Goal: Task Accomplishment & Management: Use online tool/utility

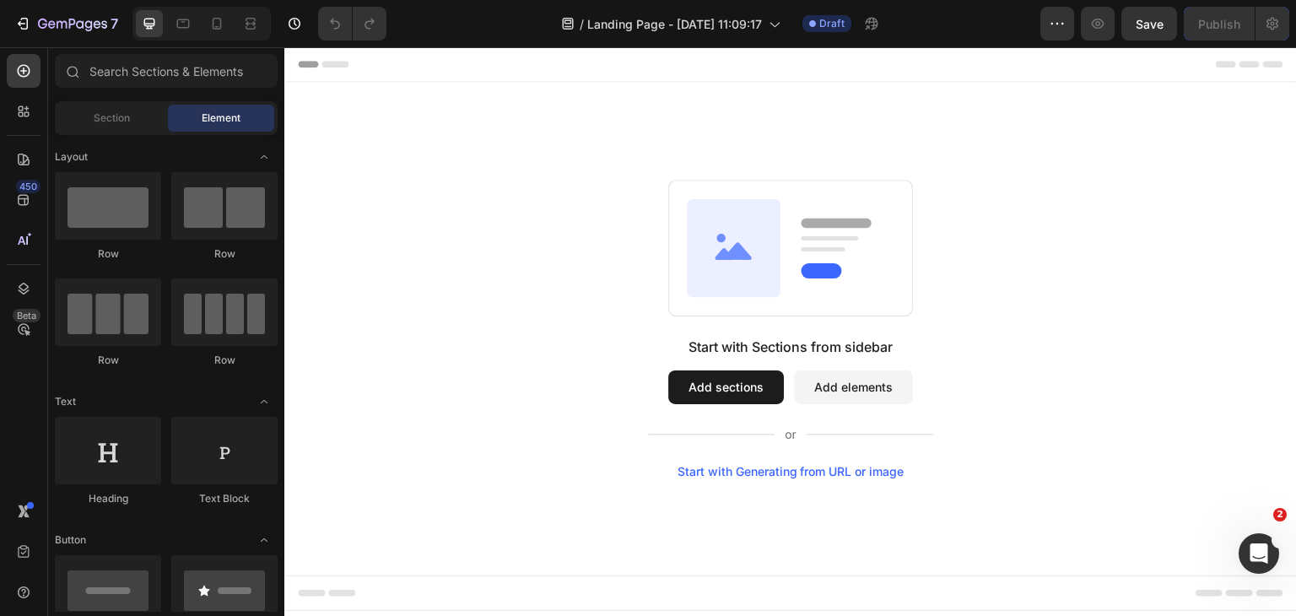
click at [745, 382] on button "Add sections" at bounding box center [726, 387] width 116 height 34
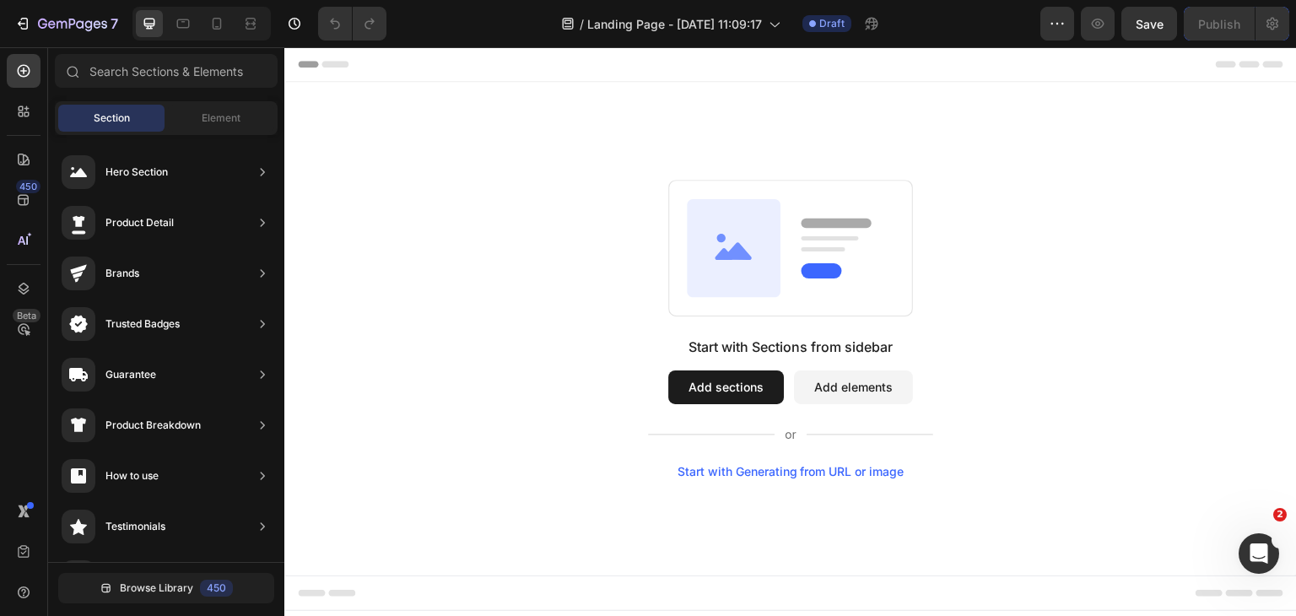
drag, startPoint x: 457, startPoint y: 211, endPoint x: 317, endPoint y: 165, distance: 147.2
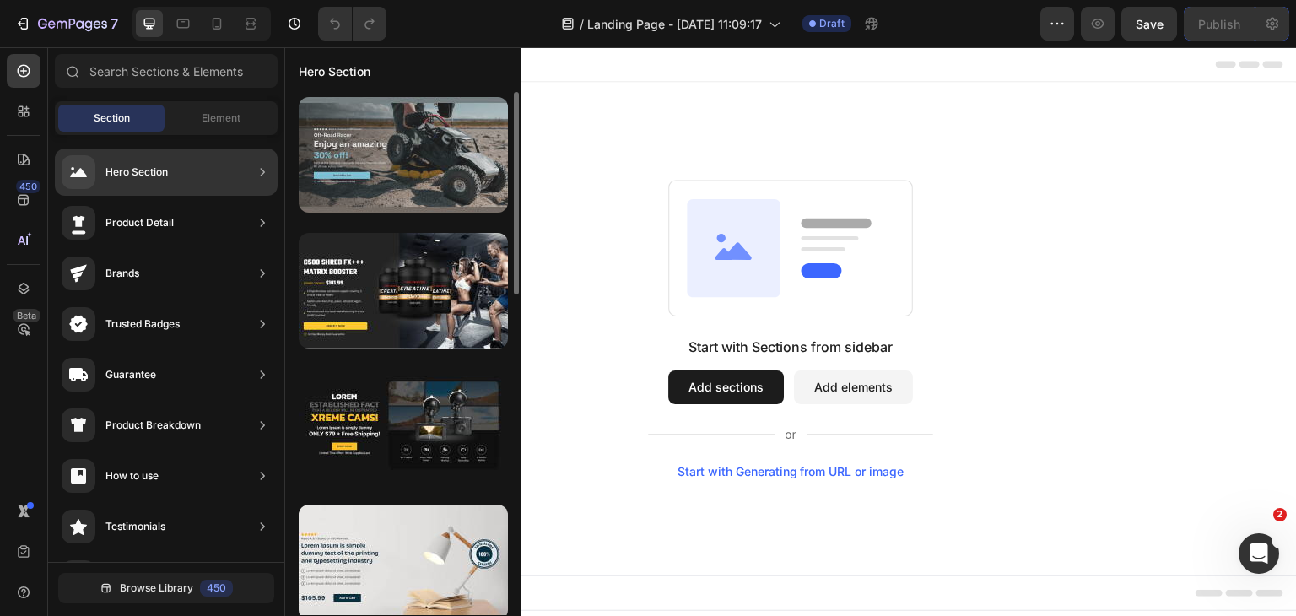
click at [415, 158] on div at bounding box center [403, 155] width 209 height 116
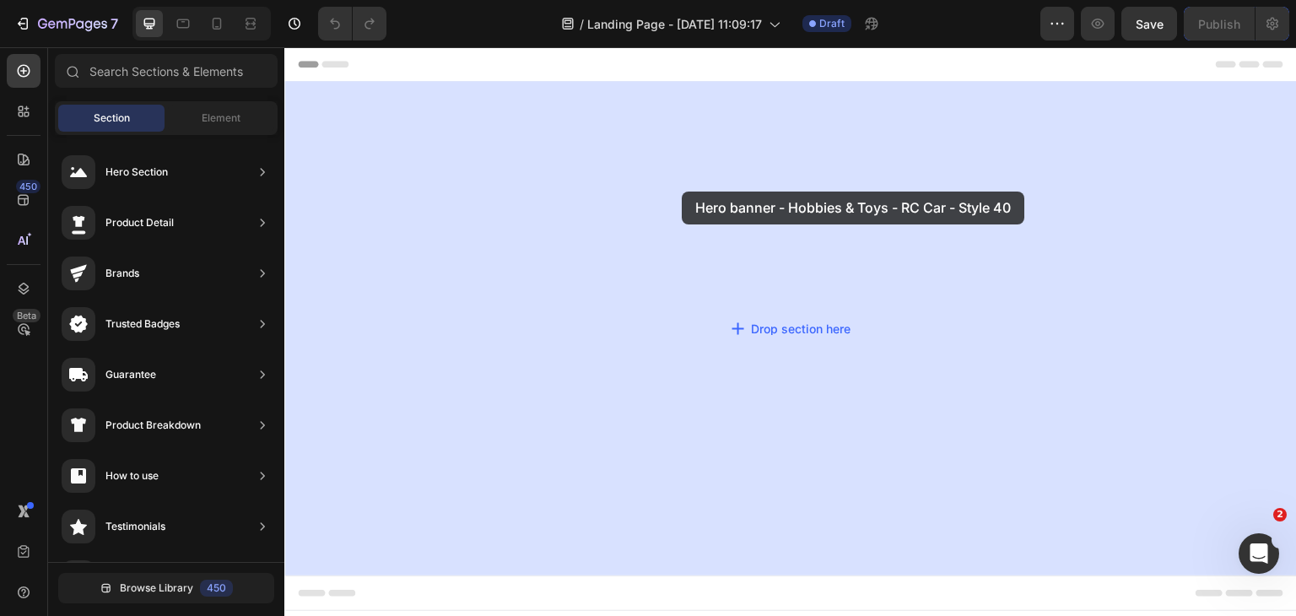
drag, startPoint x: 715, startPoint y: 207, endPoint x: 682, endPoint y: 192, distance: 35.9
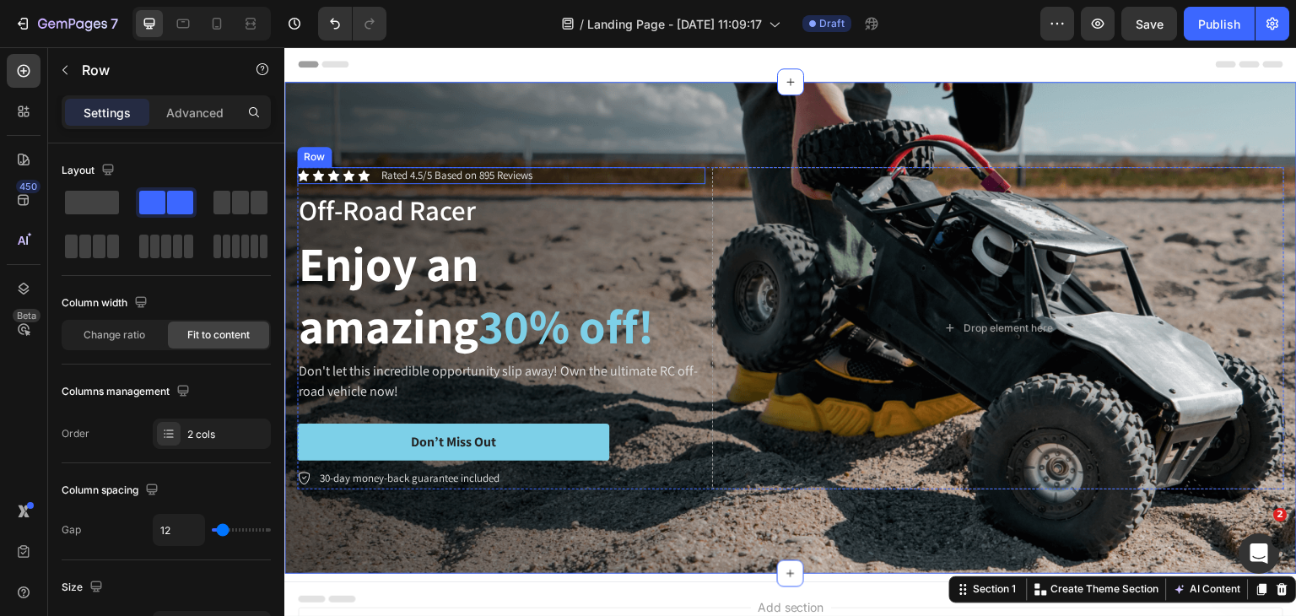
click at [591, 167] on div "Icon Icon Icon Icon Icon Icon List Rated 4.5/5 Based on 895 Reviews Text Block …" at bounding box center [501, 176] width 408 height 18
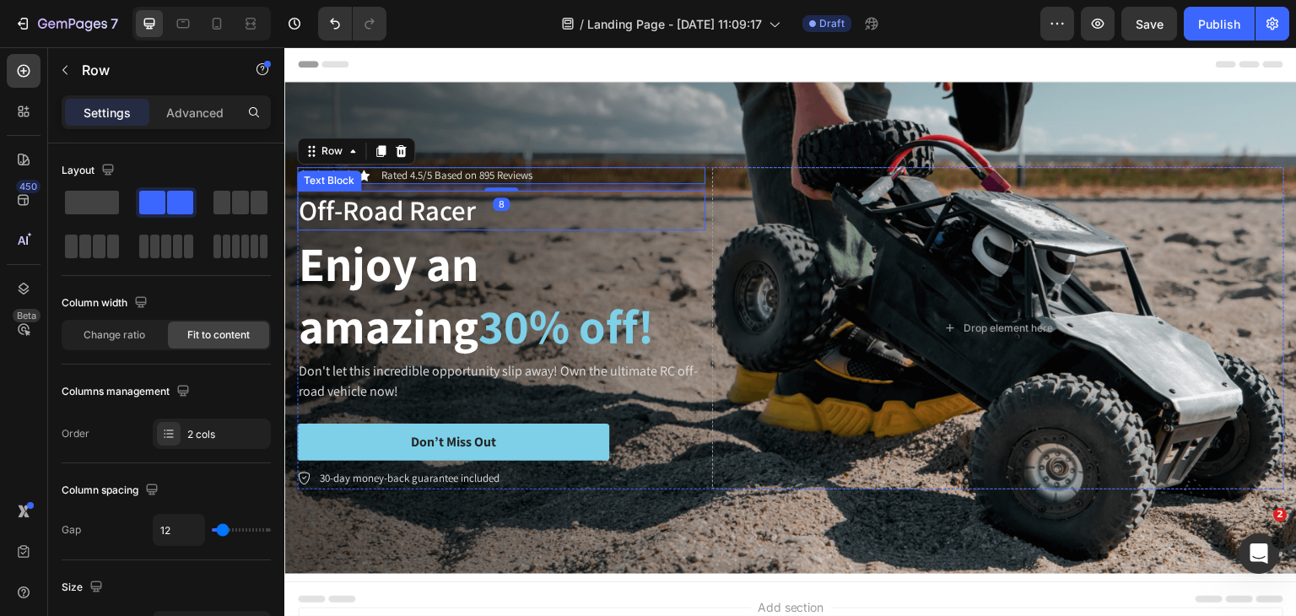
click at [582, 204] on p "Off-Road Racer" at bounding box center [501, 210] width 405 height 36
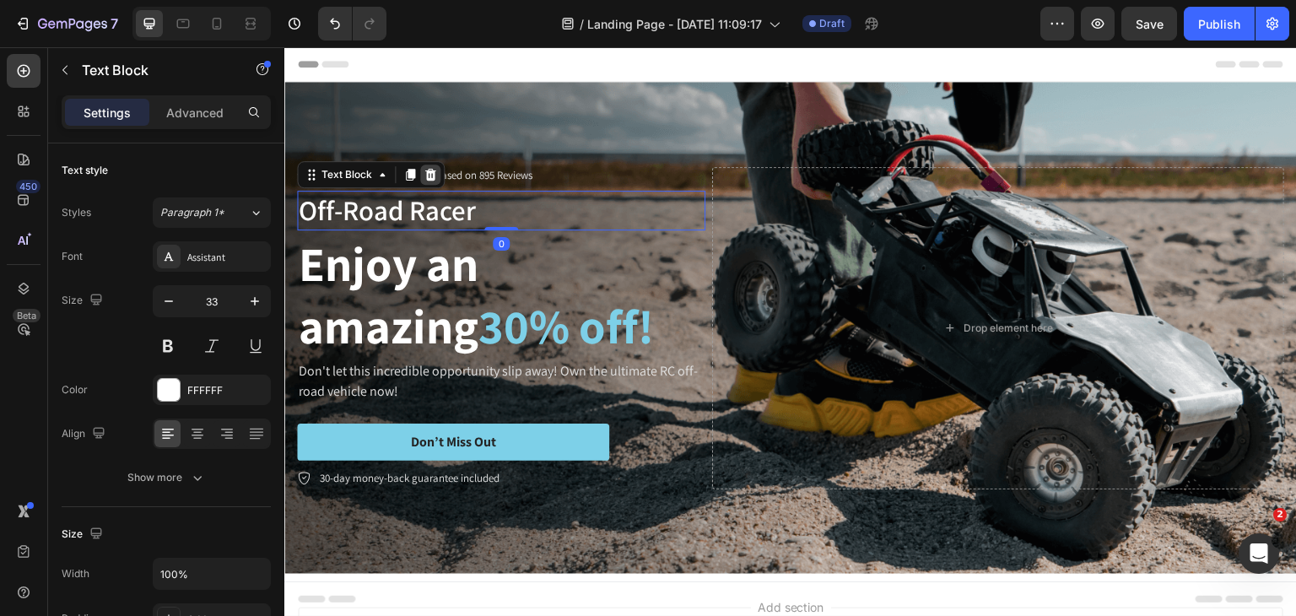
click at [435, 173] on icon at bounding box center [429, 174] width 13 height 13
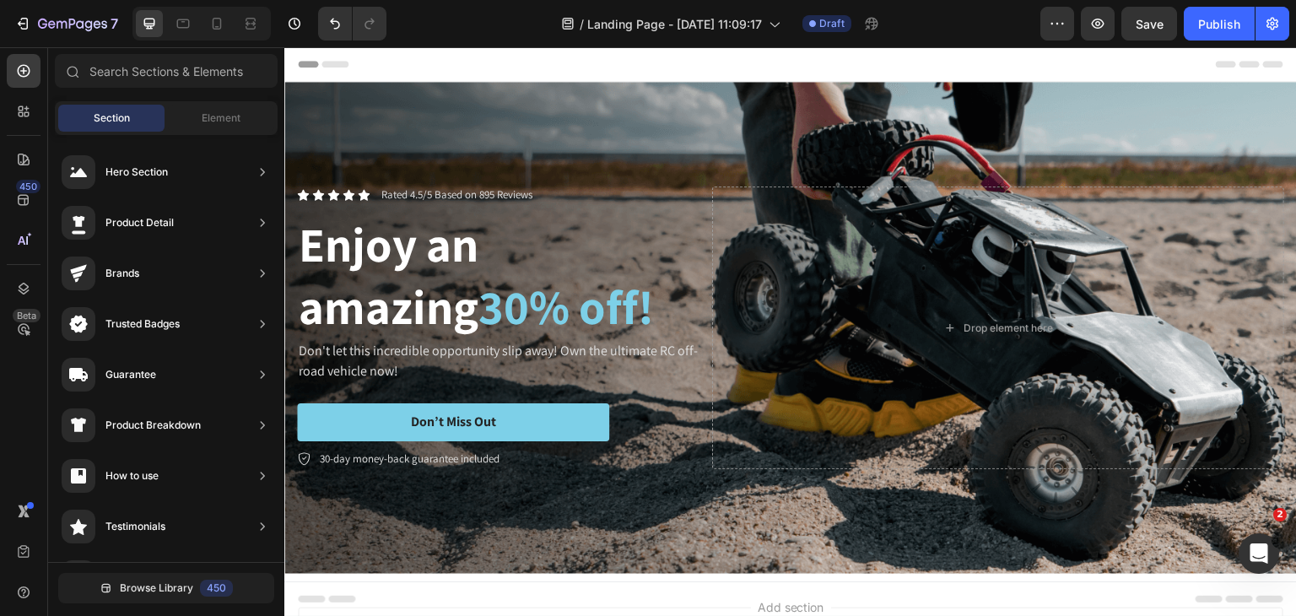
click at [458, 175] on div "Icon Icon Icon Icon Icon Icon List Rated 4.5/5 Based on 895 Reviews Text Block …" at bounding box center [790, 327] width 1012 height 337
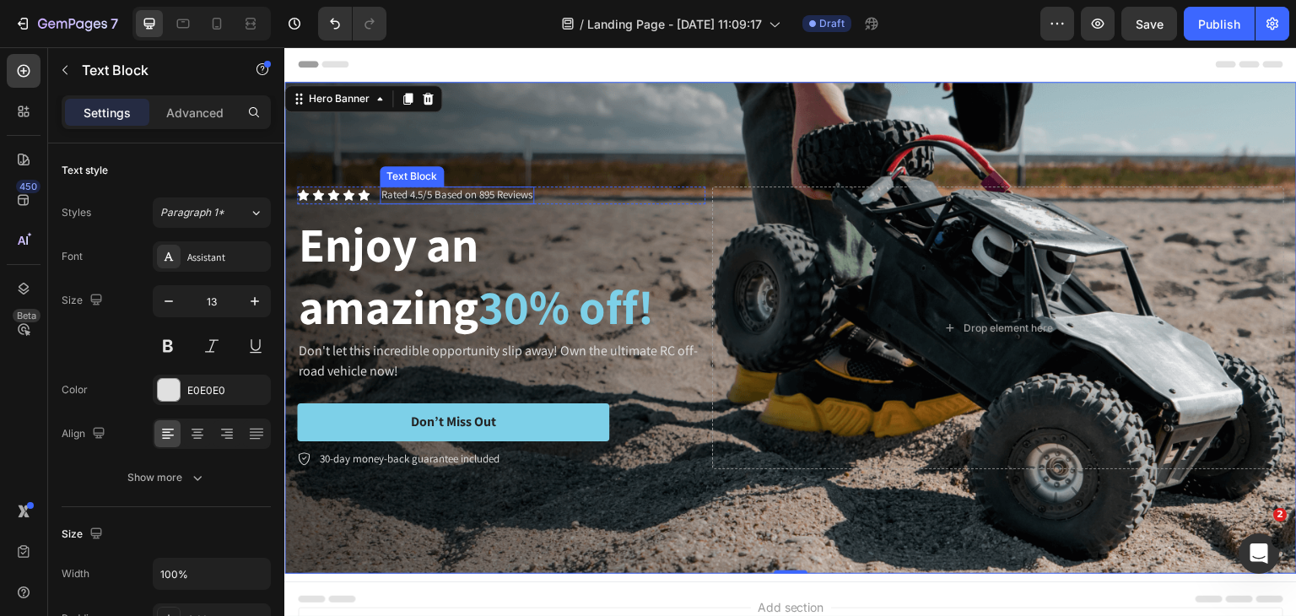
drag, startPoint x: 469, startPoint y: 187, endPoint x: 494, endPoint y: 193, distance: 26.0
click at [469, 188] on p "Rated 4.5/5 Based on 895 Reviews" at bounding box center [456, 195] width 151 height 14
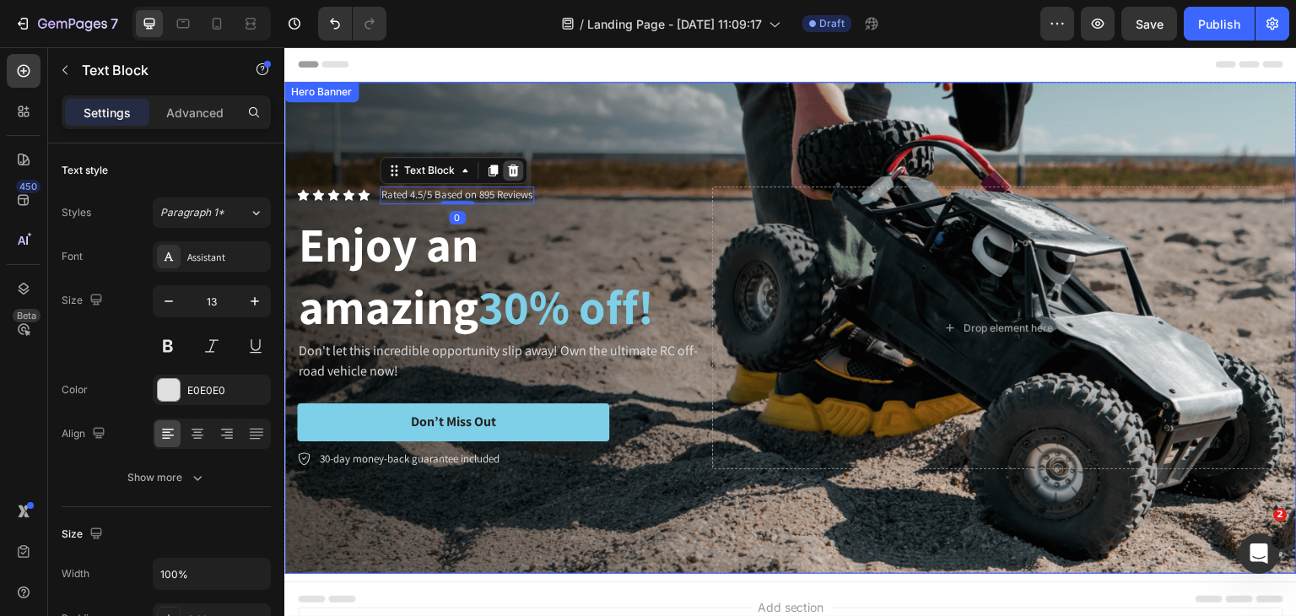
click at [509, 170] on icon at bounding box center [513, 170] width 11 height 12
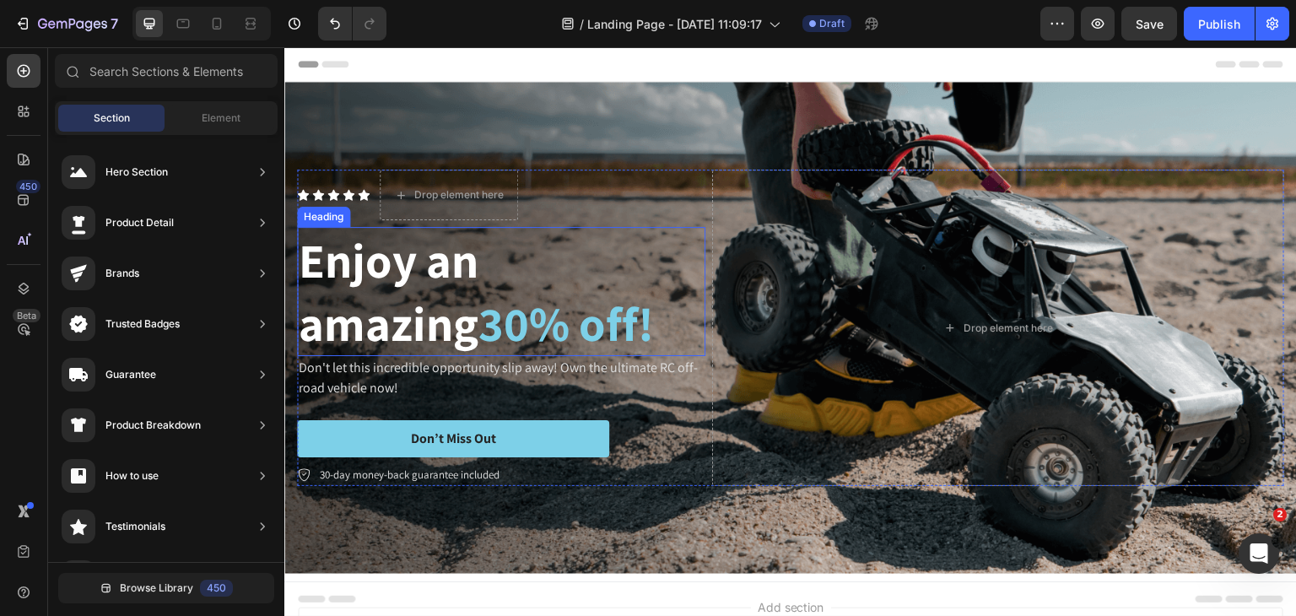
click at [497, 248] on h2 "Enjoy an amazing 30% off!" at bounding box center [501, 291] width 408 height 128
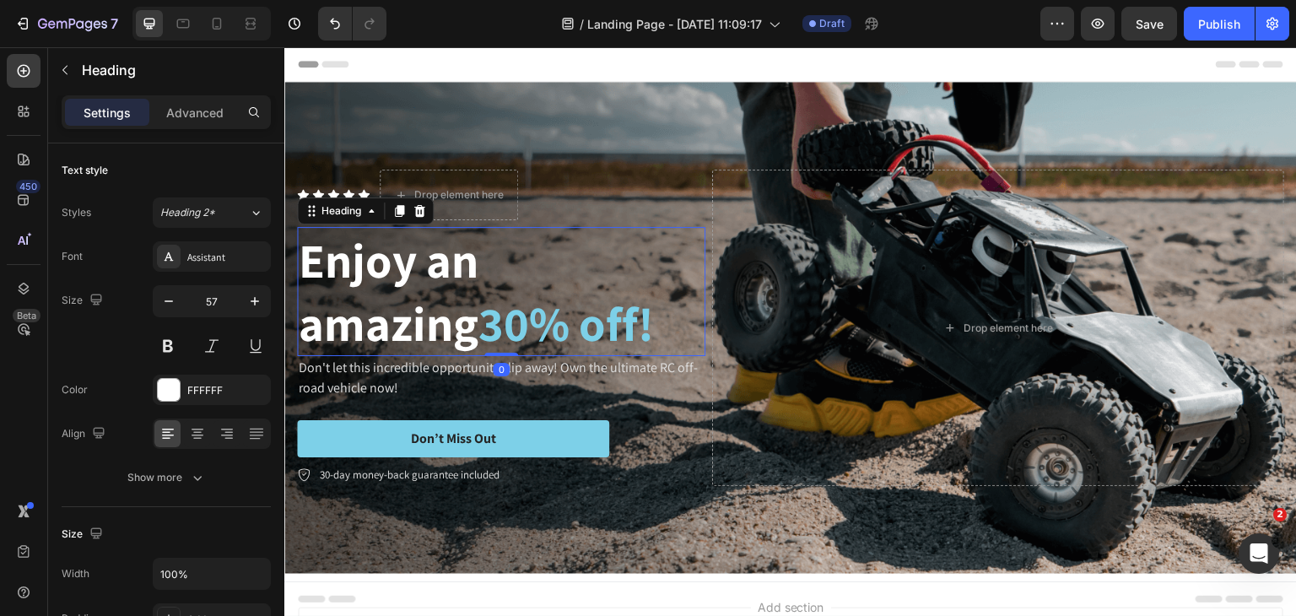
click at [422, 207] on icon at bounding box center [418, 210] width 13 height 13
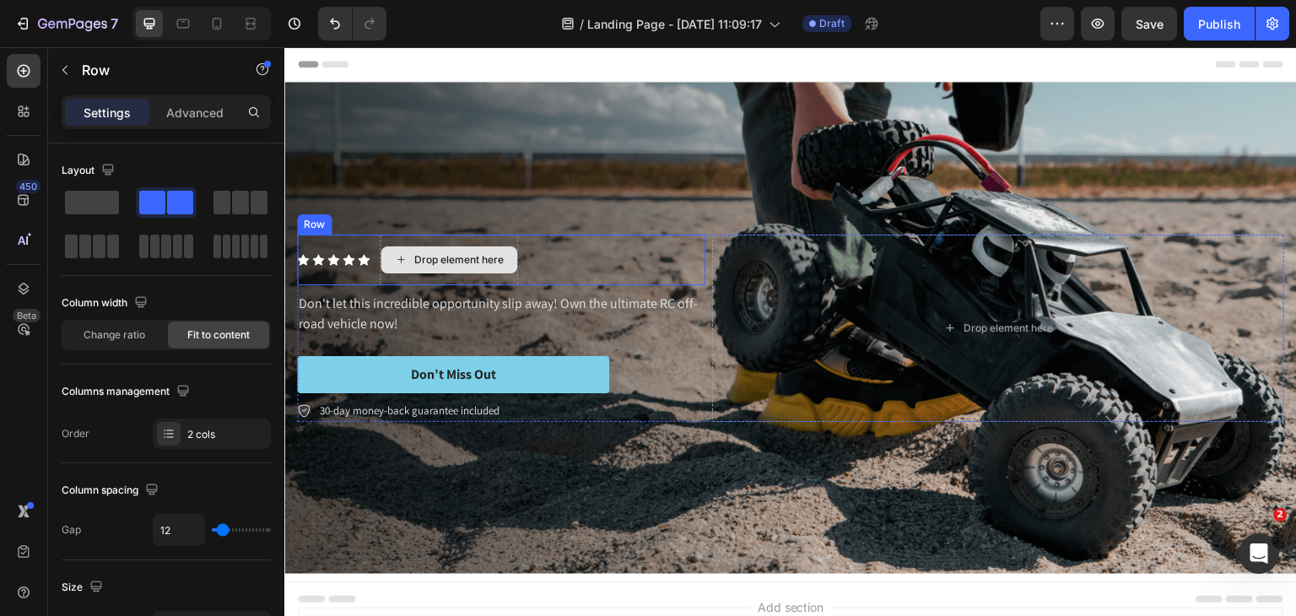
click at [470, 237] on div "Drop element here" at bounding box center [449, 259] width 138 height 51
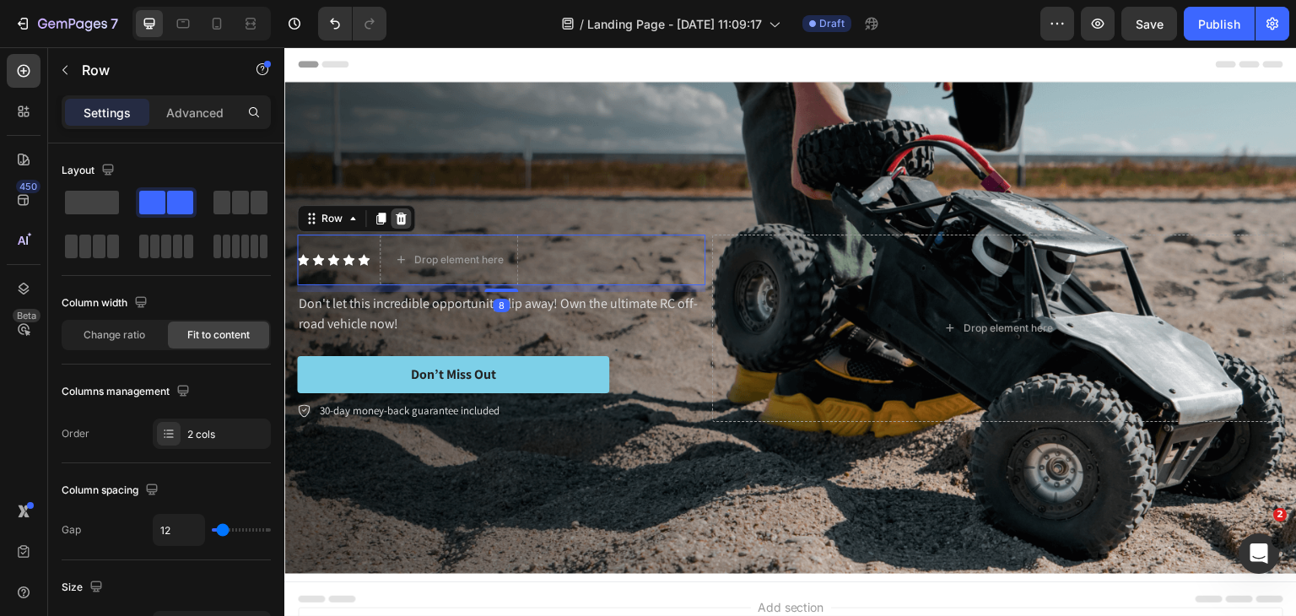
drag, startPoint x: 401, startPoint y: 210, endPoint x: 407, endPoint y: 275, distance: 65.3
click at [401, 212] on icon at bounding box center [401, 218] width 11 height 12
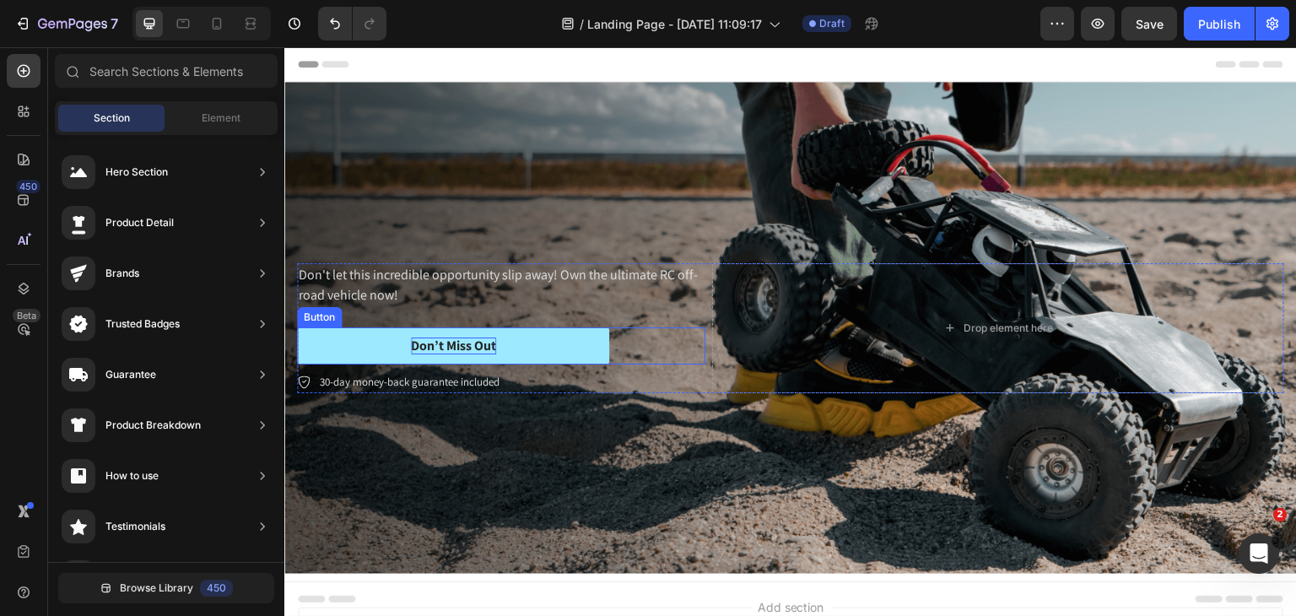
click at [429, 344] on div "Don’t Miss Out" at bounding box center [453, 346] width 85 height 18
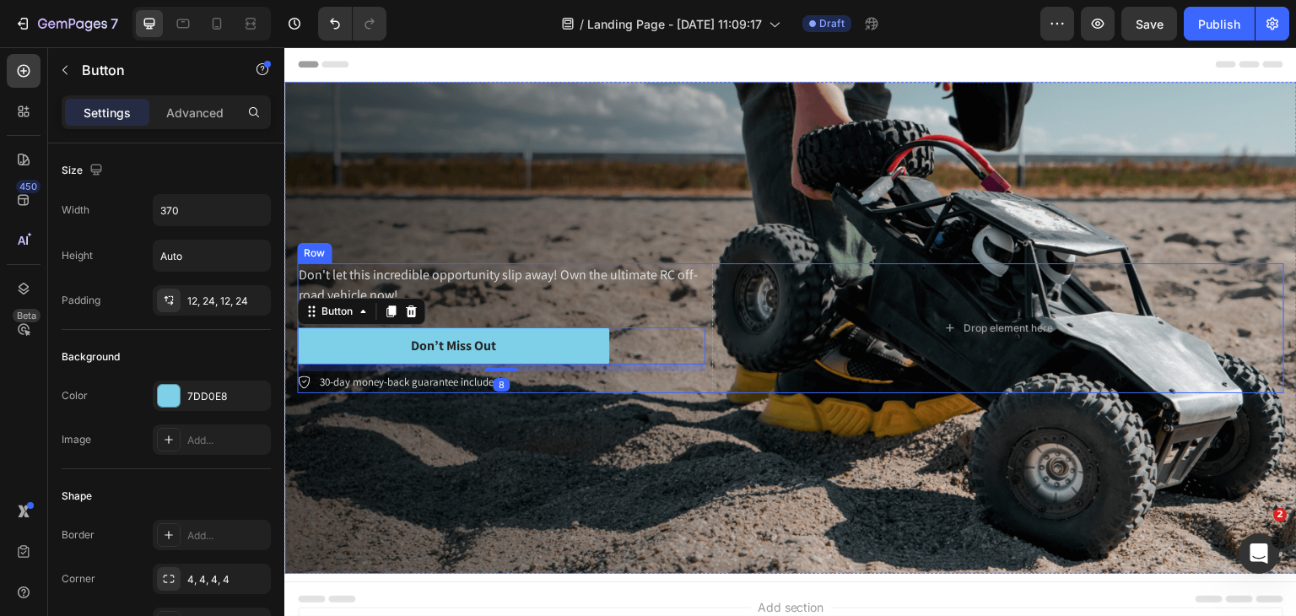
click at [422, 310] on div "Don't let this incredible opportunity slip away! Own the ultimate RC off-road v…" at bounding box center [501, 328] width 408 height 130
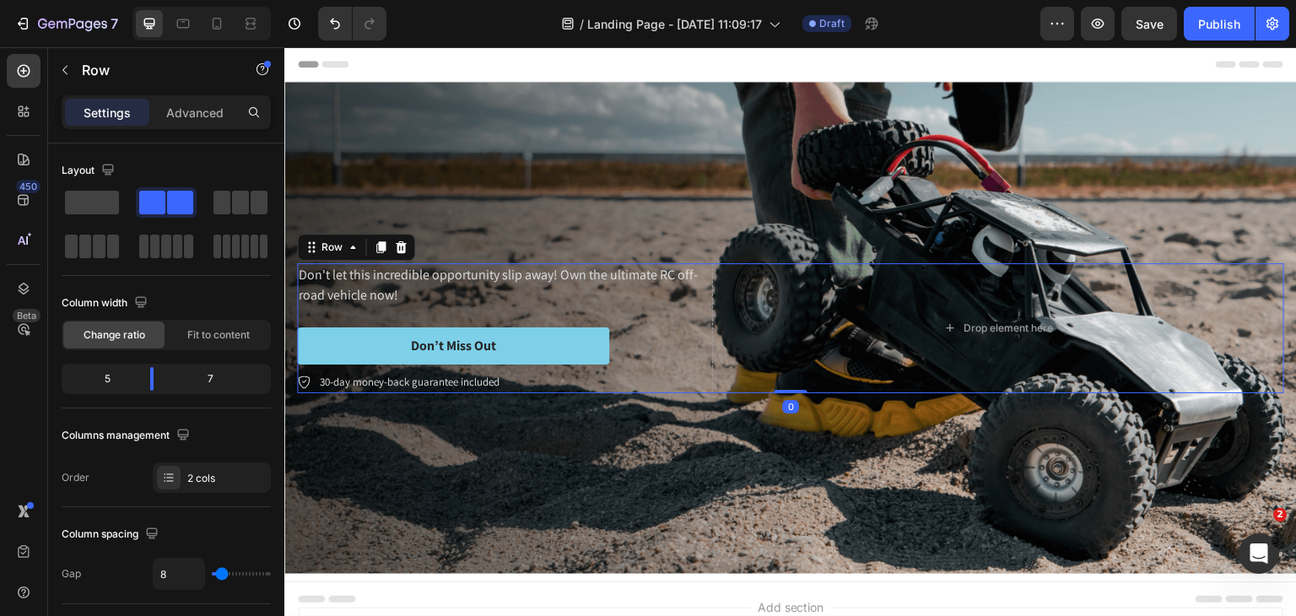
click at [418, 310] on div "Don't let this incredible opportunity slip away! Own the ultimate RC off-road v…" at bounding box center [501, 328] width 408 height 130
drag, startPoint x: 405, startPoint y: 244, endPoint x: 434, endPoint y: 221, distance: 36.6
click at [404, 244] on icon at bounding box center [400, 246] width 13 height 13
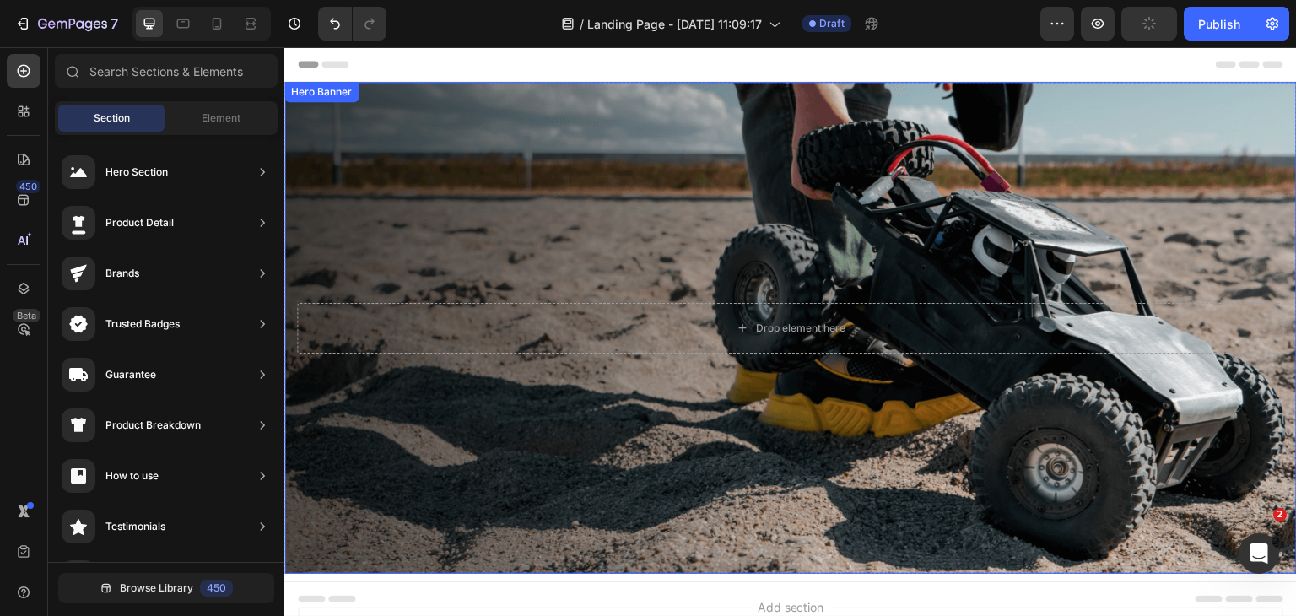
click at [448, 195] on div "Background Image" at bounding box center [790, 328] width 1012 height 492
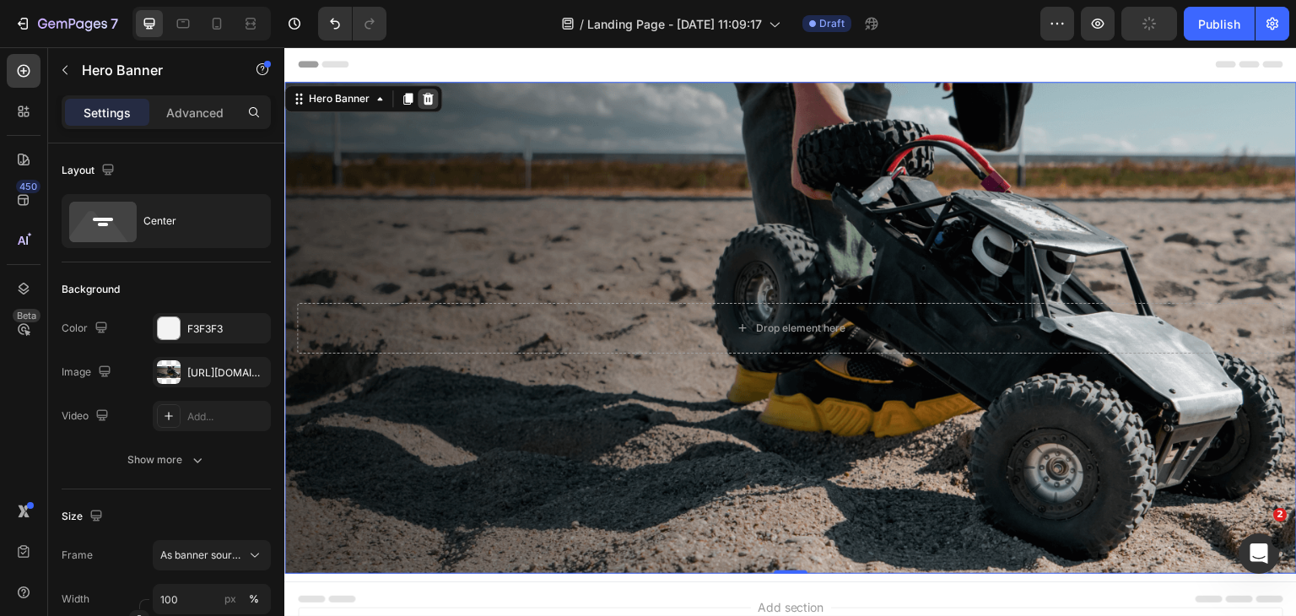
click at [432, 102] on icon at bounding box center [427, 98] width 13 height 13
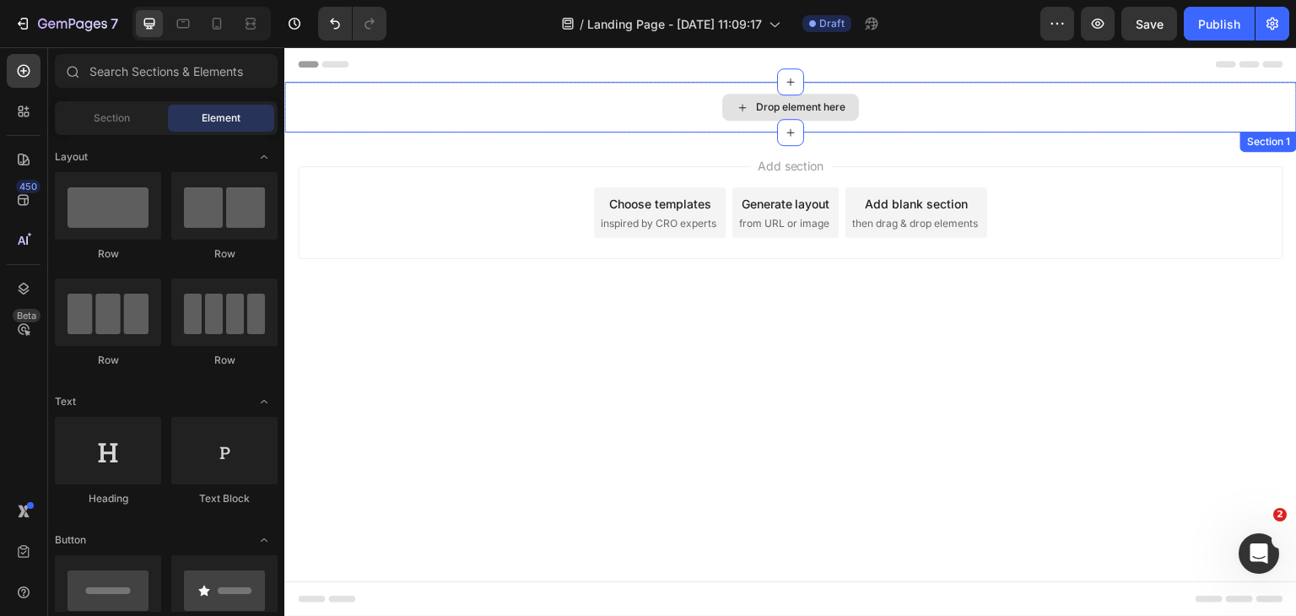
click at [774, 108] on div "Drop element here" at bounding box center [800, 106] width 89 height 13
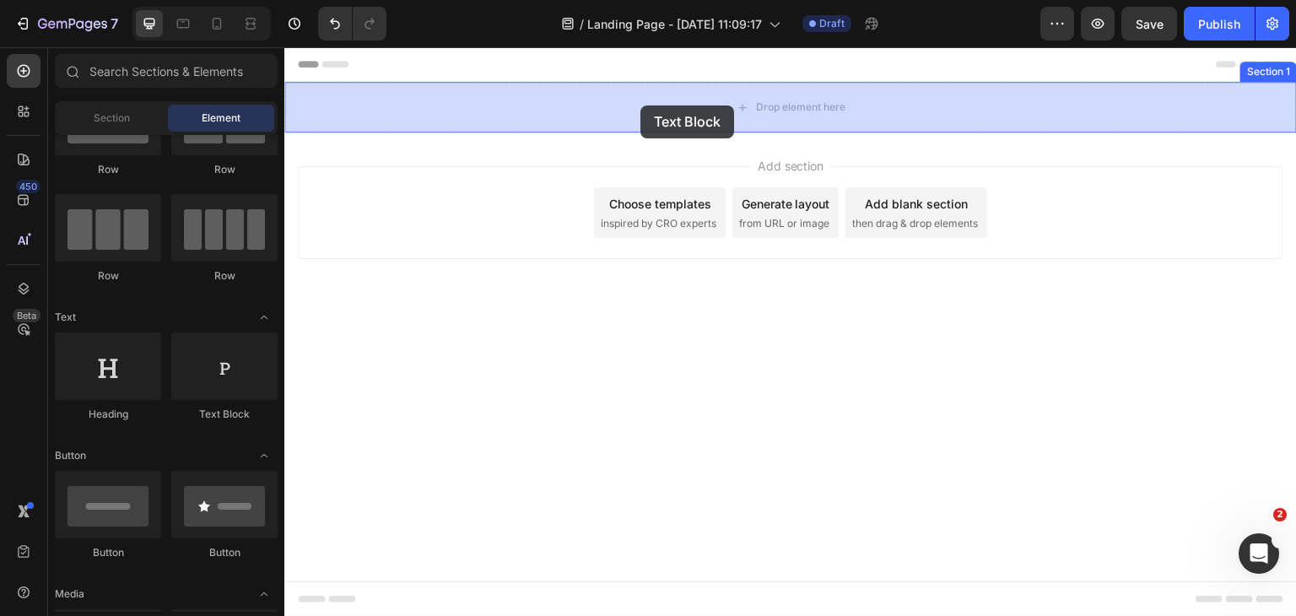
drag, startPoint x: 516, startPoint y: 396, endPoint x: 640, endPoint y: 105, distance: 315.5
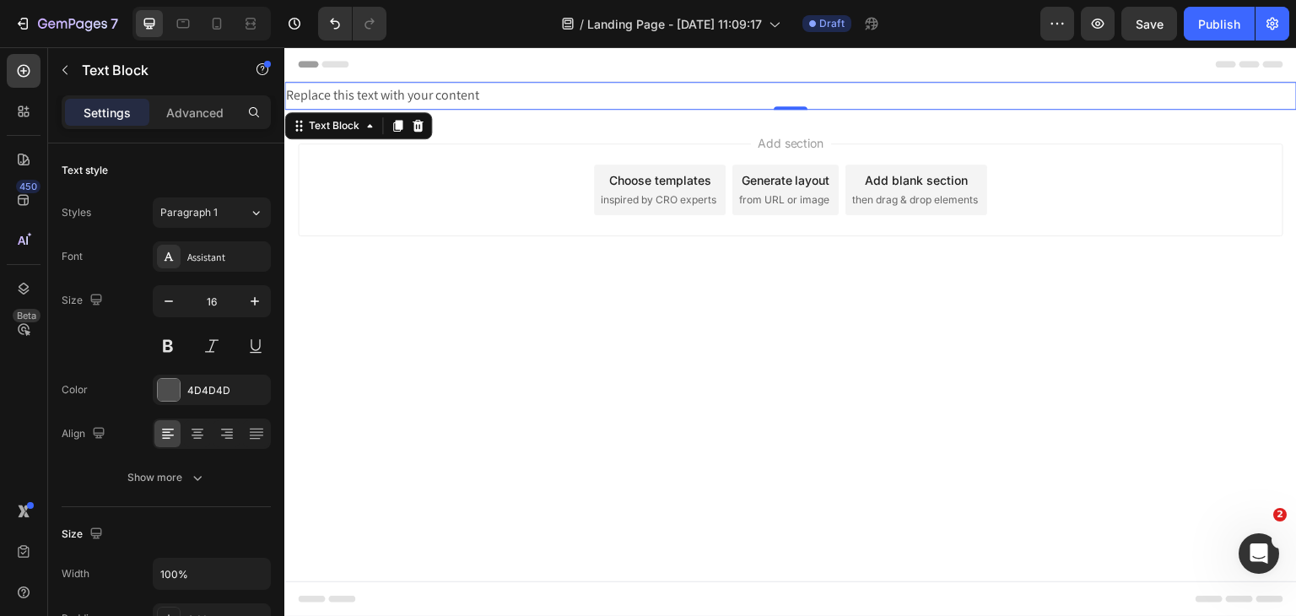
click at [663, 95] on div "Replace this text with your content" at bounding box center [790, 96] width 1012 height 28
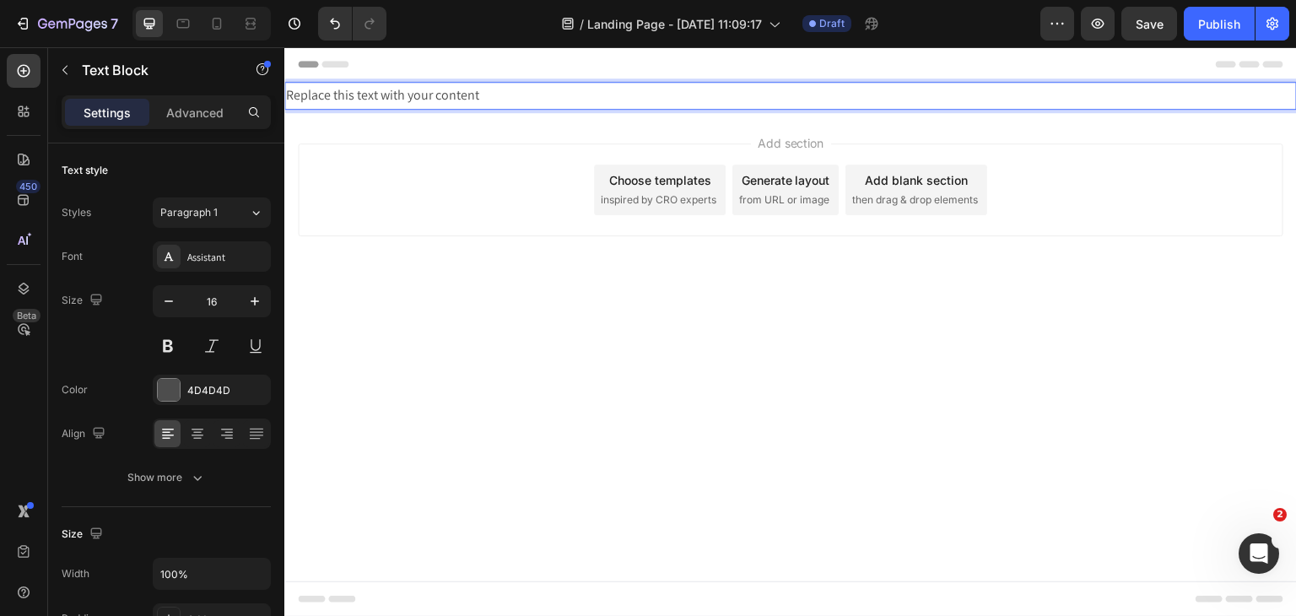
click at [471, 92] on p "Replace this text with your content" at bounding box center [790, 96] width 1009 height 24
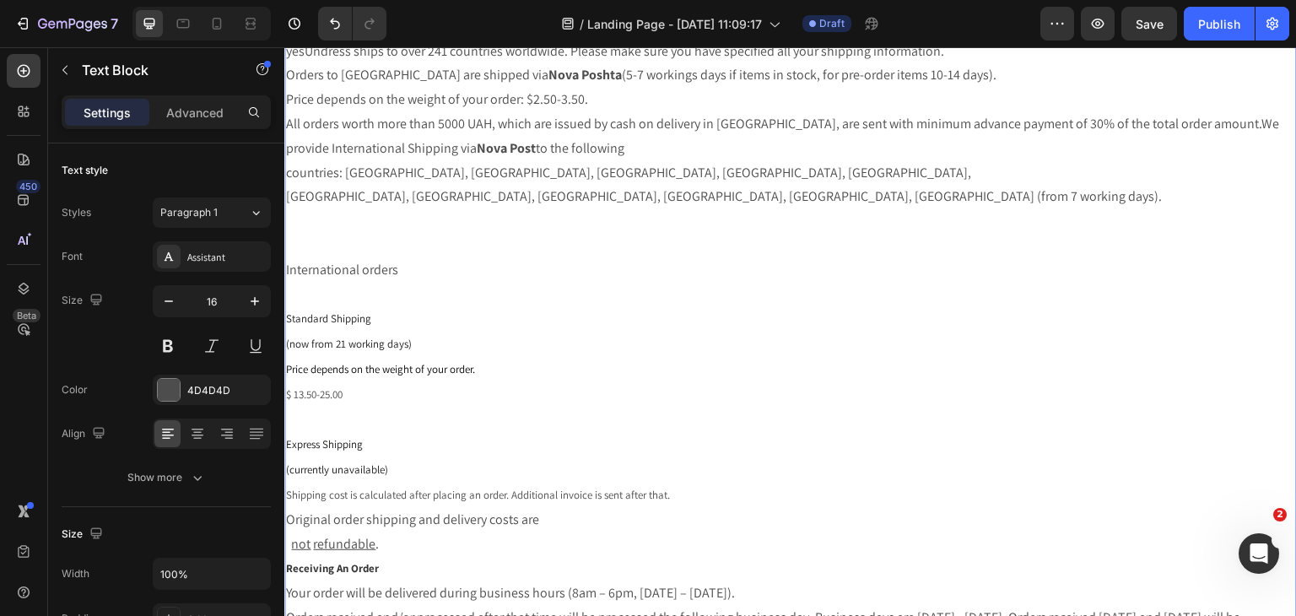
scroll to position [0, 0]
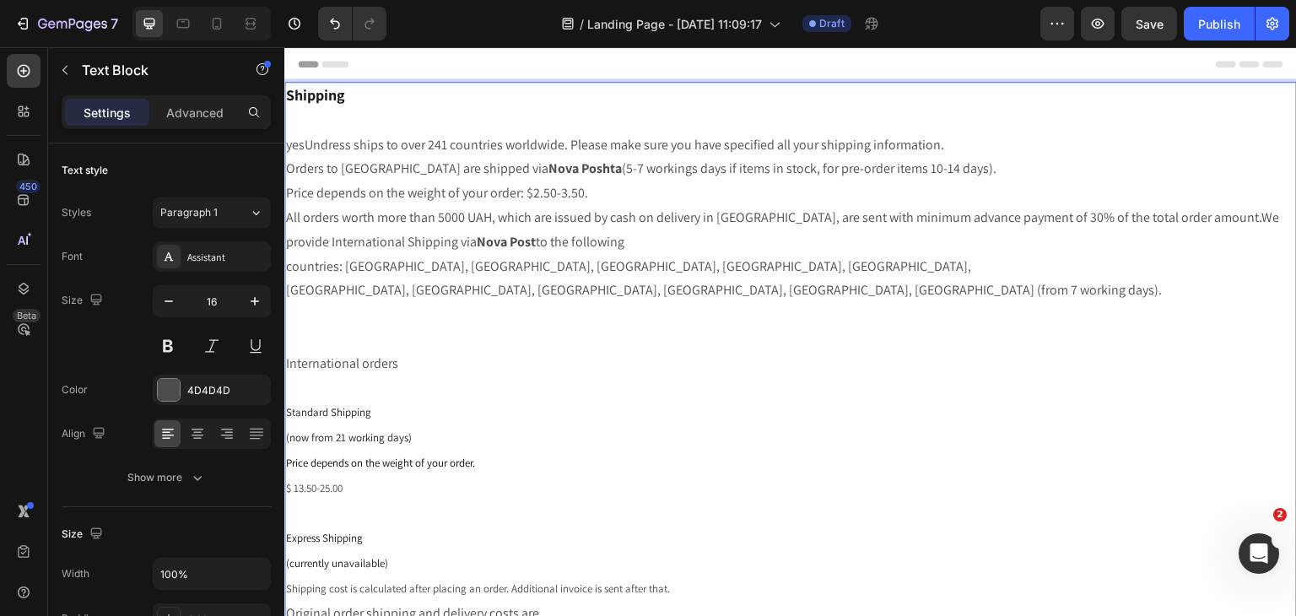
click at [507, 103] on p "Shipping" at bounding box center [790, 96] width 1009 height 25
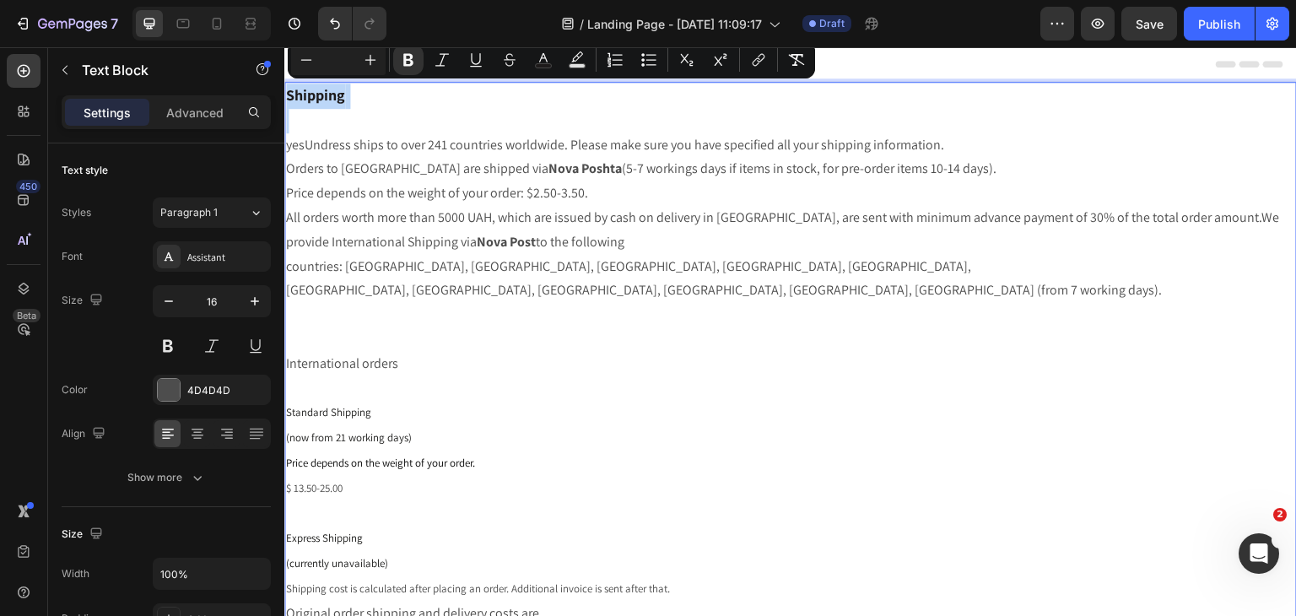
type input "16"
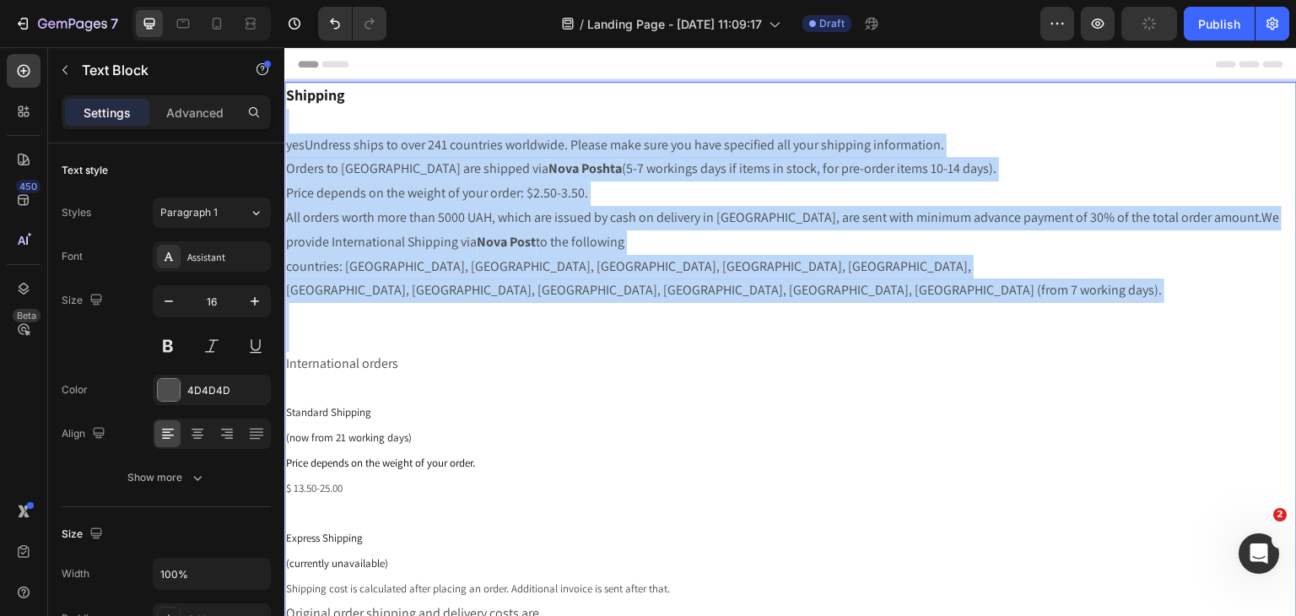
drag, startPoint x: 490, startPoint y: 306, endPoint x: 307, endPoint y: 108, distance: 269.8
click at [307, 110] on div "Shipping yesUndress ships to over 241 countries worldwide. Please make sure you…" at bounding box center [790, 440] width 1012 height 716
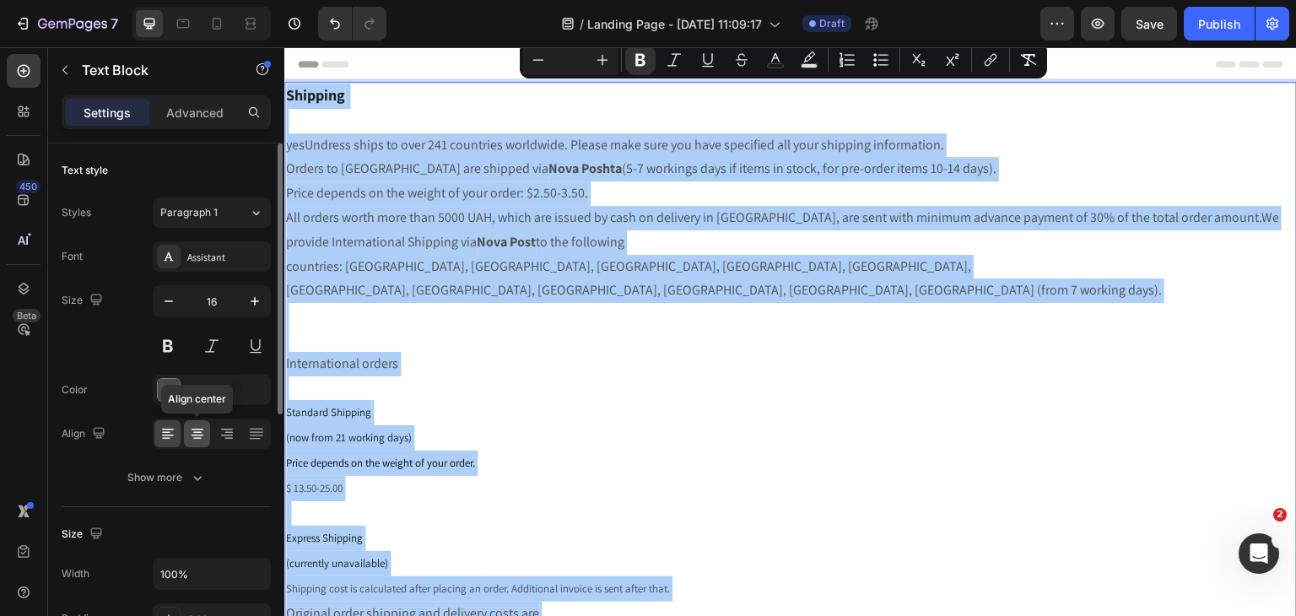
click at [201, 427] on icon at bounding box center [197, 433] width 17 height 17
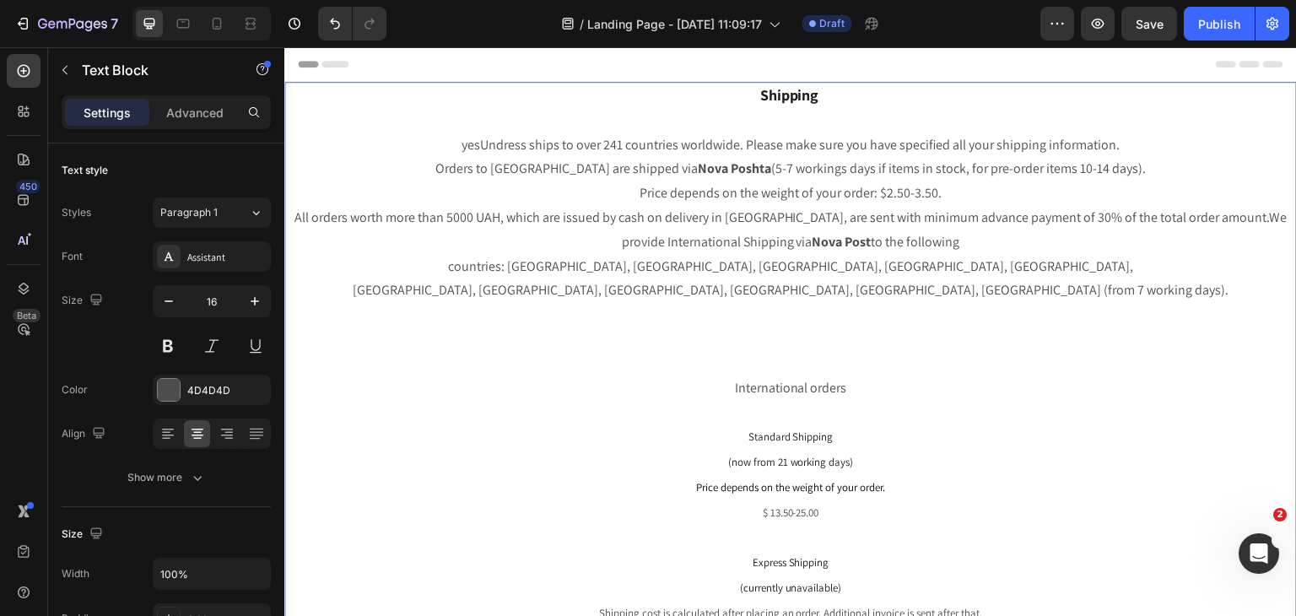
click at [618, 369] on p "International orders" at bounding box center [790, 376] width 1009 height 49
click at [786, 315] on p "Price depends on the weight of your order: $2.50-3.50. All orders worth more th…" at bounding box center [790, 266] width 1009 height 170
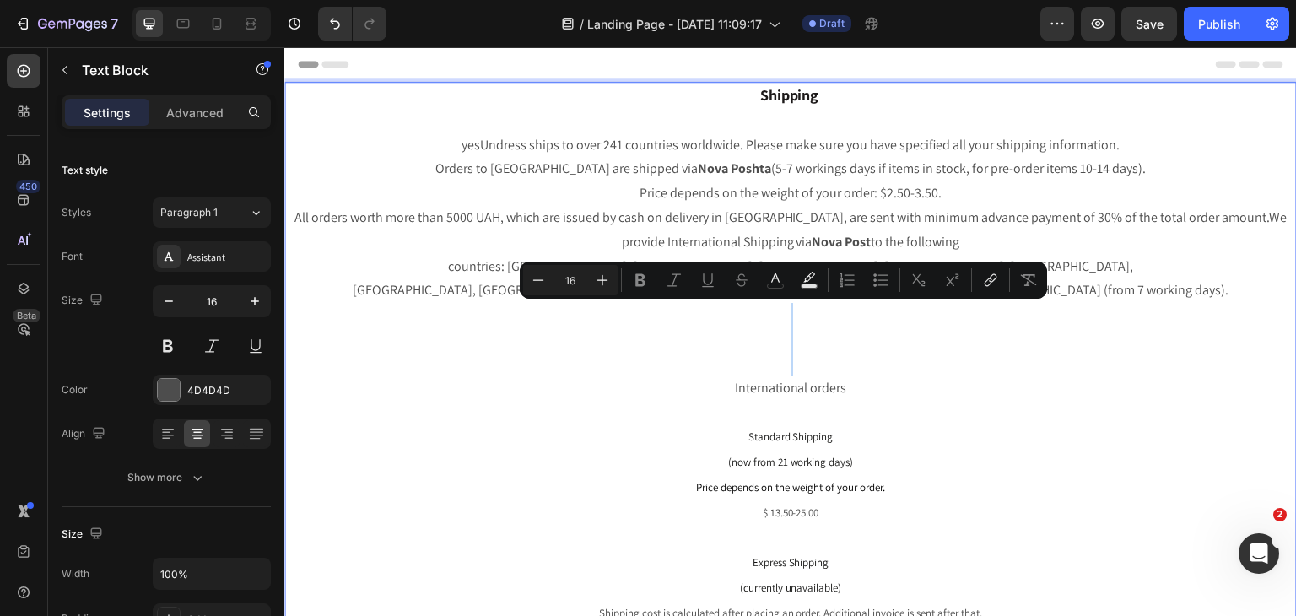
click at [786, 315] on p "Price depends on the weight of your order: $2.50-3.50. All orders worth more th…" at bounding box center [790, 266] width 1009 height 170
click at [752, 400] on p "Rich Text Editor. Editing area: main" at bounding box center [790, 412] width 1009 height 24
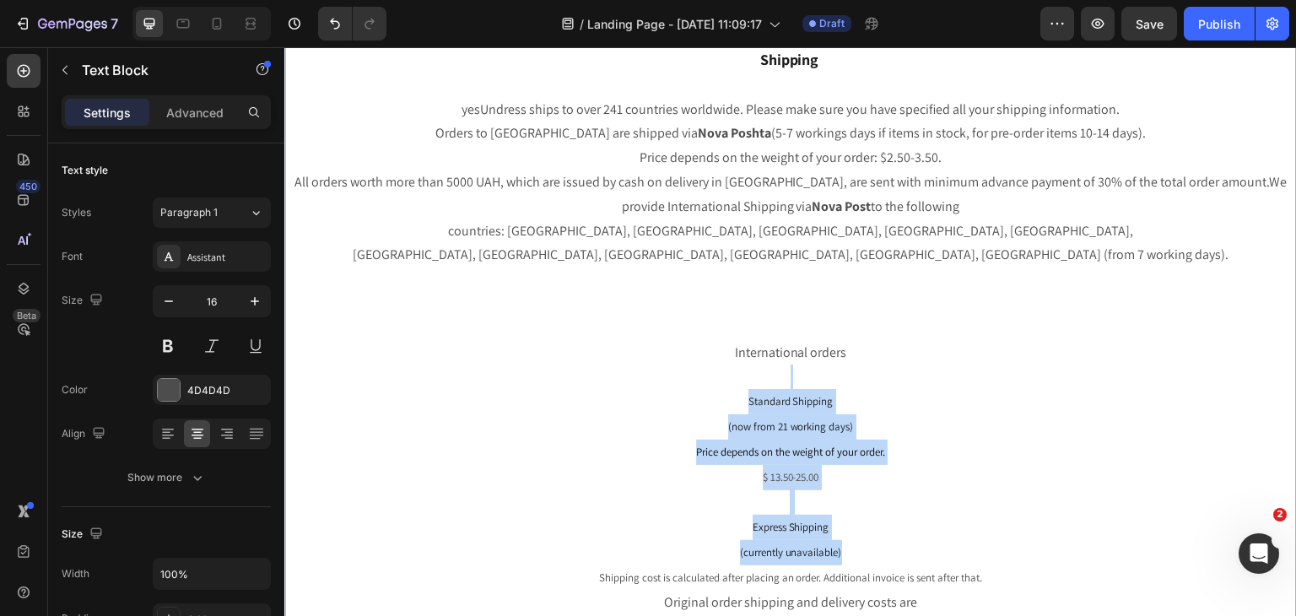
scroll to position [169, 0]
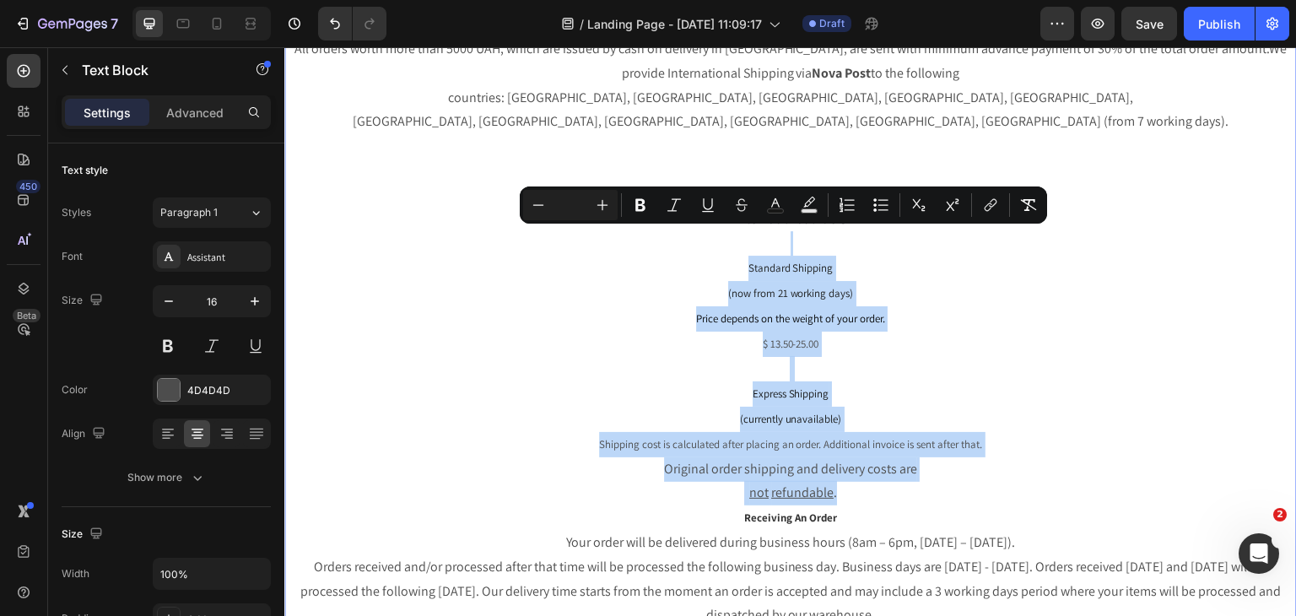
drag, startPoint x: 735, startPoint y: 394, endPoint x: 876, endPoint y: 466, distance: 158.4
click at [876, 466] on div "Shipping yesUndress ships to over 241 countries worldwide. Please make sure you…" at bounding box center [790, 283] width 1012 height 741
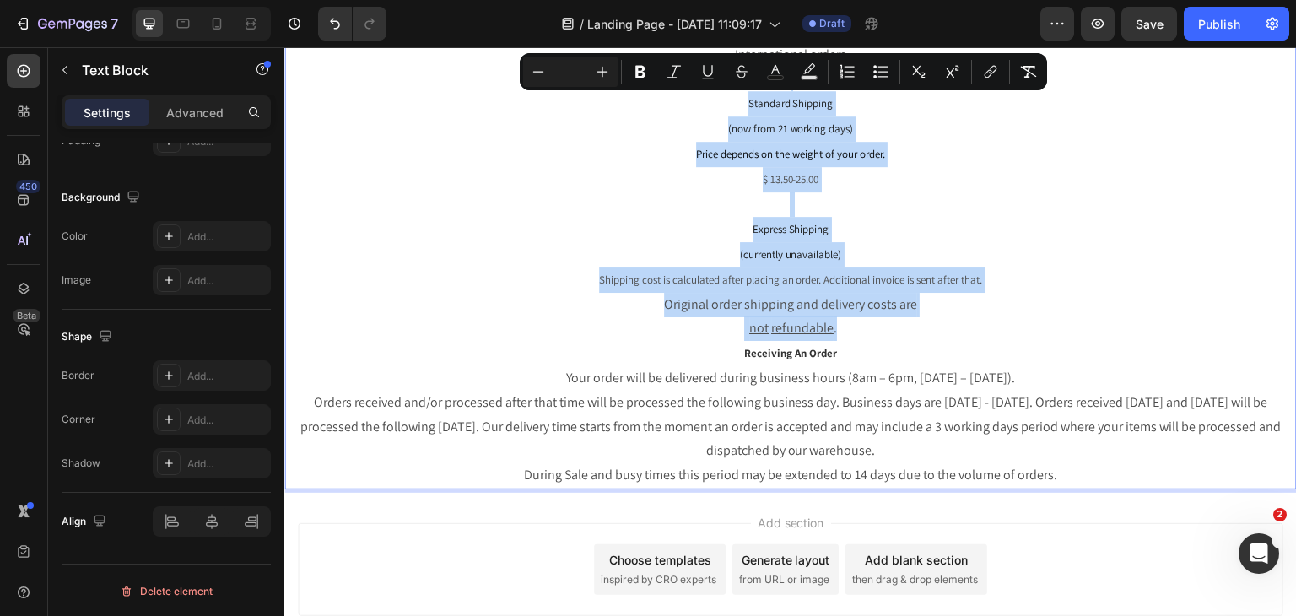
scroll to position [422, 0]
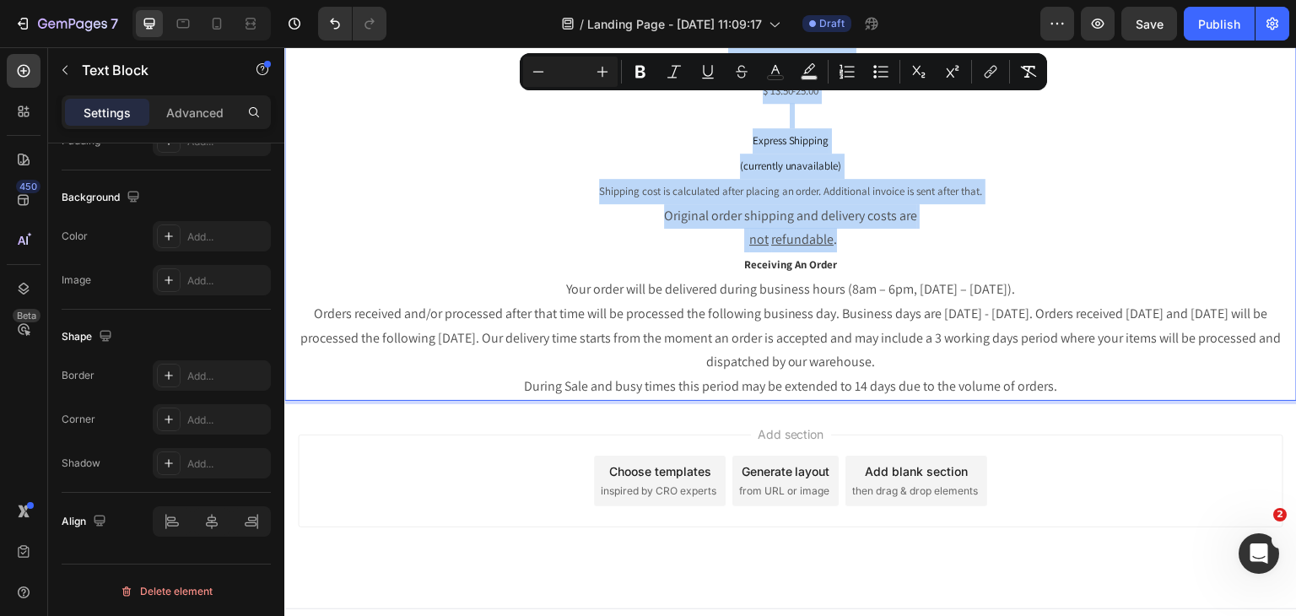
click at [1005, 213] on p "Original order shipping and delivery costs are not refundable ." at bounding box center [790, 228] width 1009 height 49
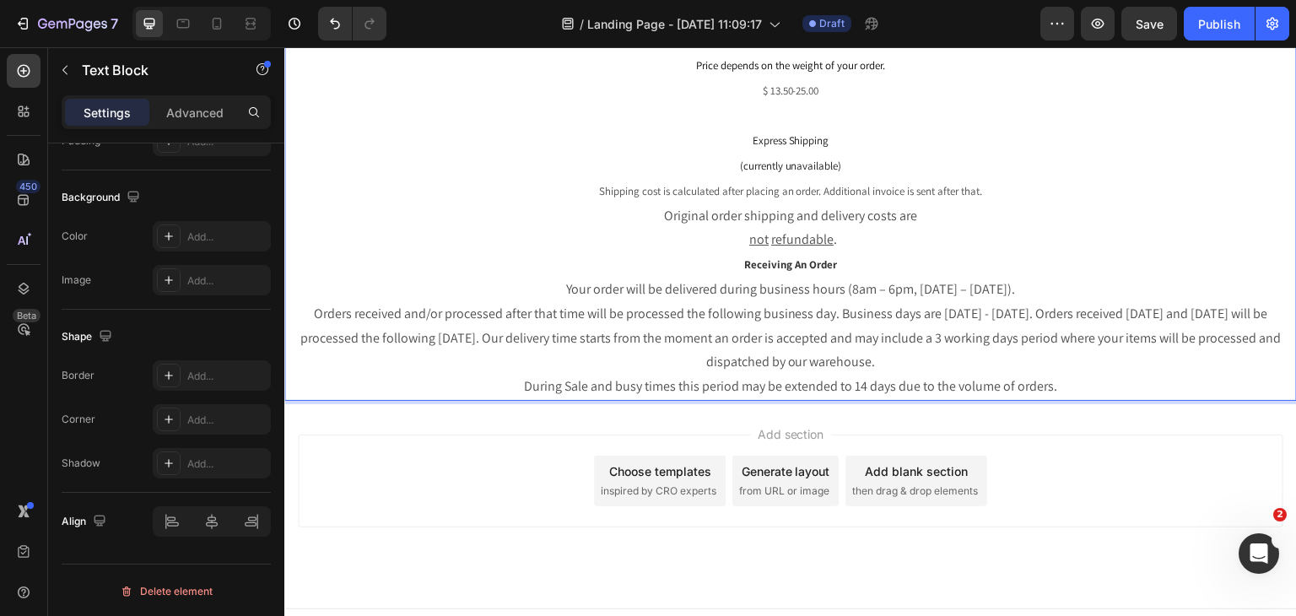
click at [958, 252] on p "Receiving An Order" at bounding box center [790, 264] width 1009 height 25
click at [965, 213] on p "Original order shipping and delivery costs are not refundable ." at bounding box center [790, 228] width 1009 height 49
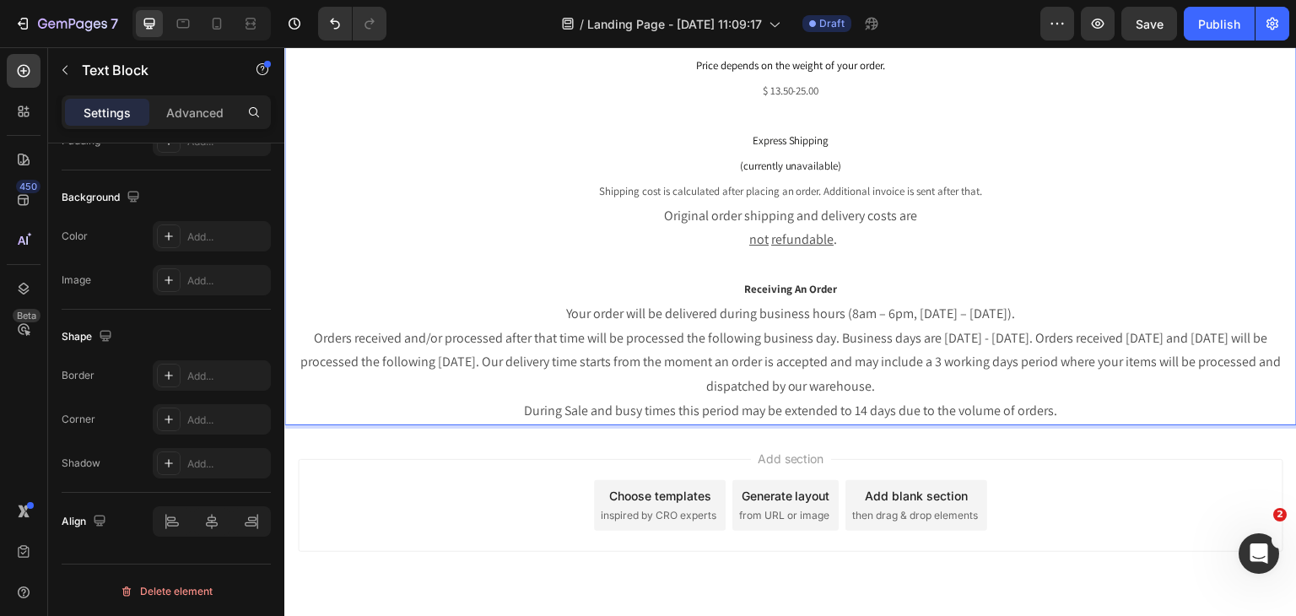
click at [813, 349] on p "Your order will be delivered during business hours (8am – 6pm, [DATE] – [DATE])…" at bounding box center [790, 362] width 1009 height 121
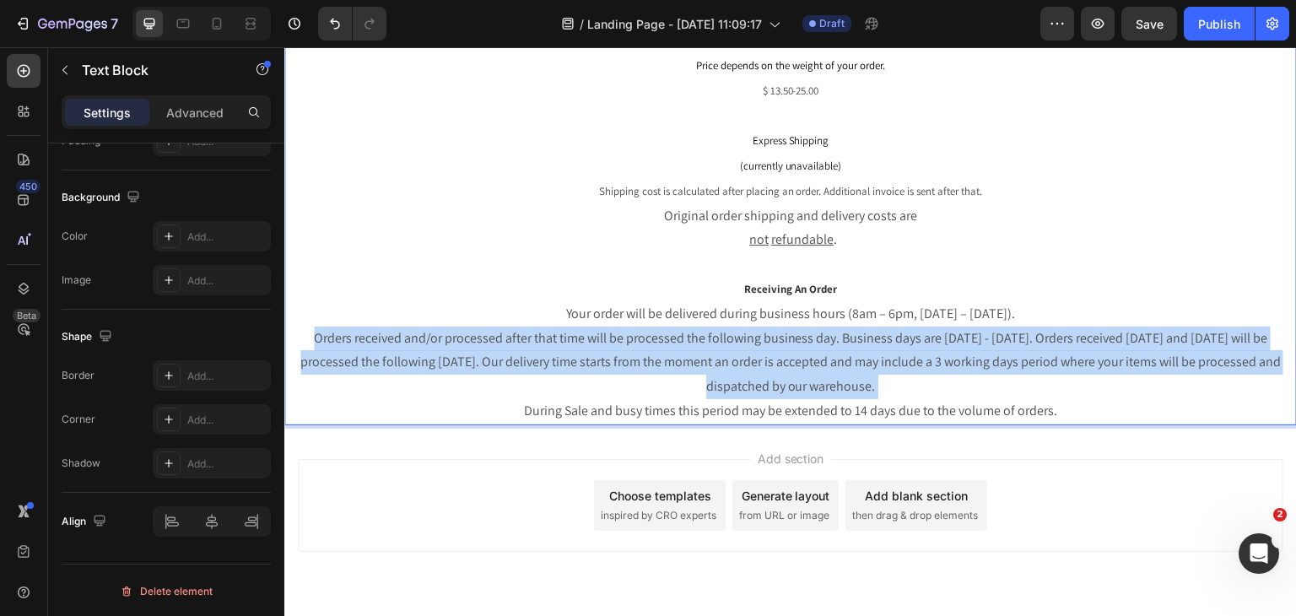
click at [813, 349] on p "Your order will be delivered during business hours (8am – 6pm, [DATE] – [DATE])…" at bounding box center [790, 362] width 1009 height 121
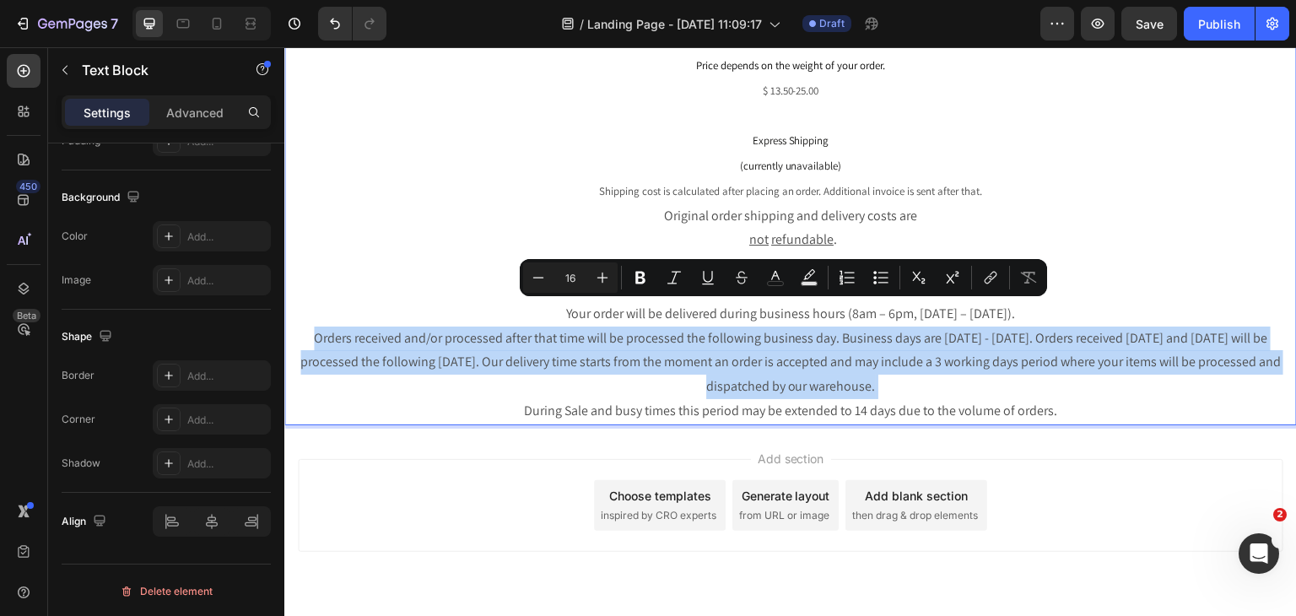
click at [933, 338] on p "Your order will be delivered during business hours (8am – 6pm, [DATE] – [DATE])…" at bounding box center [790, 362] width 1009 height 121
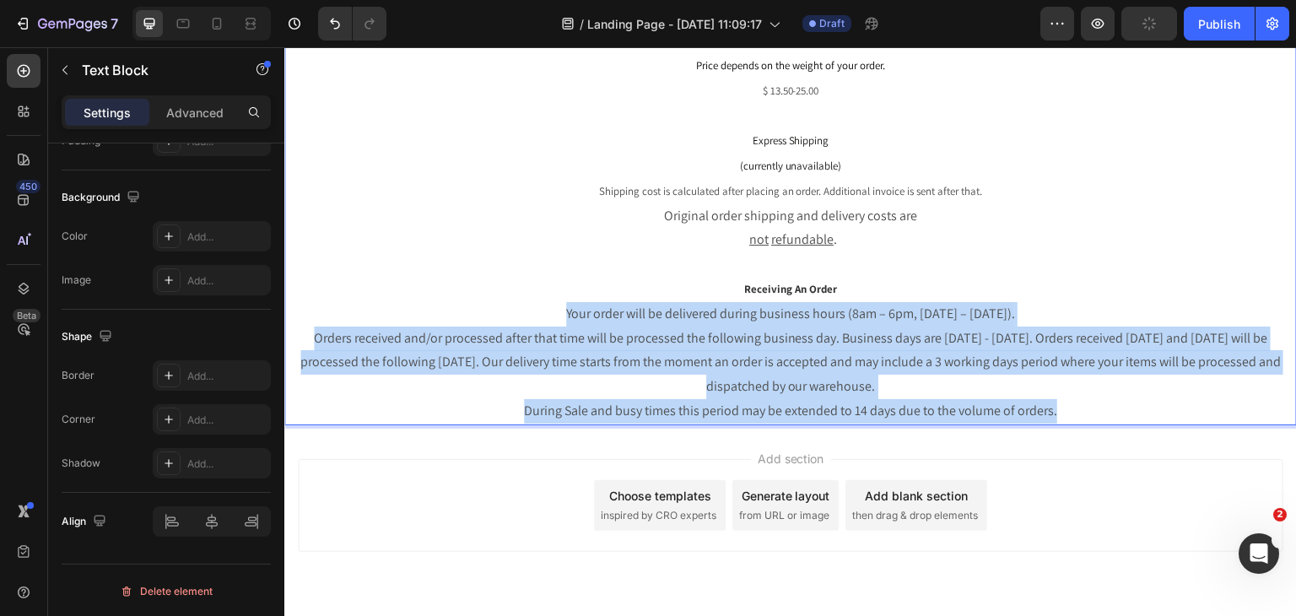
drag, startPoint x: 1092, startPoint y: 383, endPoint x: 423, endPoint y: 275, distance: 677.5
click at [486, 302] on p "Your order will be delivered during business hours (8am – 6pm, [DATE] – [DATE])…" at bounding box center [790, 362] width 1009 height 121
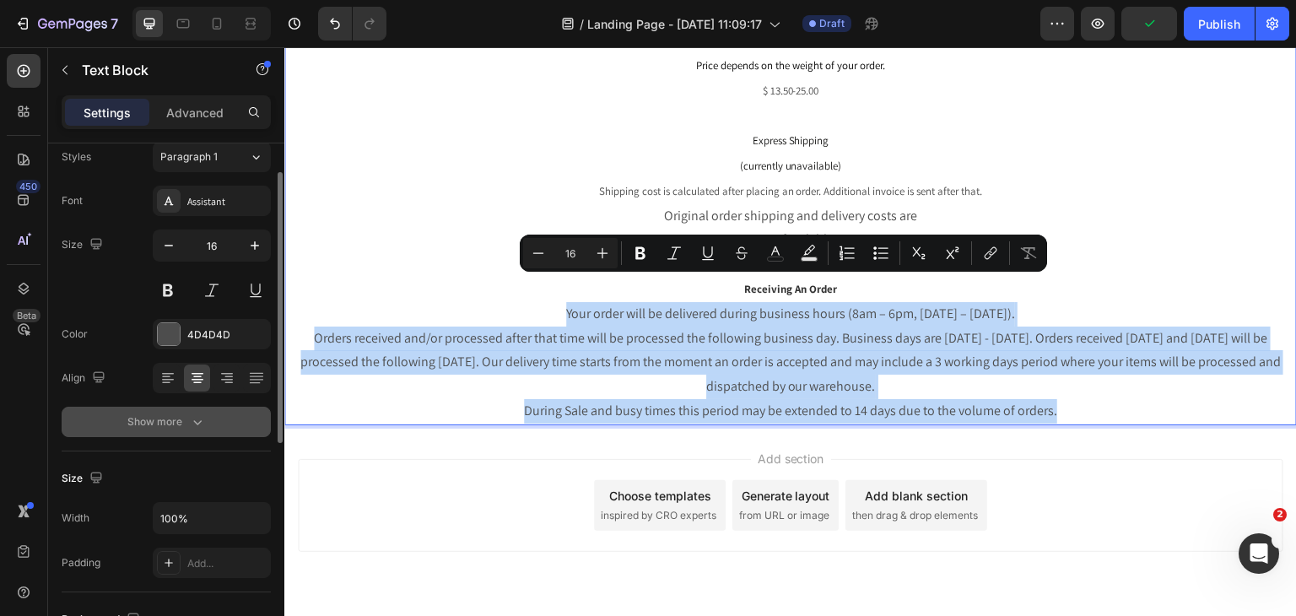
scroll to position [0, 0]
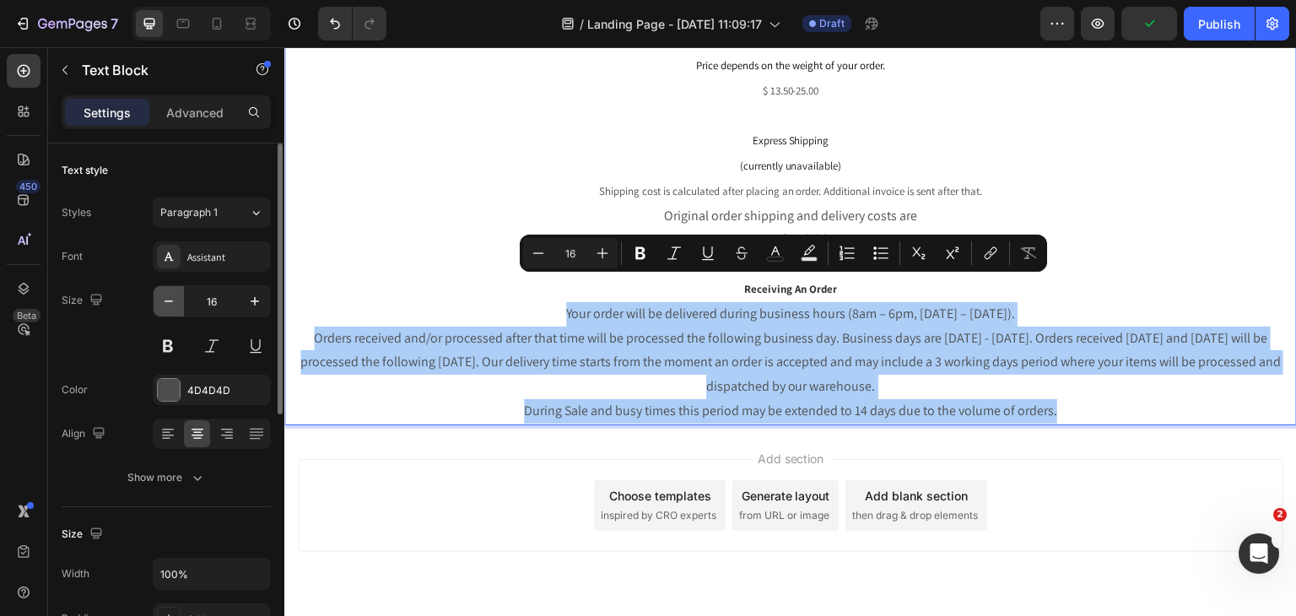
click at [173, 299] on icon "button" at bounding box center [168, 301] width 17 height 17
type input "15"
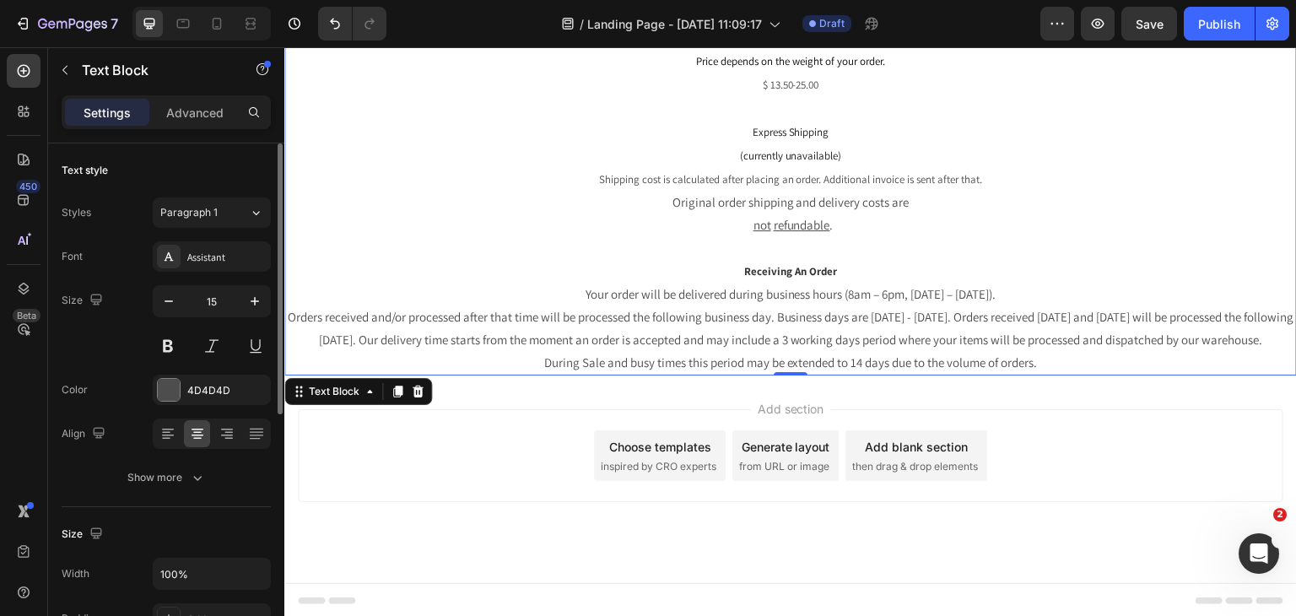
scroll to position [422, 0]
click at [792, 267] on strong "Receiving An Order" at bounding box center [790, 274] width 93 height 14
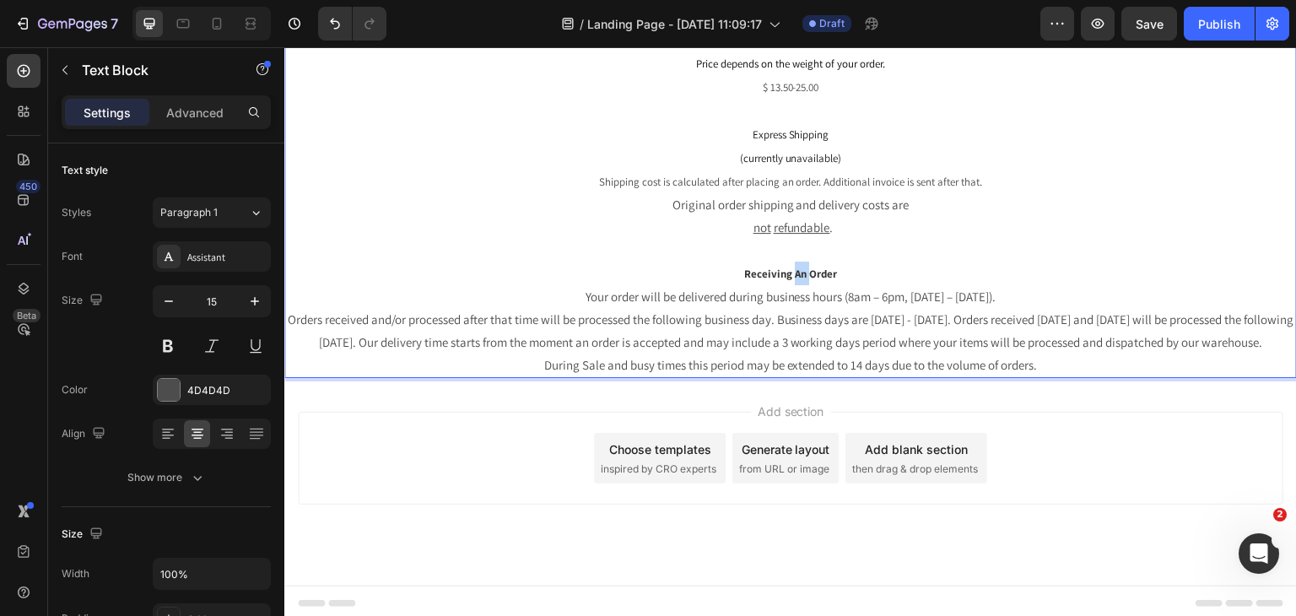
click at [792, 267] on strong "Receiving An Order" at bounding box center [790, 274] width 93 height 14
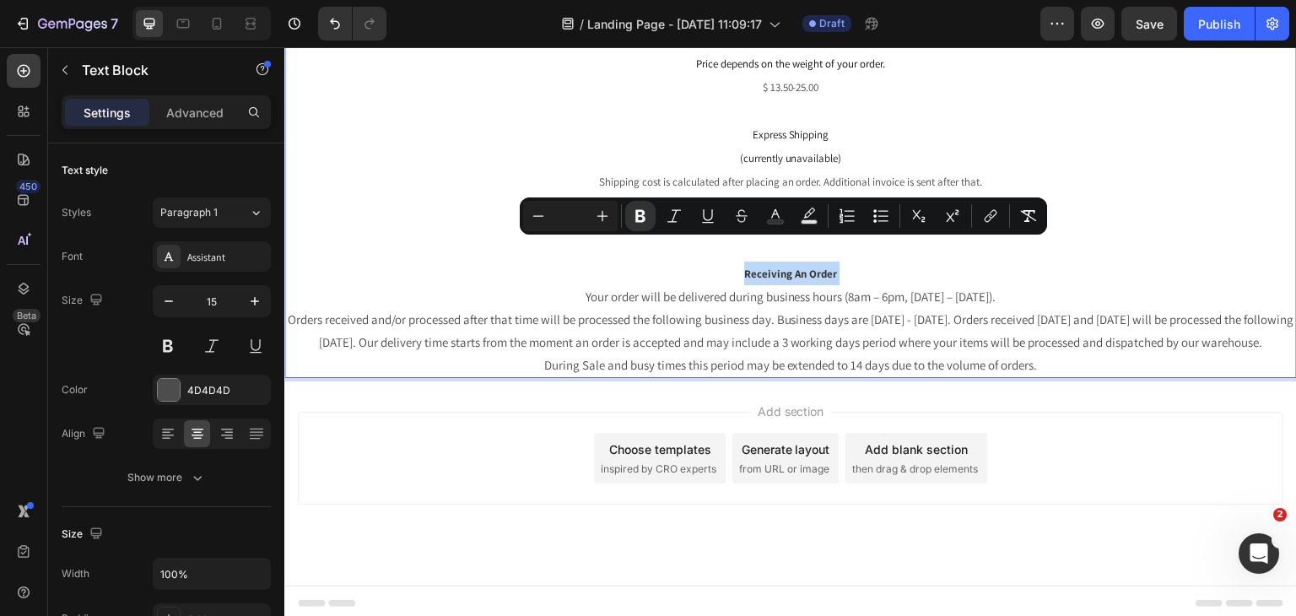
type input "15"
click at [743, 345] on p "Your order will be delivered during business hours (8am – 6pm, [DATE] – [DATE])…" at bounding box center [790, 330] width 1009 height 91
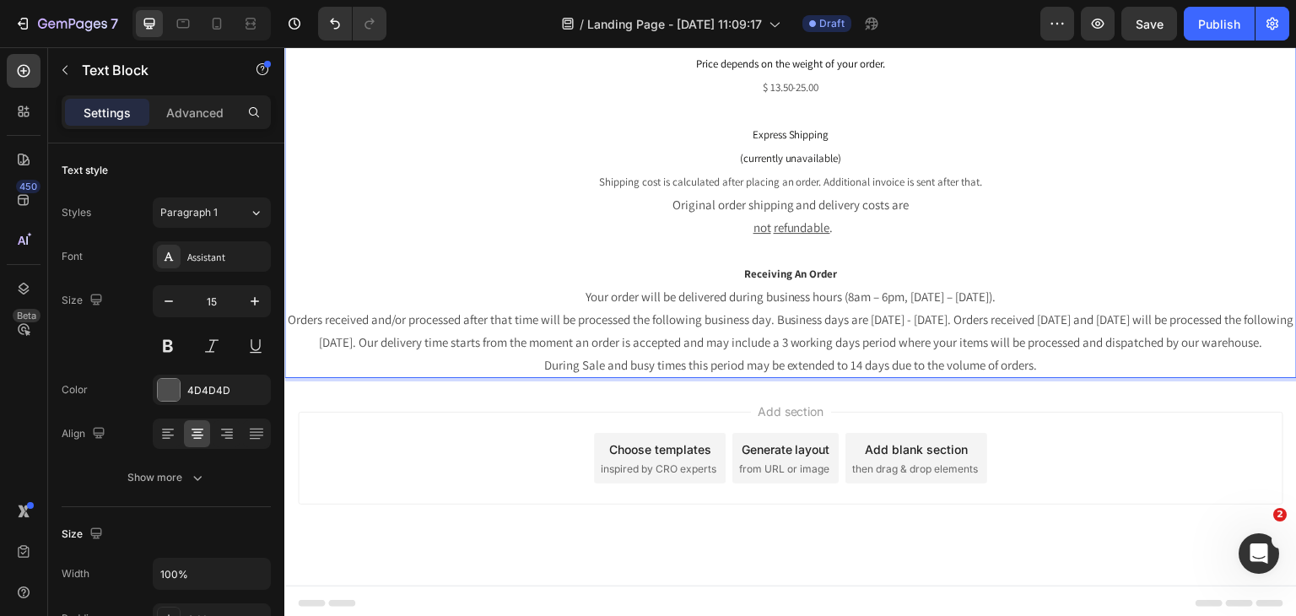
click at [739, 358] on p "Your order will be delivered during business hours (8am – 6pm, [DATE] – [DATE])…" at bounding box center [790, 330] width 1009 height 91
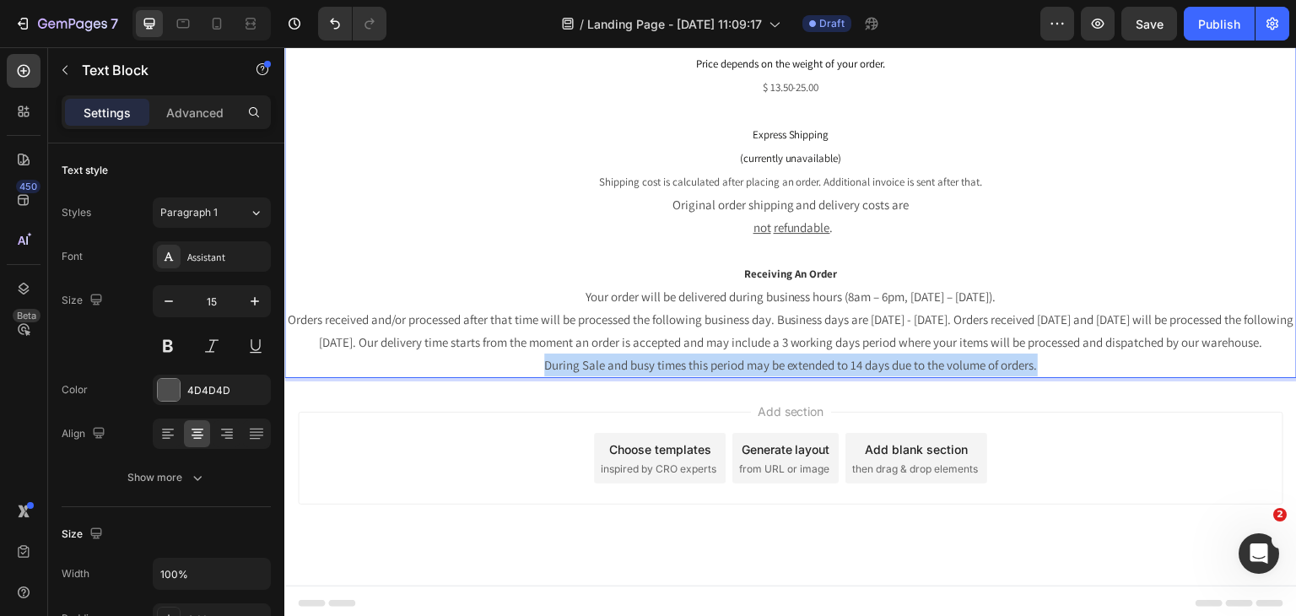
click at [739, 358] on p "Your order will be delivered during business hours (8am – 6pm, [DATE] – [DATE])…" at bounding box center [790, 330] width 1009 height 91
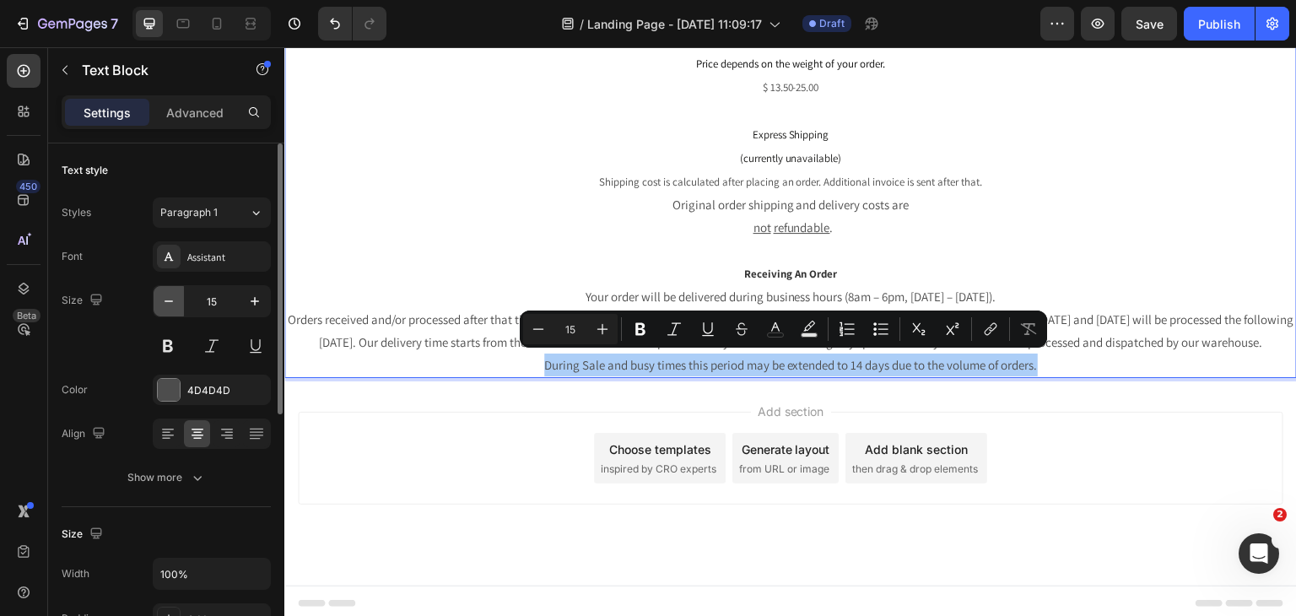
click at [163, 298] on icon "button" at bounding box center [168, 301] width 17 height 17
type input "14"
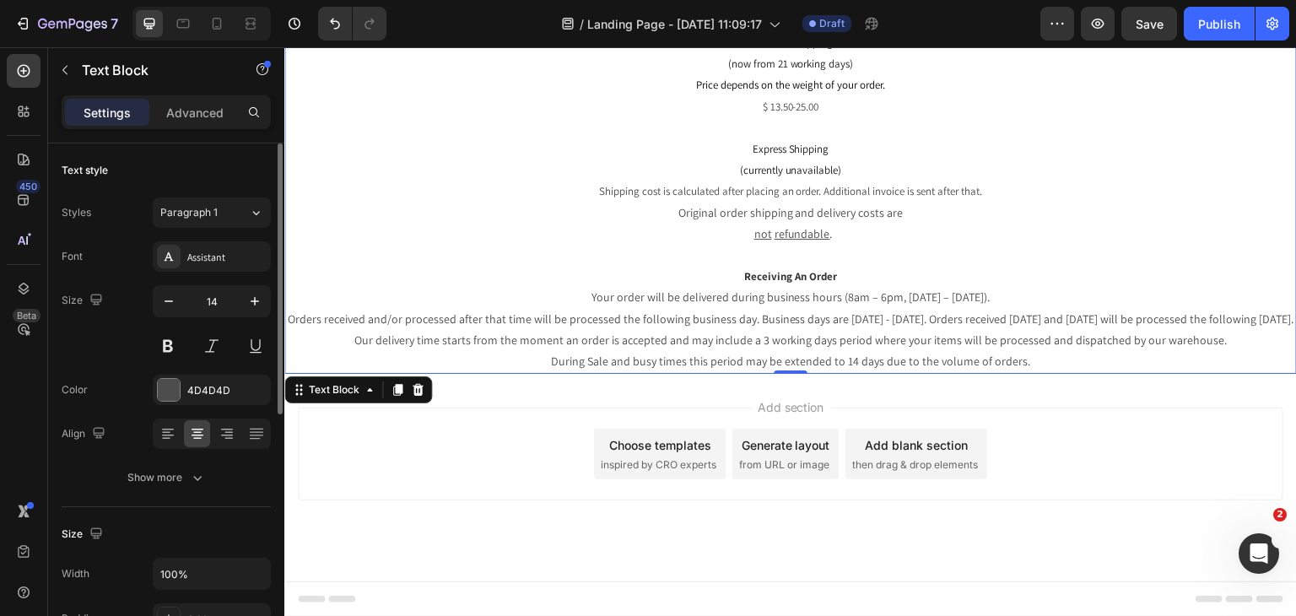
scroll to position [356, 0]
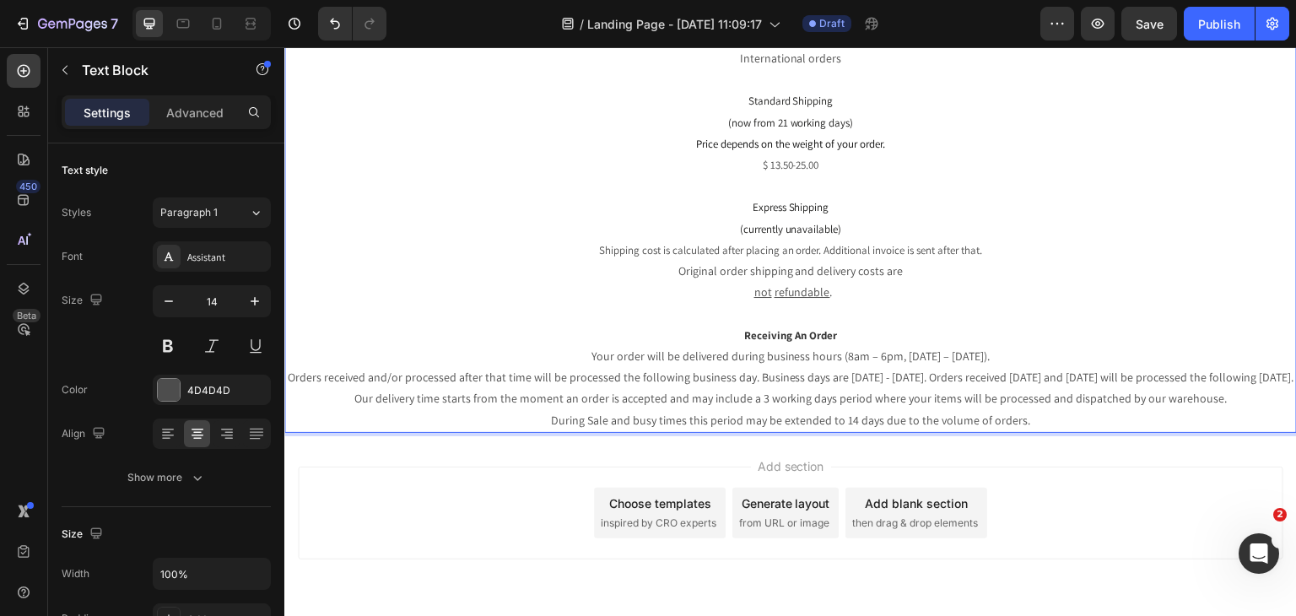
click at [562, 351] on p "Your order will be delivered during business hours (8am – 6pm, [DATE] – [DATE])…" at bounding box center [790, 388] width 1009 height 85
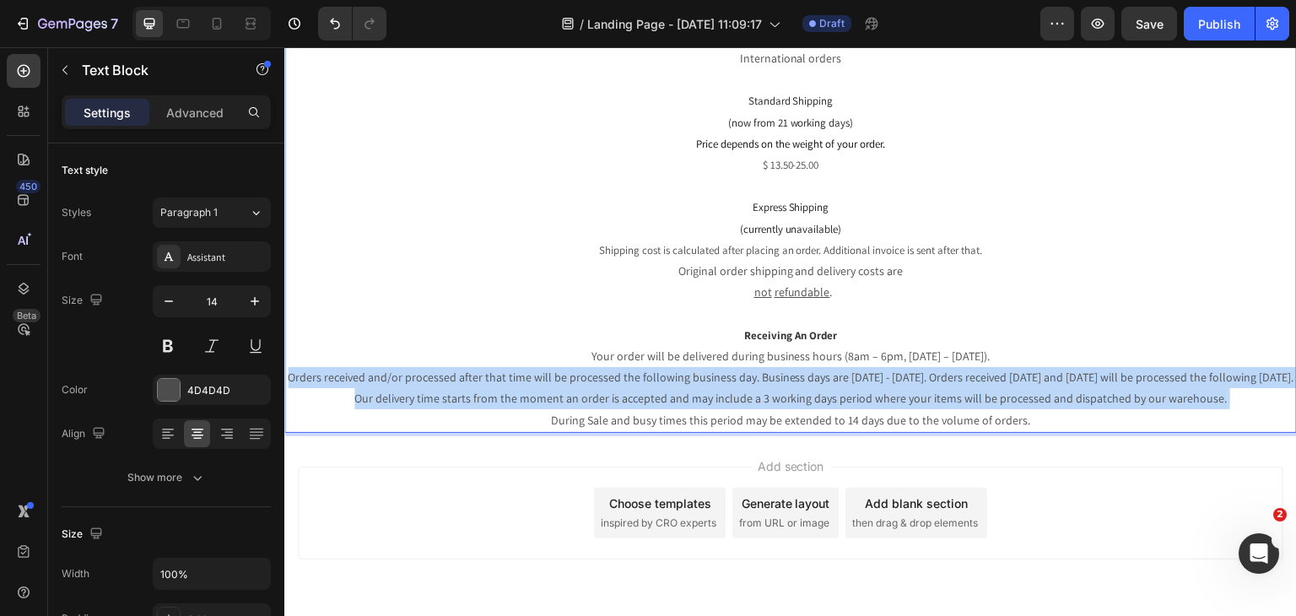
click at [562, 351] on p "Your order will be delivered during business hours (8am – 6pm, [DATE] – [DATE])…" at bounding box center [790, 388] width 1009 height 85
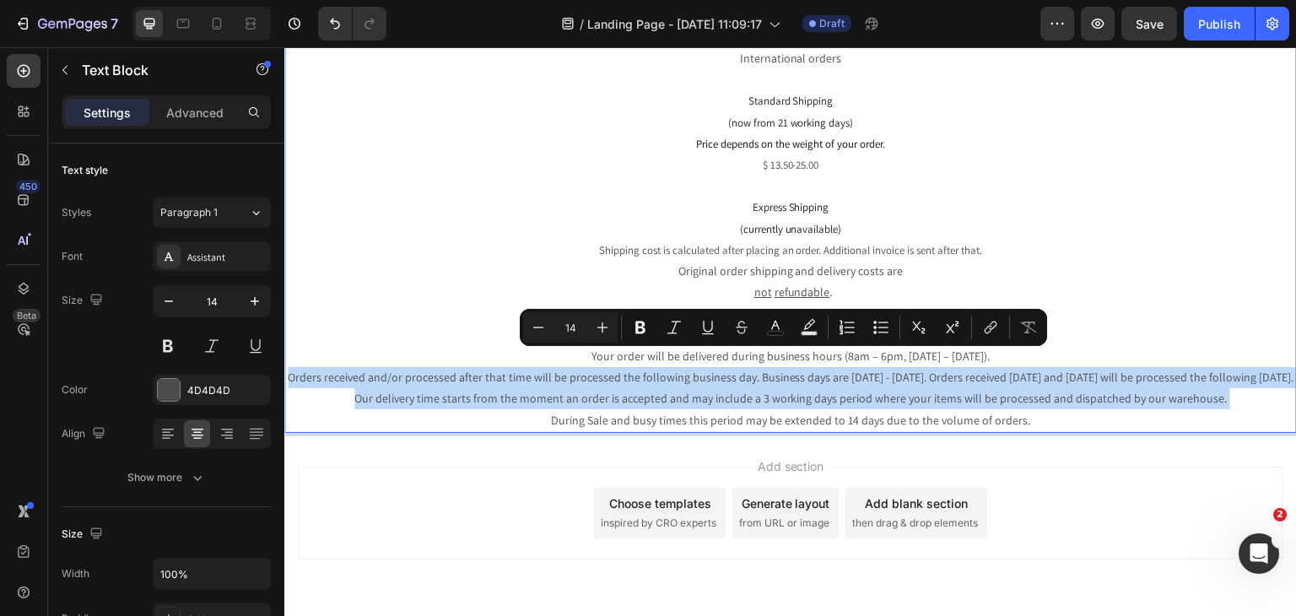
click at [466, 359] on p "Your order will be delivered during business hours (8am – 6pm, [DATE] – [DATE])…" at bounding box center [790, 388] width 1009 height 85
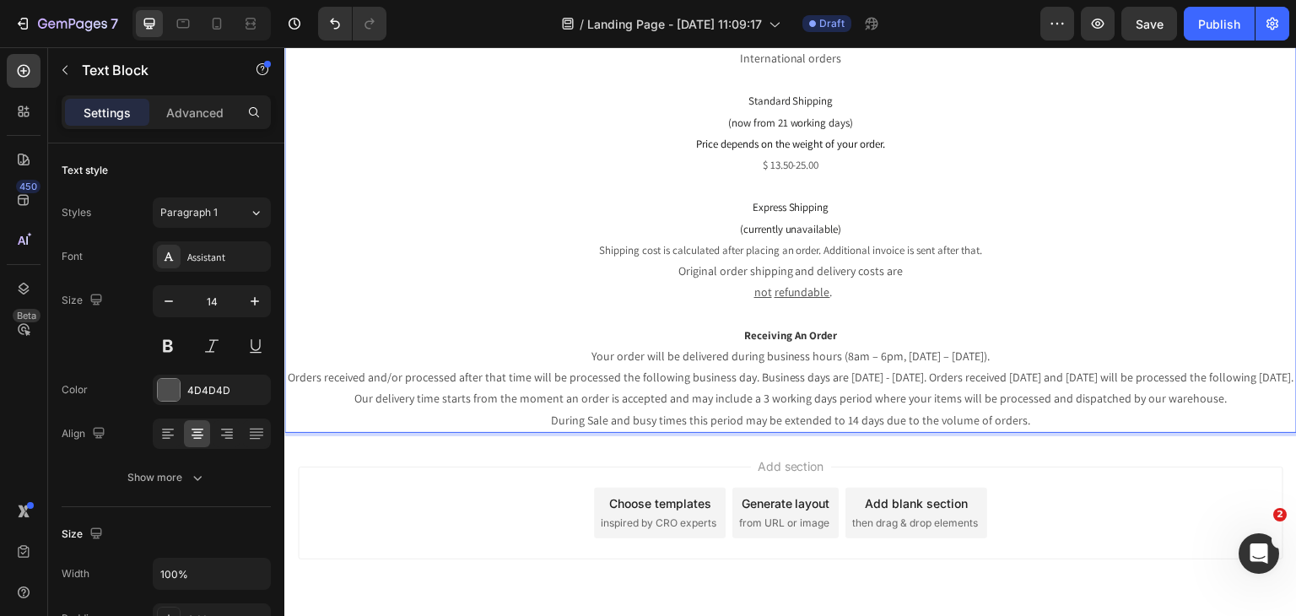
click at [618, 350] on p "Your order will be delivered during business hours (8am – 6pm, [DATE] – [DATE])…" at bounding box center [790, 388] width 1009 height 85
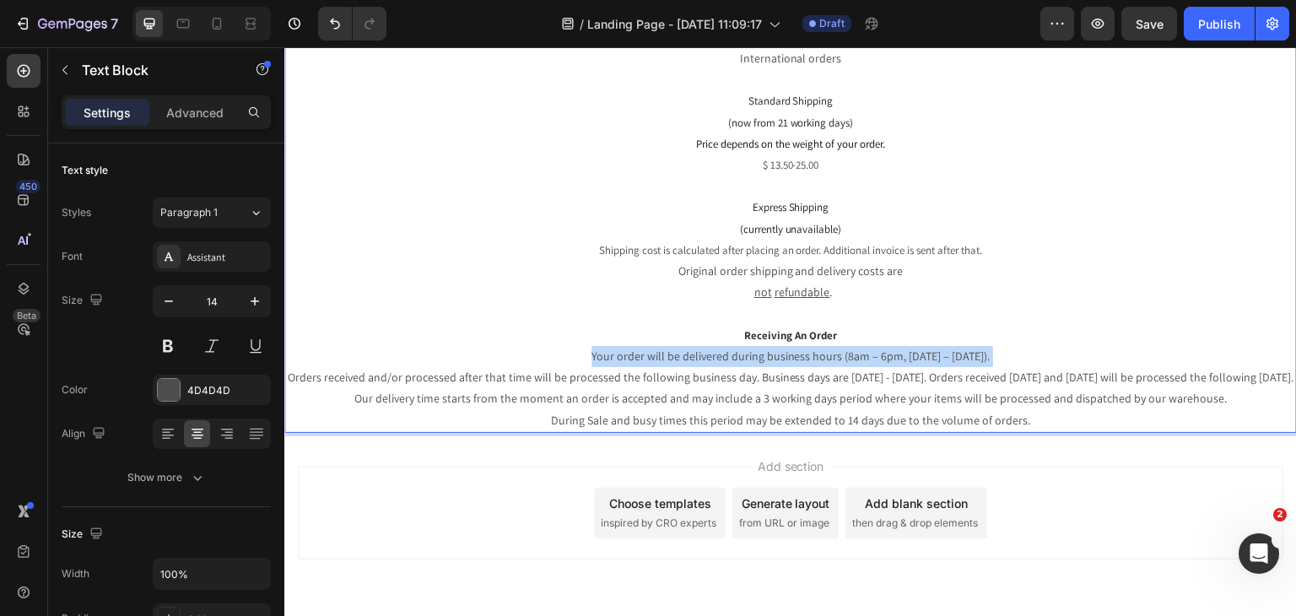
click at [618, 350] on p "Your order will be delivered during business hours (8am – 6pm, [DATE] – [DATE])…" at bounding box center [790, 388] width 1009 height 85
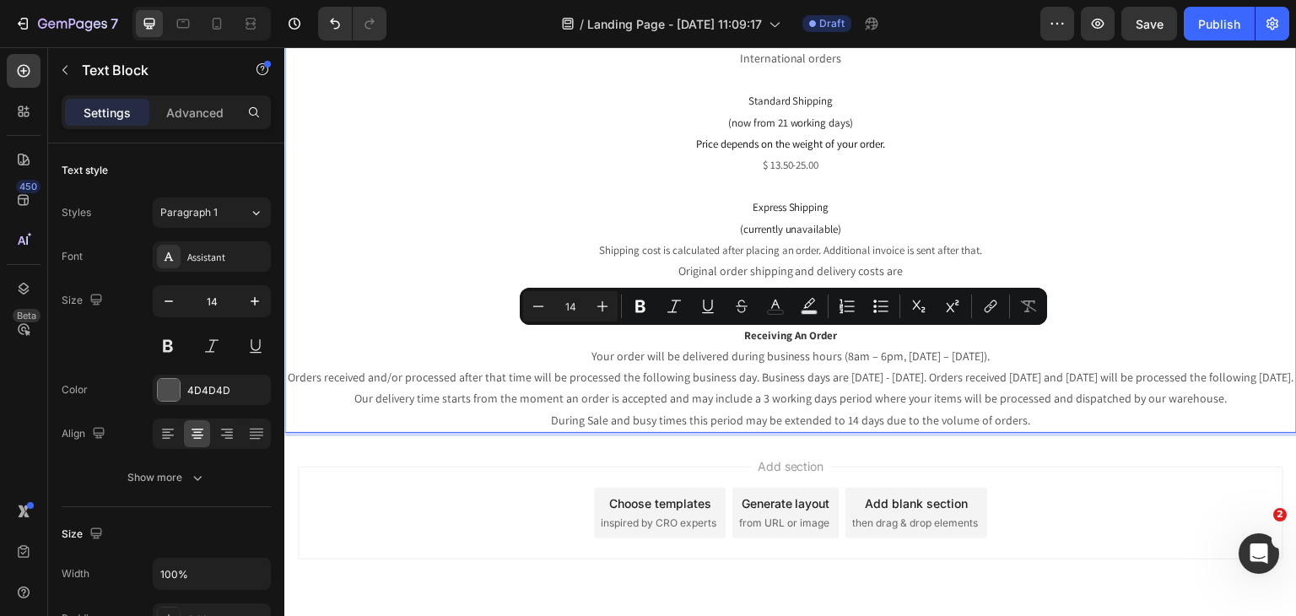
click at [648, 261] on p "Original order shipping and delivery costs are not refundable ." at bounding box center [790, 282] width 1009 height 42
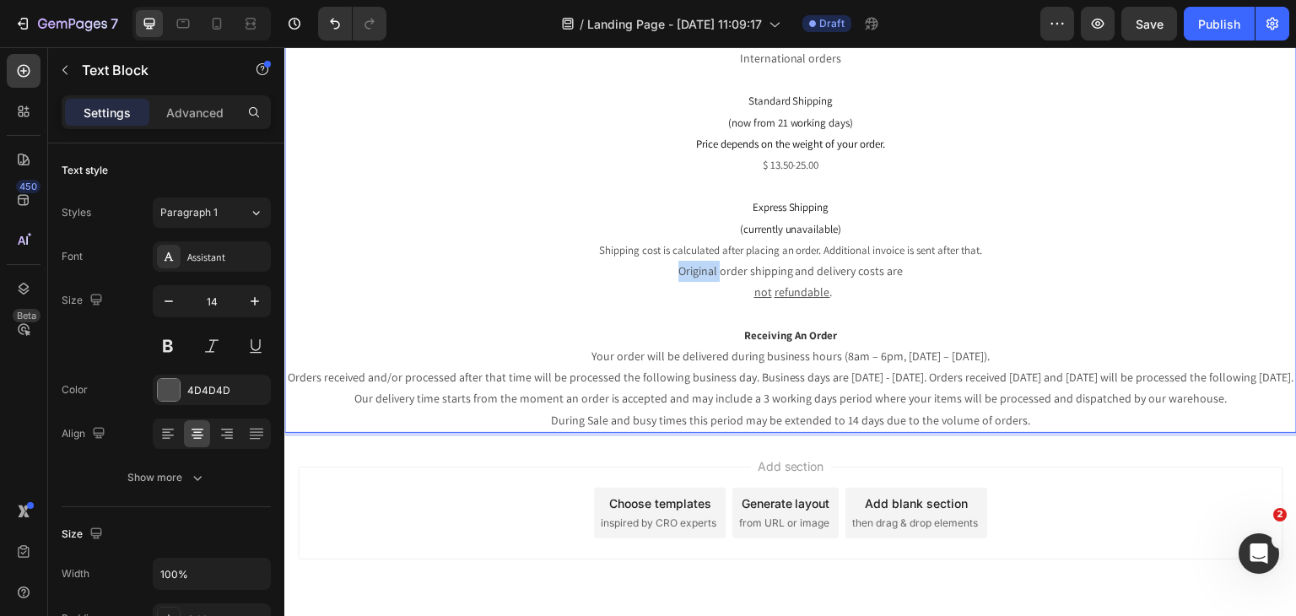
click at [648, 261] on p "Original order shipping and delivery costs are not refundable ." at bounding box center [790, 282] width 1009 height 42
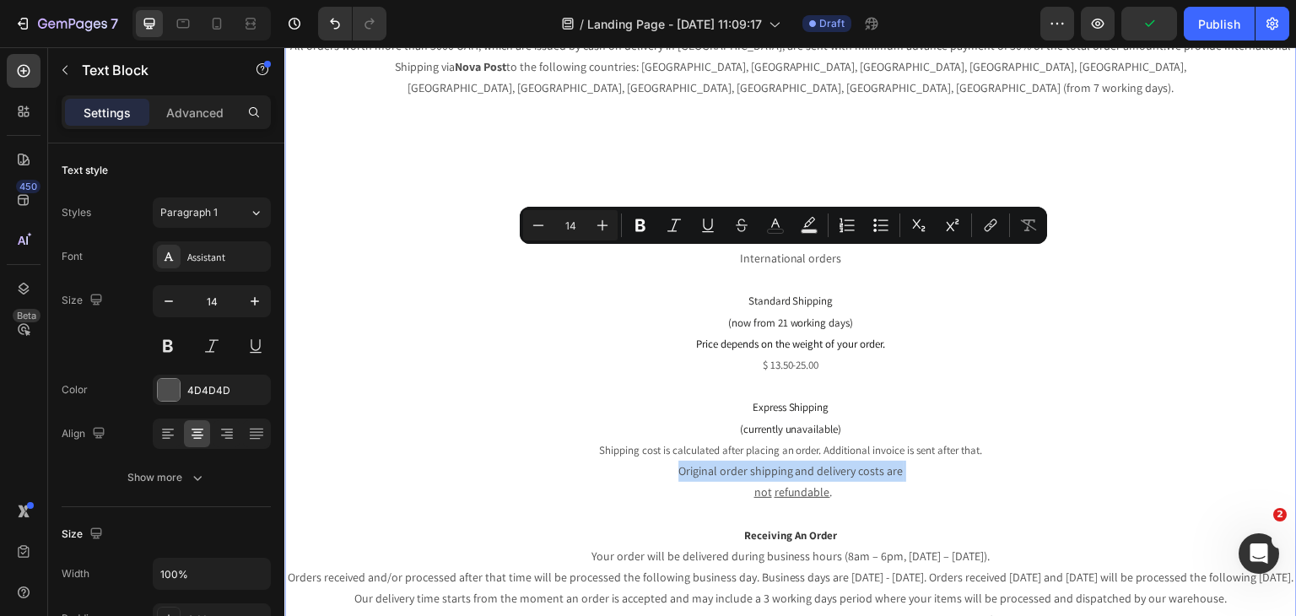
scroll to position [0, 0]
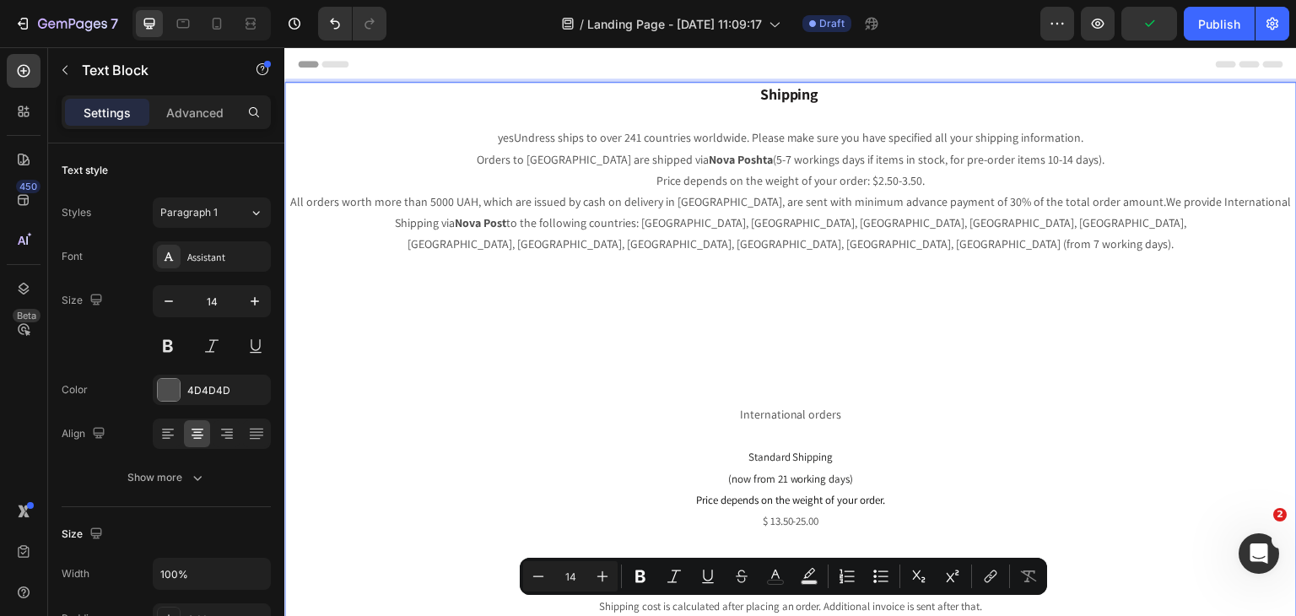
click at [714, 203] on p "Price depends on the weight of your order: $2.50-3.50. All orders worth more th…" at bounding box center [790, 276] width 1009 height 213
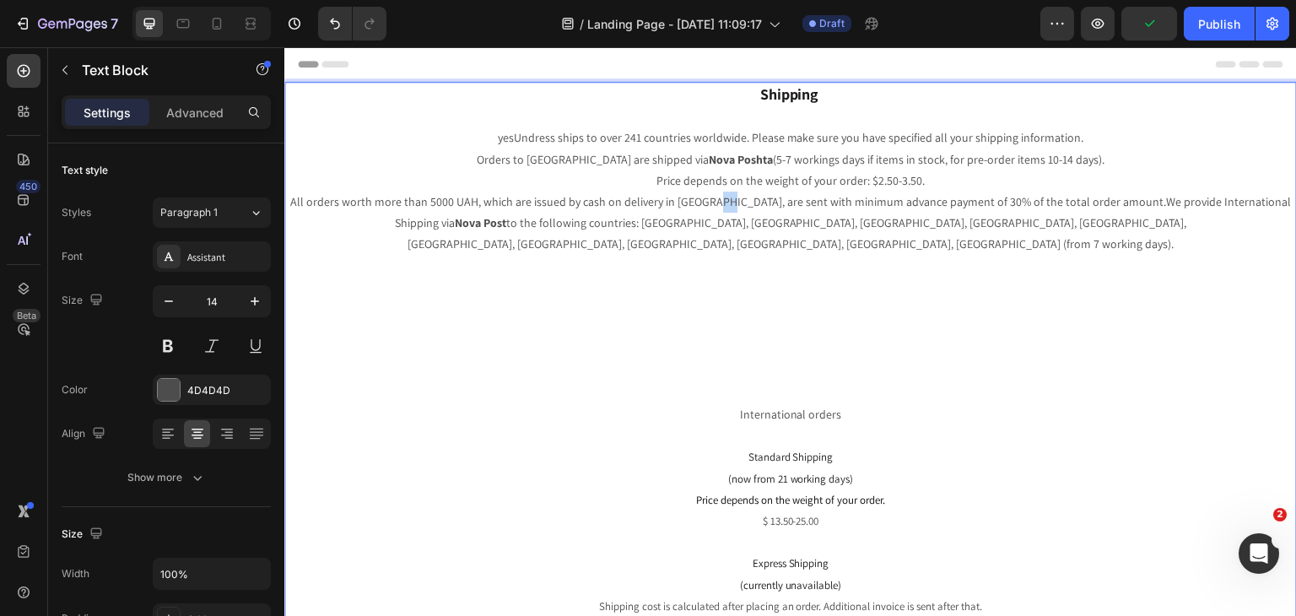
click at [714, 203] on p "Price depends on the weight of your order: $2.50-3.50. All orders worth more th…" at bounding box center [790, 276] width 1009 height 213
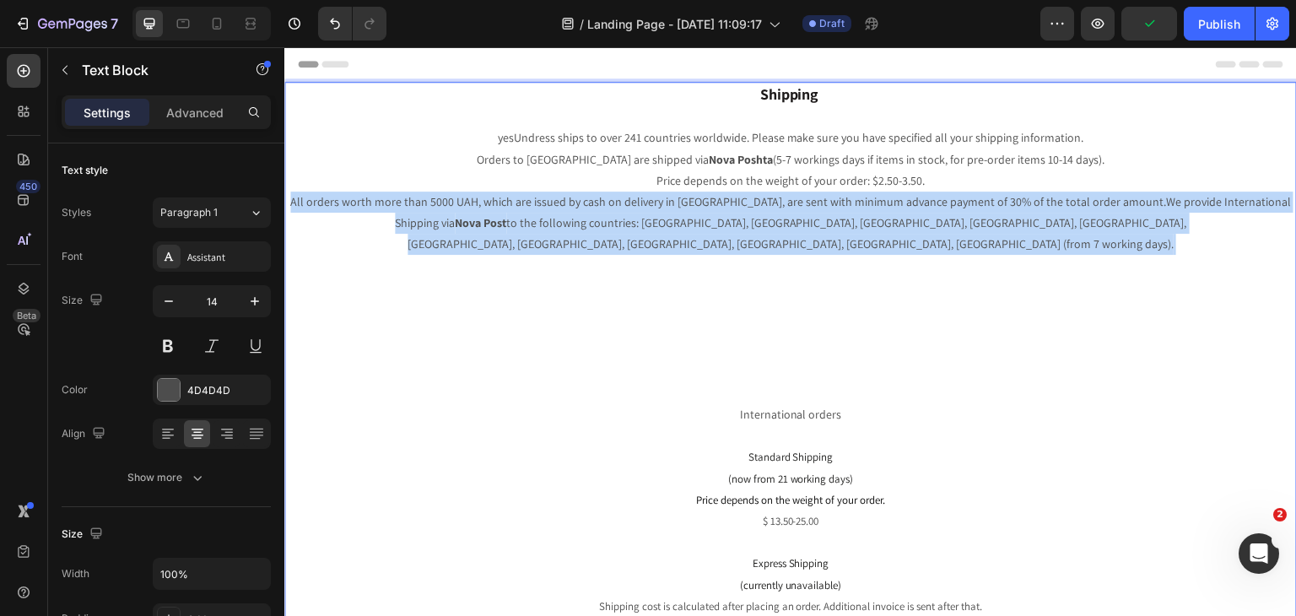
click at [714, 203] on p "Price depends on the weight of your order: $2.50-3.50. All orders worth more th…" at bounding box center [790, 276] width 1009 height 213
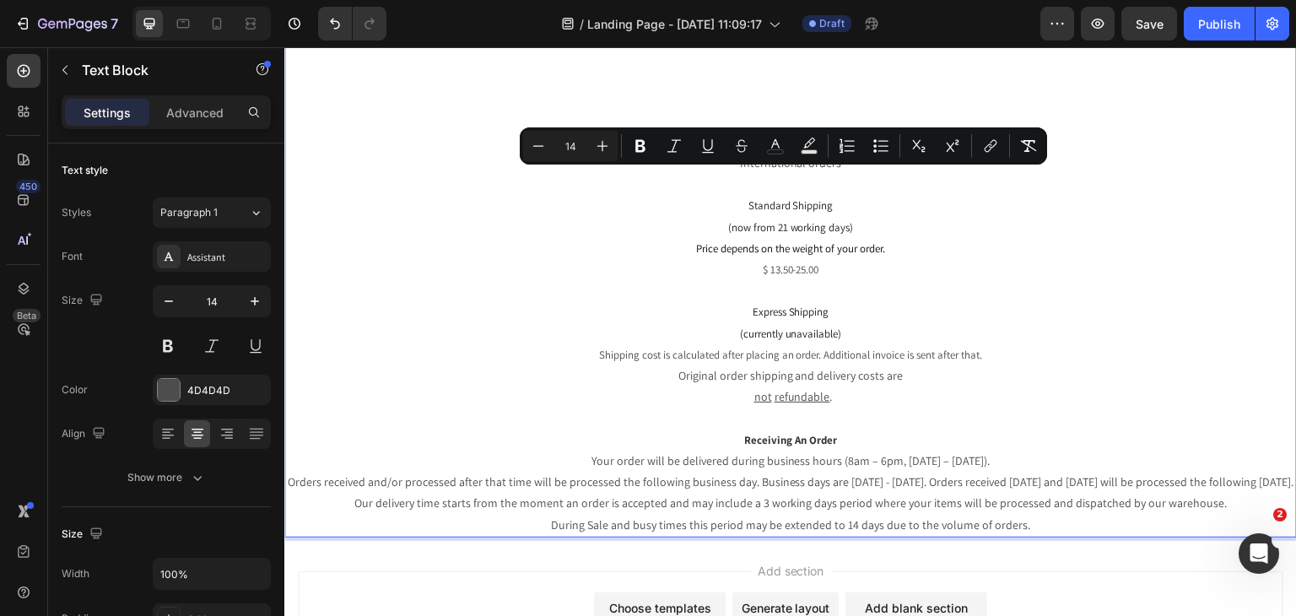
scroll to position [253, 0]
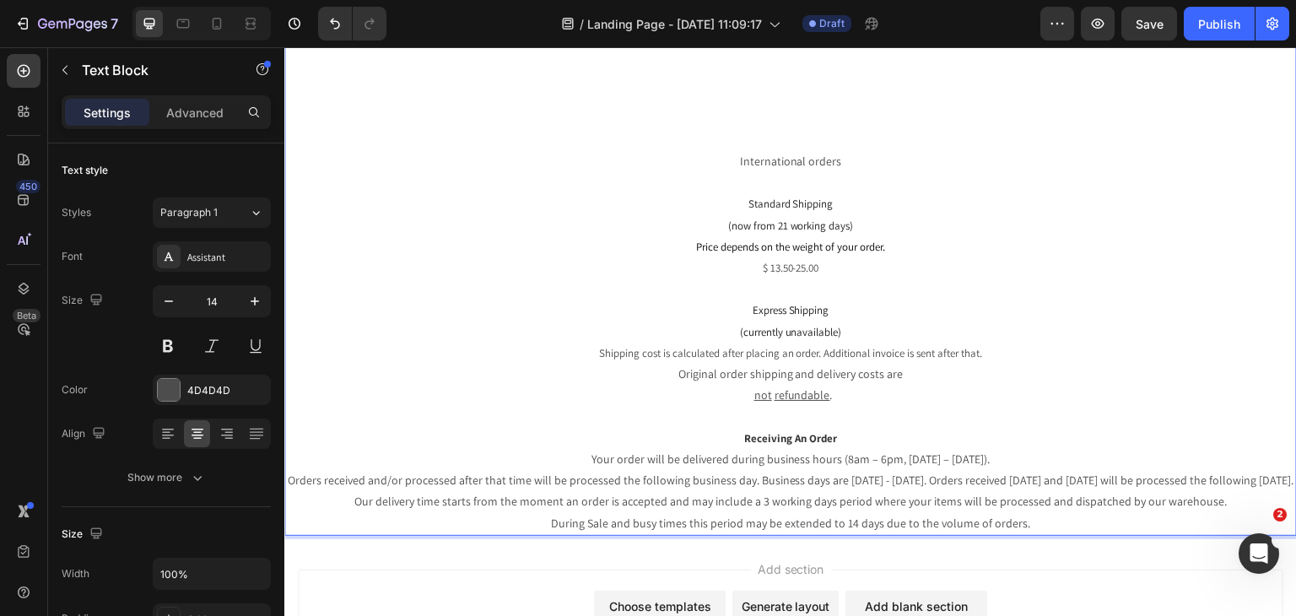
click at [717, 68] on p "Price depends on the weight of your order: $2.50-3.50. All orders worth more th…" at bounding box center [790, 23] width 1009 height 213
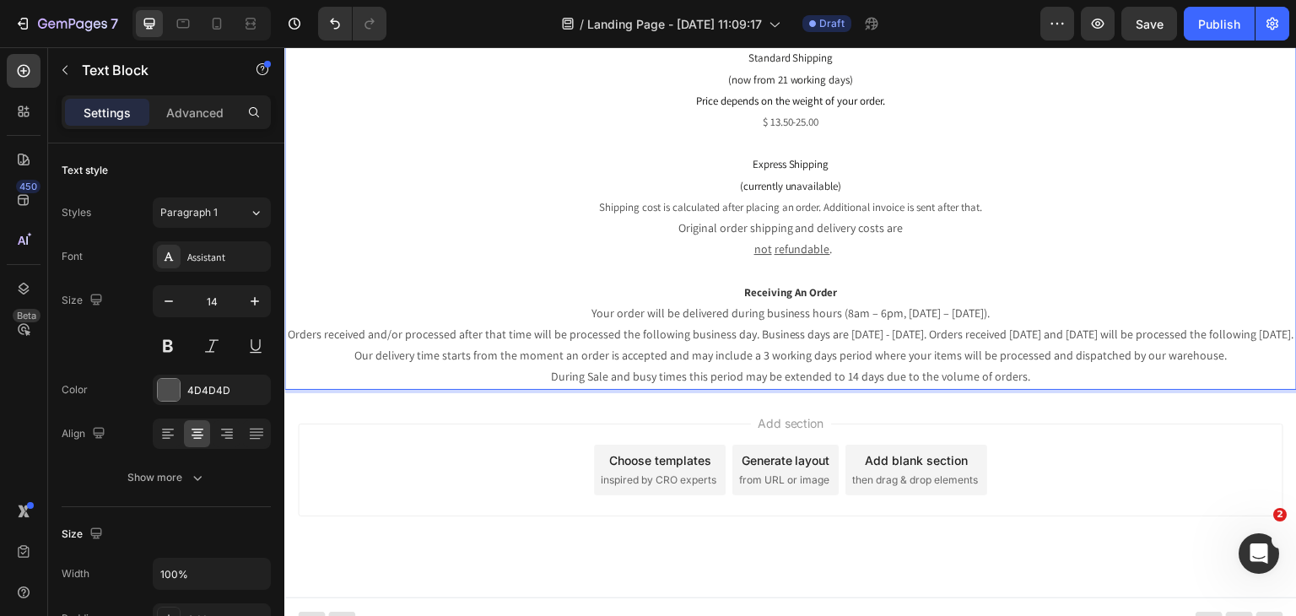
scroll to position [0, 0]
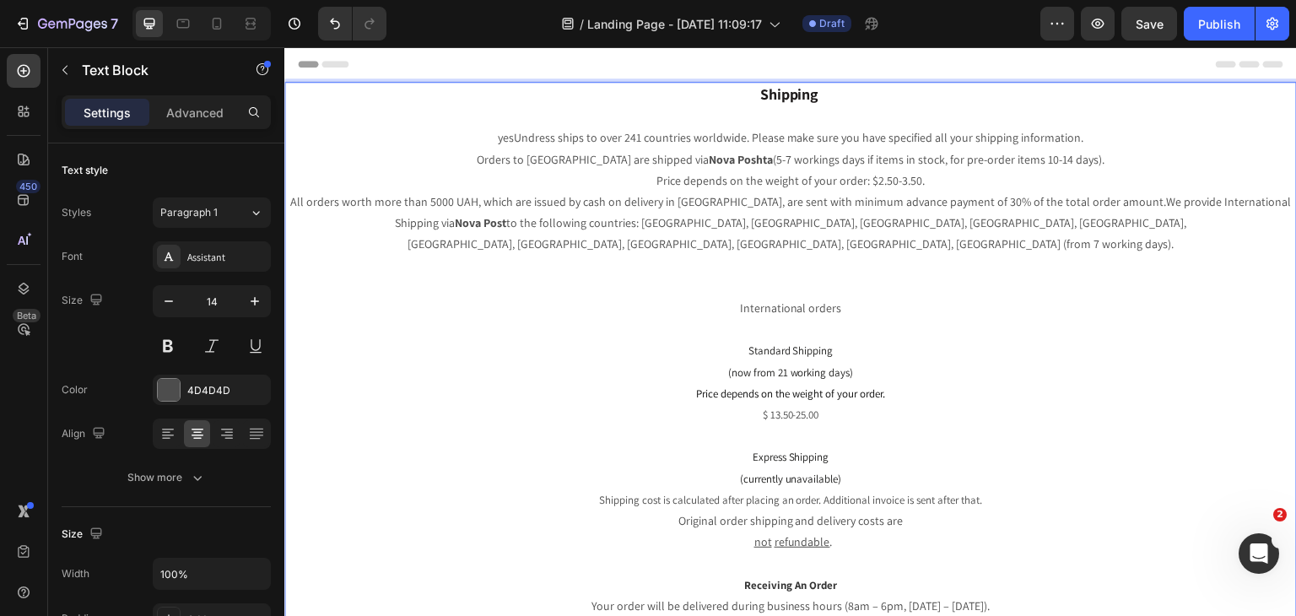
click at [860, 340] on p "Standard Shipping (now from 21 working days)" at bounding box center [790, 361] width 1009 height 42
click at [879, 277] on p "International orders" at bounding box center [790, 298] width 1009 height 42
click at [880, 251] on p "Price depends on the weight of your order: $2.50-3.50. All orders worth more th…" at bounding box center [790, 223] width 1009 height 106
click at [840, 277] on p "International orders" at bounding box center [790, 298] width 1009 height 42
click at [68, 78] on button "button" at bounding box center [64, 70] width 27 height 27
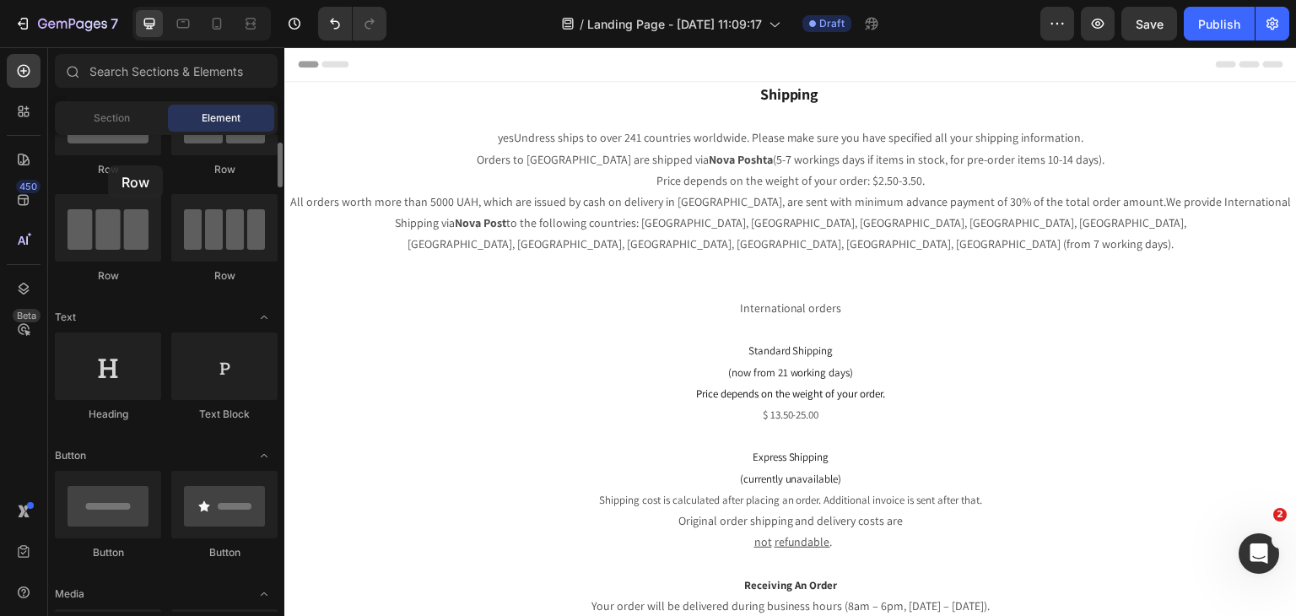
drag, startPoint x: 134, startPoint y: 223, endPoint x: 108, endPoint y: 165, distance: 63.0
click at [108, 332] on div "Row Row Row Row" at bounding box center [166, 384] width 223 height 105
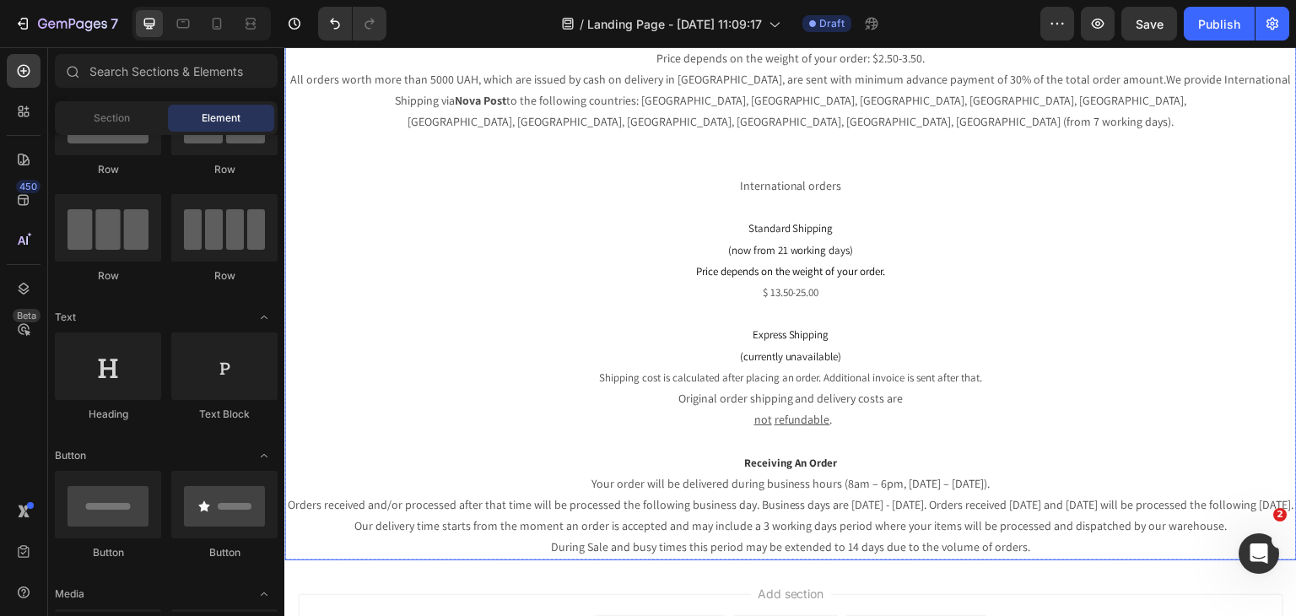
scroll to position [253, 0]
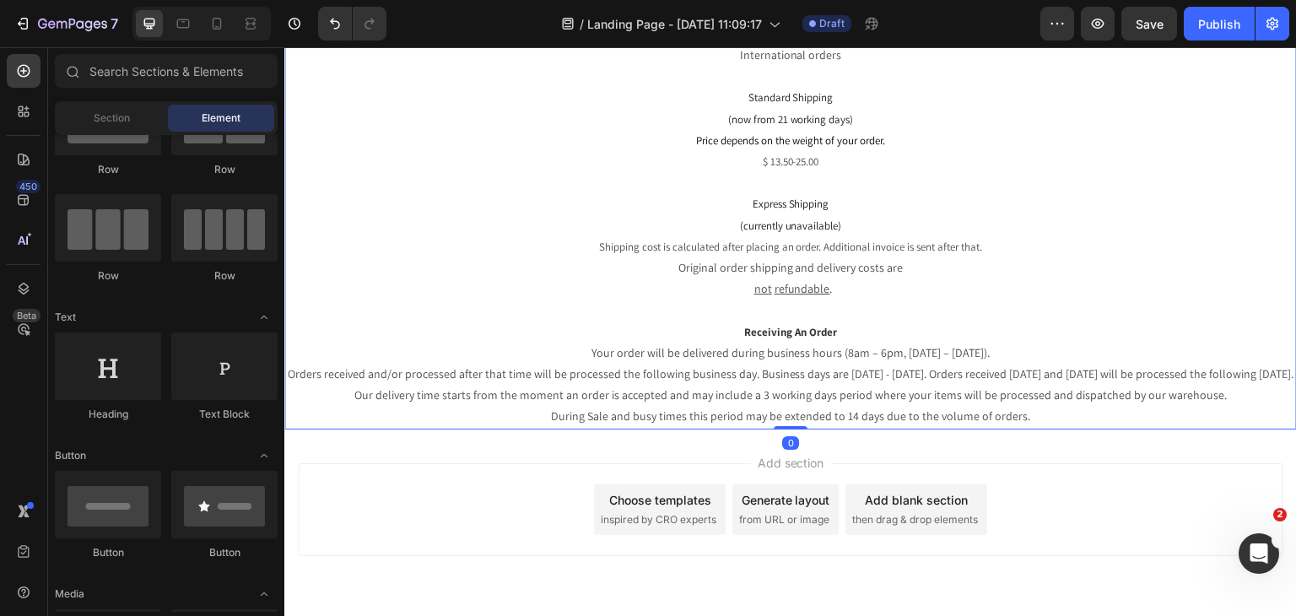
click at [927, 400] on p "Your order will be delivered during business hours (8am – 6pm, [DATE] – [DATE])…" at bounding box center [790, 384] width 1009 height 85
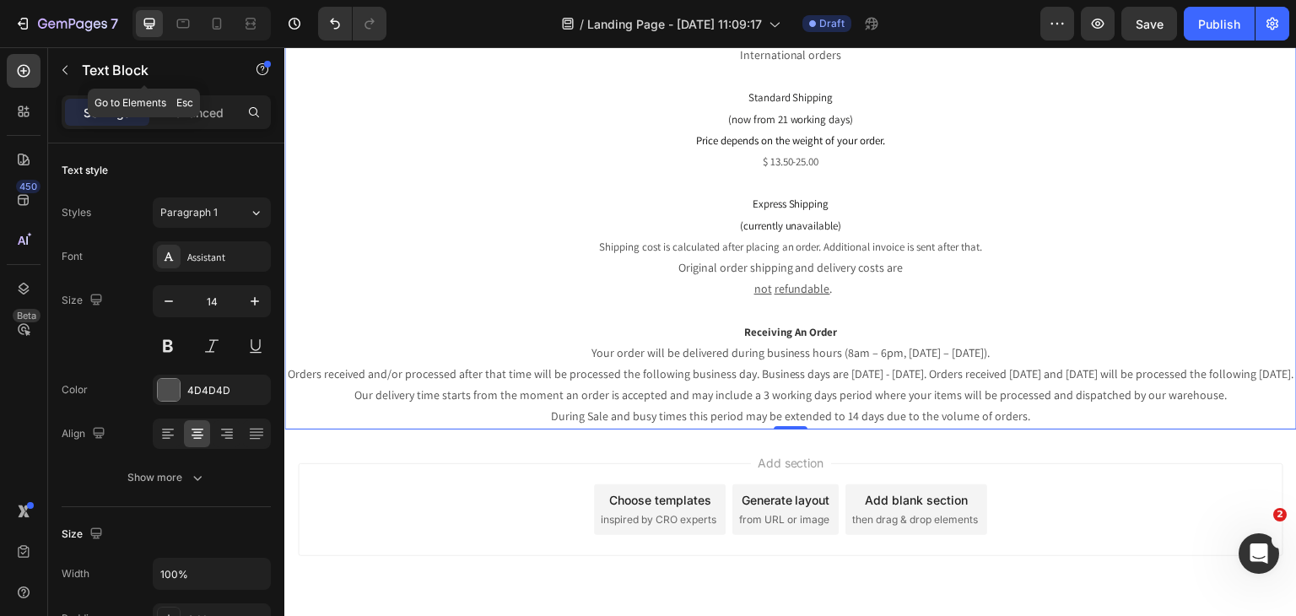
click at [61, 58] on button "button" at bounding box center [64, 70] width 27 height 27
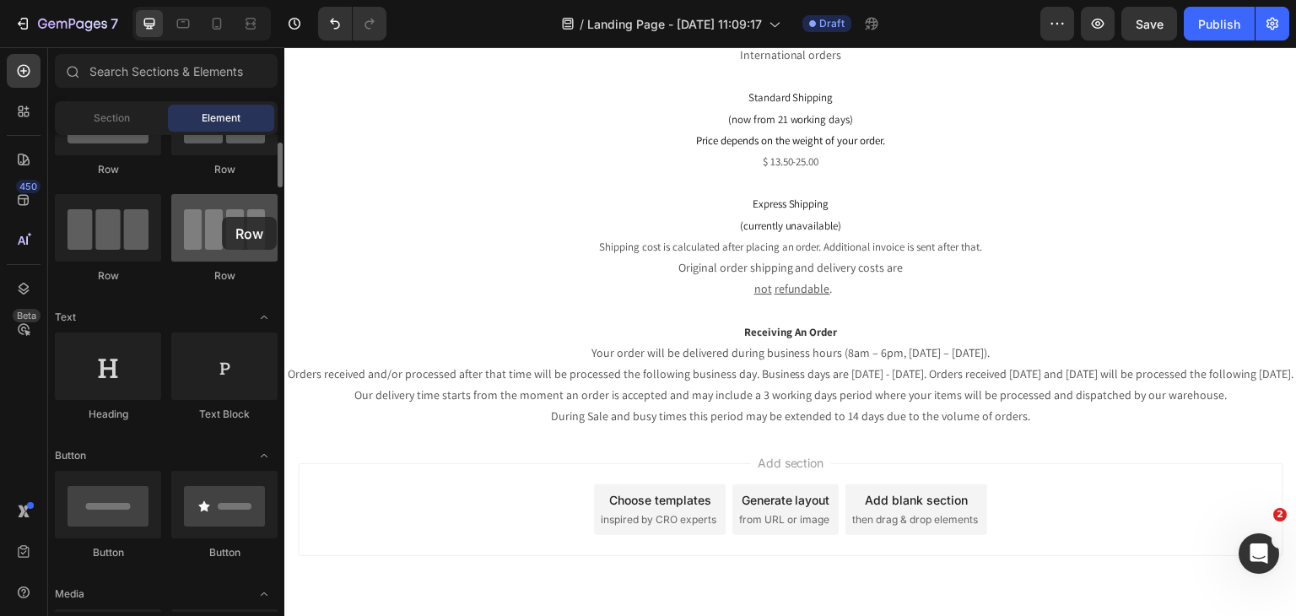
drag, startPoint x: 236, startPoint y: 229, endPoint x: 222, endPoint y: 217, distance: 18.6
click at [222, 217] on div at bounding box center [224, 227] width 106 height 67
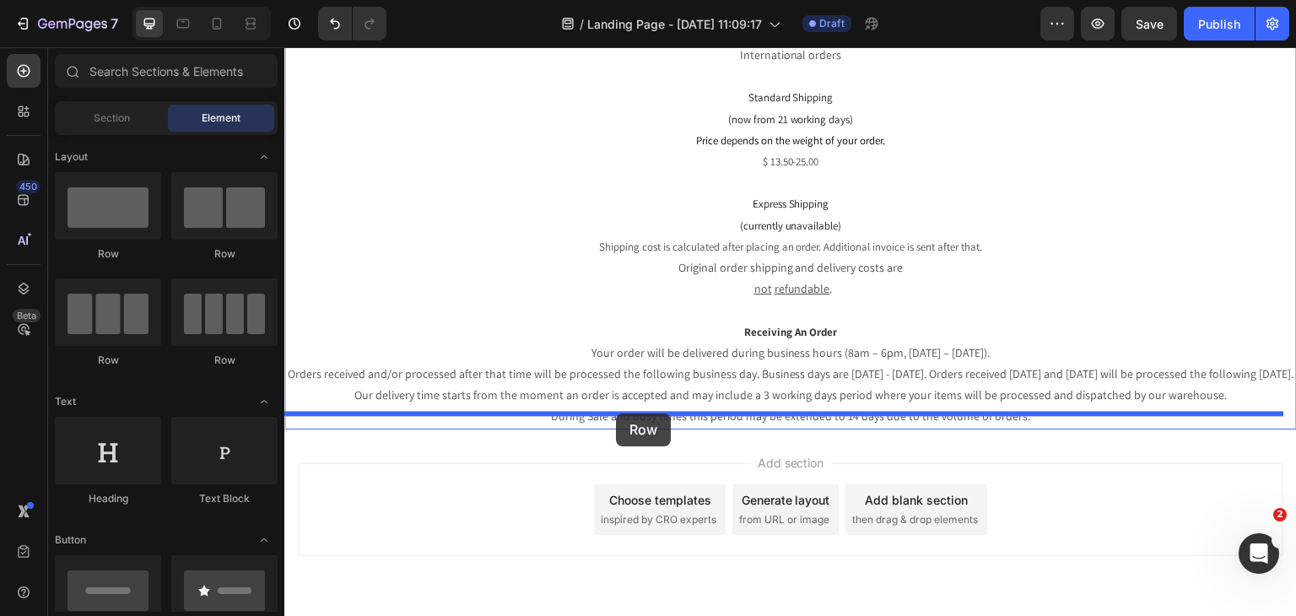
drag, startPoint x: 505, startPoint y: 274, endPoint x: 616, endPoint y: 413, distance: 177.7
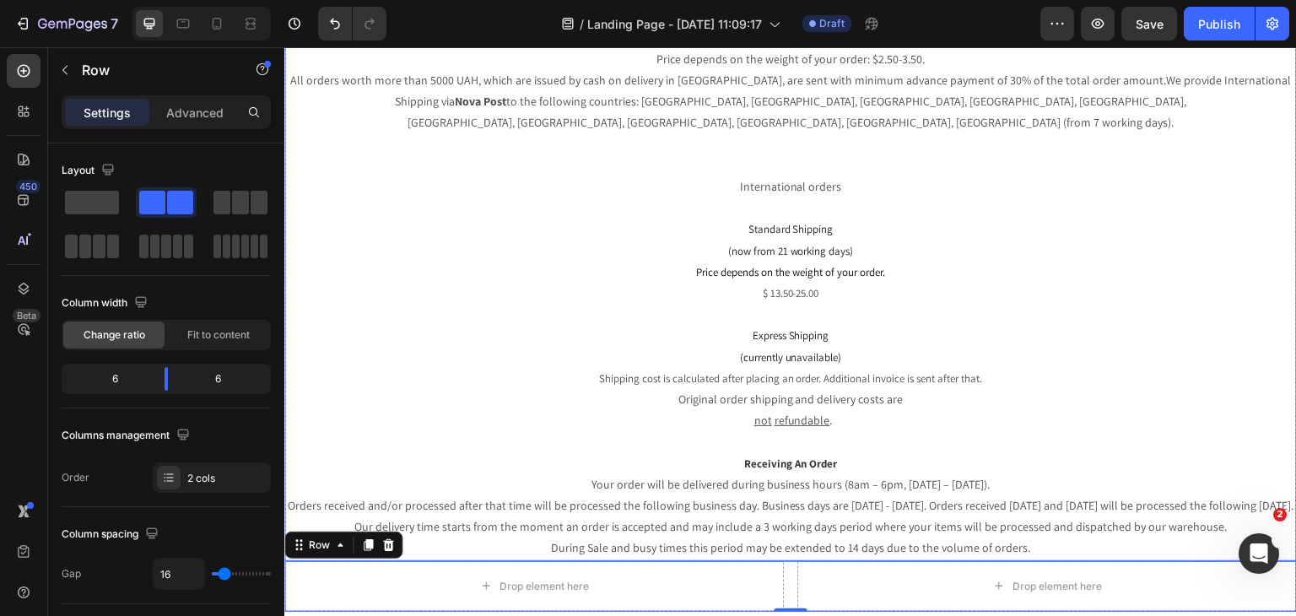
scroll to position [84, 0]
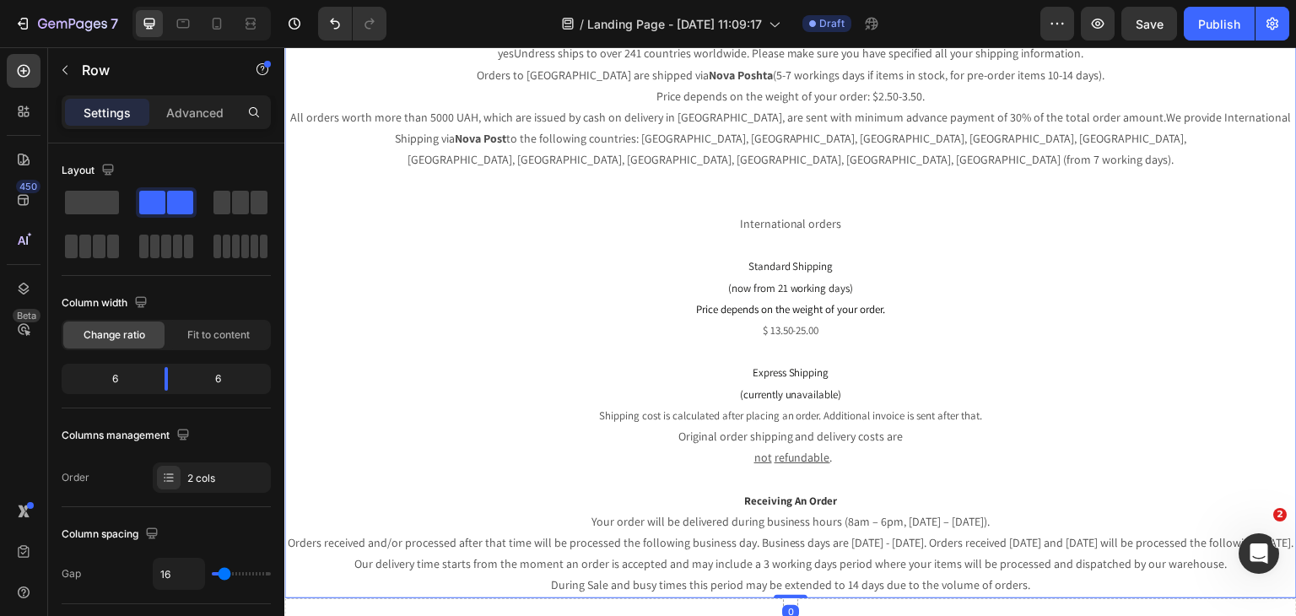
click at [773, 281] on span "(now from 21 working days)" at bounding box center [791, 288] width 126 height 14
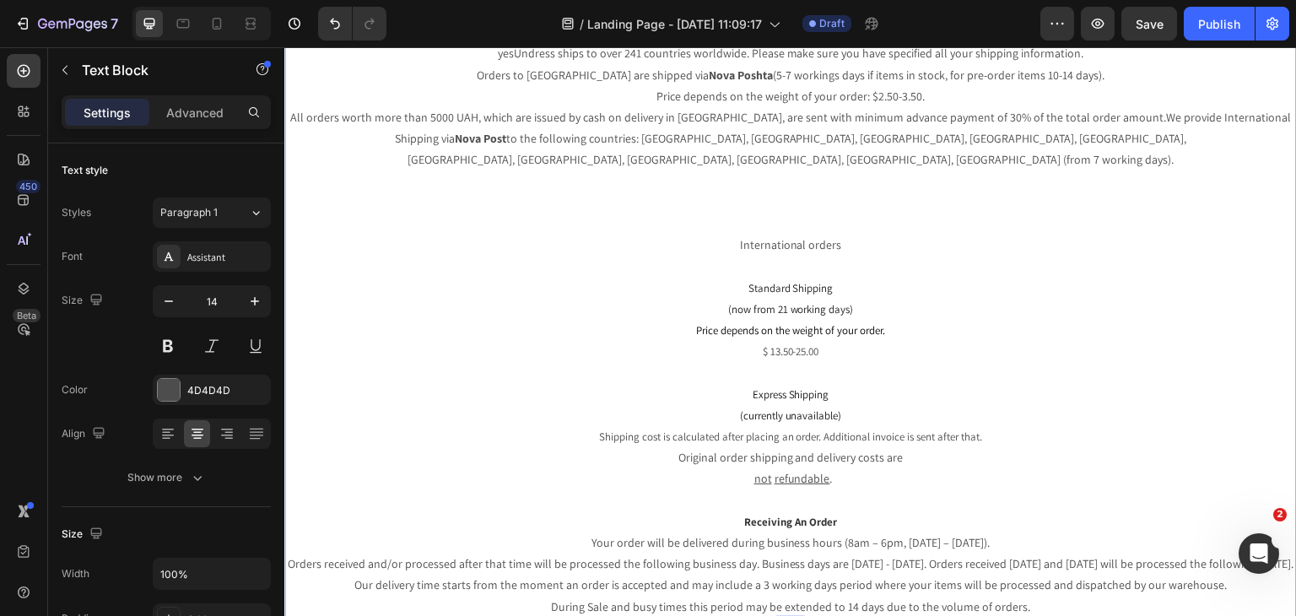
scroll to position [5, 0]
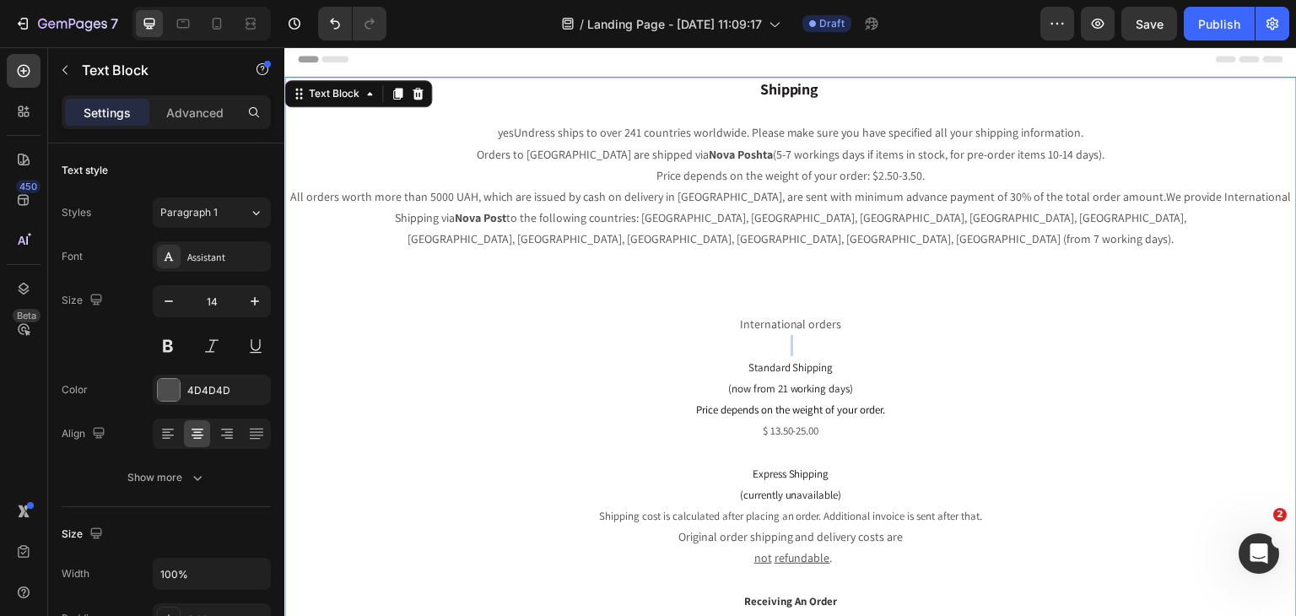
click at [773, 265] on div "Shipping yesUndress ships to over 241 countries worldwide. Please make sure you…" at bounding box center [790, 388] width 1012 height 622
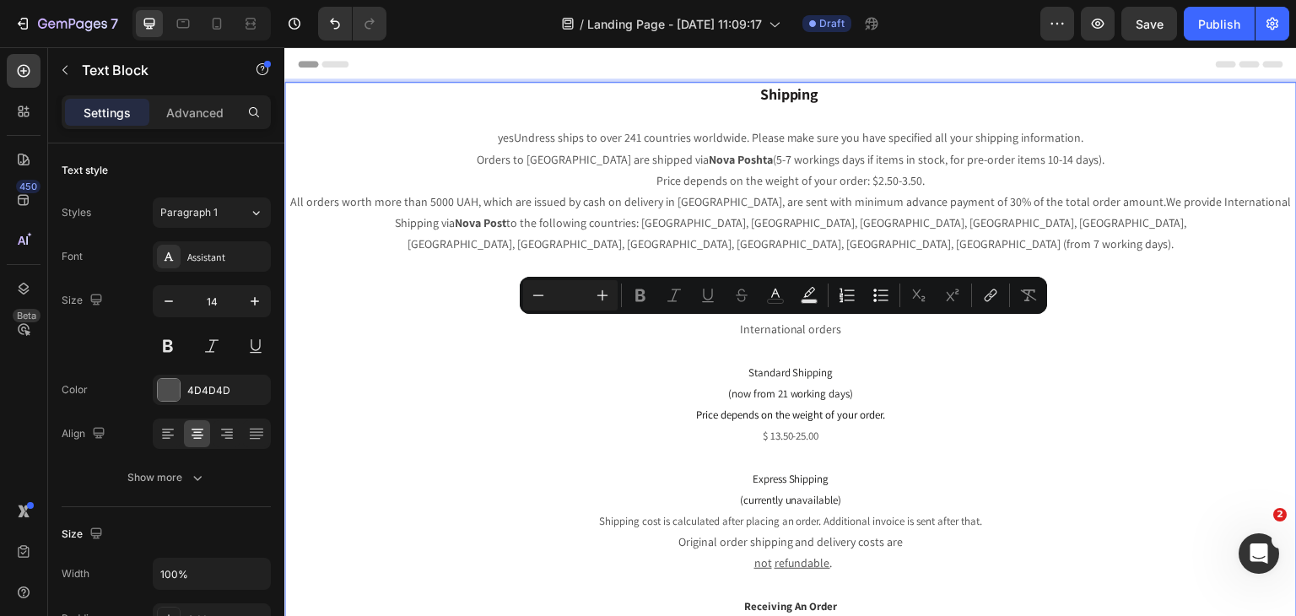
click at [739, 386] on span "(now from 21 working days)" at bounding box center [791, 393] width 126 height 14
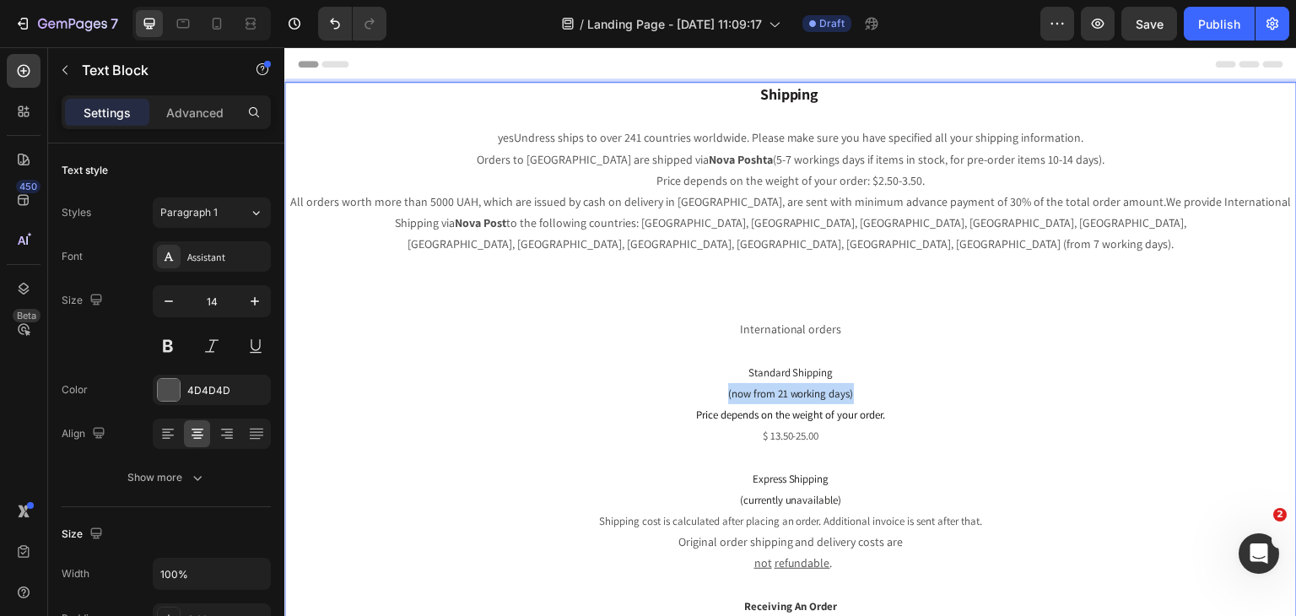
click at [739, 386] on span "(now from 21 working days)" at bounding box center [791, 393] width 126 height 14
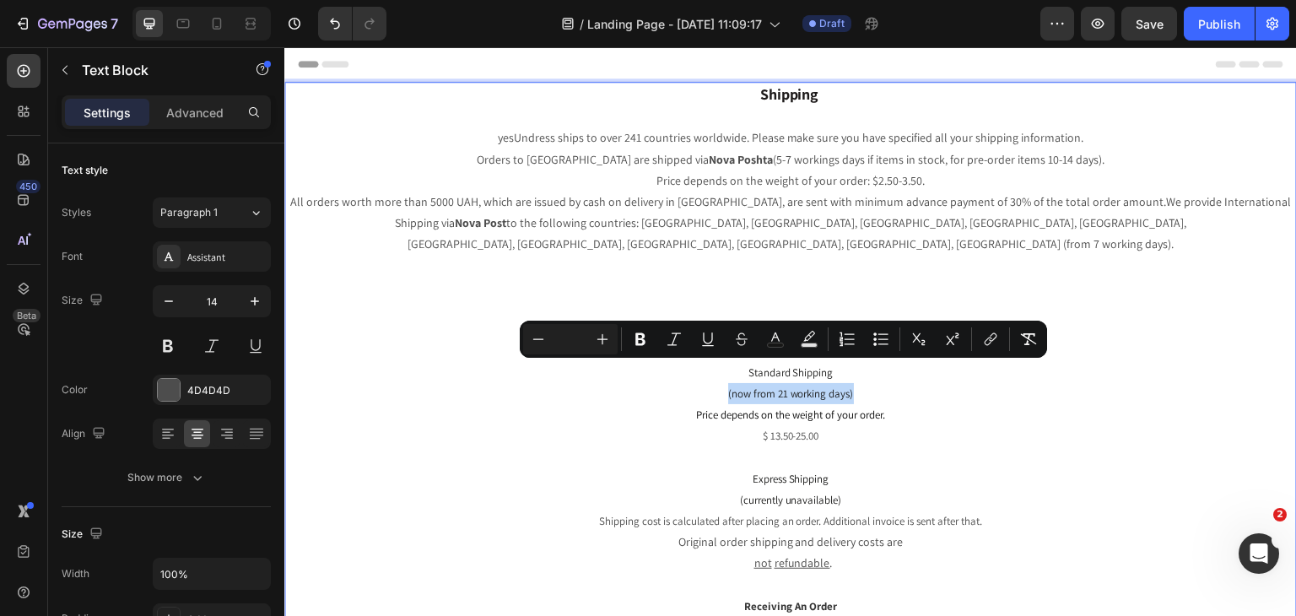
scroll to position [253, 0]
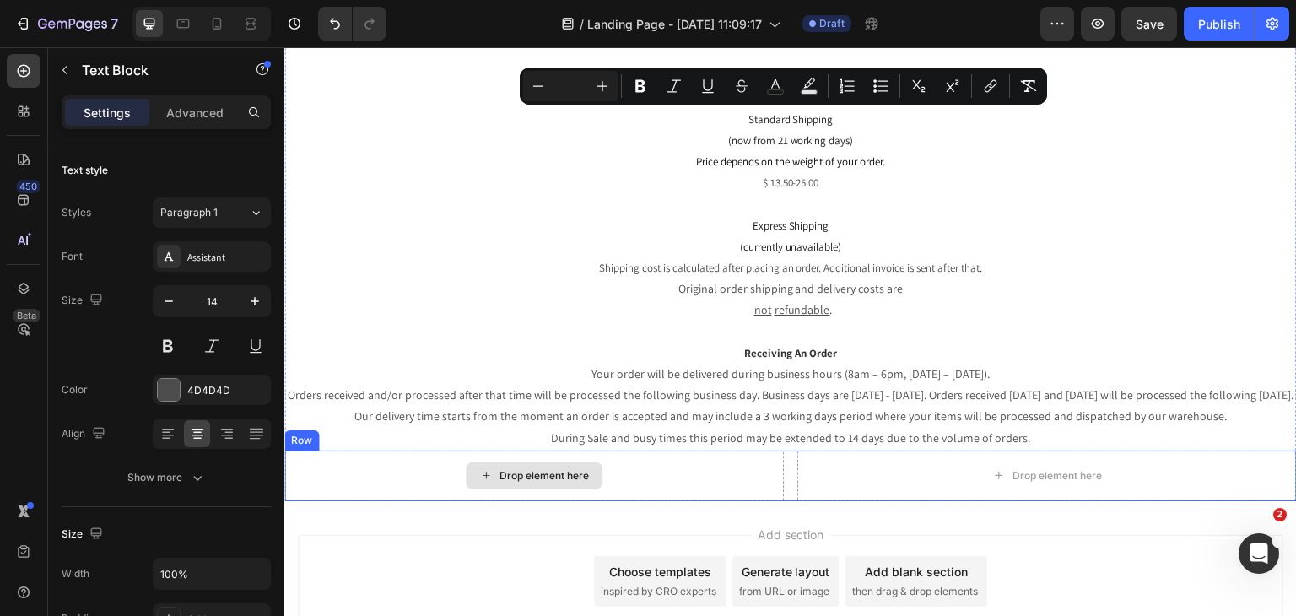
click at [586, 465] on div "Drop element here" at bounding box center [534, 475] width 137 height 27
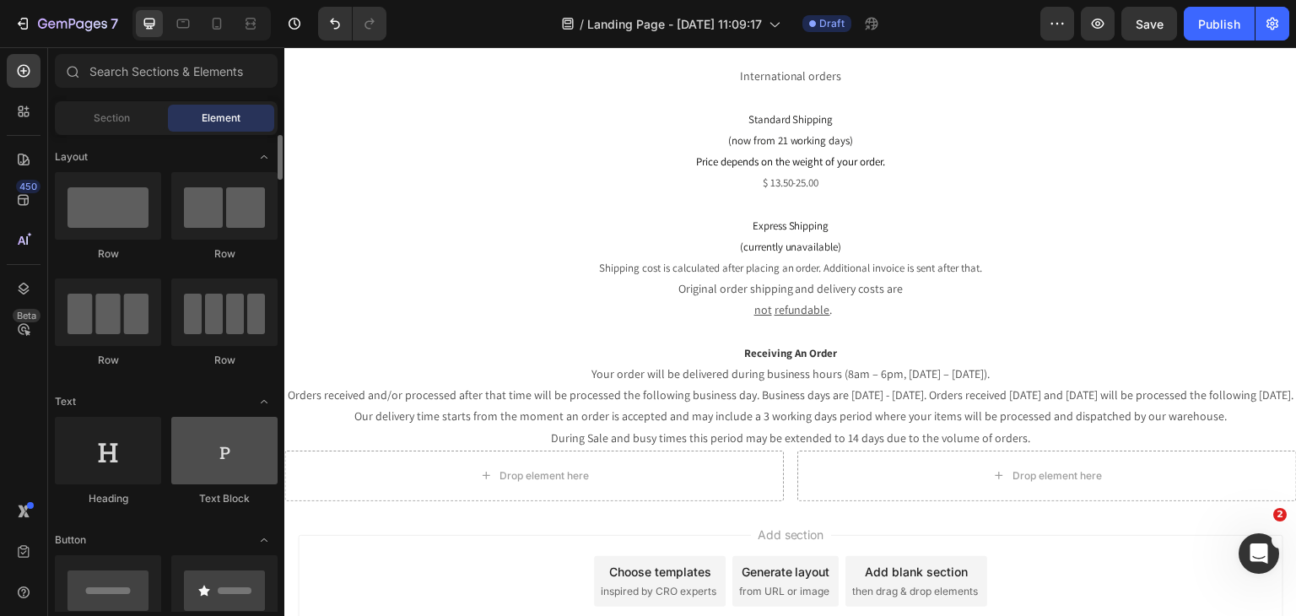
click at [214, 429] on div at bounding box center [224, 450] width 106 height 67
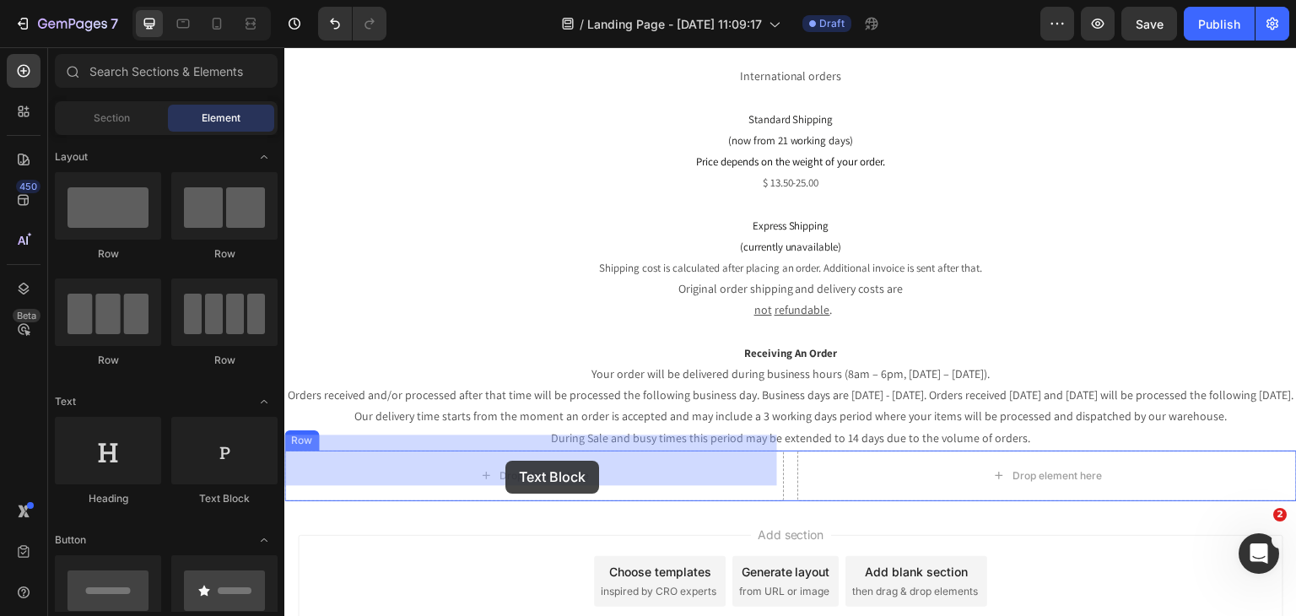
drag, startPoint x: 525, startPoint y: 503, endPoint x: 506, endPoint y: 461, distance: 46.4
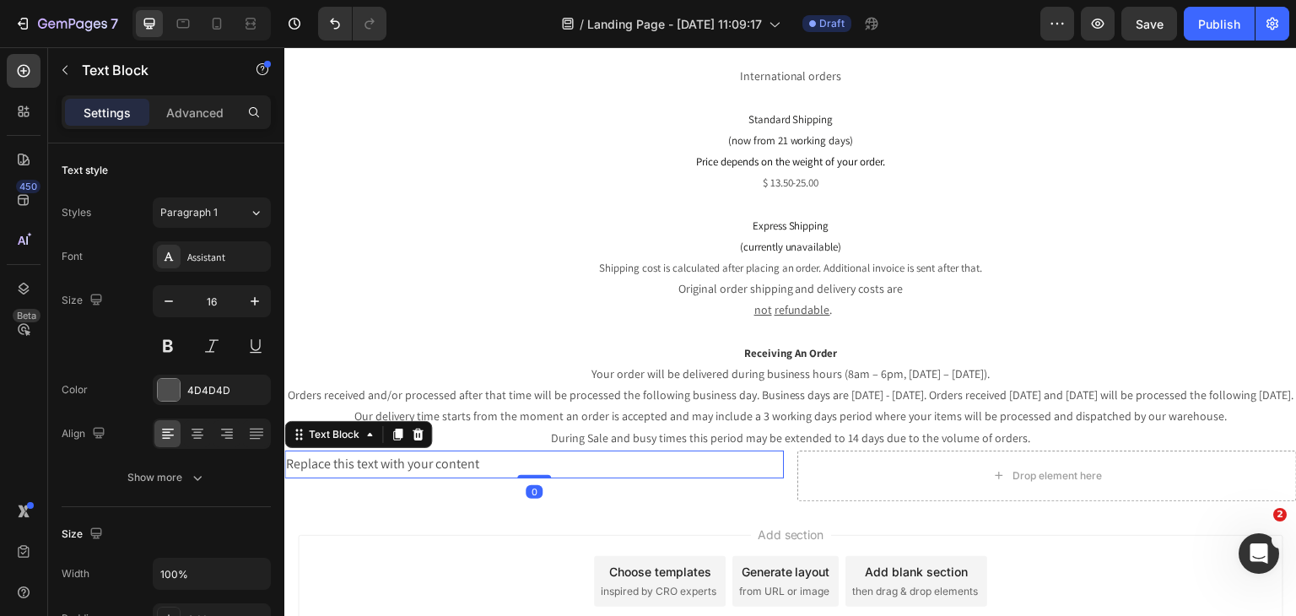
click at [401, 450] on div "Replace this text with your content" at bounding box center [533, 464] width 499 height 28
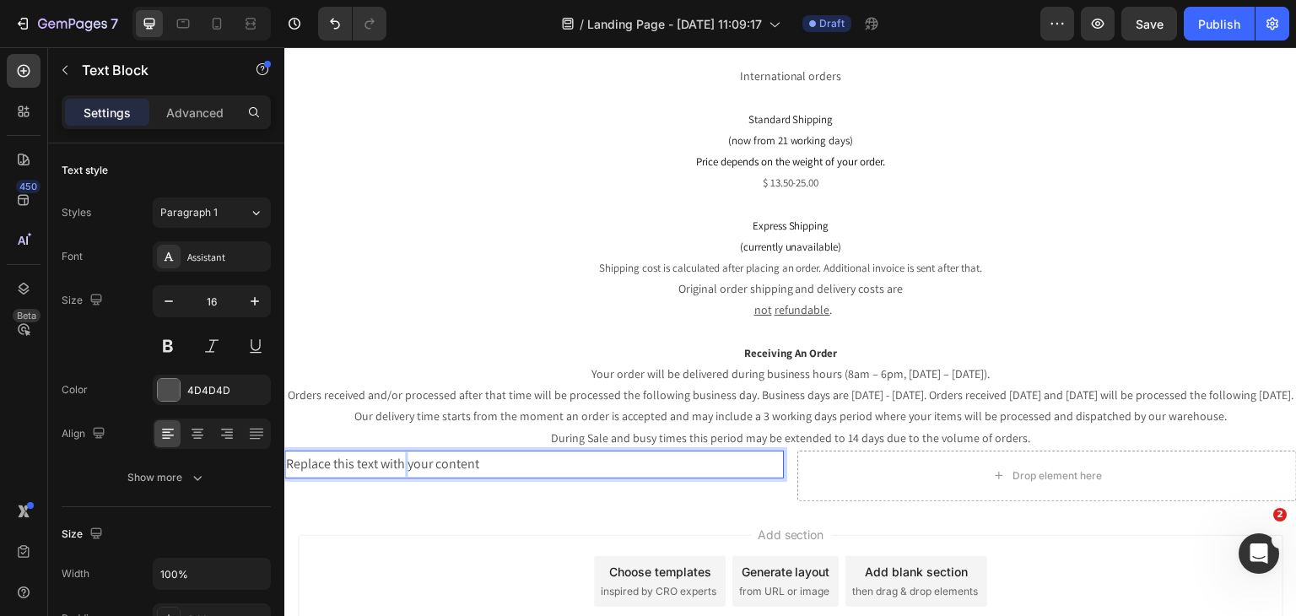
click at [401, 452] on p "Replace this text with your content" at bounding box center [534, 464] width 496 height 24
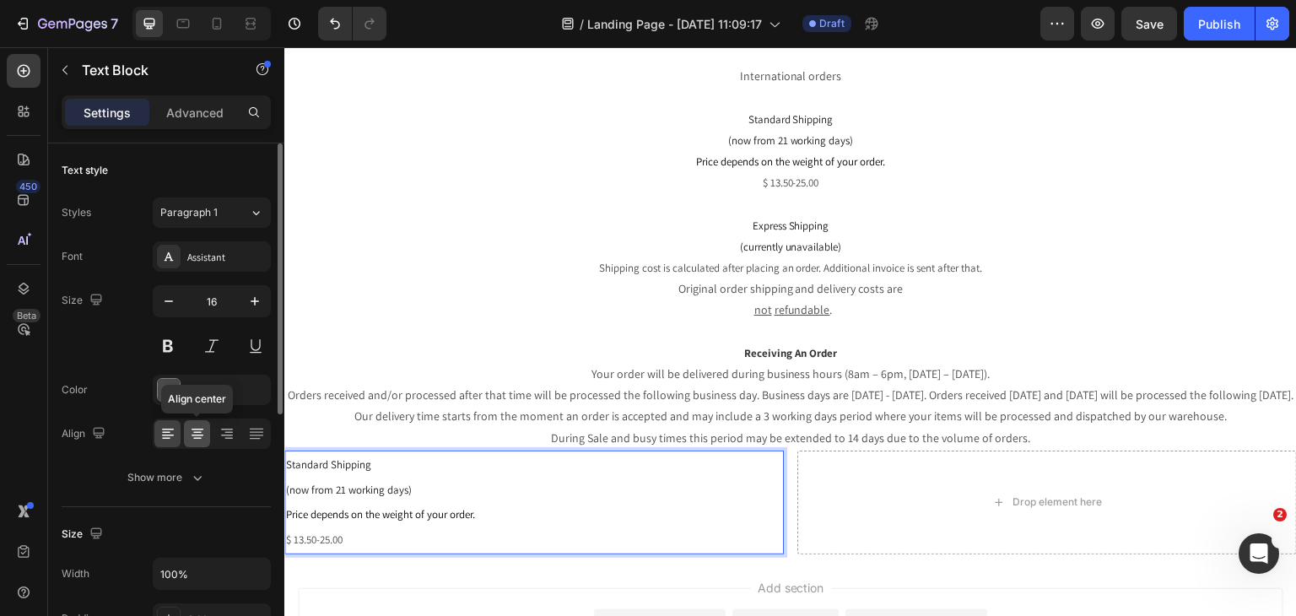
click at [204, 441] on div at bounding box center [197, 433] width 26 height 27
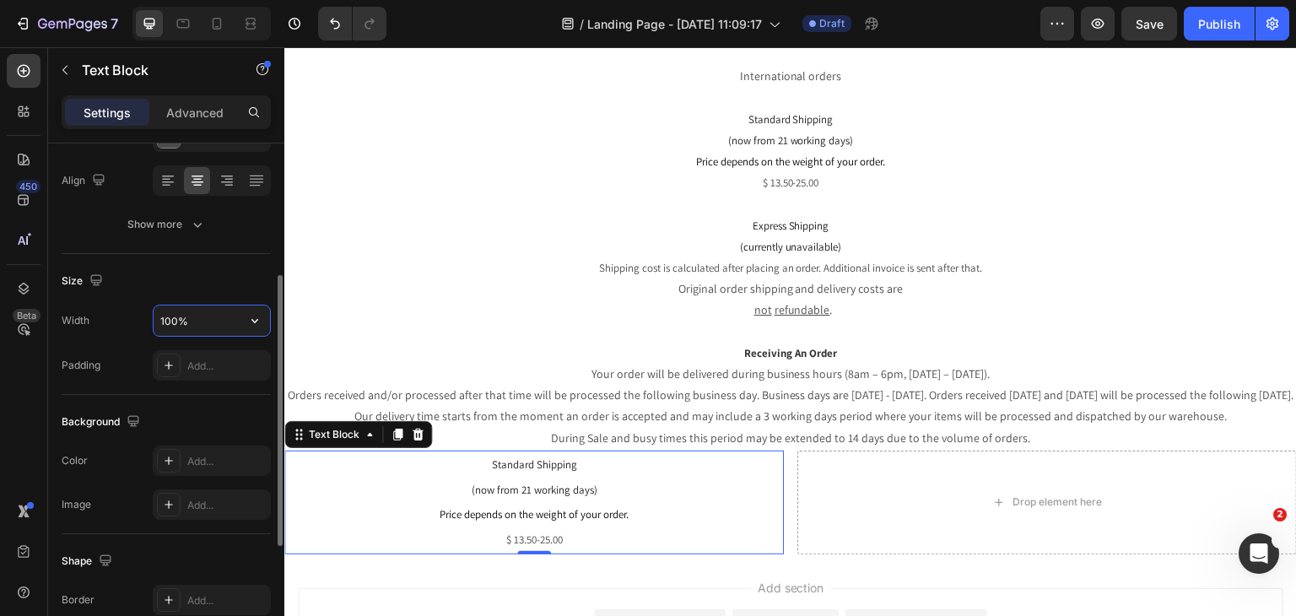
click at [206, 314] on input "100%" at bounding box center [212, 320] width 116 height 30
click at [250, 319] on icon "button" at bounding box center [254, 320] width 17 height 17
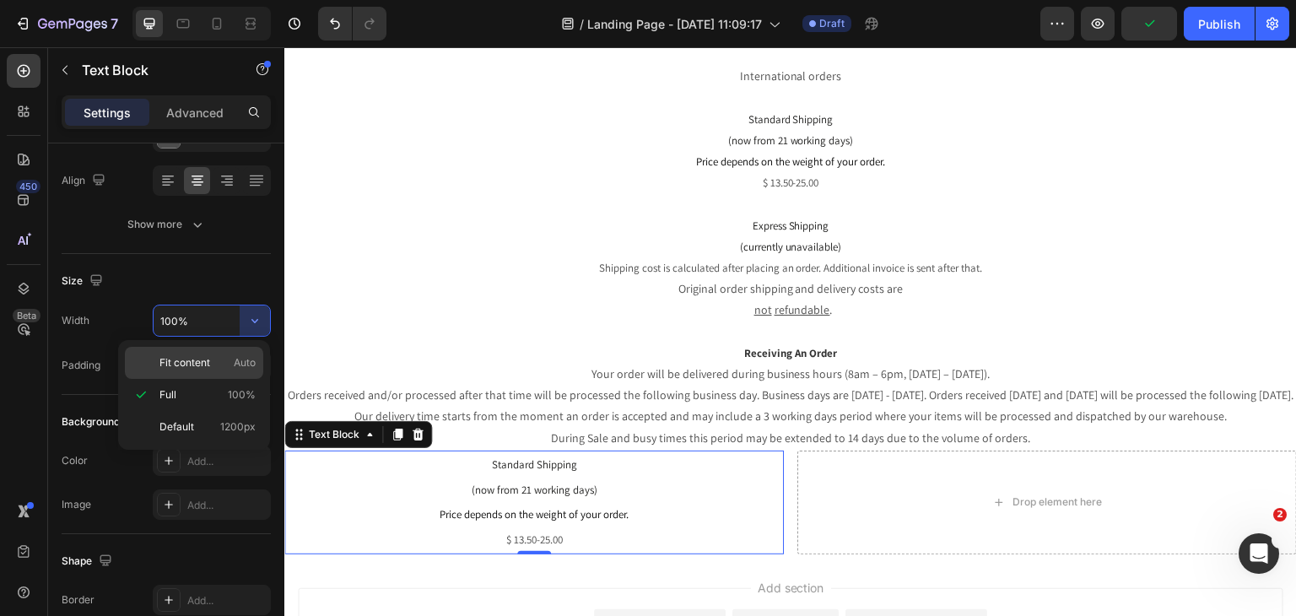
click at [229, 370] on div "Fit content Auto" at bounding box center [194, 363] width 138 height 32
type input "Auto"
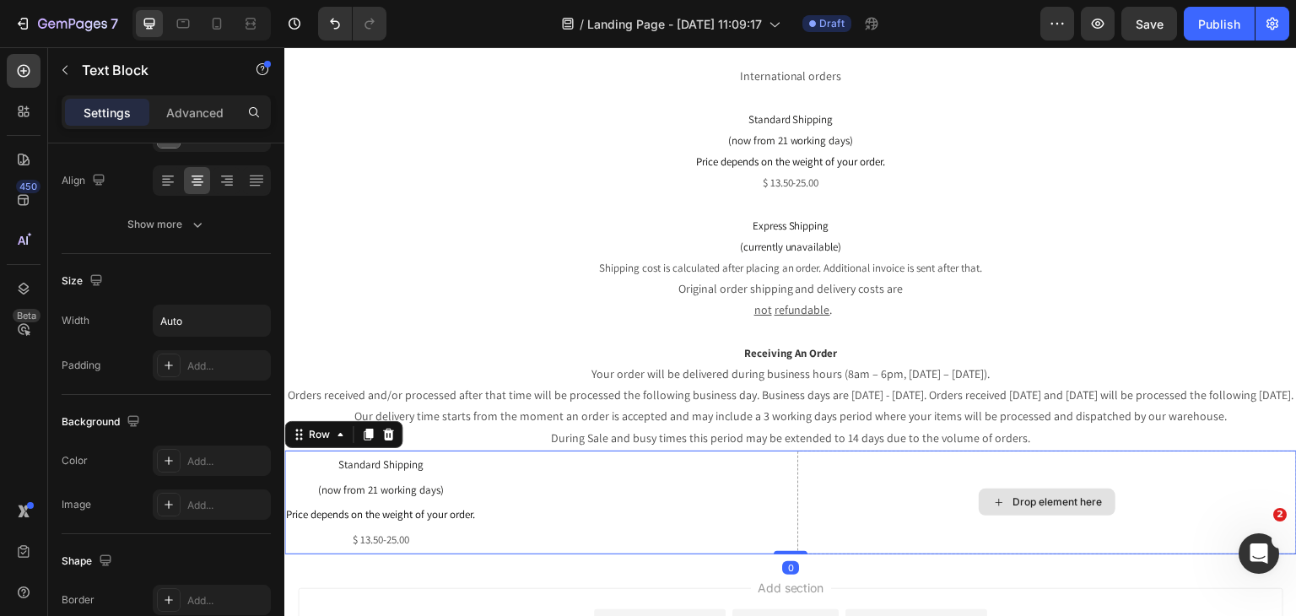
drag, startPoint x: 1097, startPoint y: 515, endPoint x: 1086, endPoint y: 509, distance: 11.7
click at [1094, 515] on div "Drop element here" at bounding box center [1046, 502] width 499 height 104
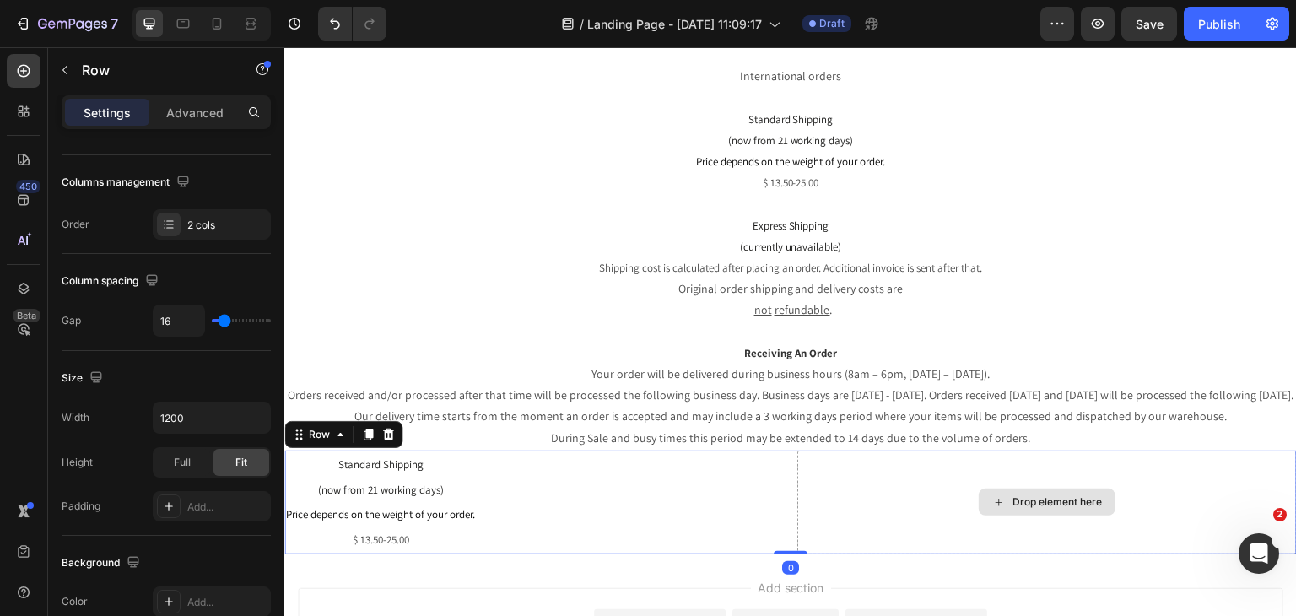
scroll to position [0, 0]
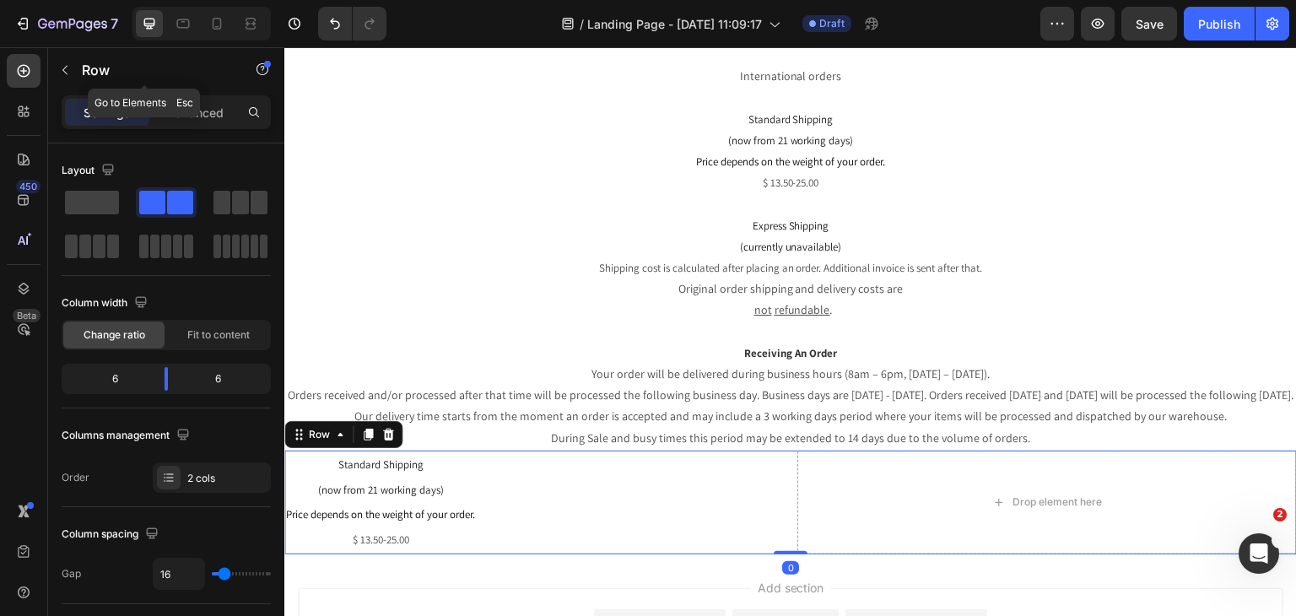
click at [71, 68] on icon "button" at bounding box center [64, 69] width 13 height 13
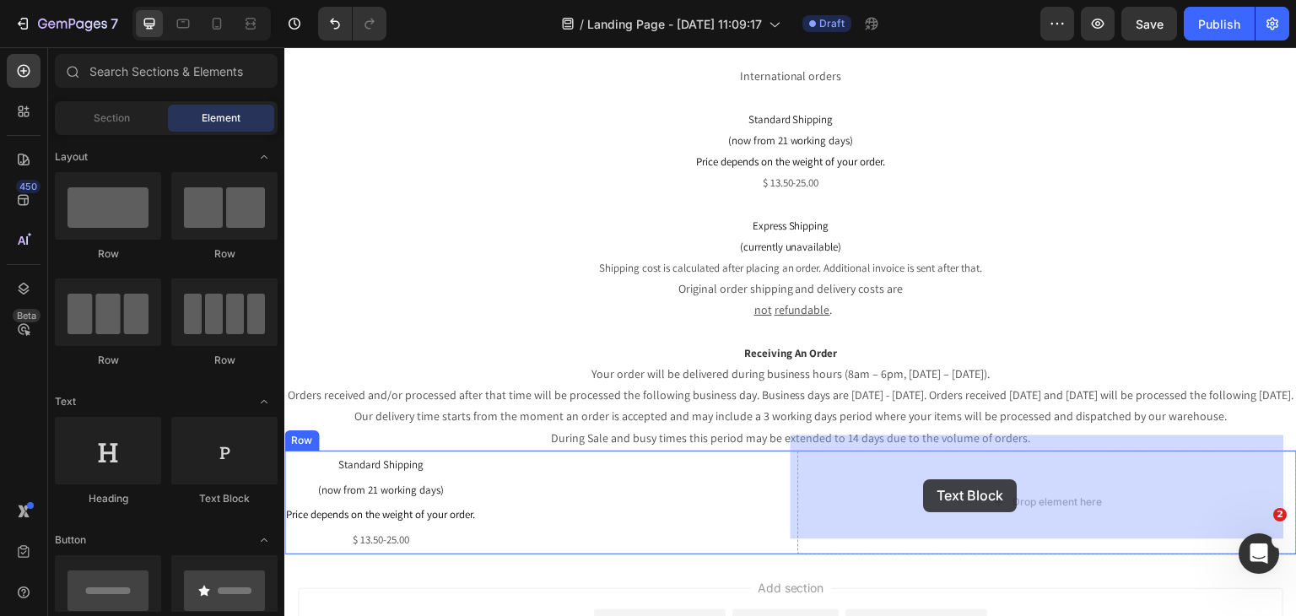
drag, startPoint x: 490, startPoint y: 515, endPoint x: 932, endPoint y: 479, distance: 443.4
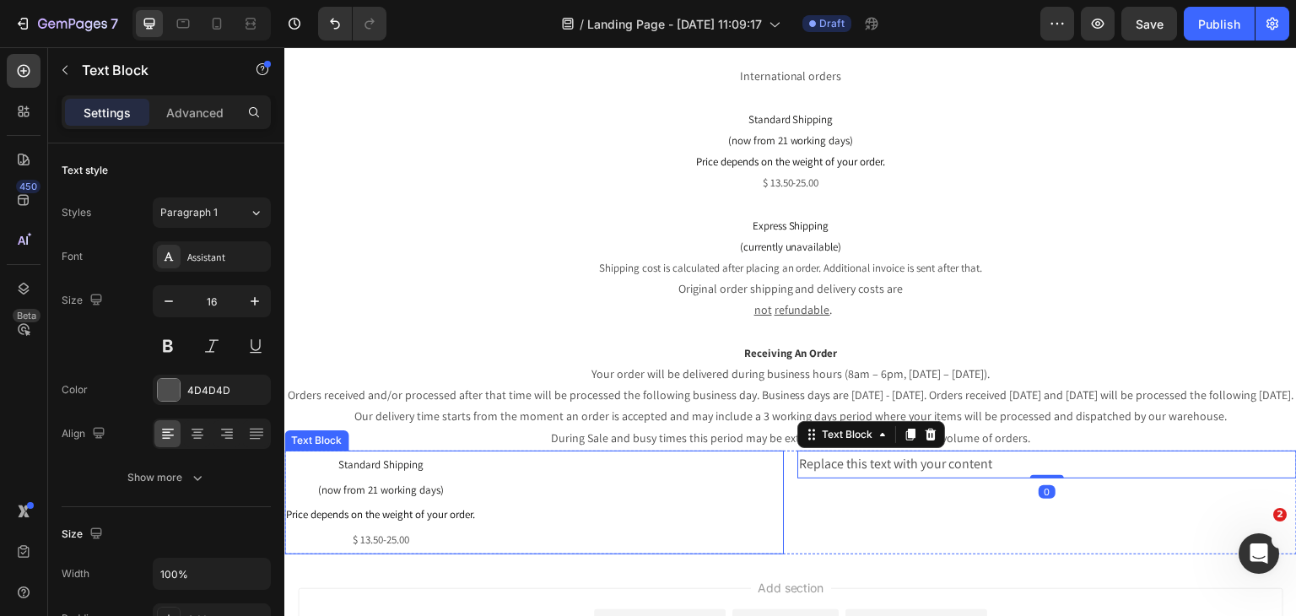
click at [493, 450] on div "Standard Shipping (now from 21 working days) Price depends on the weight of you…" at bounding box center [533, 502] width 499 height 104
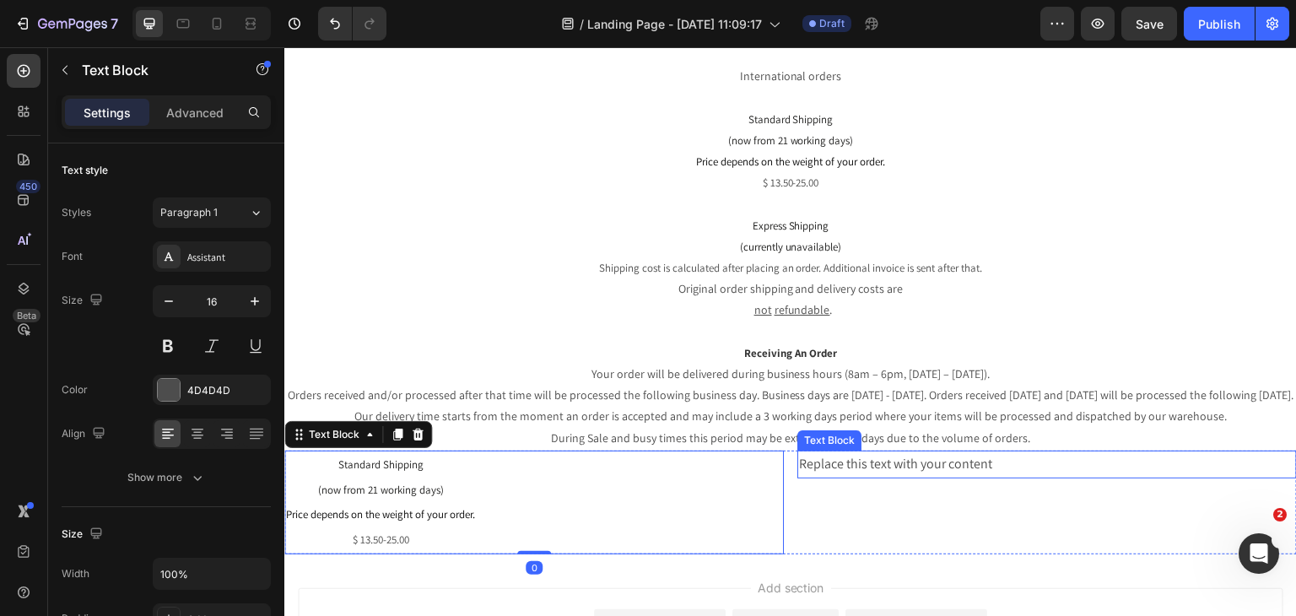
click at [889, 455] on div "Replace this text with your content" at bounding box center [1046, 464] width 499 height 28
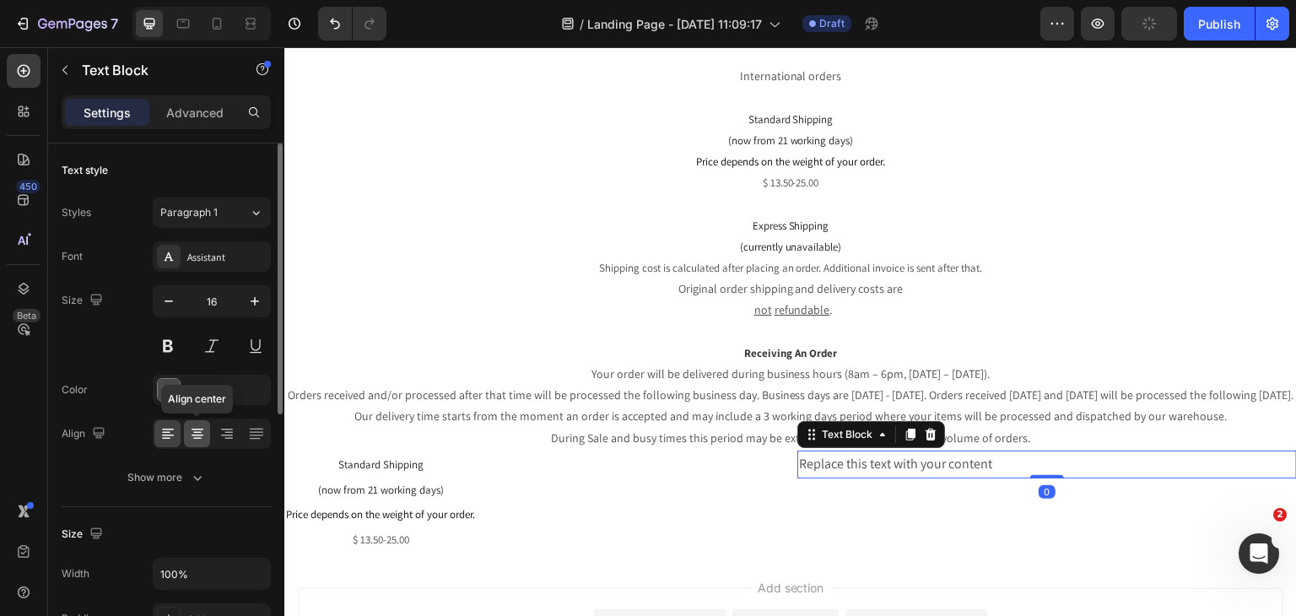
click at [202, 431] on icon at bounding box center [197, 433] width 17 height 17
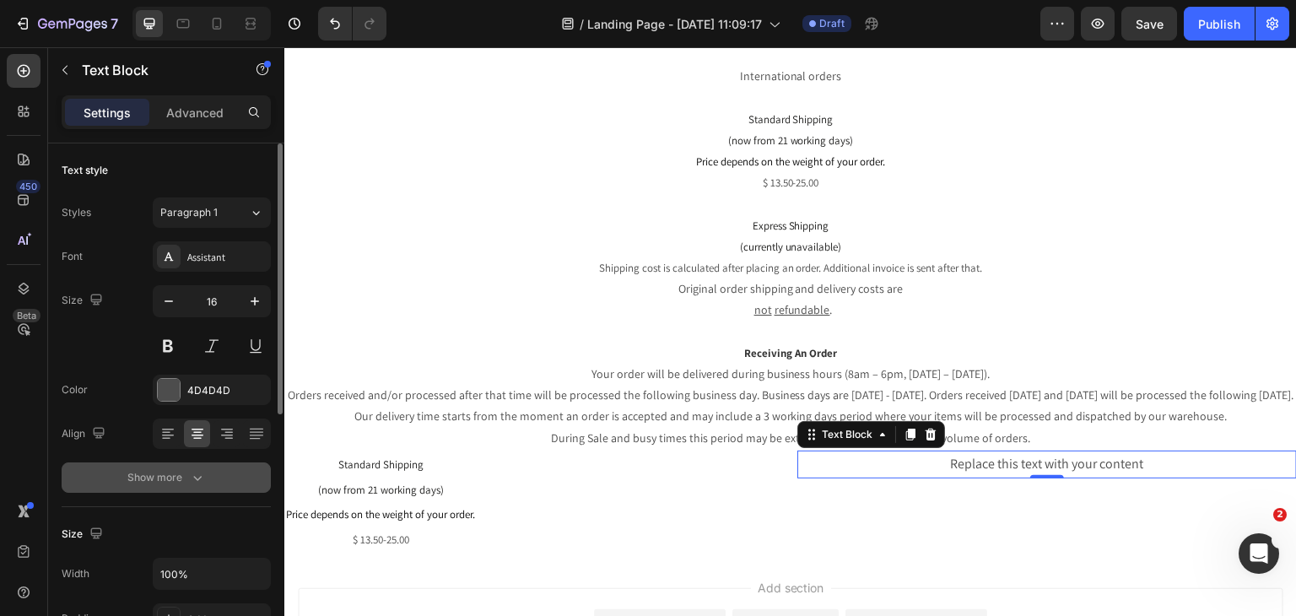
scroll to position [169, 0]
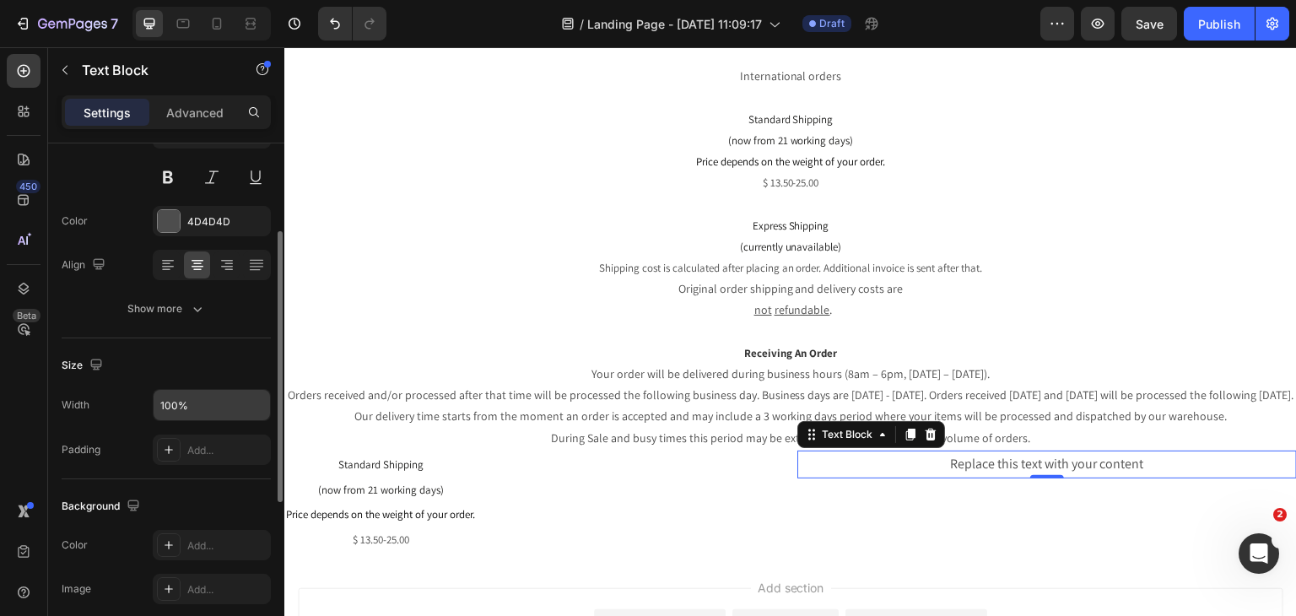
click at [202, 397] on input "100%" at bounding box center [212, 405] width 116 height 30
click at [206, 412] on input "100%" at bounding box center [212, 405] width 116 height 30
click at [247, 402] on icon "button" at bounding box center [254, 404] width 17 height 17
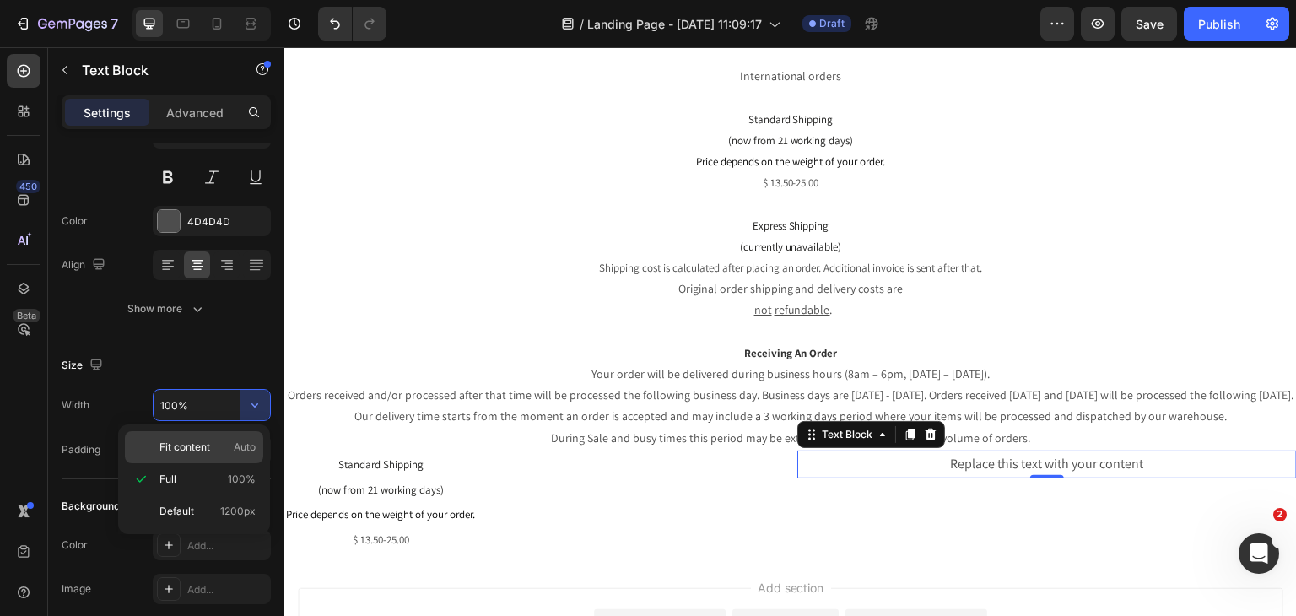
click at [219, 439] on p "Fit content Auto" at bounding box center [207, 446] width 96 height 15
type input "Auto"
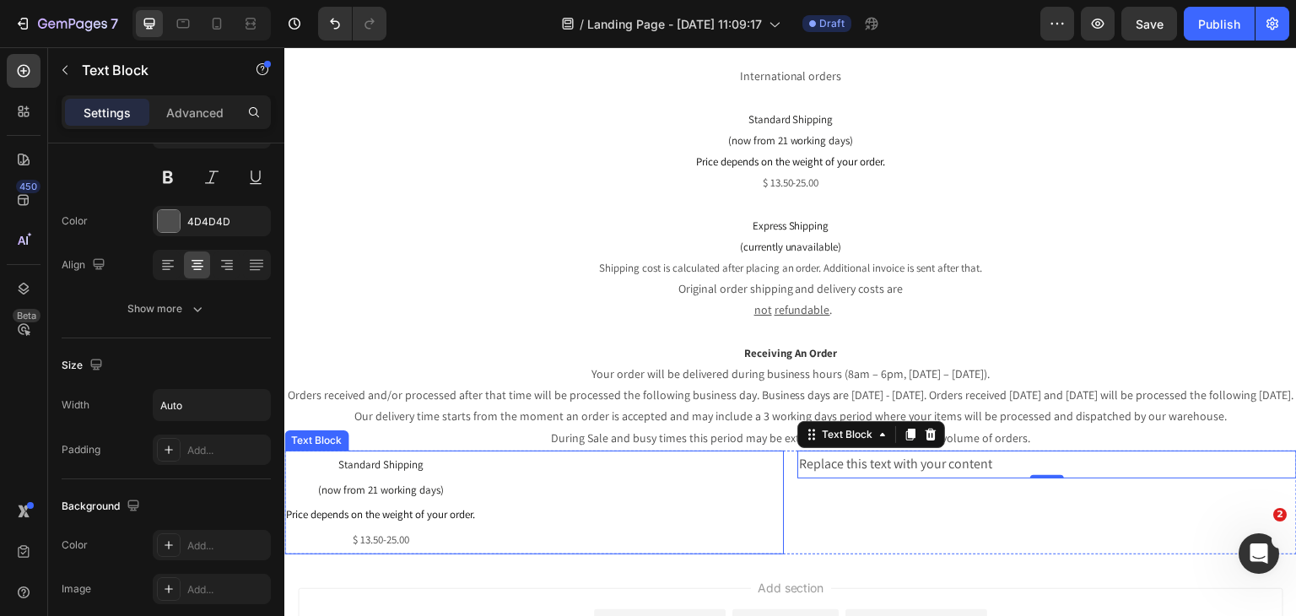
click at [649, 498] on div "Standard Shipping (now from 21 working days) Price depends on the weight of you…" at bounding box center [533, 502] width 499 height 104
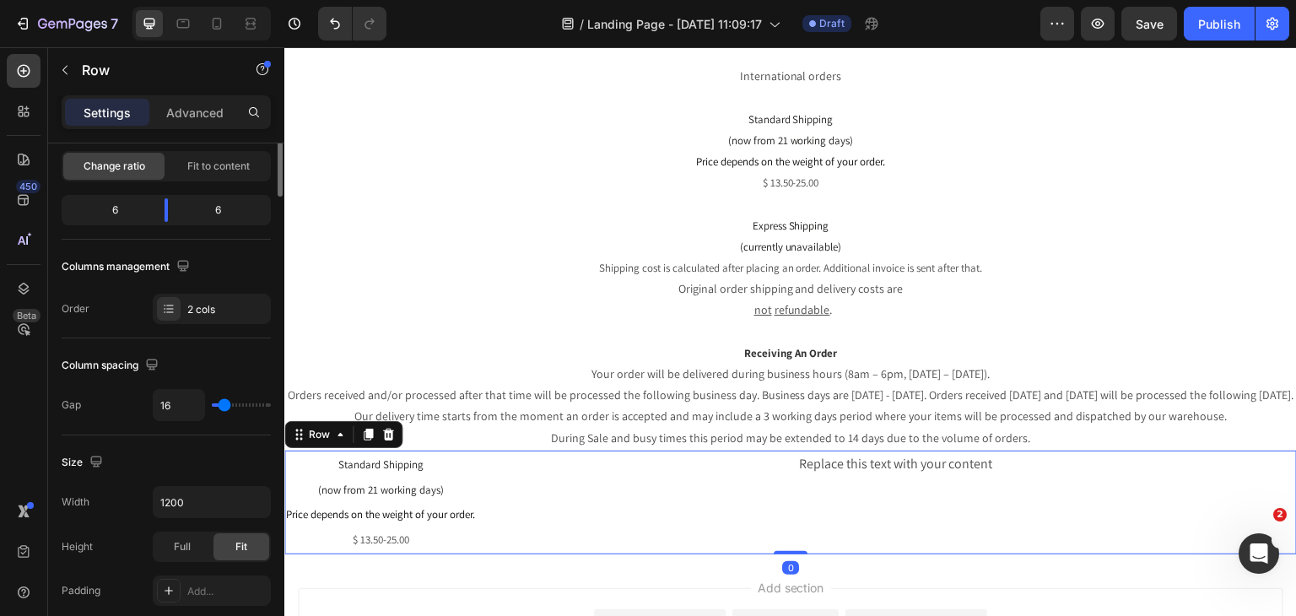
scroll to position [0, 0]
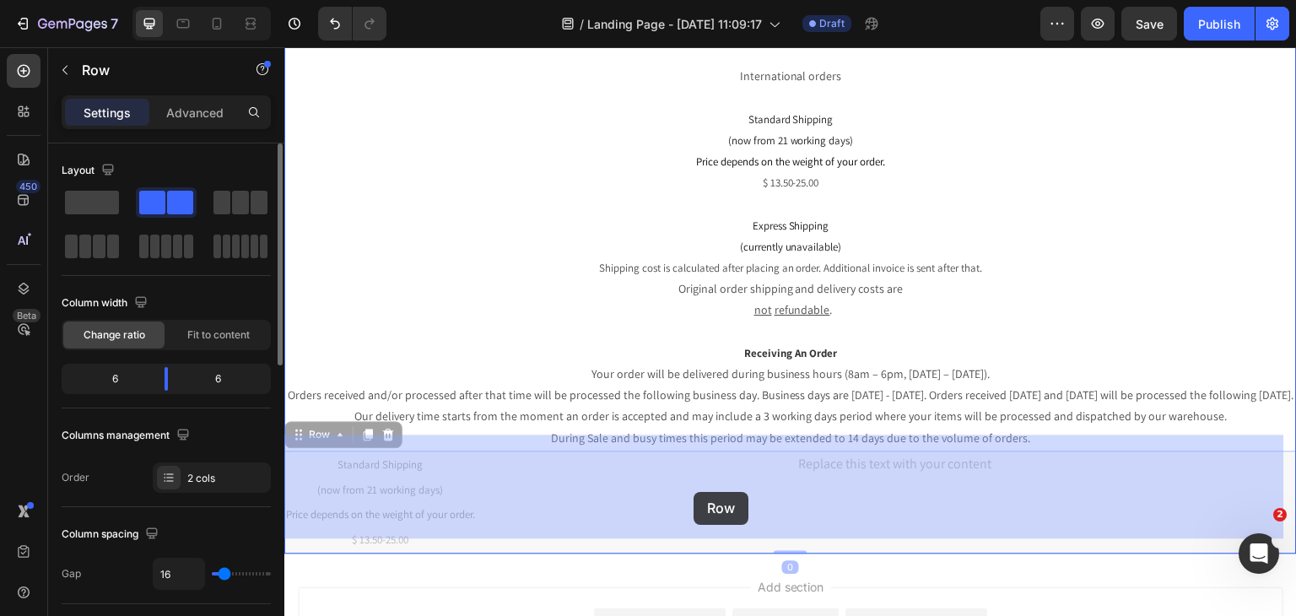
drag, startPoint x: 1041, startPoint y: 512, endPoint x: 693, endPoint y: 492, distance: 348.1
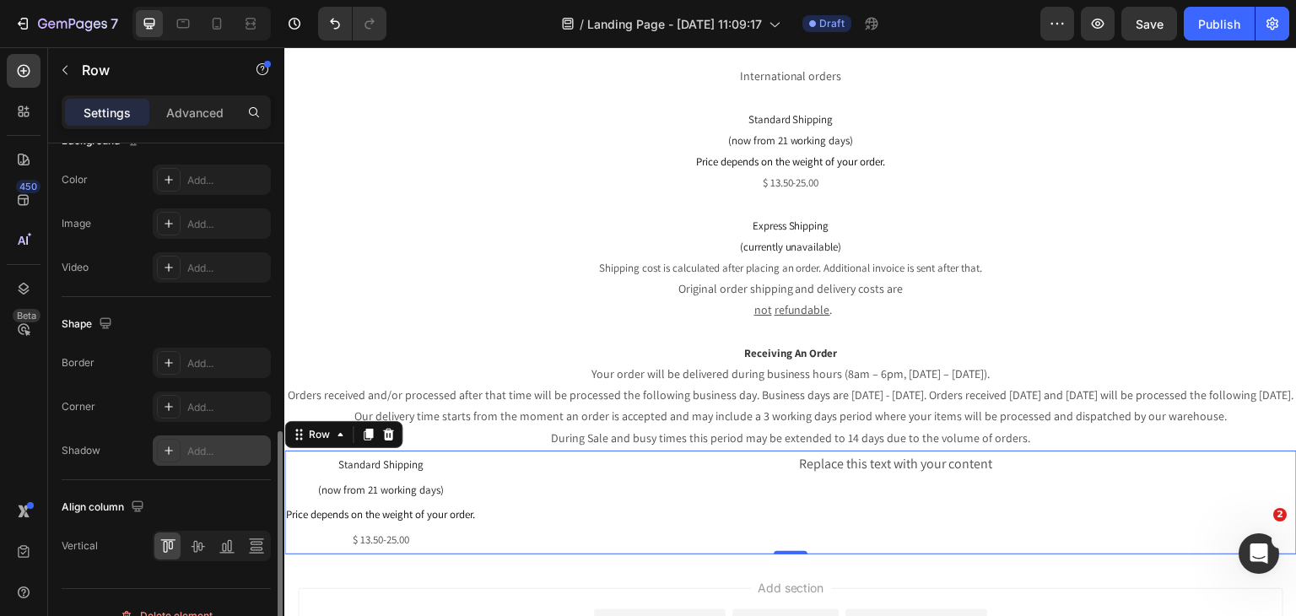
scroll to position [698, 0]
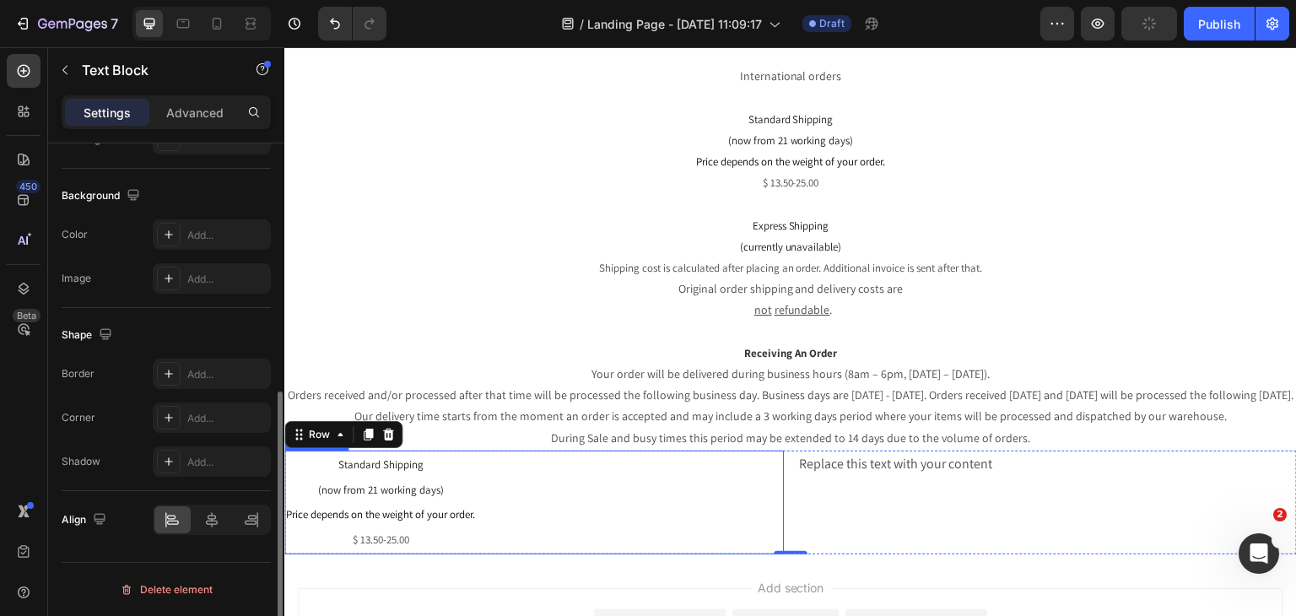
click at [445, 483] on p "Standard Shipping (now from 21 working days)" at bounding box center [380, 477] width 189 height 51
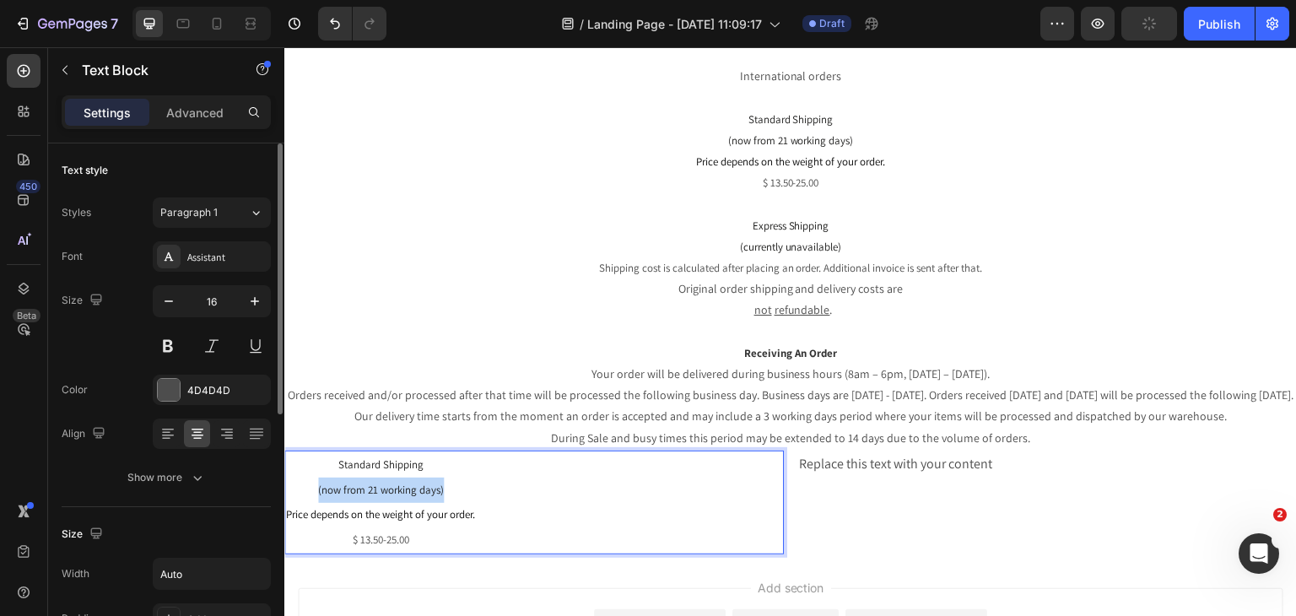
click at [445, 483] on p "Standard Shipping (now from 21 working days)" at bounding box center [380, 477] width 189 height 51
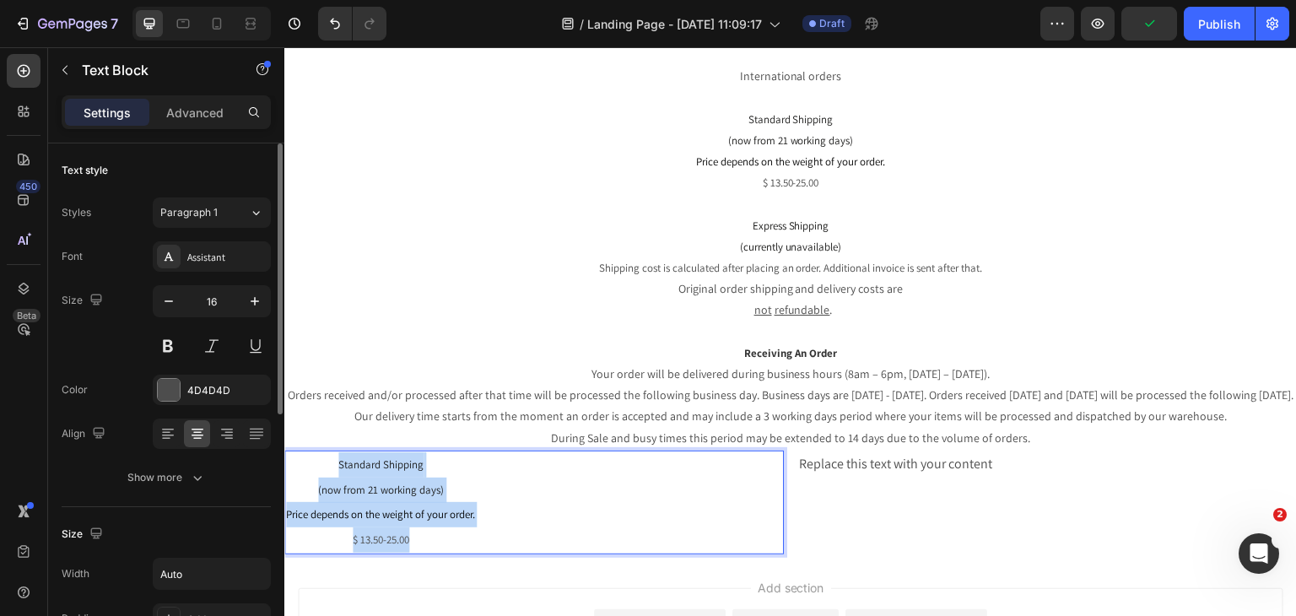
drag, startPoint x: 466, startPoint y: 512, endPoint x: 303, endPoint y: 438, distance: 178.9
click at [303, 450] on div "Standard Shipping (now from 21 working days) Price depends on the weight of you…" at bounding box center [380, 502] width 192 height 104
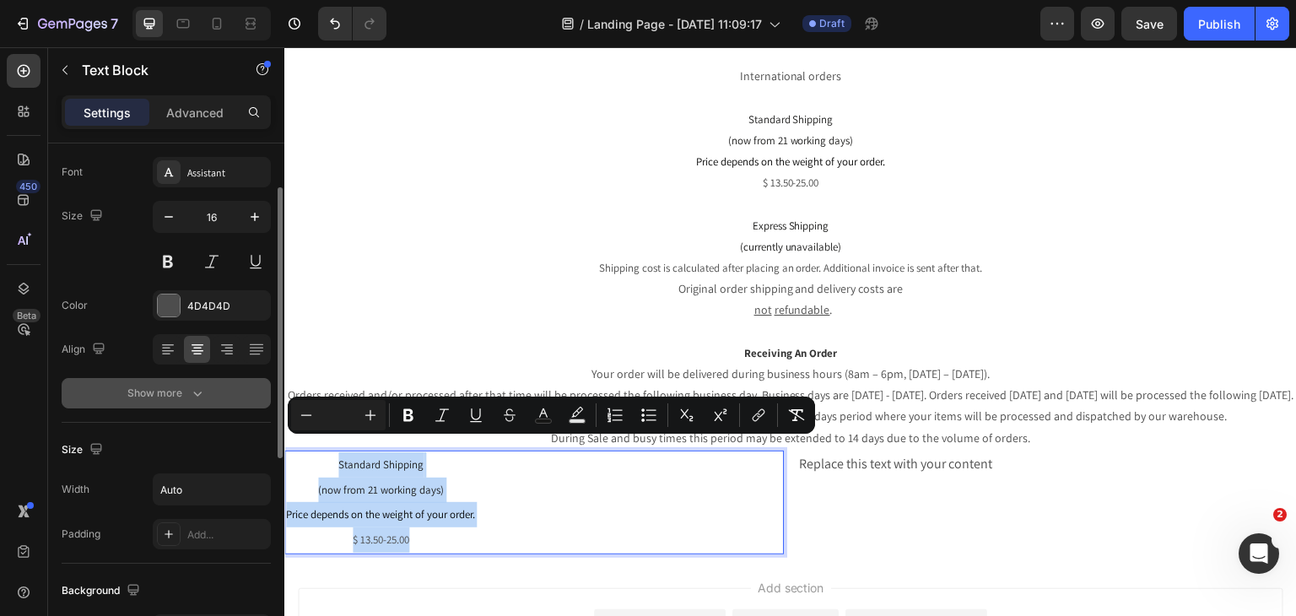
scroll to position [169, 0]
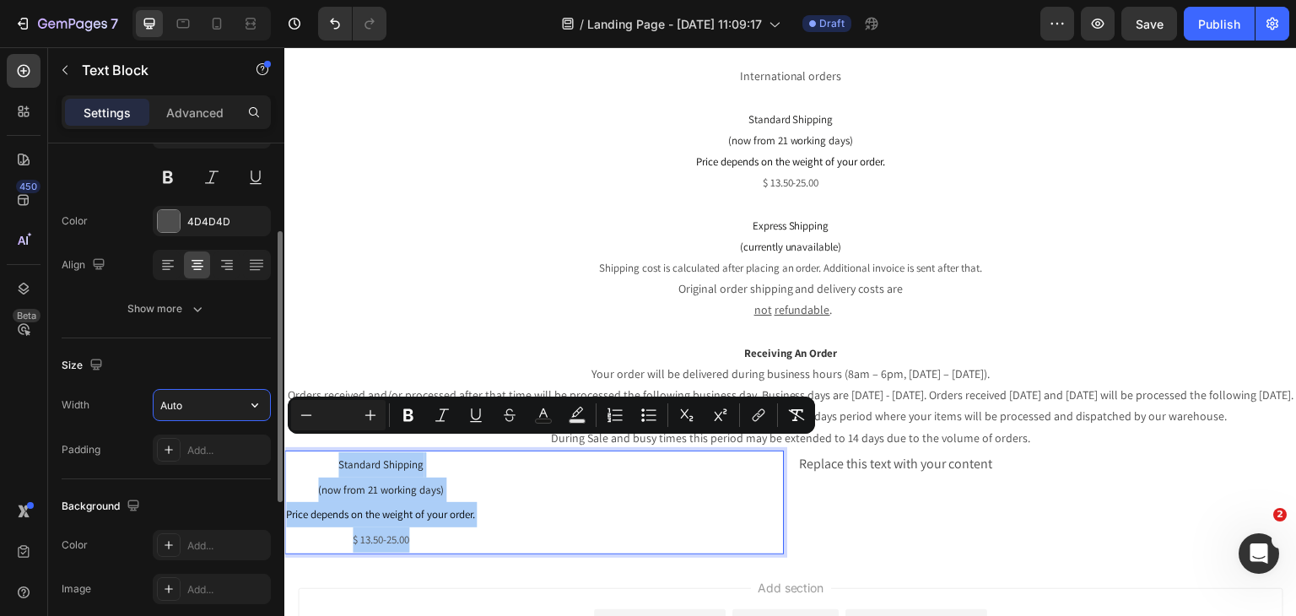
click at [185, 393] on input "Auto" at bounding box center [212, 405] width 116 height 30
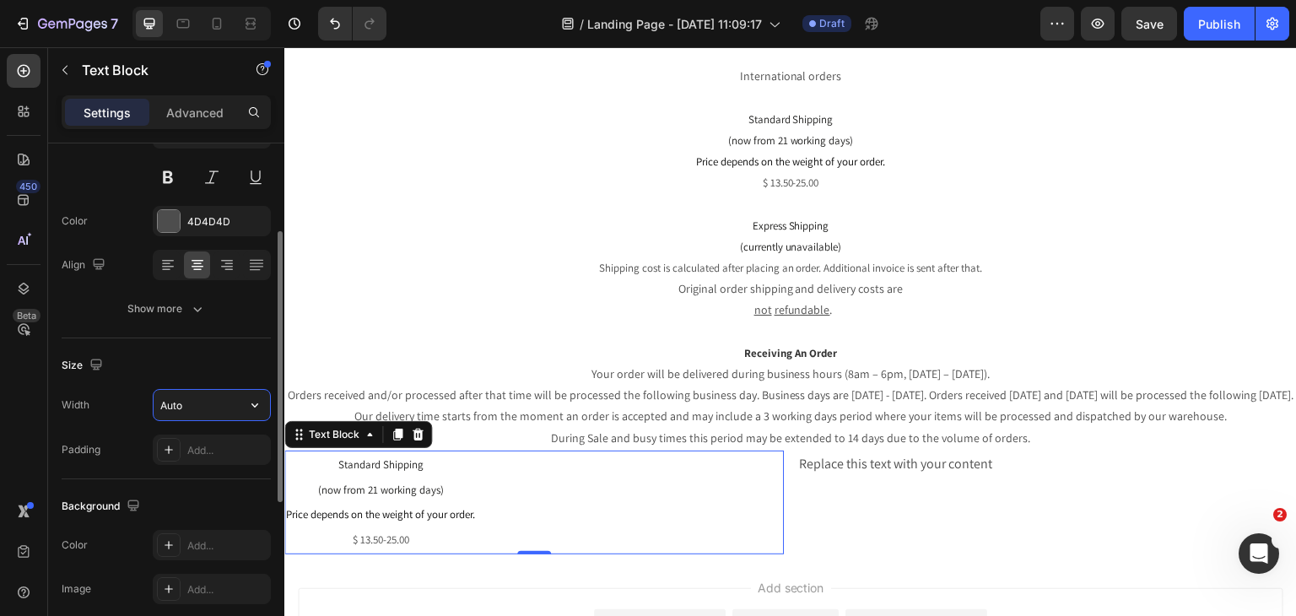
click at [190, 393] on input "Auto" at bounding box center [212, 405] width 116 height 30
click at [258, 401] on icon "button" at bounding box center [254, 404] width 17 height 17
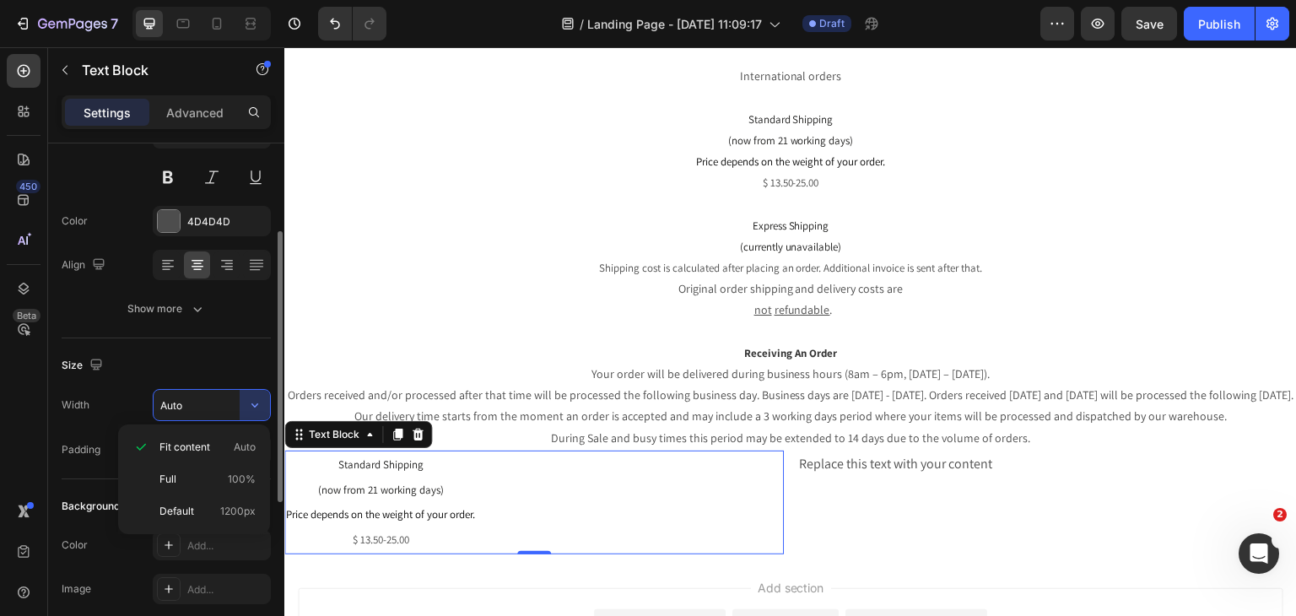
click at [219, 369] on div "Size" at bounding box center [166, 365] width 209 height 27
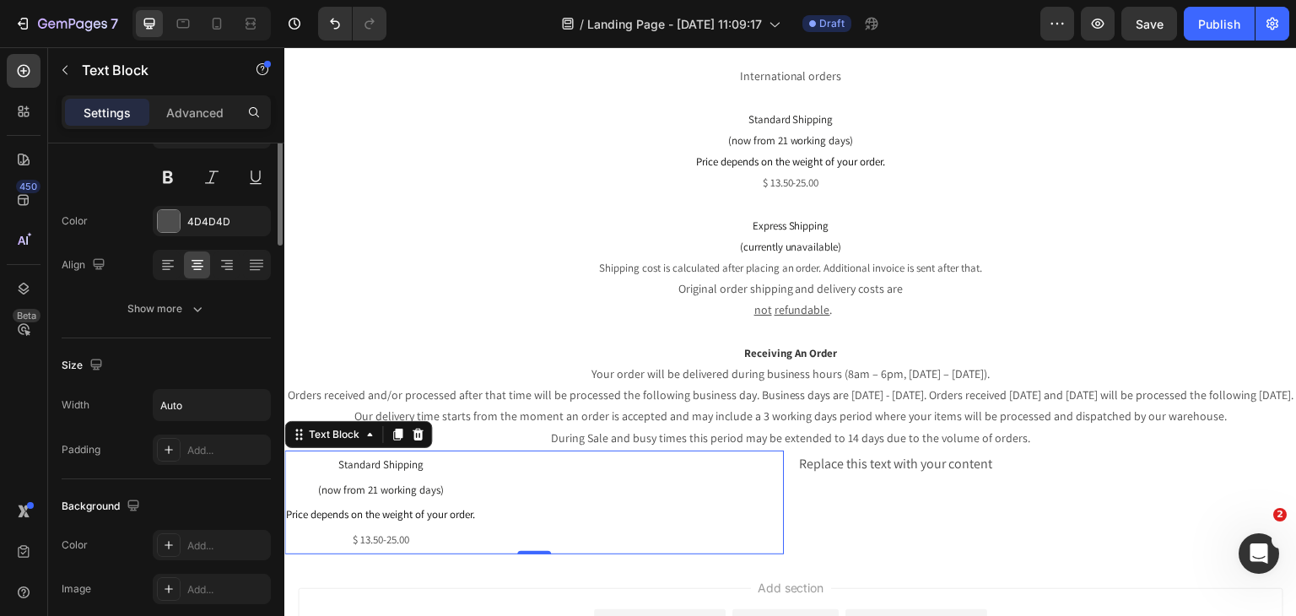
scroll to position [0, 0]
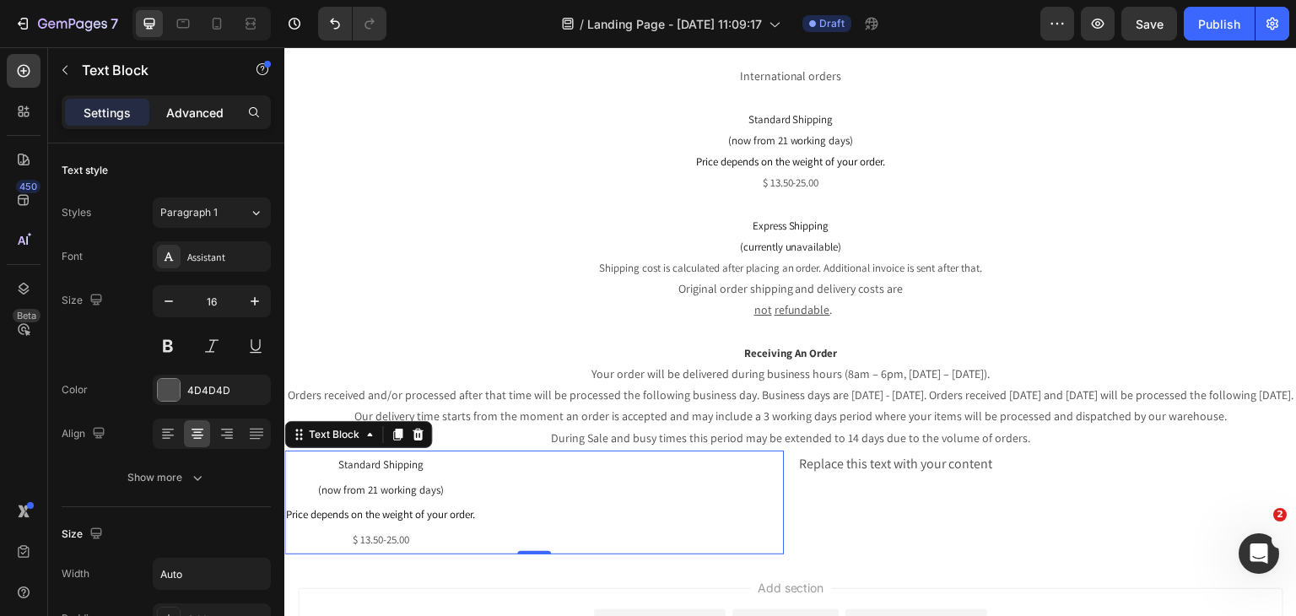
click at [164, 116] on div "Advanced" at bounding box center [195, 112] width 84 height 27
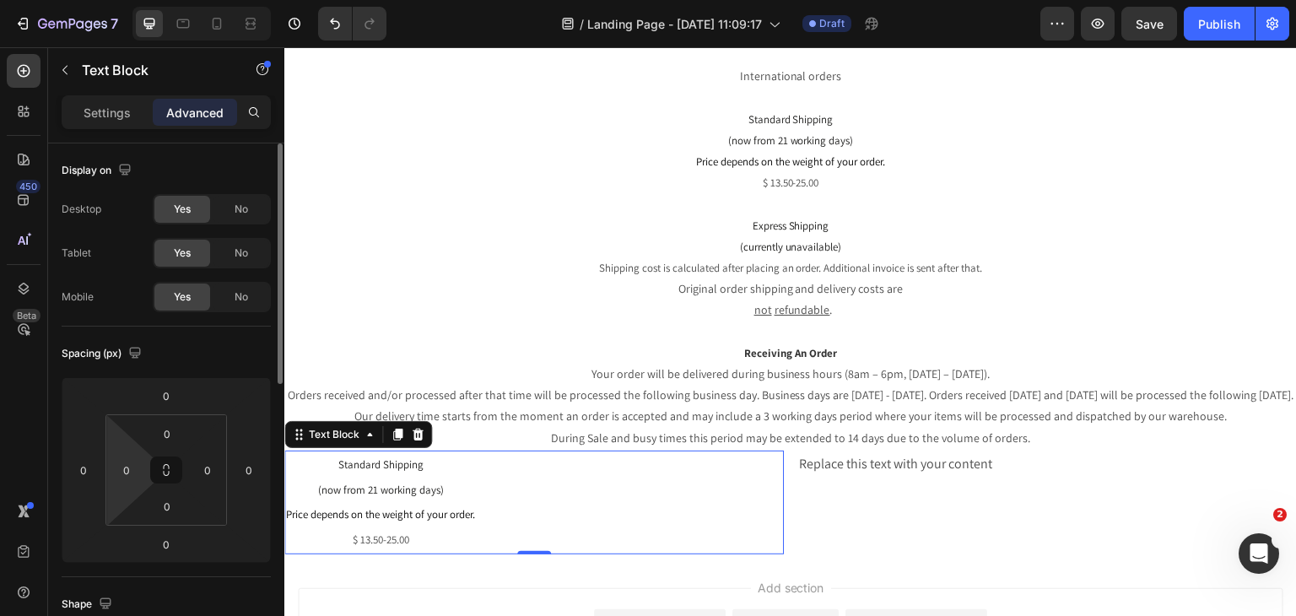
click at [122, 0] on html "7 Version history / Landing Page - [DATE] 11:09:17 Draft Preview Save Publish 4…" at bounding box center [648, 0] width 1296 height 0
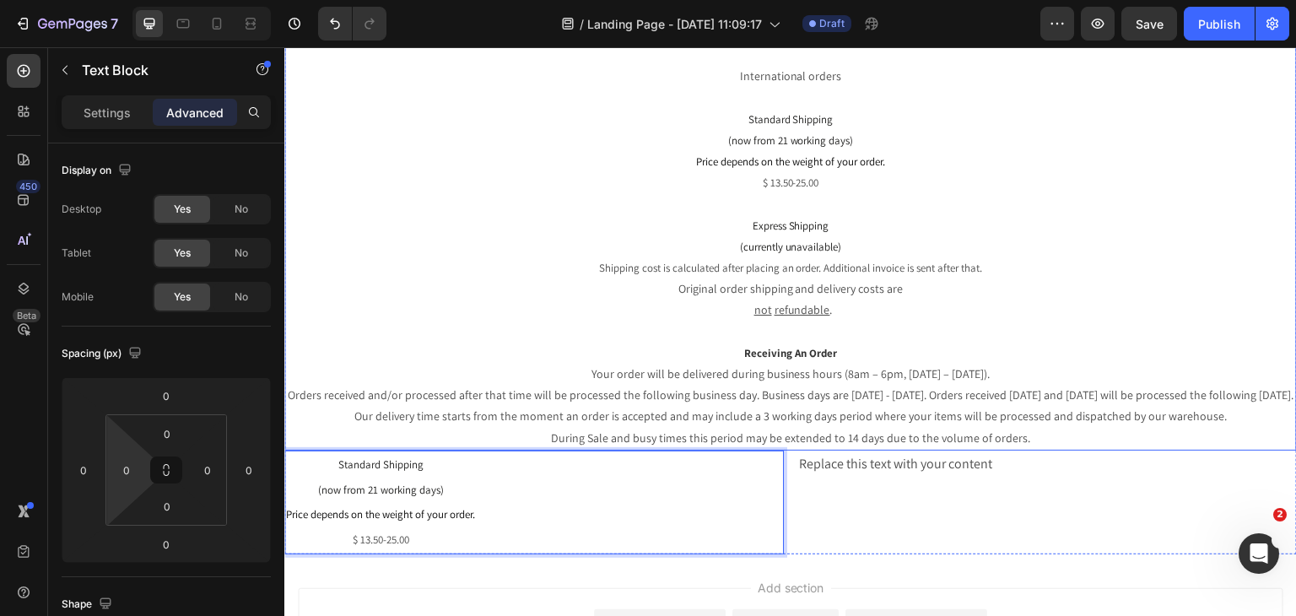
click at [617, 323] on p "Rich Text Editor. Editing area: main" at bounding box center [790, 331] width 1009 height 21
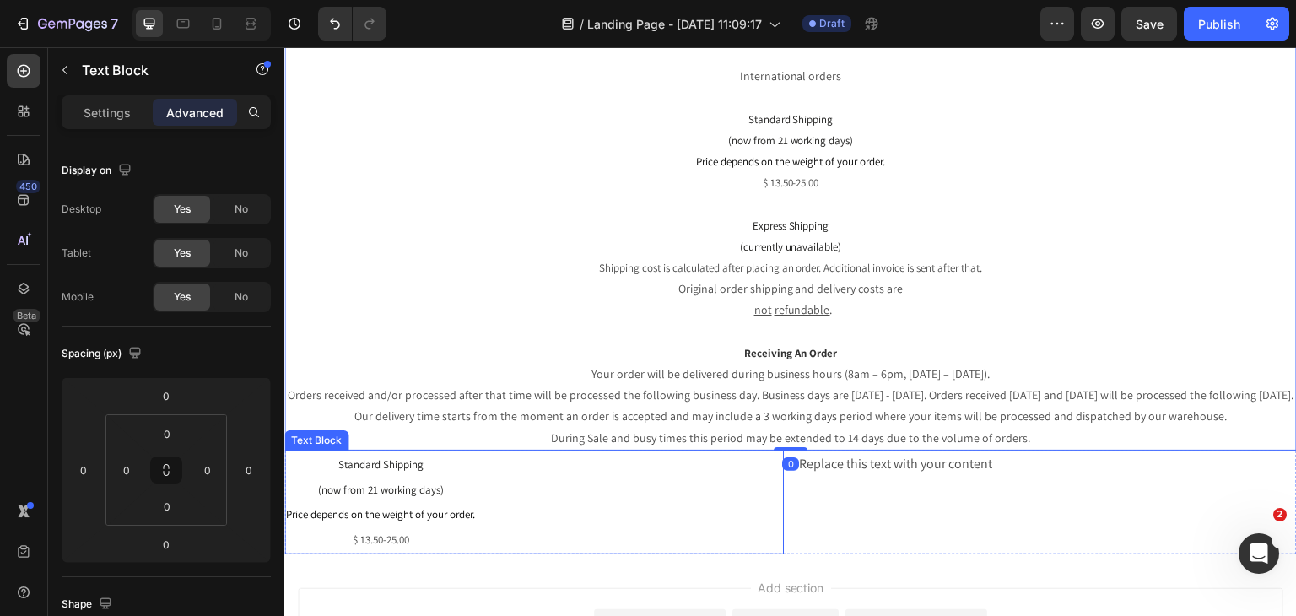
click at [510, 515] on div "Standard Shipping (now from 21 working days) Price depends on the weight of you…" at bounding box center [533, 502] width 499 height 104
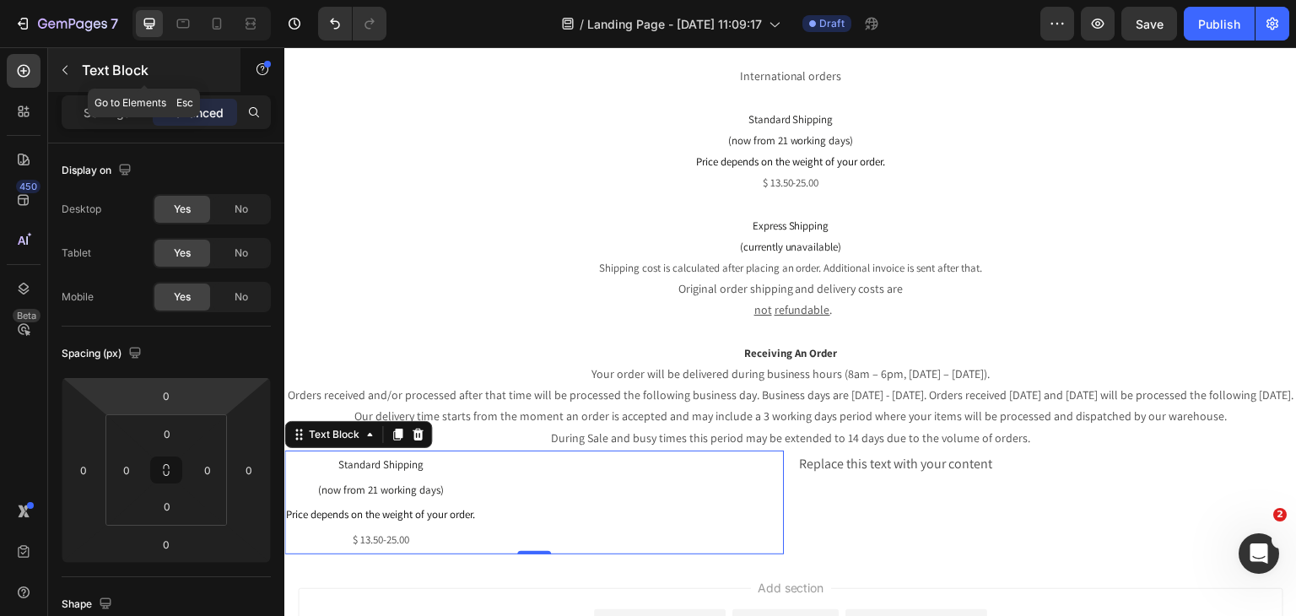
click at [67, 57] on button "button" at bounding box center [64, 70] width 27 height 27
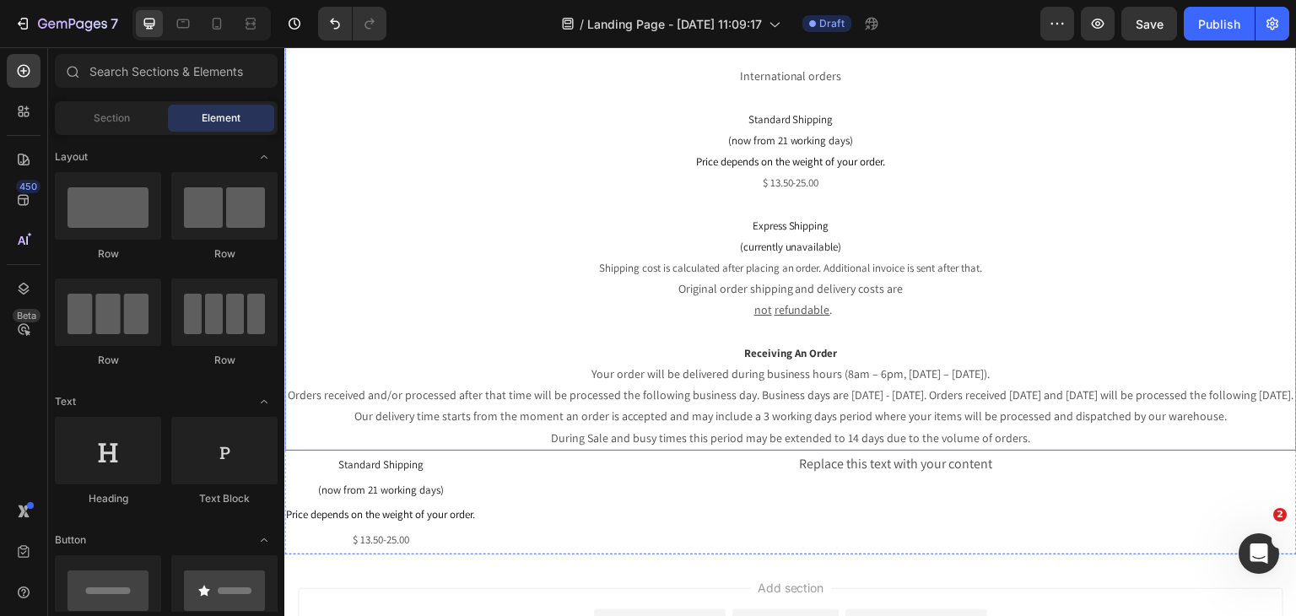
click at [416, 452] on p "Standard Shipping (now from 21 working days)" at bounding box center [380, 477] width 189 height 51
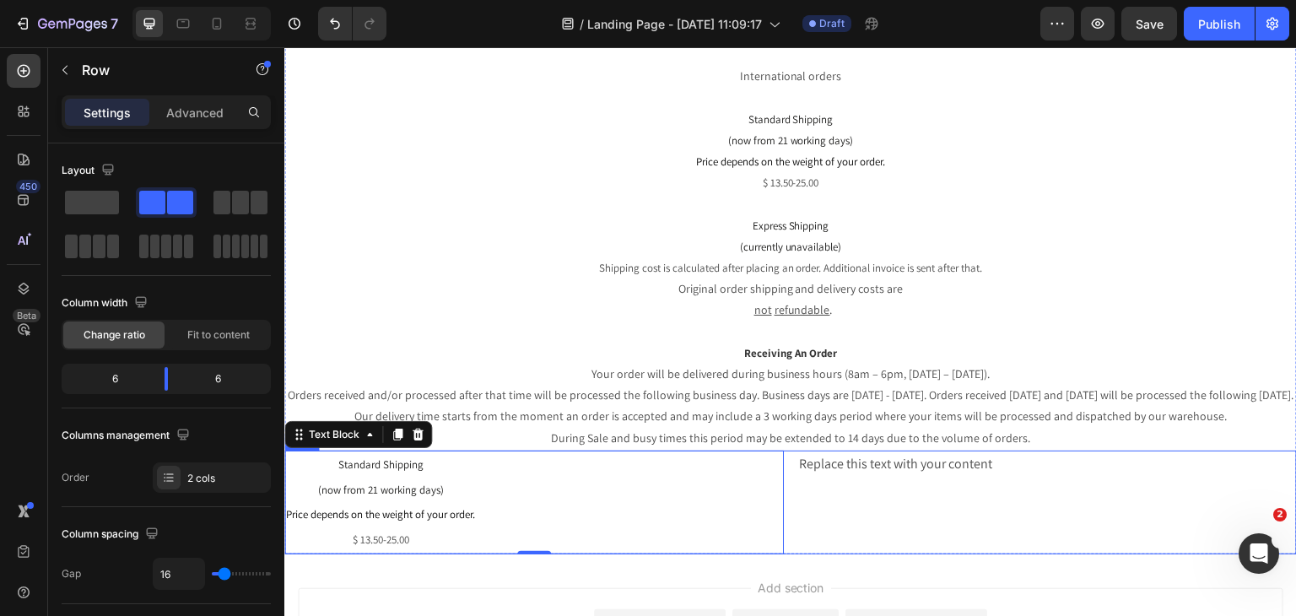
click at [897, 482] on div "Replace this text with your content Text Block" at bounding box center [1046, 502] width 499 height 104
click at [395, 424] on div at bounding box center [388, 434] width 20 height 20
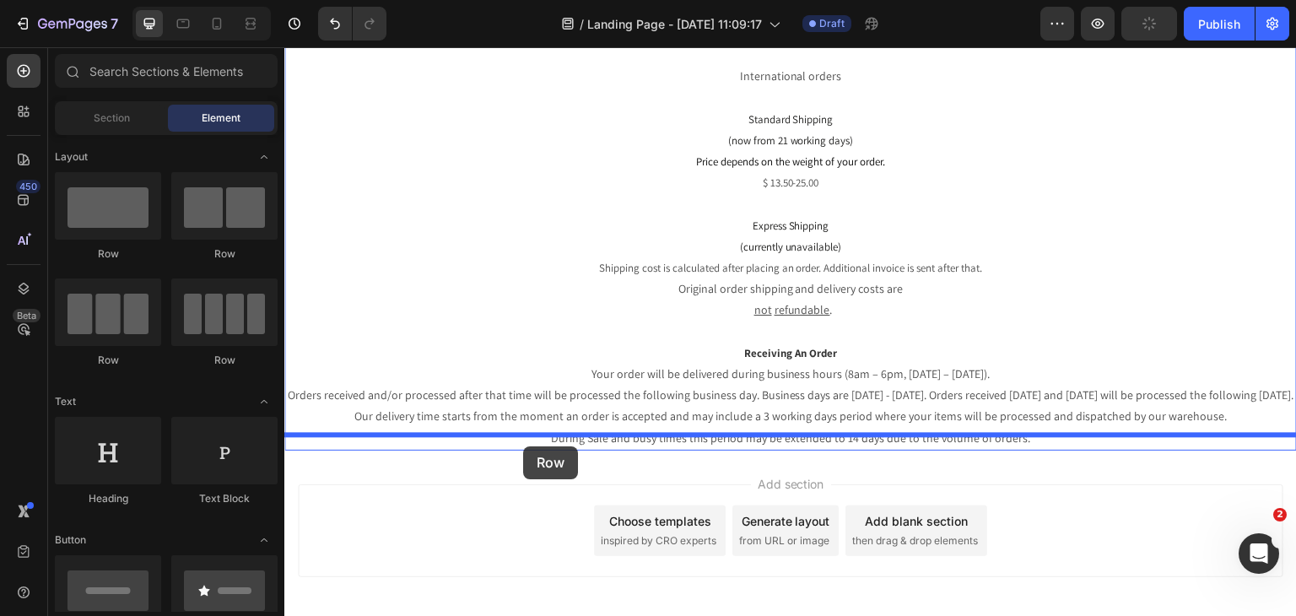
drag, startPoint x: 531, startPoint y: 361, endPoint x: 524, endPoint y: 446, distance: 85.5
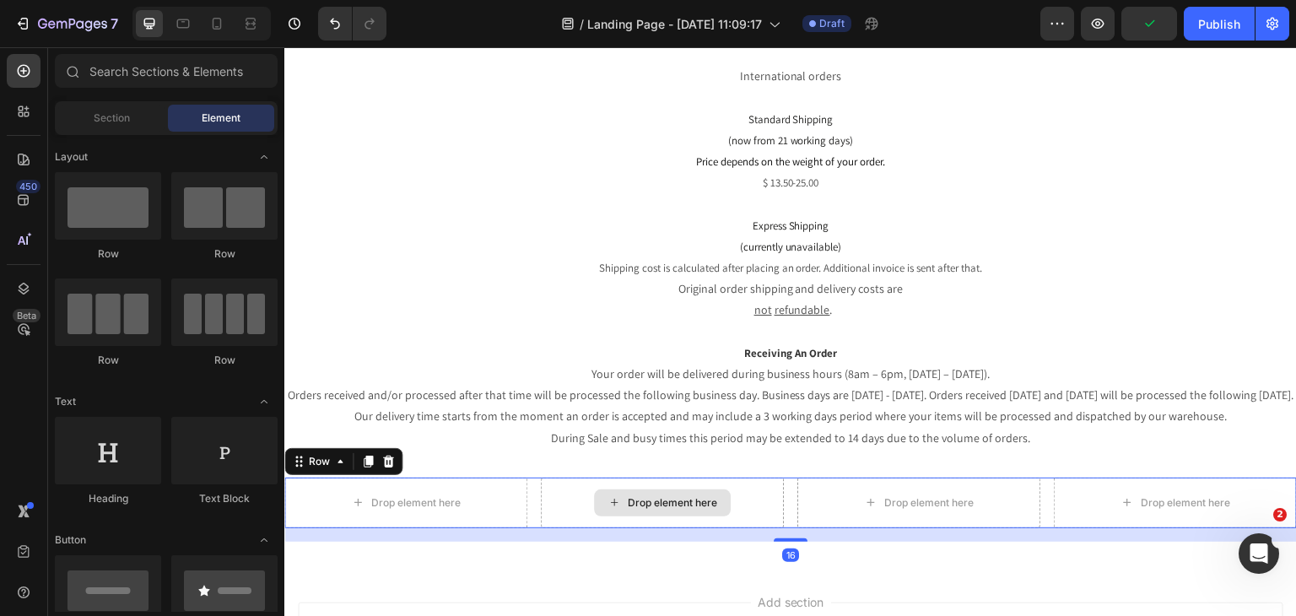
click at [607, 495] on icon at bounding box center [613, 502] width 13 height 14
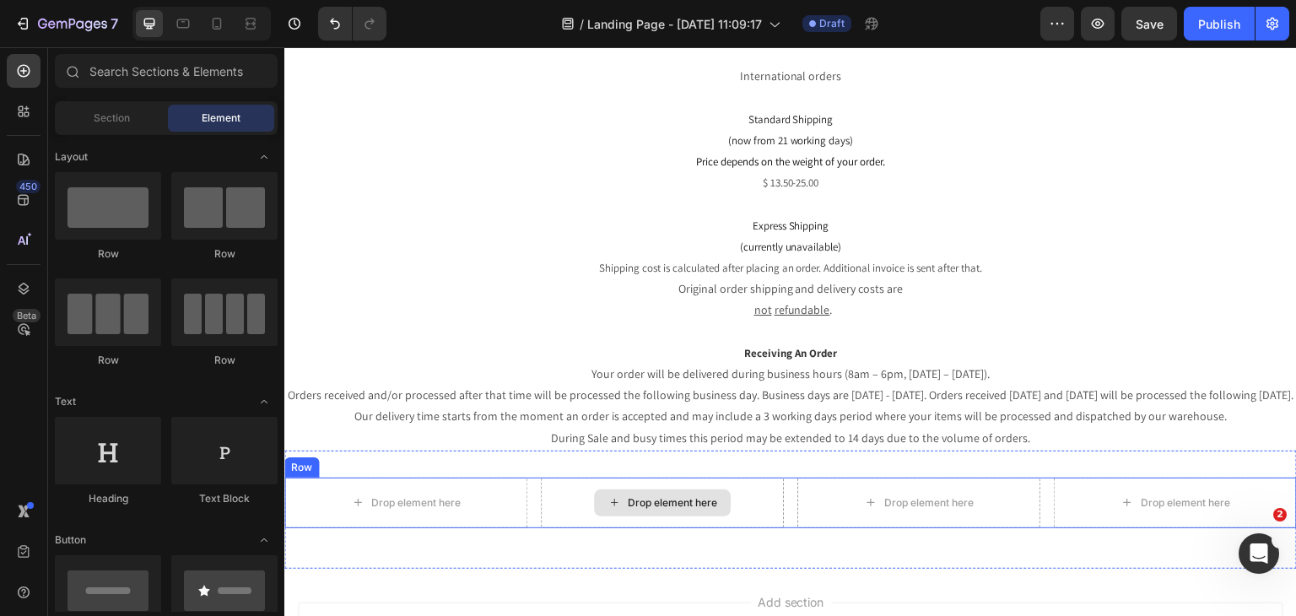
click at [621, 489] on div "Drop element here" at bounding box center [662, 502] width 137 height 27
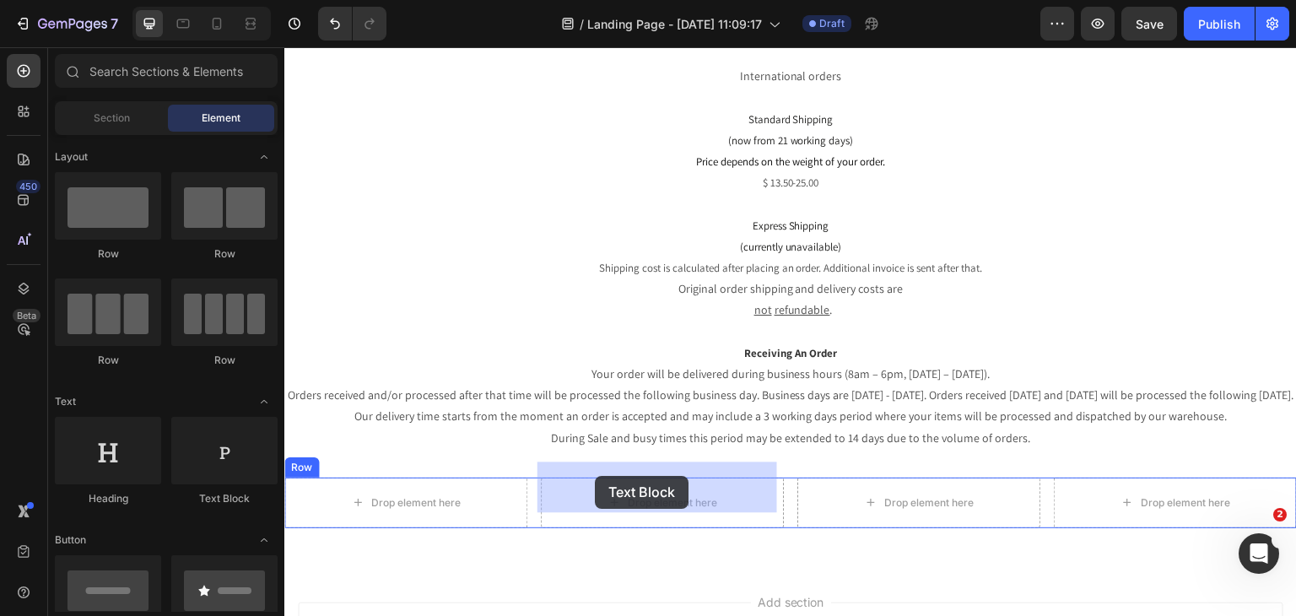
drag, startPoint x: 517, startPoint y: 480, endPoint x: 595, endPoint y: 476, distance: 77.7
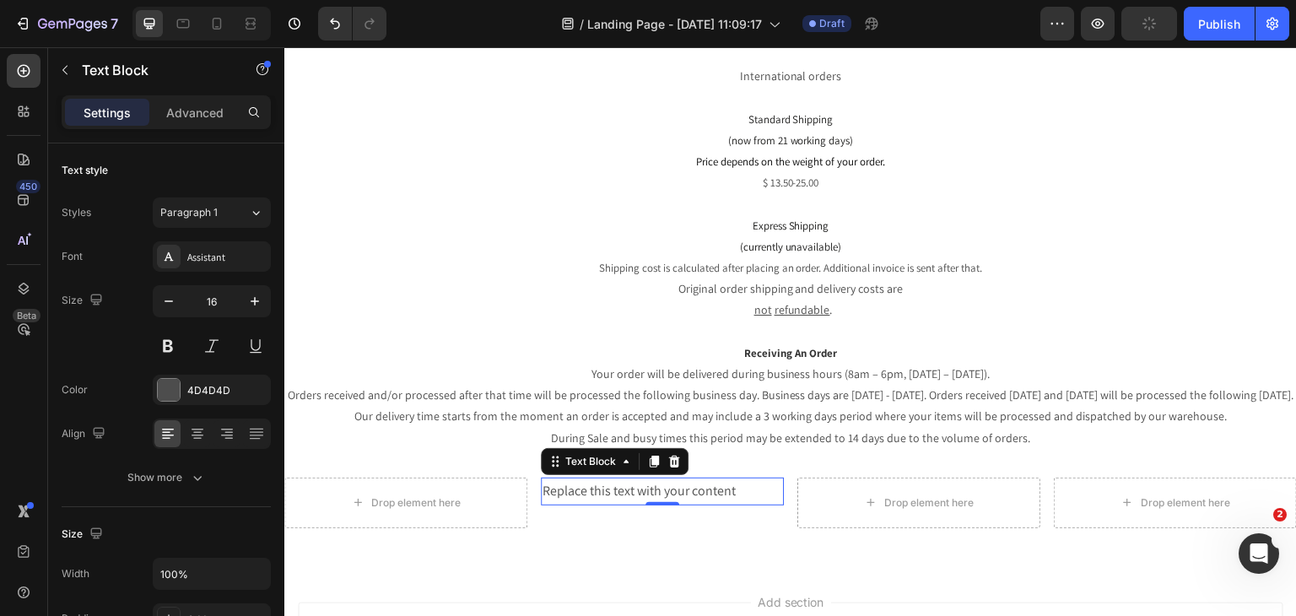
click at [705, 477] on div "Replace this text with your content" at bounding box center [662, 491] width 243 height 28
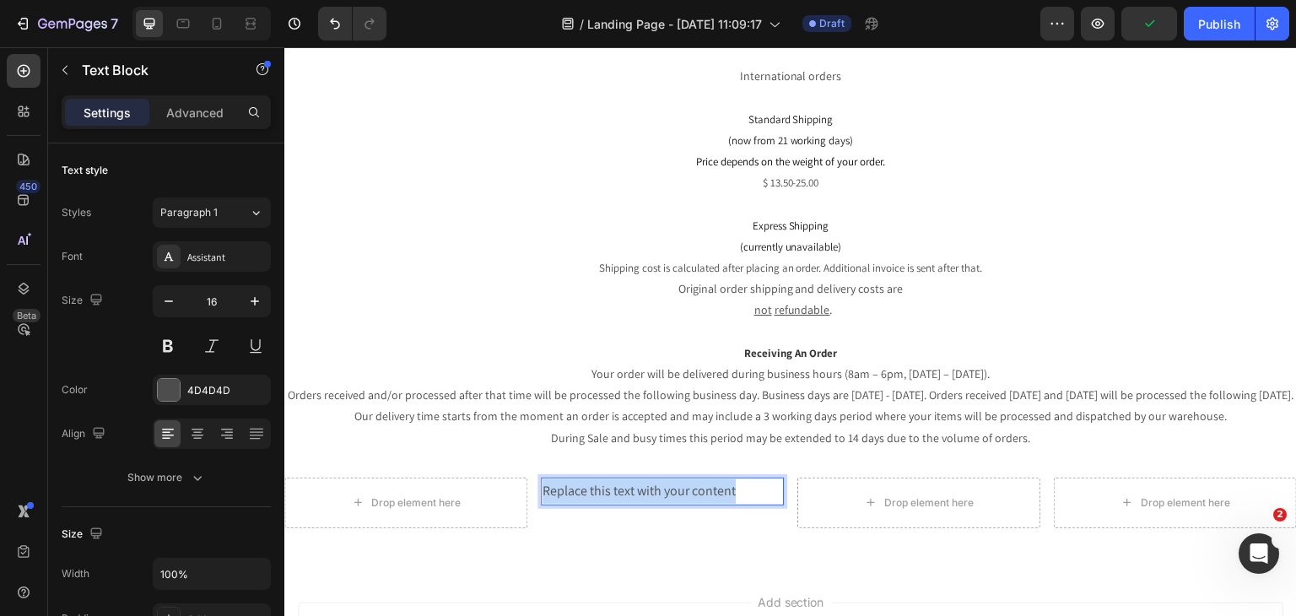
click at [705, 479] on p "Replace this text with your content" at bounding box center [662, 491] width 240 height 24
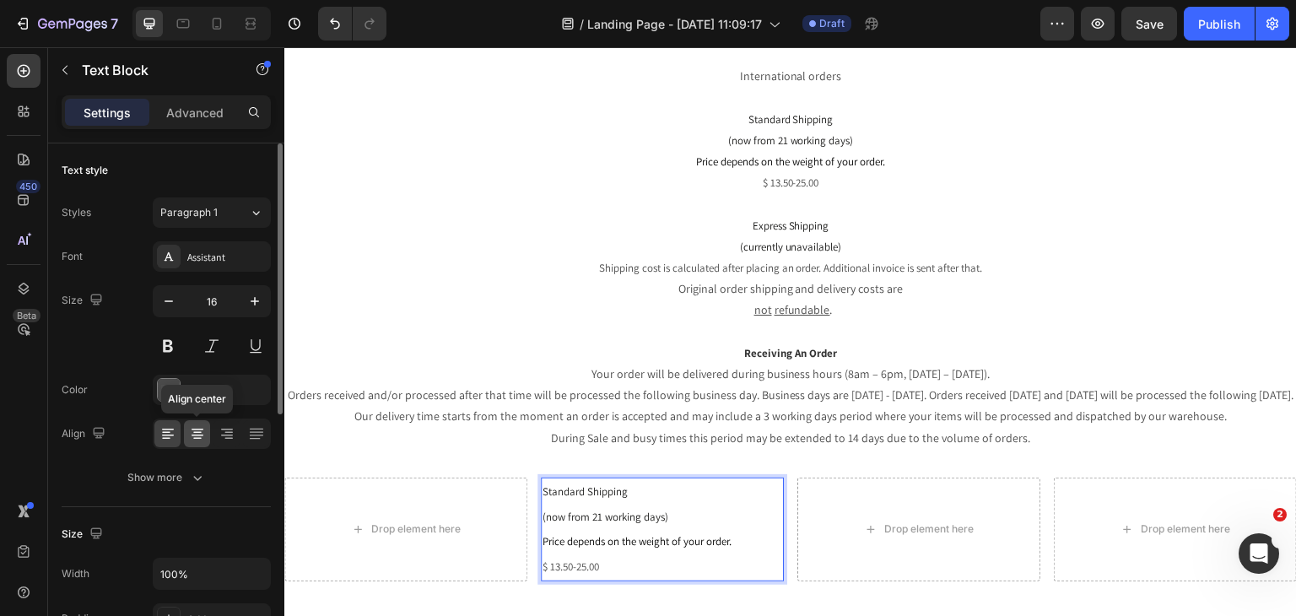
click at [198, 432] on icon at bounding box center [197, 433] width 8 height 2
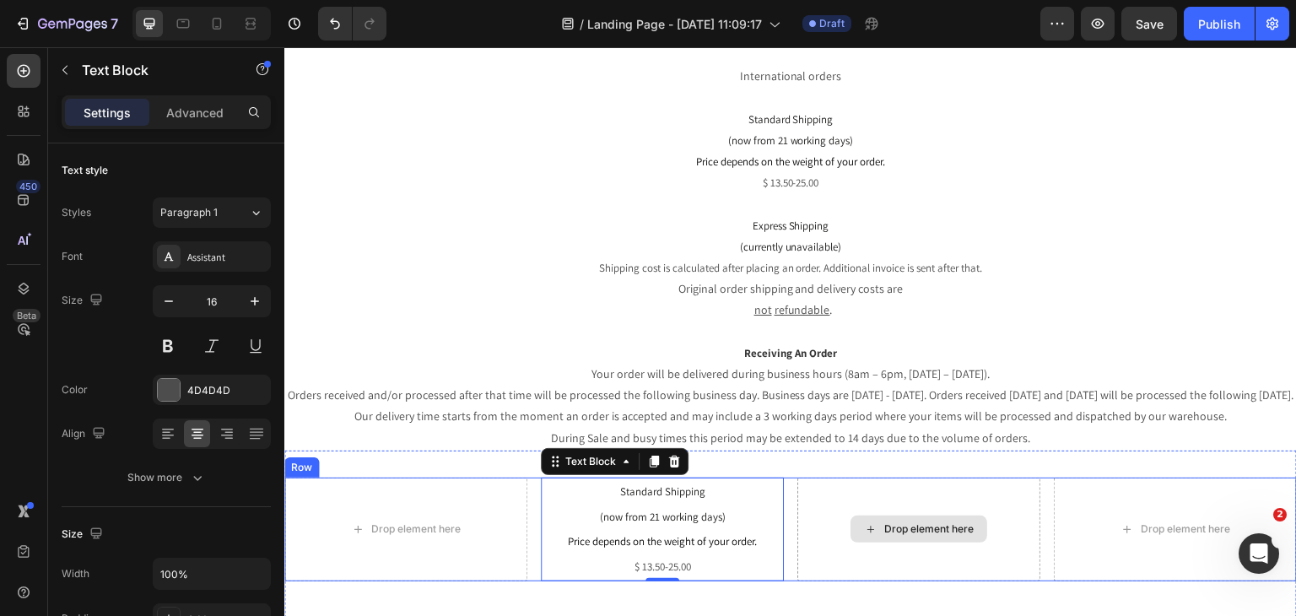
click at [870, 522] on div "Drop element here" at bounding box center [918, 528] width 137 height 27
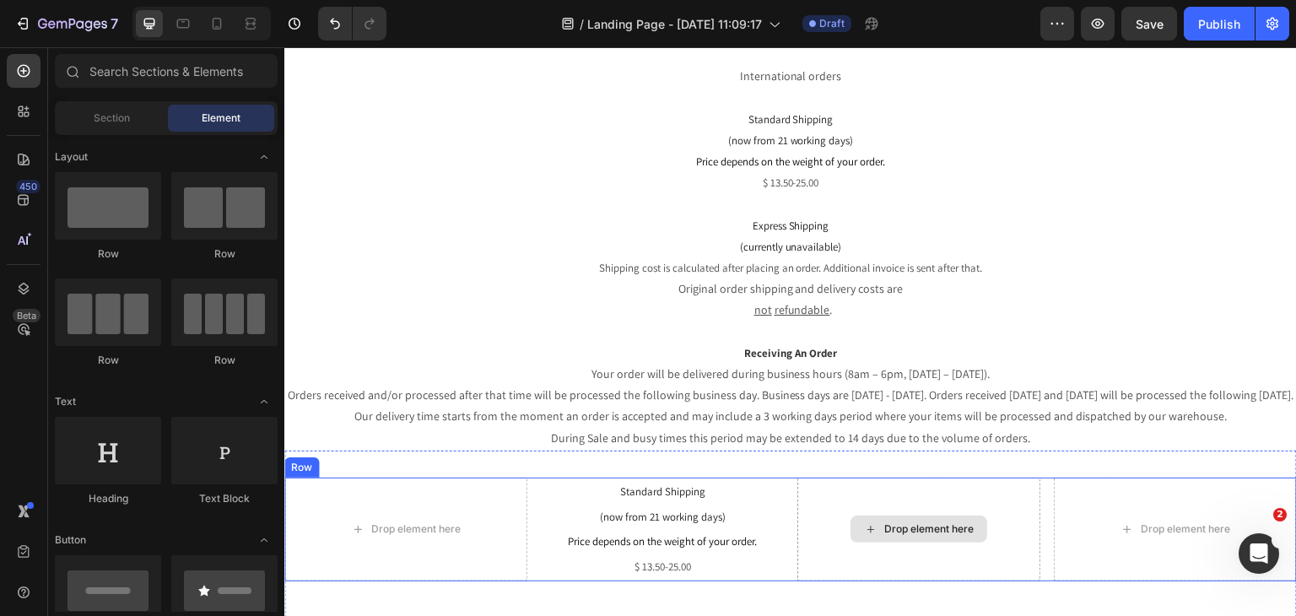
click at [896, 522] on div "Drop element here" at bounding box center [928, 528] width 89 height 13
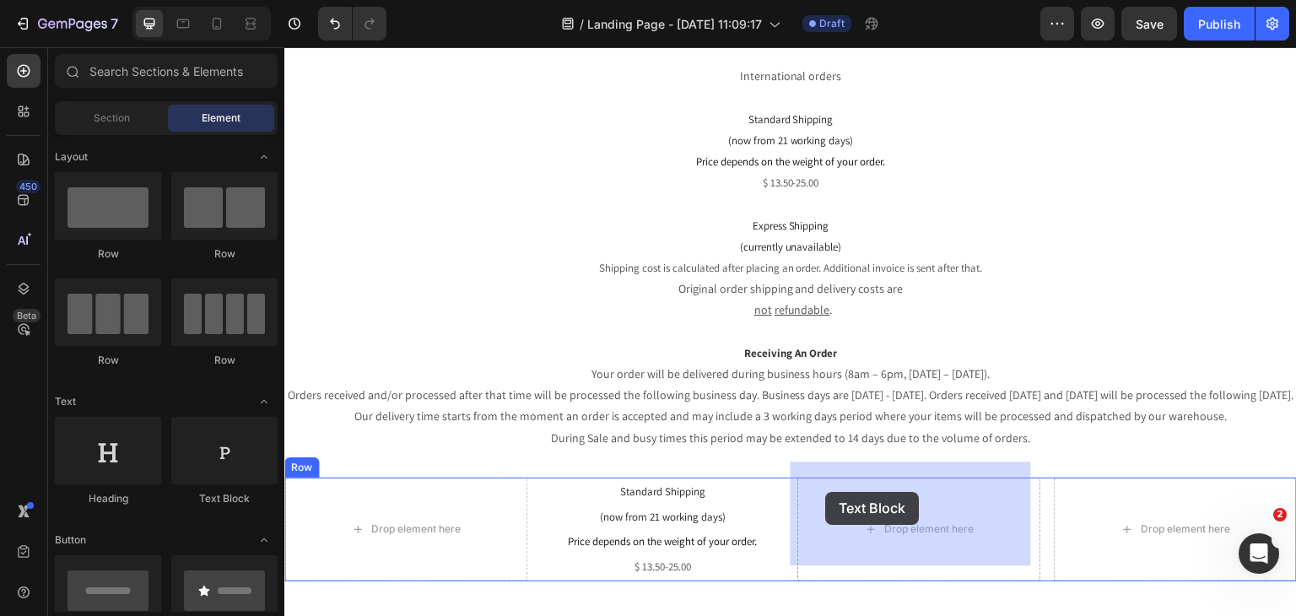
drag, startPoint x: 482, startPoint y: 508, endPoint x: 826, endPoint y: 492, distance: 344.5
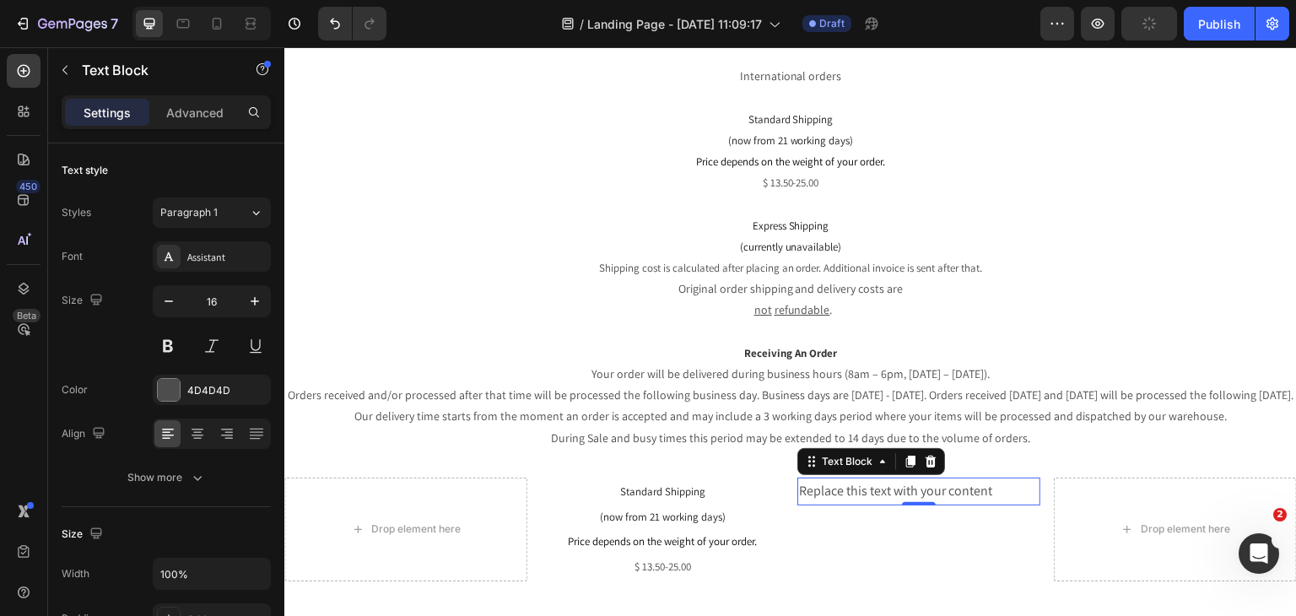
click at [930, 477] on div "Replace this text with your content" at bounding box center [918, 491] width 243 height 28
click at [930, 479] on p "Replace this text with your content" at bounding box center [919, 491] width 240 height 24
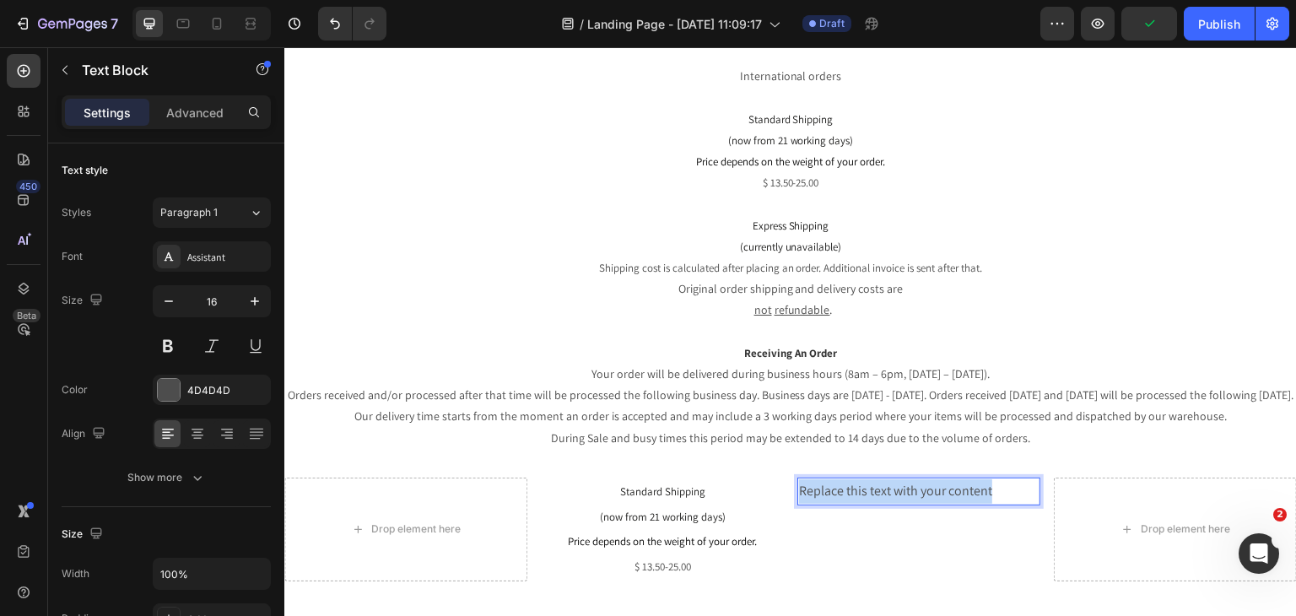
click at [930, 479] on p "Replace this text with your content" at bounding box center [919, 491] width 240 height 24
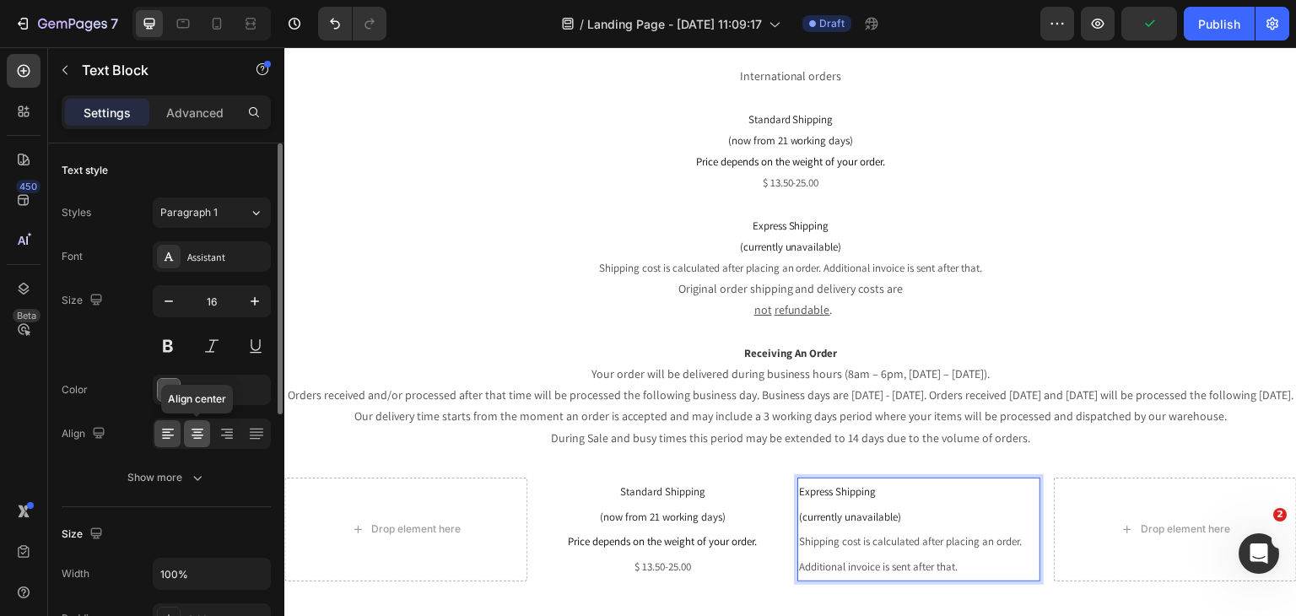
click at [204, 437] on icon at bounding box center [197, 433] width 17 height 17
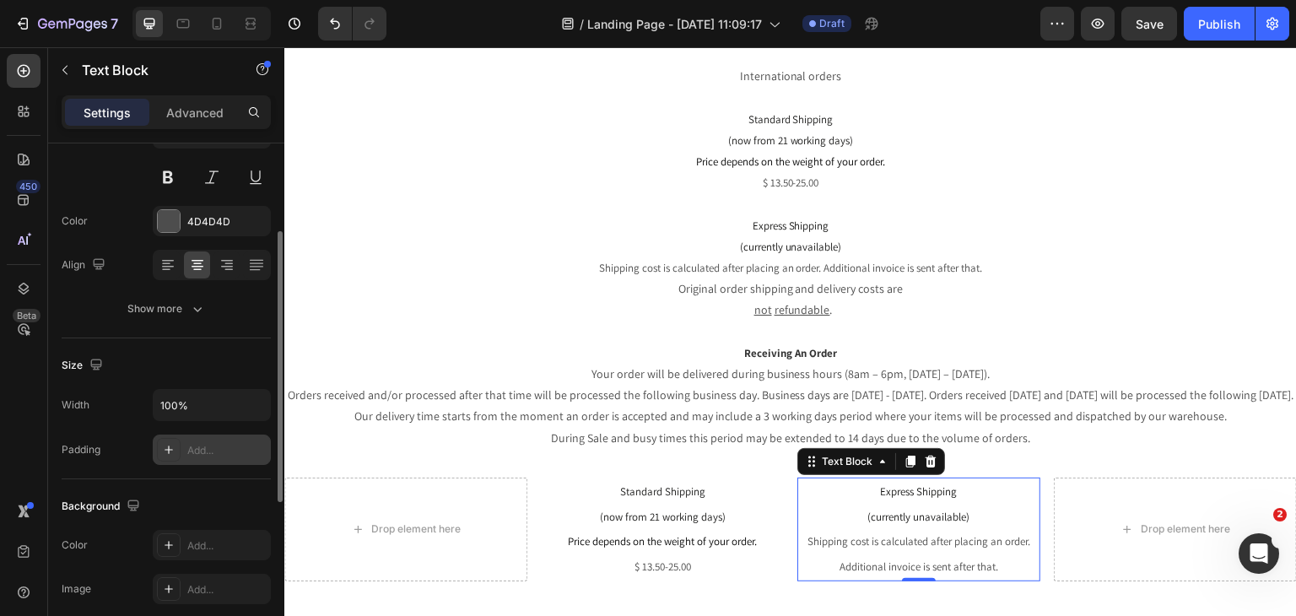
scroll to position [337, 0]
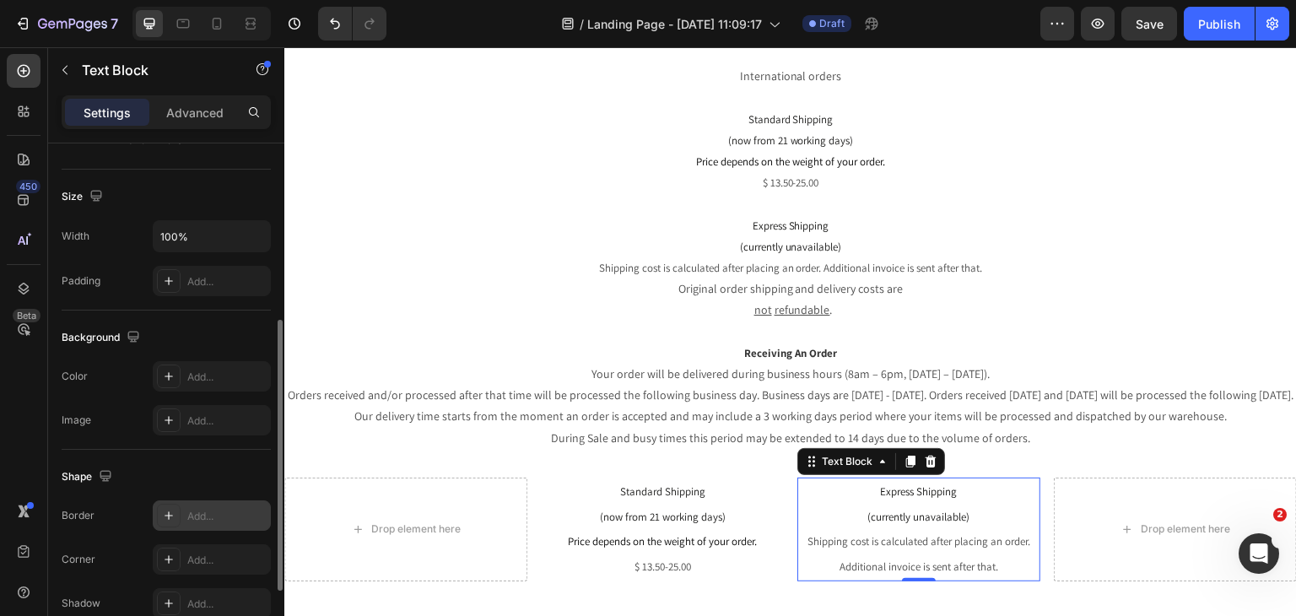
click at [166, 515] on icon at bounding box center [168, 515] width 13 height 13
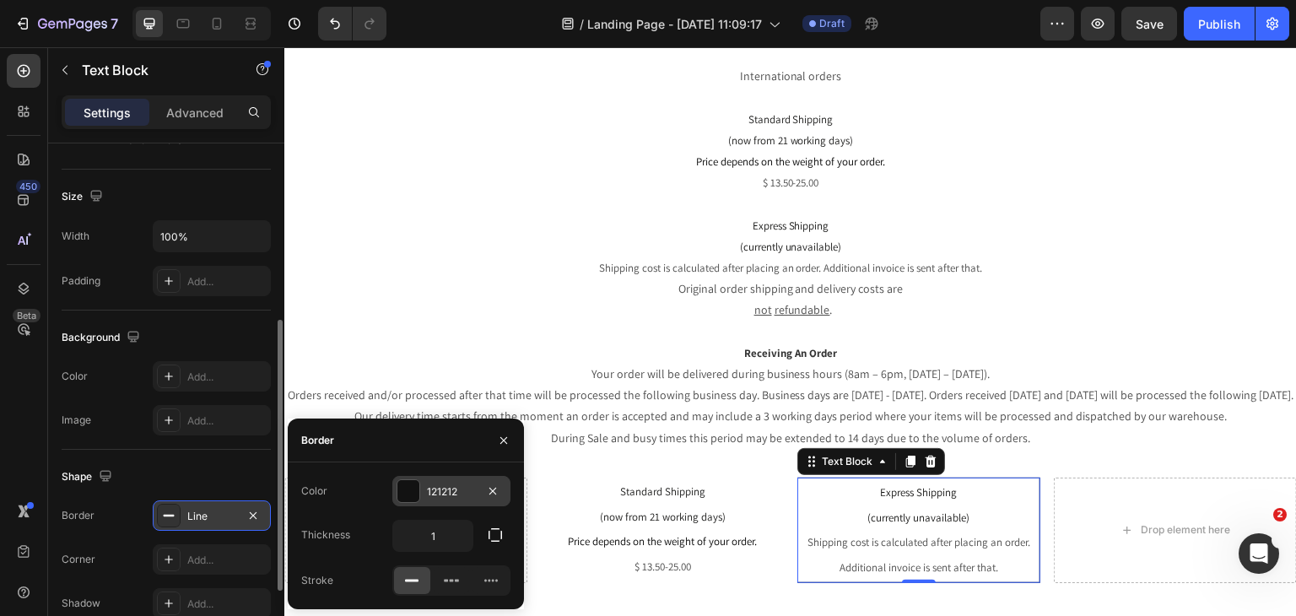
click at [412, 493] on div at bounding box center [408, 491] width 22 height 22
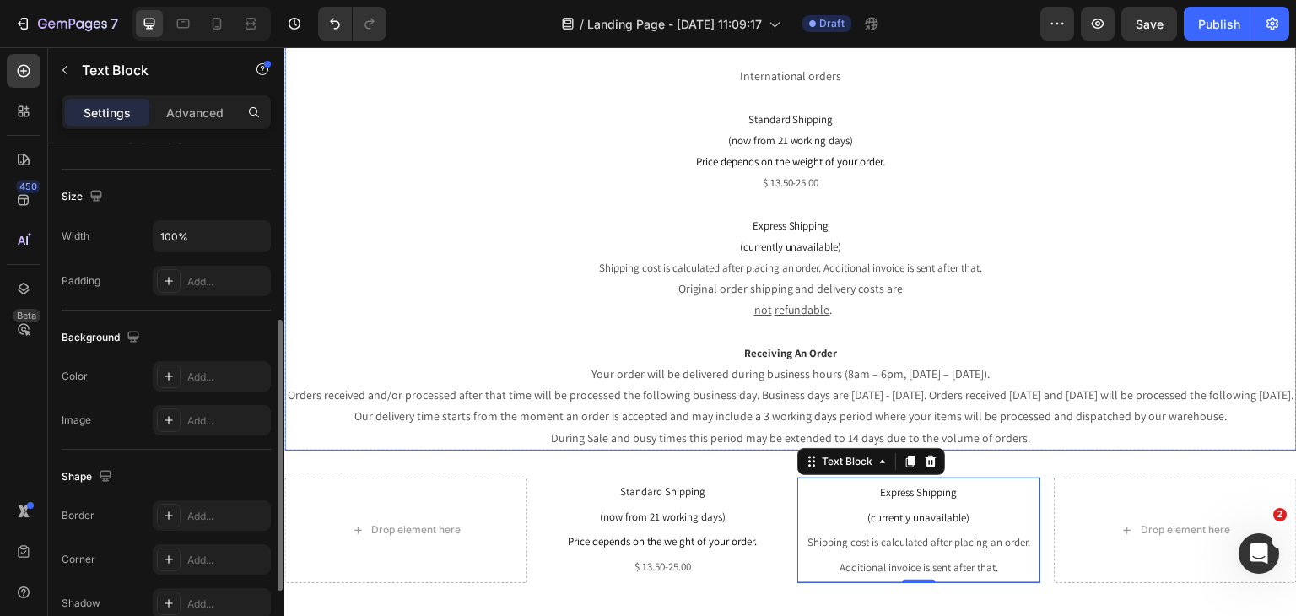
click at [585, 364] on p "Your order will be delivered during business hours (8am – 6pm, [DATE] – [DATE])…" at bounding box center [790, 406] width 1009 height 85
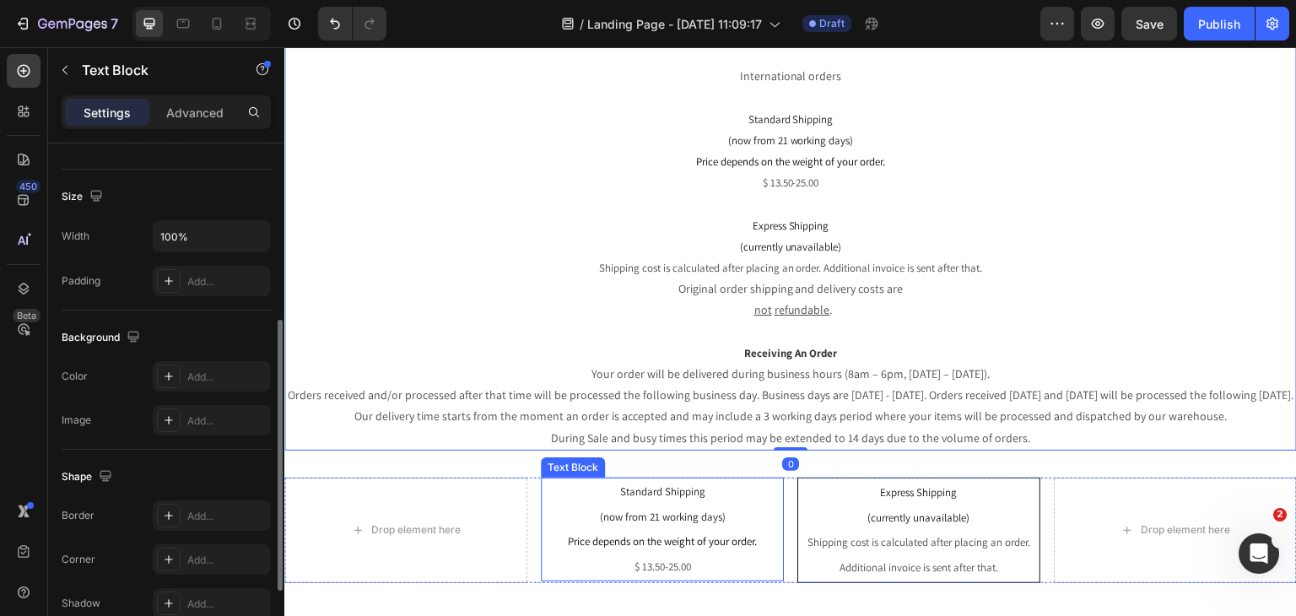
click at [665, 529] on p "Price depends on the weight of your order." at bounding box center [662, 541] width 240 height 25
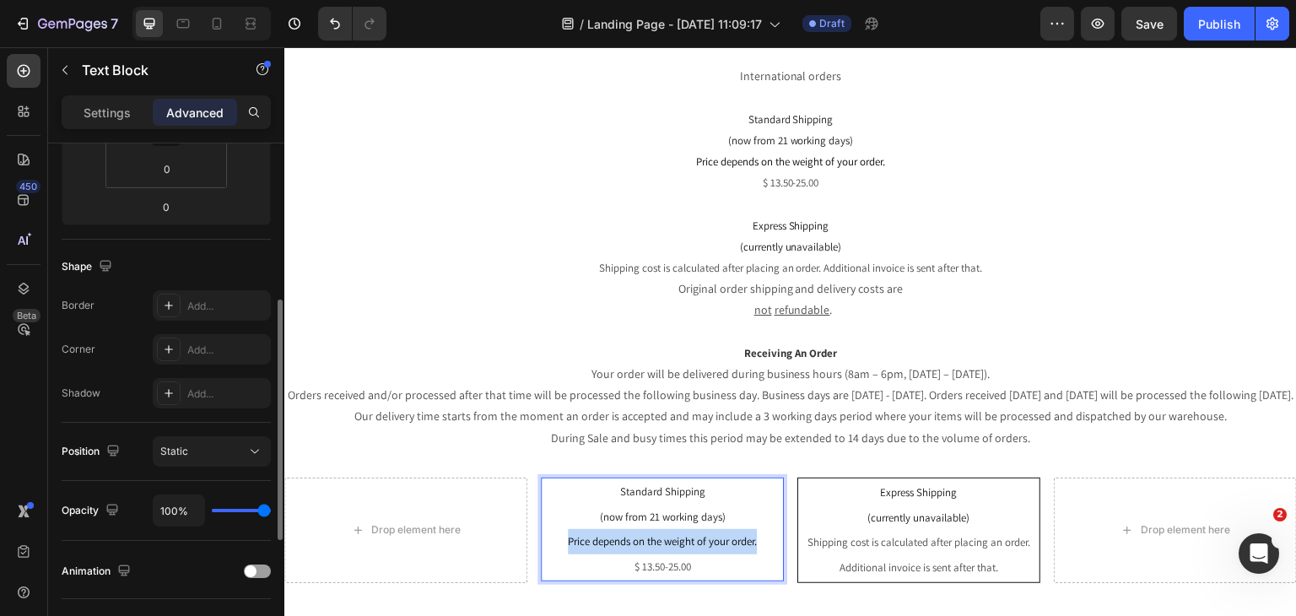
click at [665, 529] on p "Price depends on the weight of your order." at bounding box center [662, 541] width 240 height 25
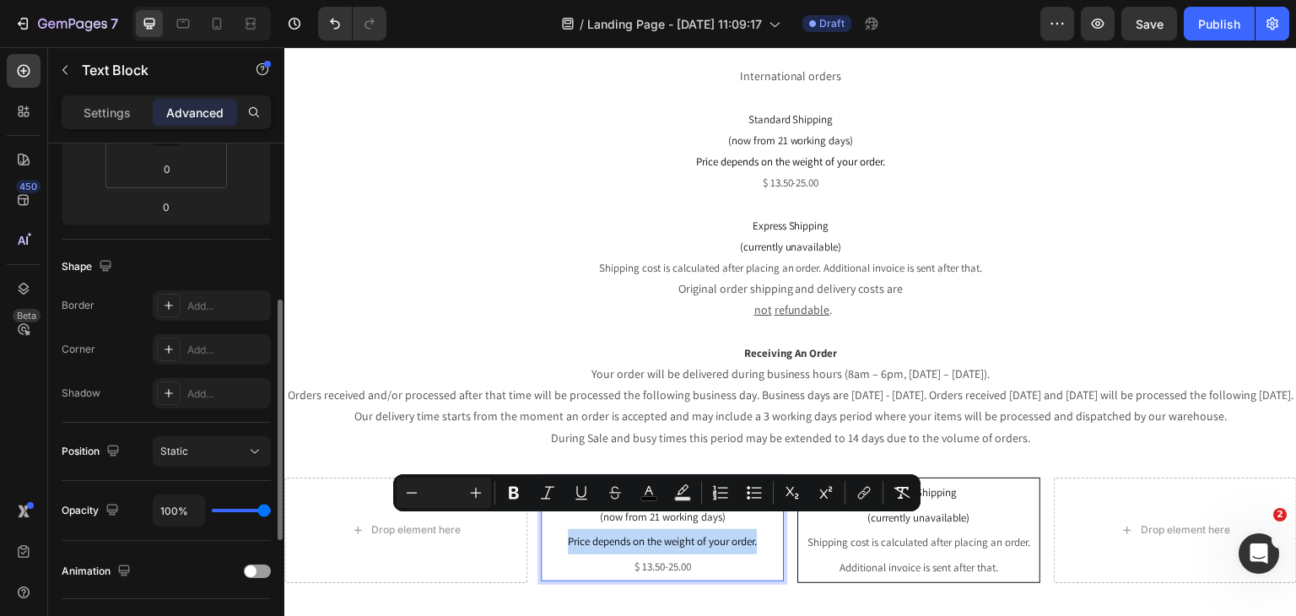
click at [613, 479] on p "Standard Shipping (now from 21 working days)" at bounding box center [662, 504] width 240 height 51
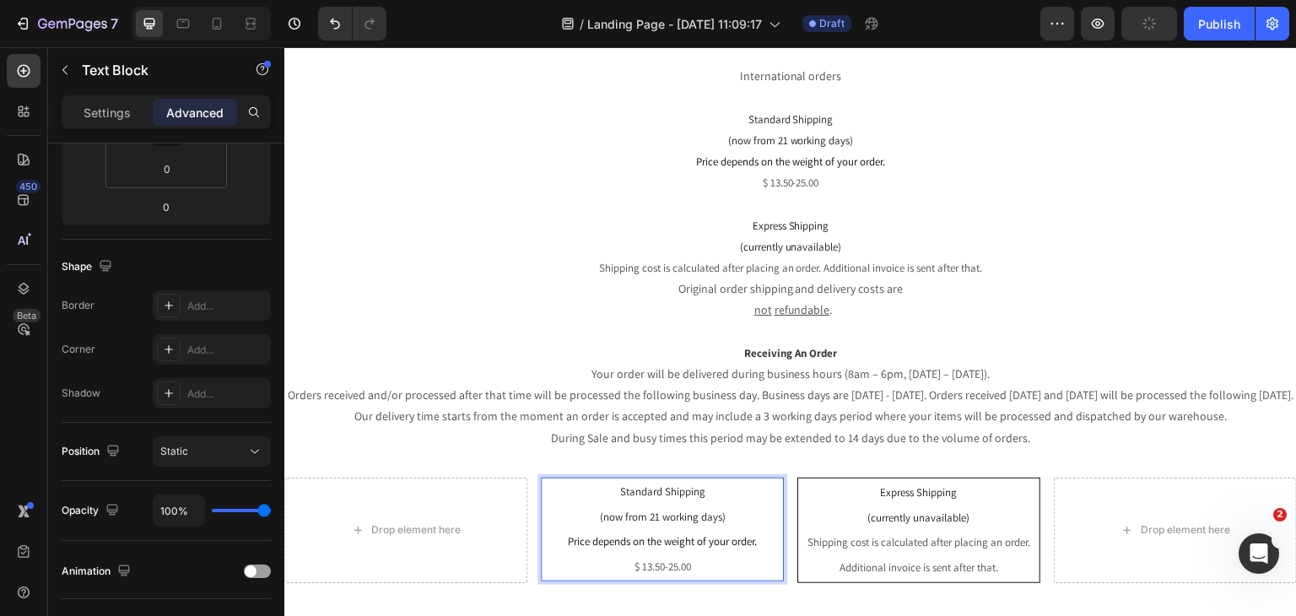
scroll to position [603, 0]
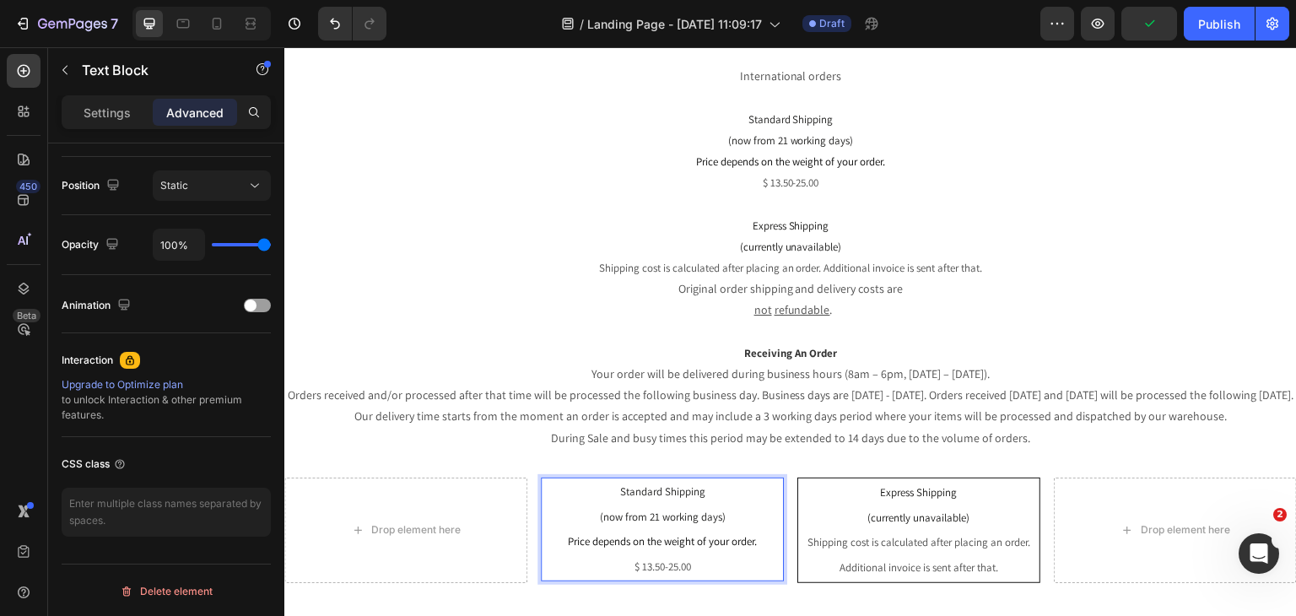
click at [531, 568] on div "Drop element here Standard Shipping (now from 21 working days) Price depends on…" at bounding box center [790, 536] width 1012 height 119
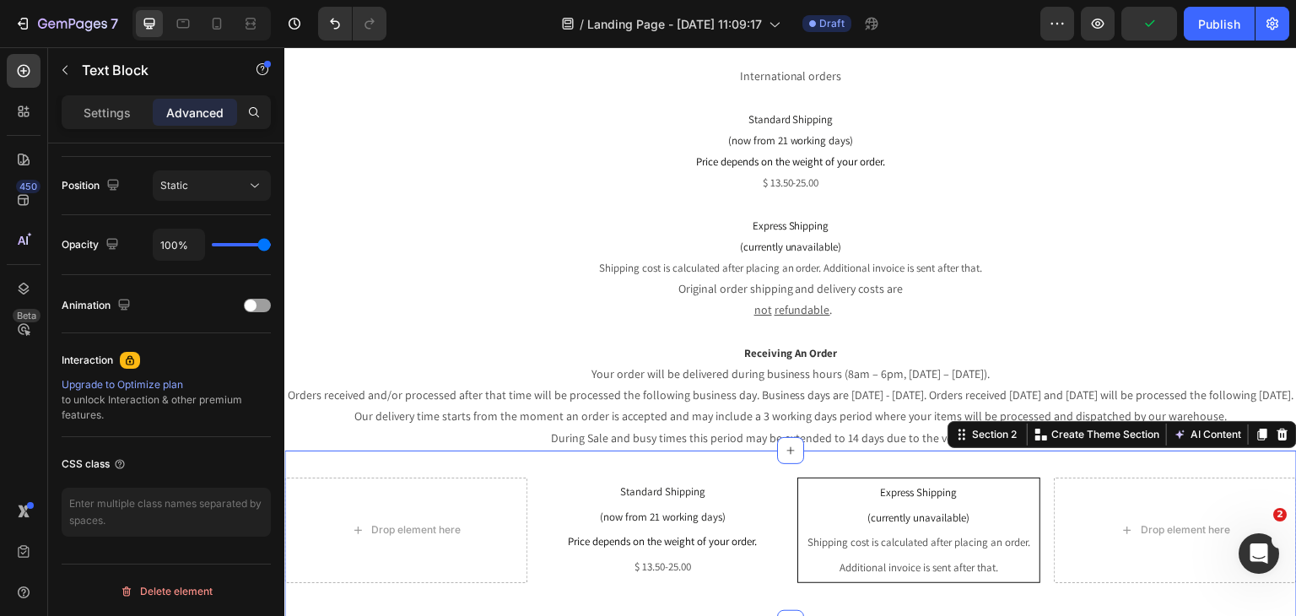
scroll to position [0, 0]
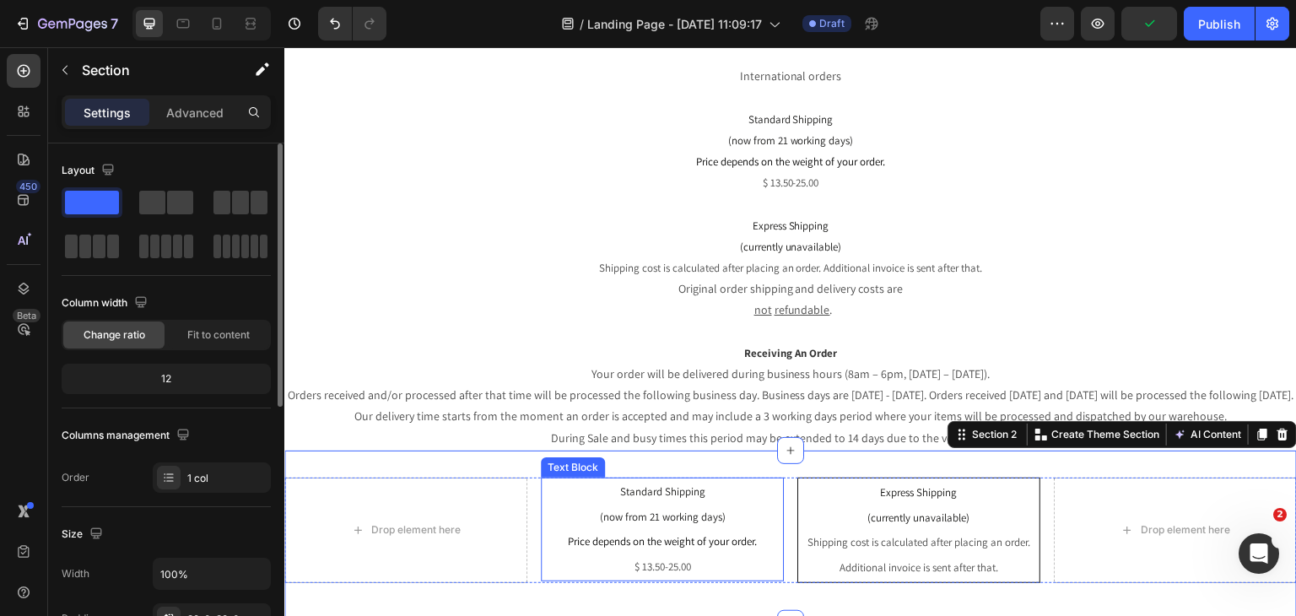
click at [549, 554] on p "$ 13.50-25.00" at bounding box center [662, 566] width 240 height 25
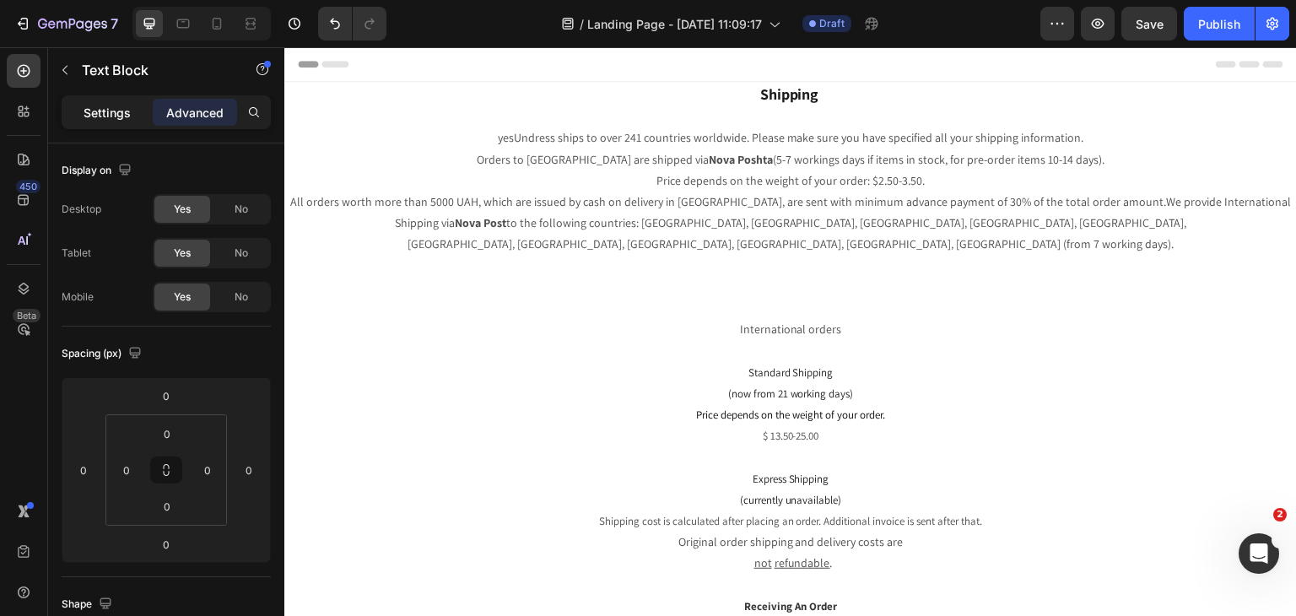
click at [80, 100] on div "Settings" at bounding box center [107, 112] width 84 height 27
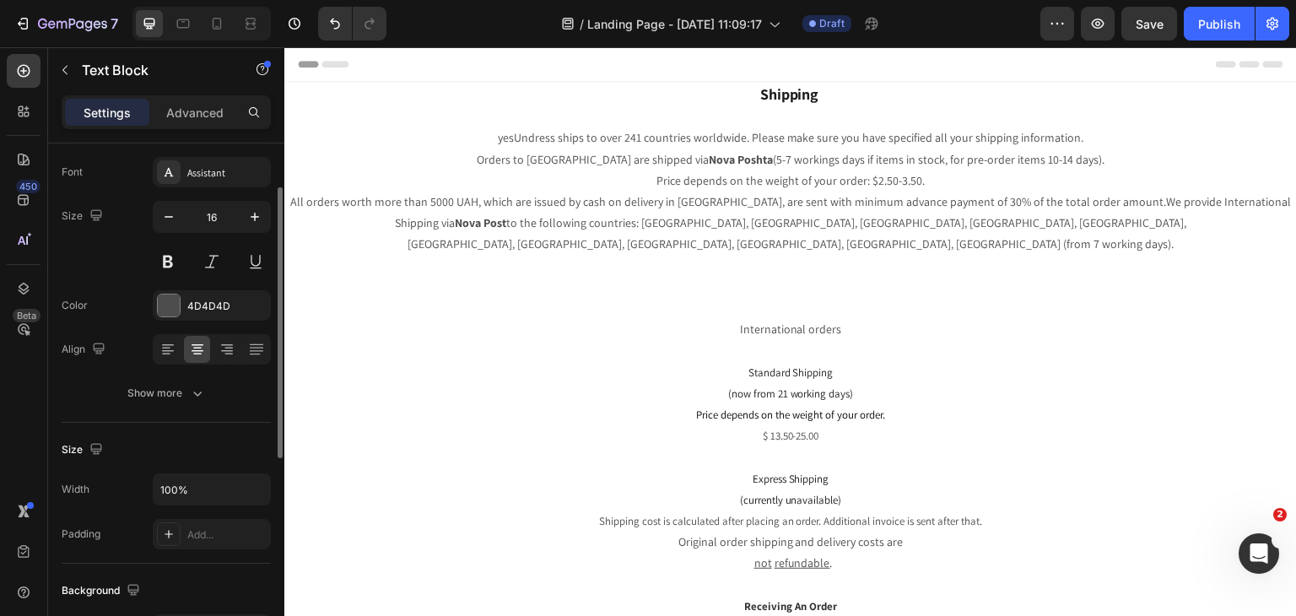
scroll to position [477, 0]
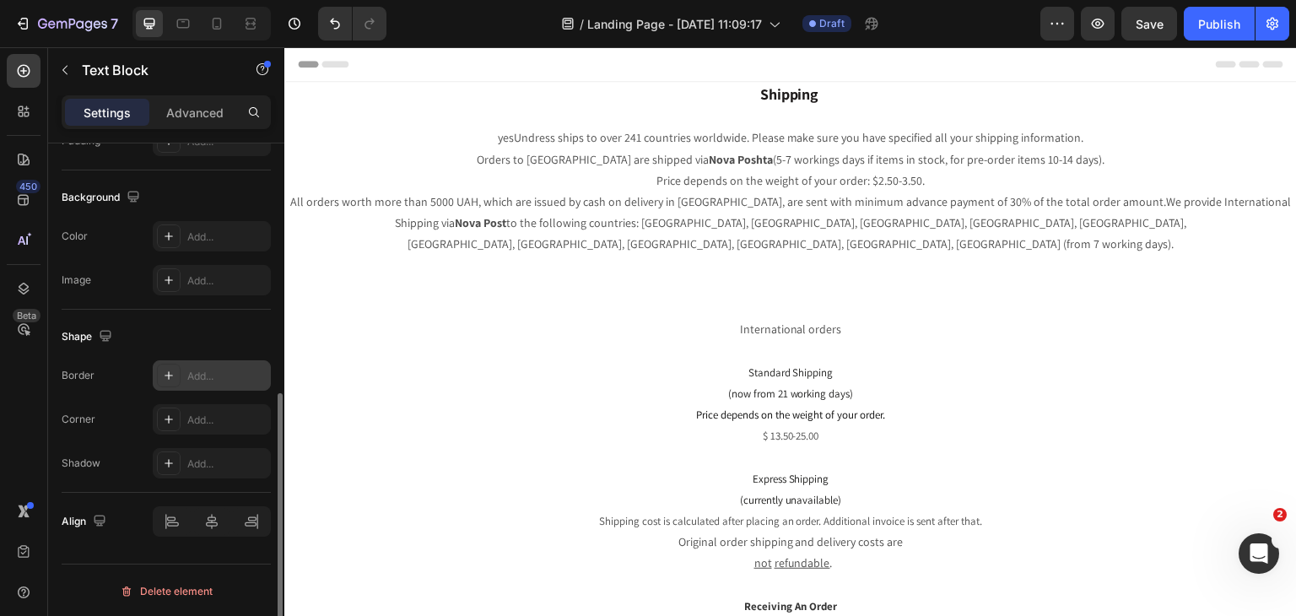
click at [187, 369] on div "Add..." at bounding box center [226, 376] width 79 height 15
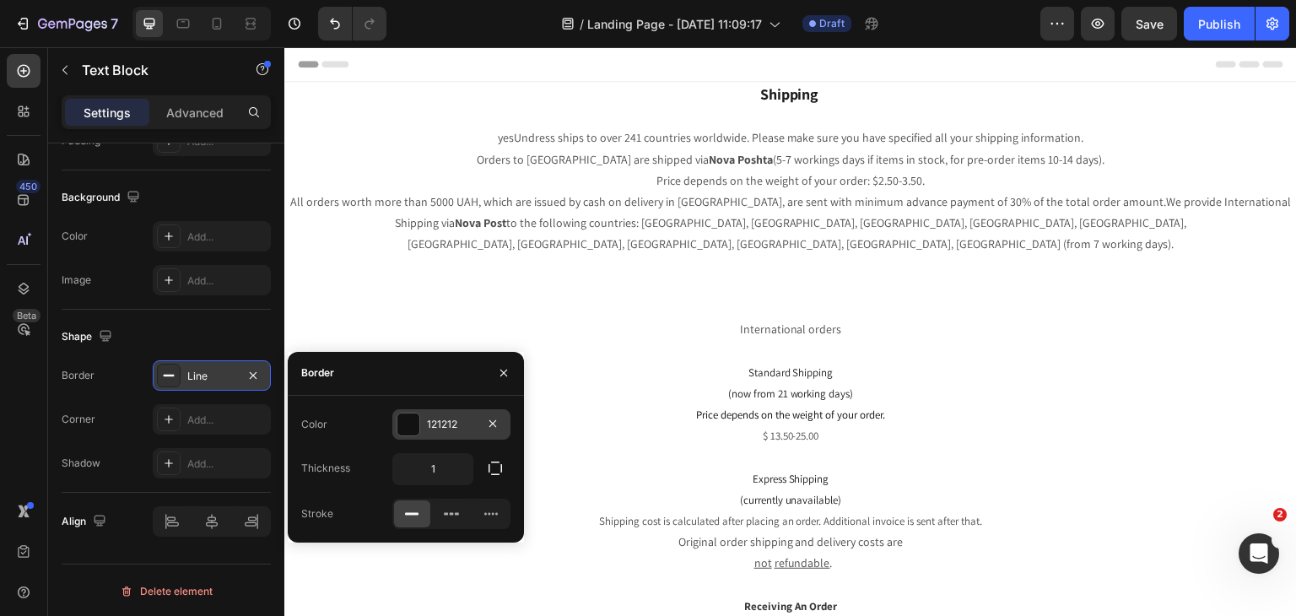
click at [439, 419] on div "121212" at bounding box center [451, 424] width 49 height 15
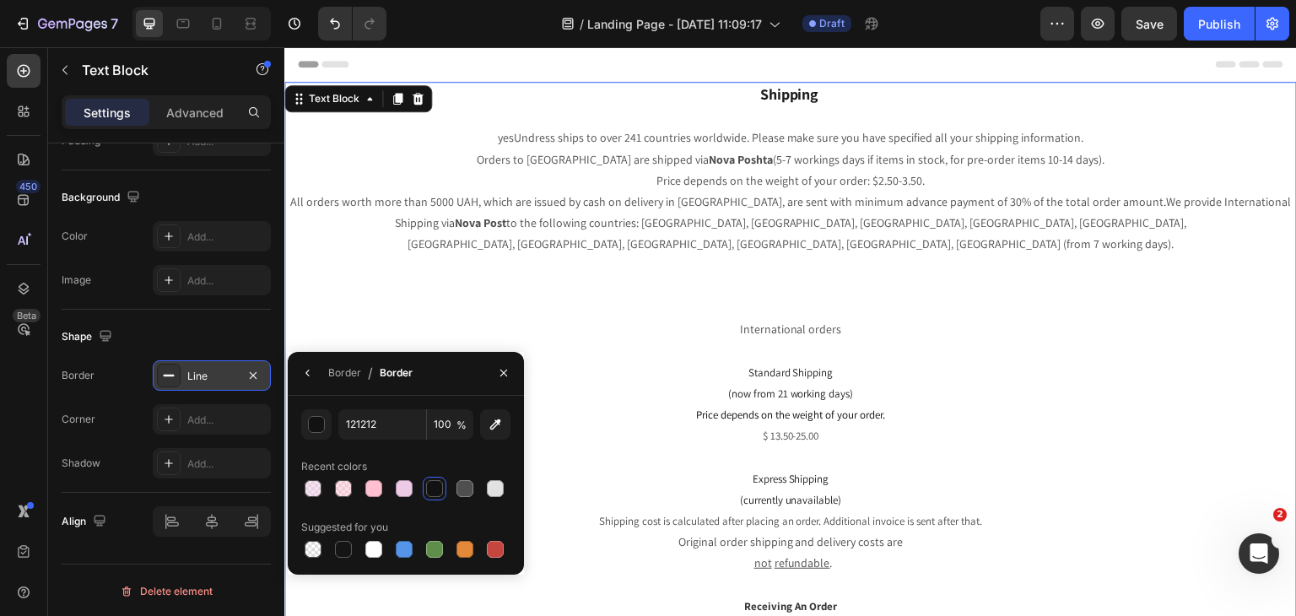
click at [525, 308] on p "International orders" at bounding box center [790, 319] width 1009 height 42
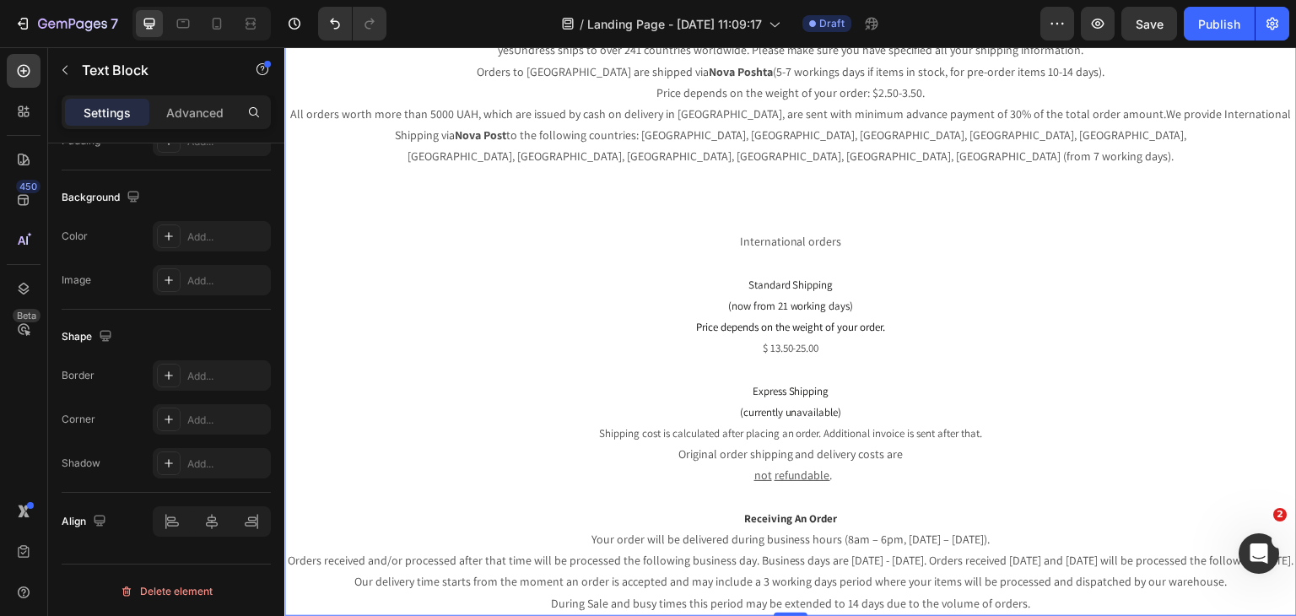
scroll to position [422, 0]
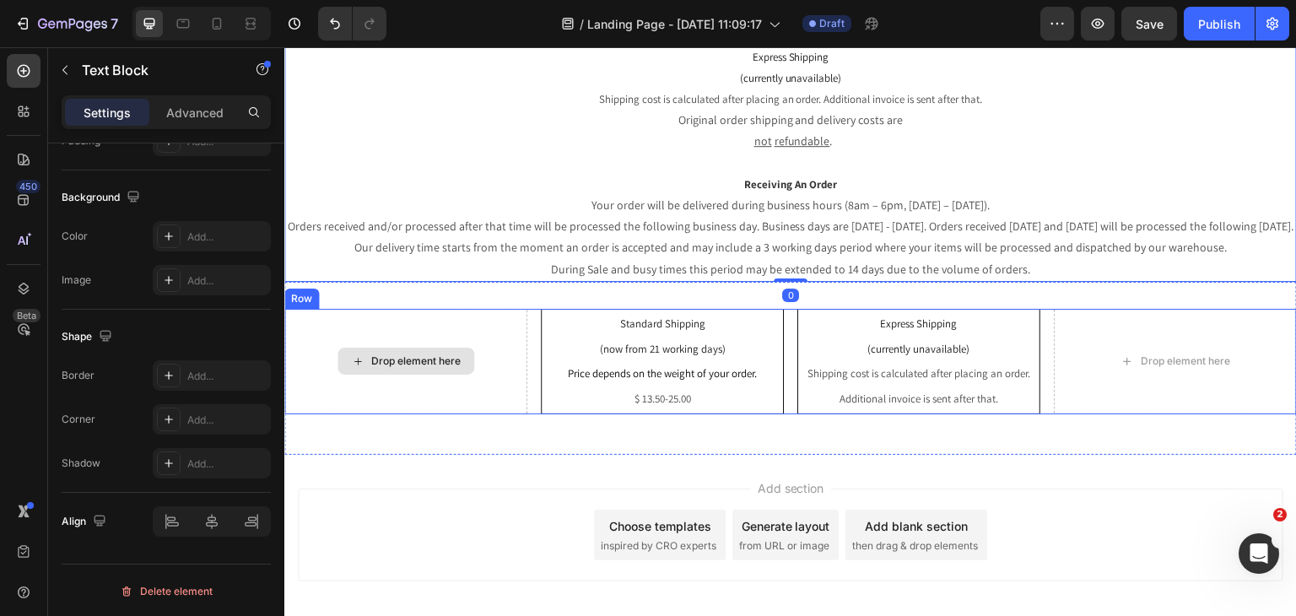
click at [483, 488] on div "Add section Choose templates inspired by CRO experts Generate layout from URL o…" at bounding box center [790, 534] width 985 height 93
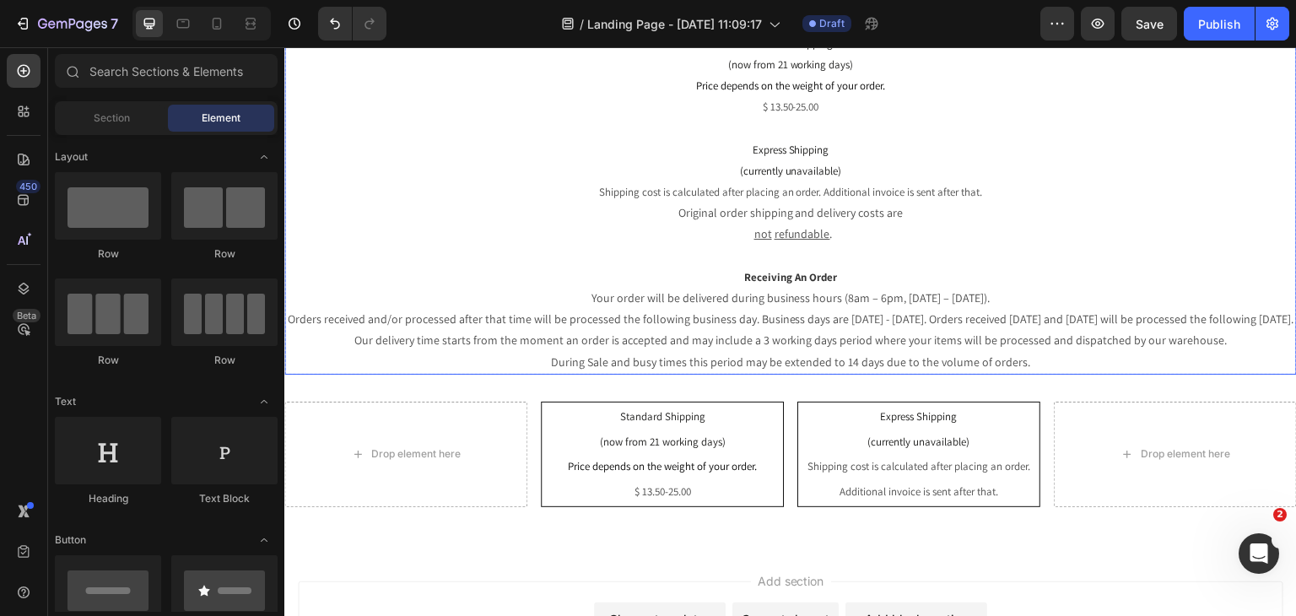
scroll to position [169, 0]
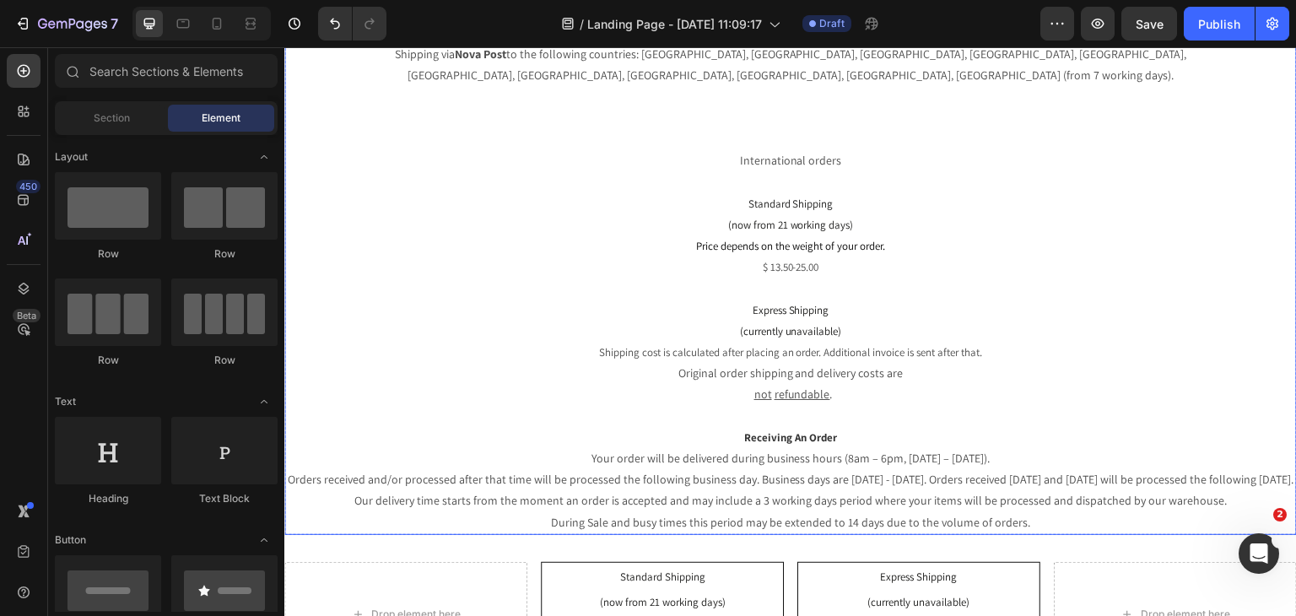
click at [1082, 494] on p "Your order will be delivered during business hours (8am – 6pm, [DATE] – [DATE])…" at bounding box center [790, 490] width 1009 height 85
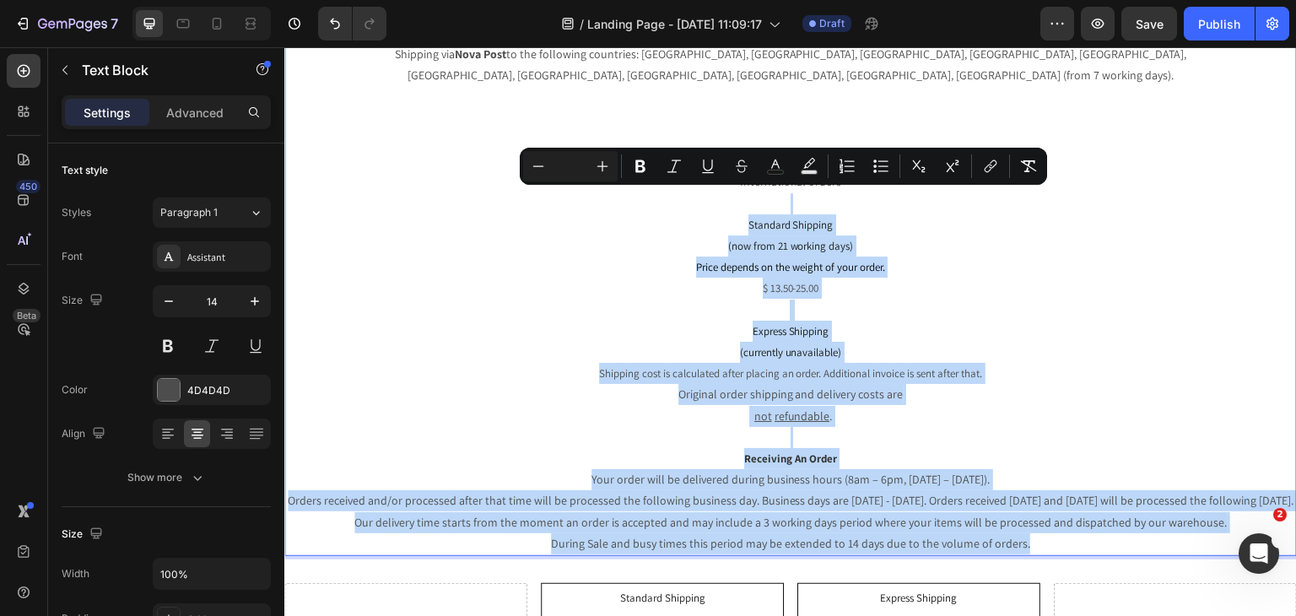
drag, startPoint x: 1038, startPoint y: 520, endPoint x: 493, endPoint y: 181, distance: 641.8
click at [494, 181] on div "Shipping yesUndress ships to over 241 countries worldwide. Please make sure you…" at bounding box center [790, 234] width 1012 height 643
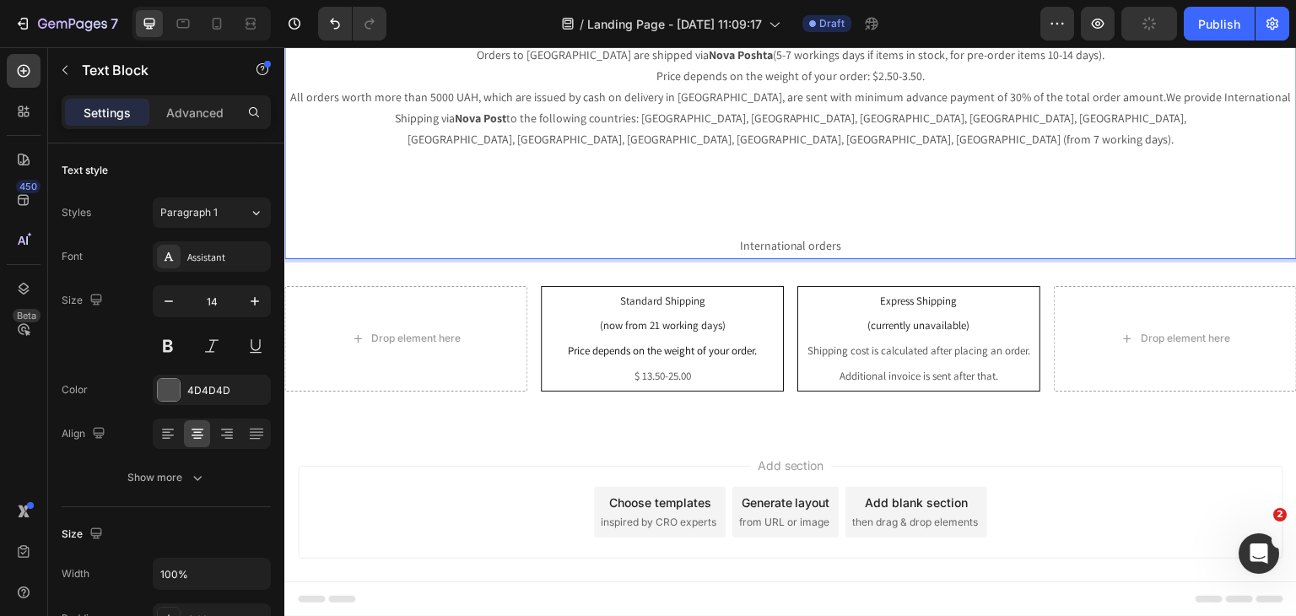
click at [766, 191] on p "Price depends on the weight of your order: $2.50-3.50. All orders worth more th…" at bounding box center [790, 140] width 1009 height 148
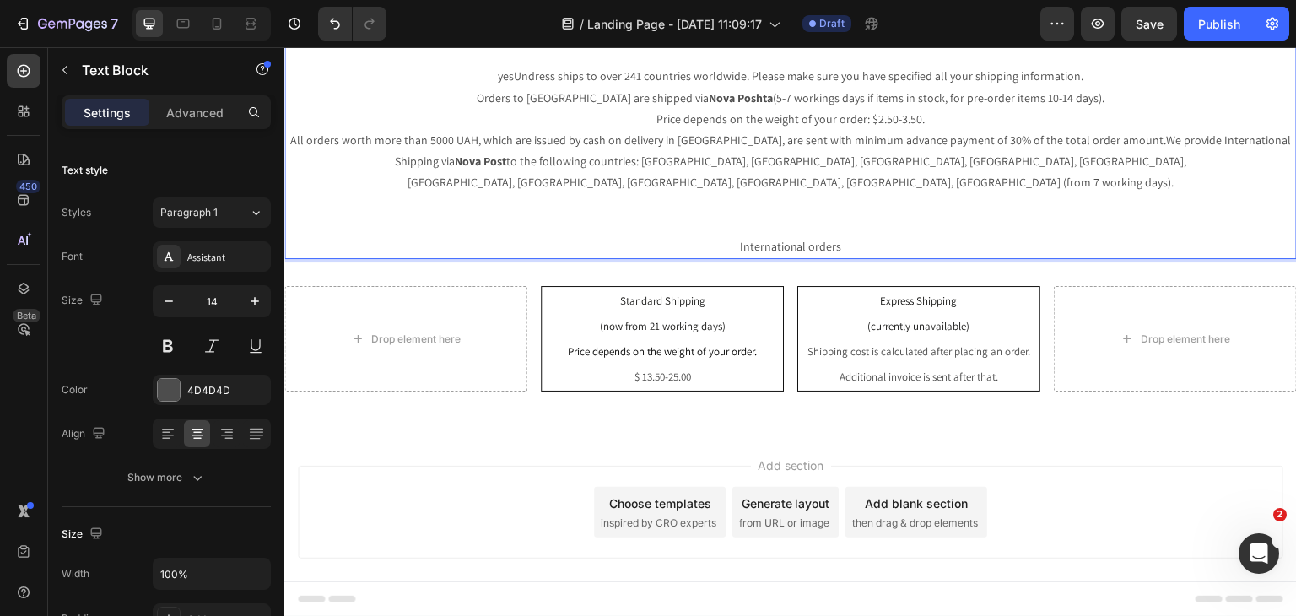
scroll to position [40, 0]
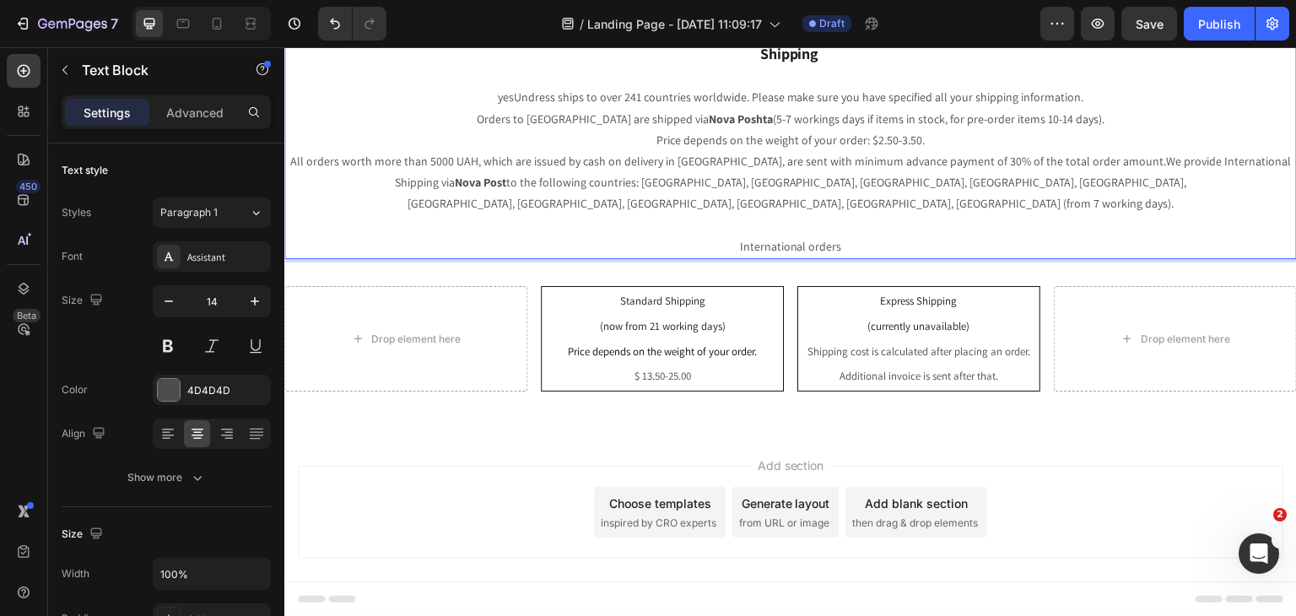
click at [930, 204] on p "Price depends on the weight of your order: $2.50-3.50. All orders worth more th…" at bounding box center [790, 193] width 1009 height 127
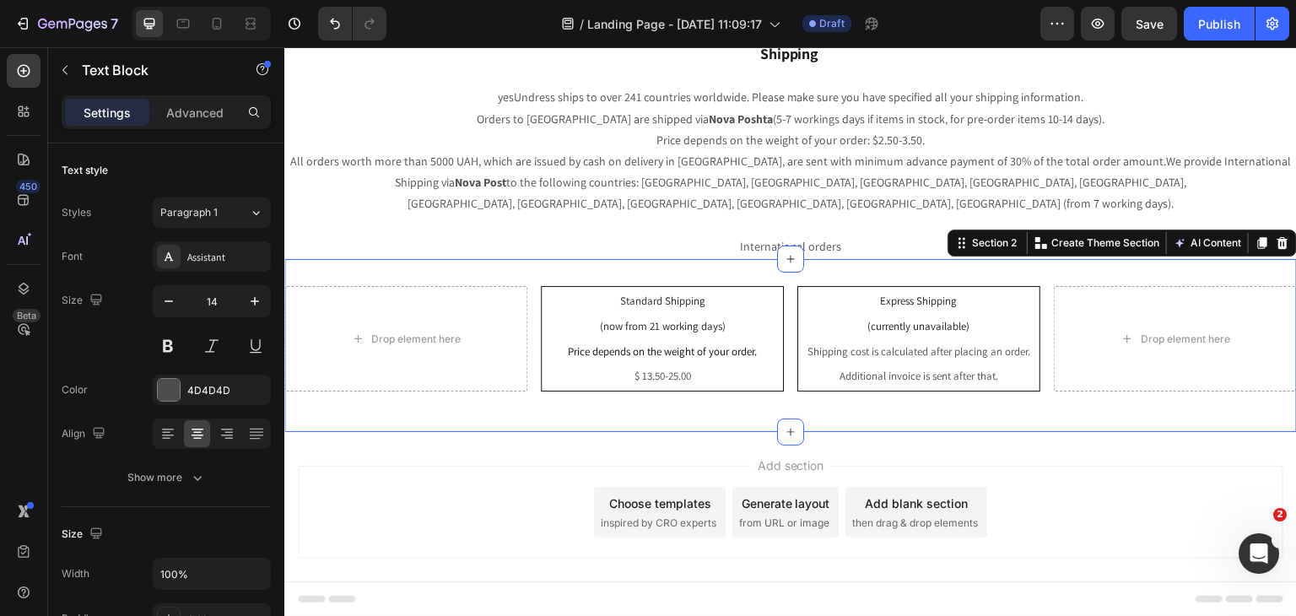
click at [1097, 404] on div "Drop element here Standard Shipping (now from 21 working days) Price depends on…" at bounding box center [790, 345] width 1012 height 173
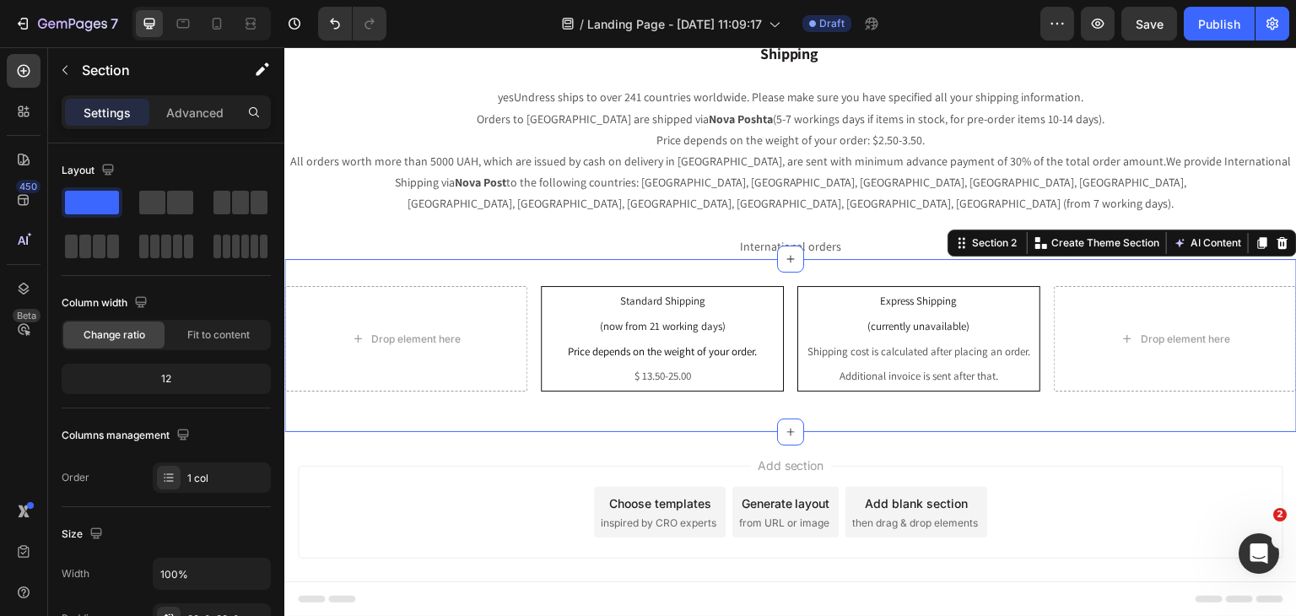
click at [1110, 515] on div "Add section Choose templates inspired by CRO experts Generate layout from URL o…" at bounding box center [790, 512] width 985 height 93
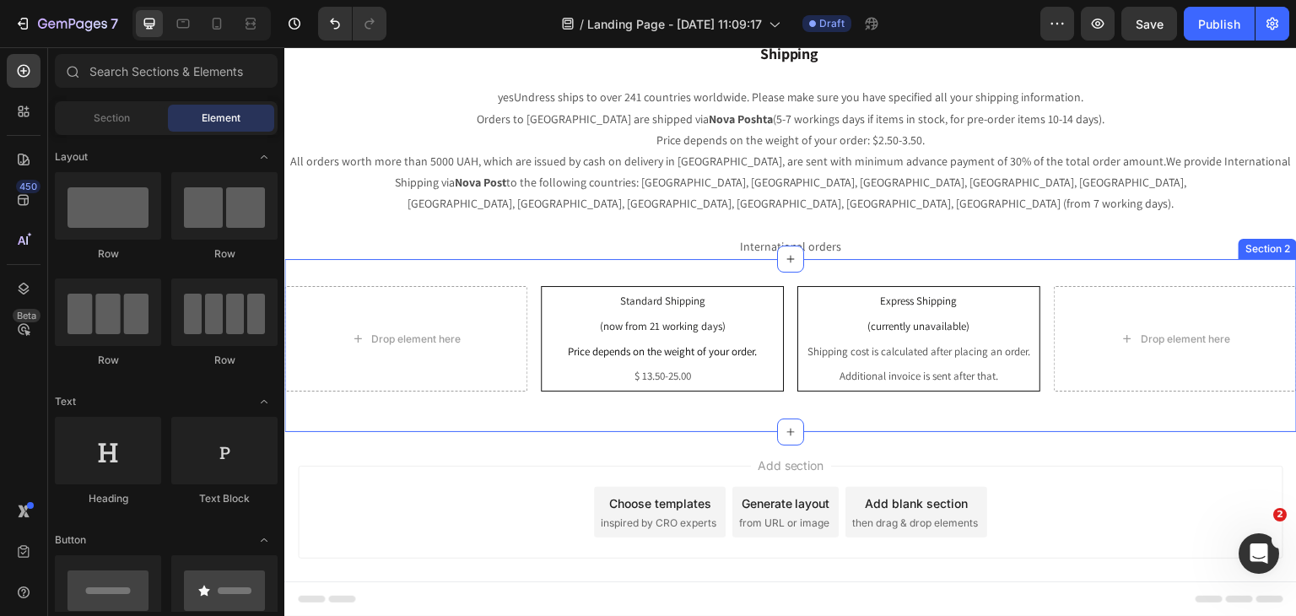
click at [820, 391] on div "Drop element here Standard Shipping (now from 21 working days) Price depends on…" at bounding box center [790, 345] width 1012 height 173
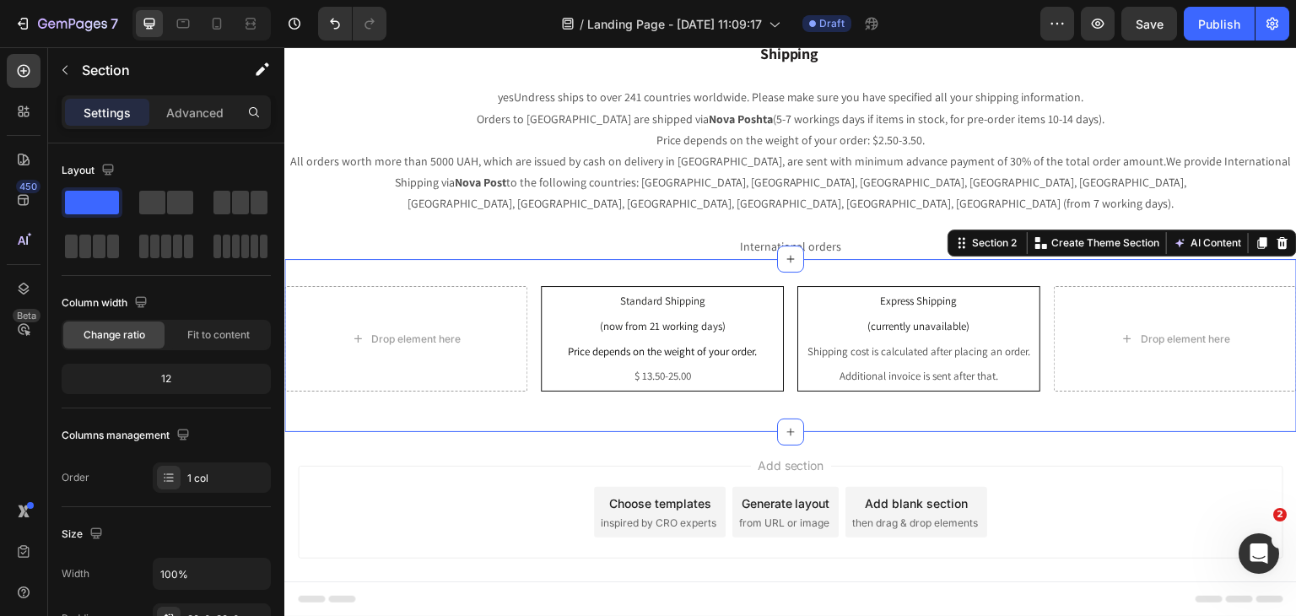
click at [820, 391] on div "Drop element here Standard Shipping (now from 21 working days) Price depends on…" at bounding box center [790, 345] width 1012 height 173
click at [69, 69] on icon "button" at bounding box center [64, 69] width 13 height 13
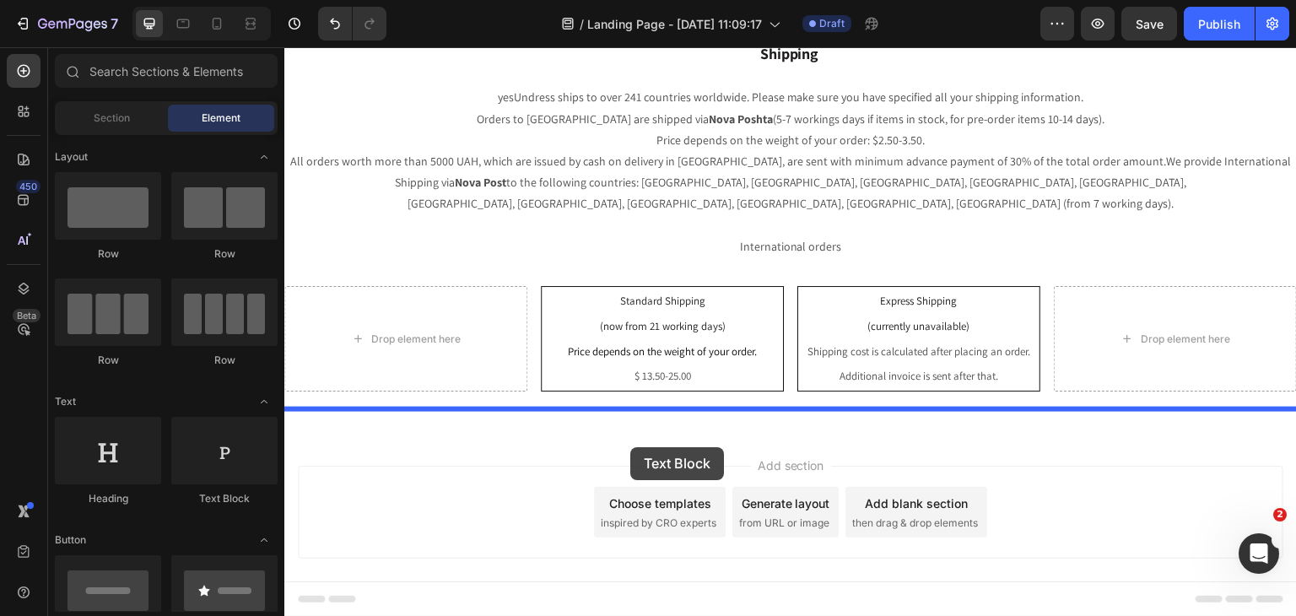
drag, startPoint x: 509, startPoint y: 497, endPoint x: 635, endPoint y: 445, distance: 136.1
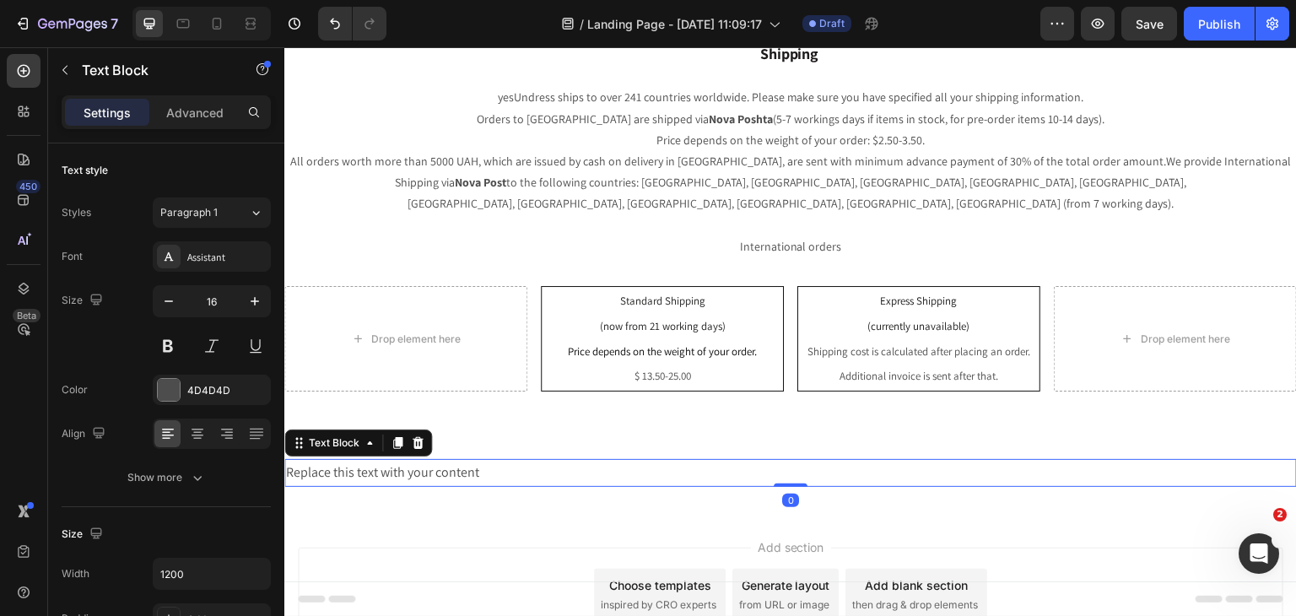
click at [715, 459] on div "Replace this text with your content" at bounding box center [790, 473] width 1012 height 28
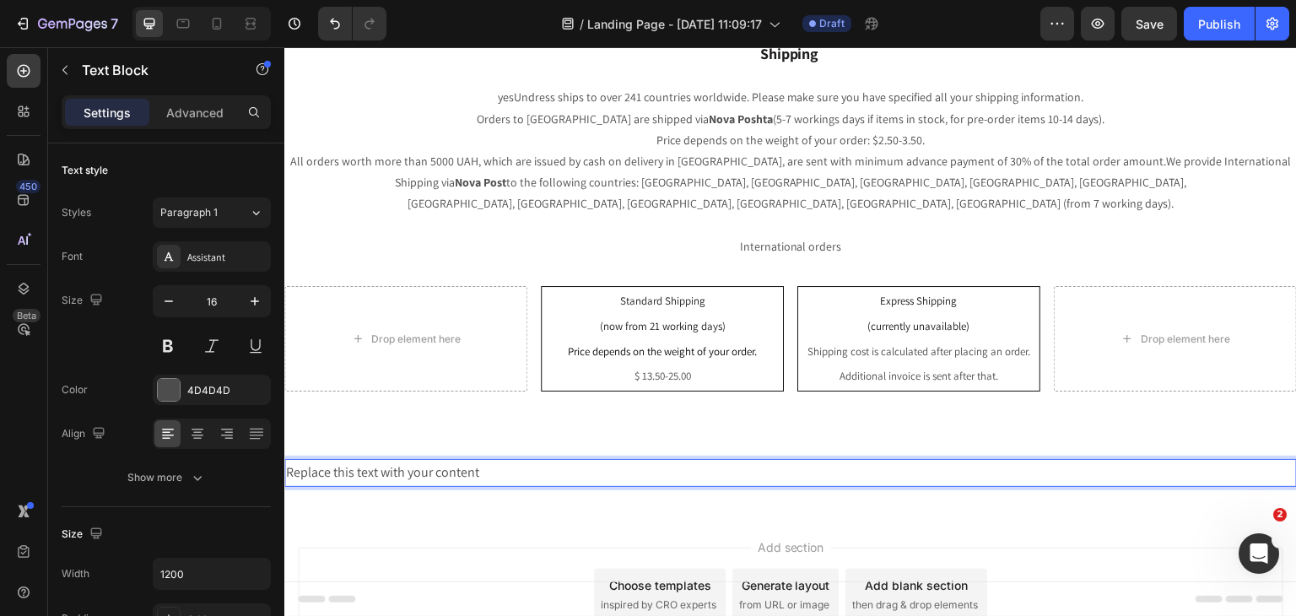
click at [715, 461] on p "Replace this text with your content" at bounding box center [790, 473] width 1009 height 24
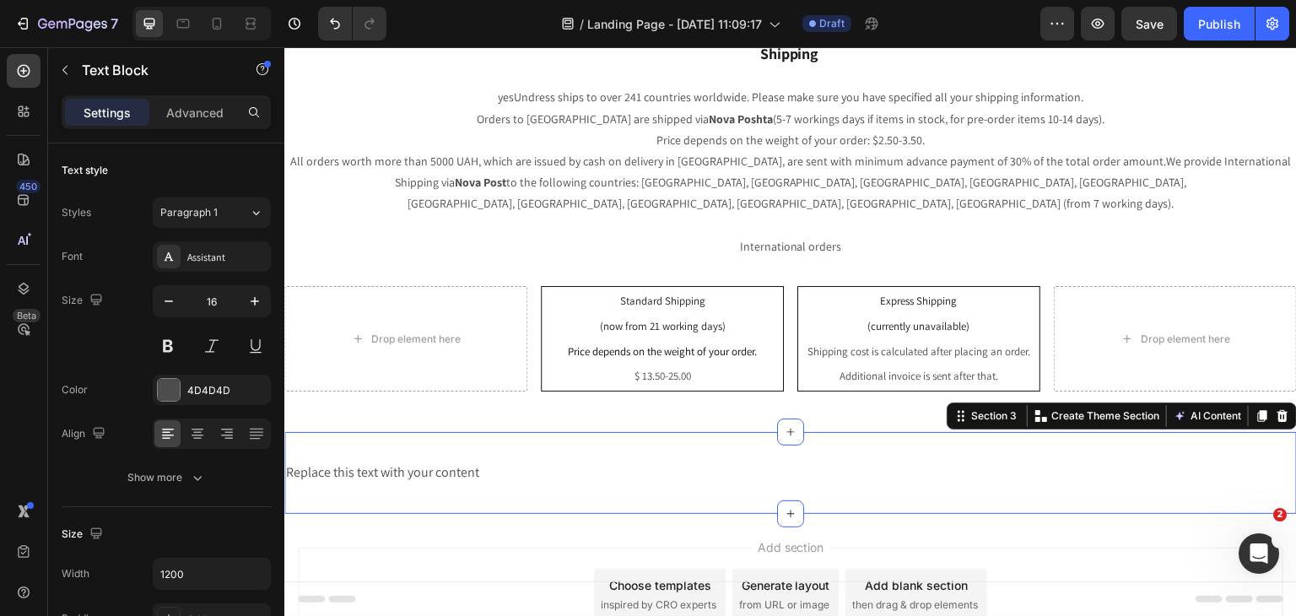
click at [716, 432] on div "Replace this text with your content Text Block Section 3 You can create reusabl…" at bounding box center [790, 473] width 1012 height 82
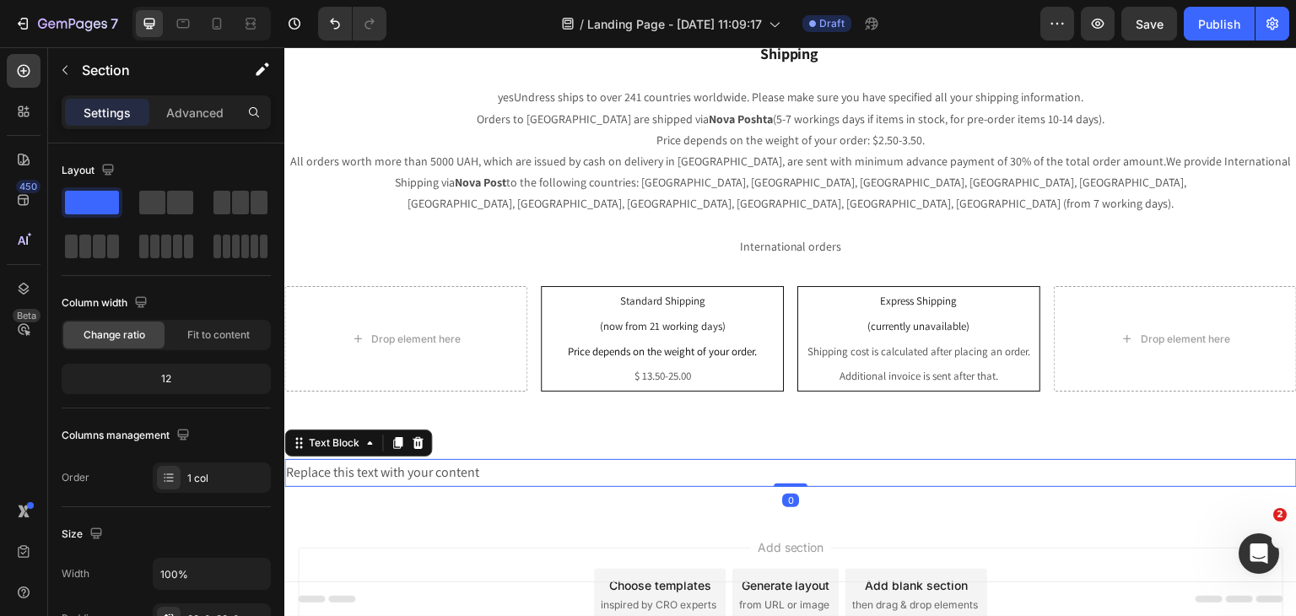
click at [720, 461] on p "Replace this text with your content" at bounding box center [790, 473] width 1009 height 24
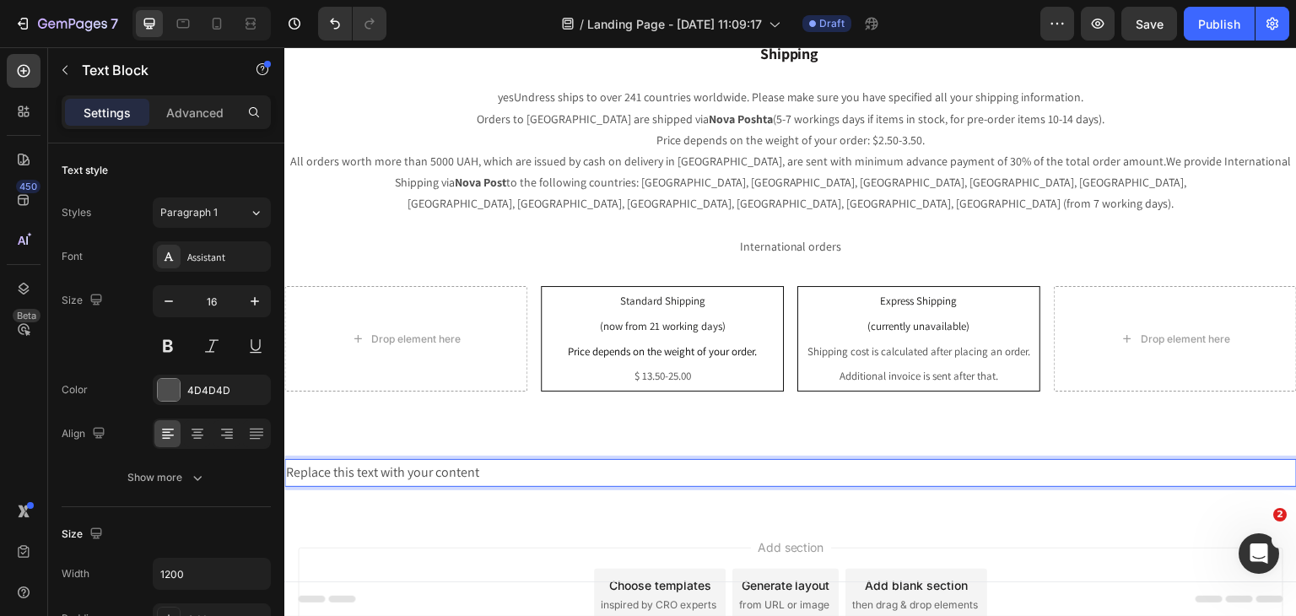
click at [597, 461] on p "Replace this text with your content" at bounding box center [790, 473] width 1009 height 24
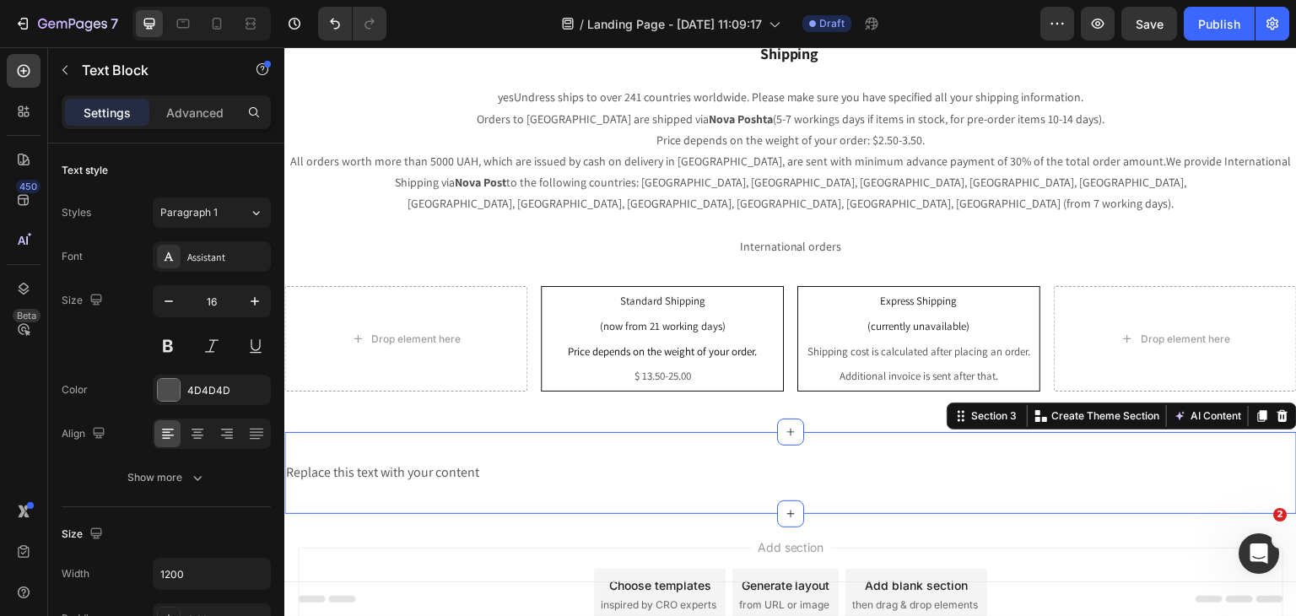
click at [601, 432] on div "Replace this text with your content Text Block Section 3 You can create reusabl…" at bounding box center [790, 473] width 1012 height 82
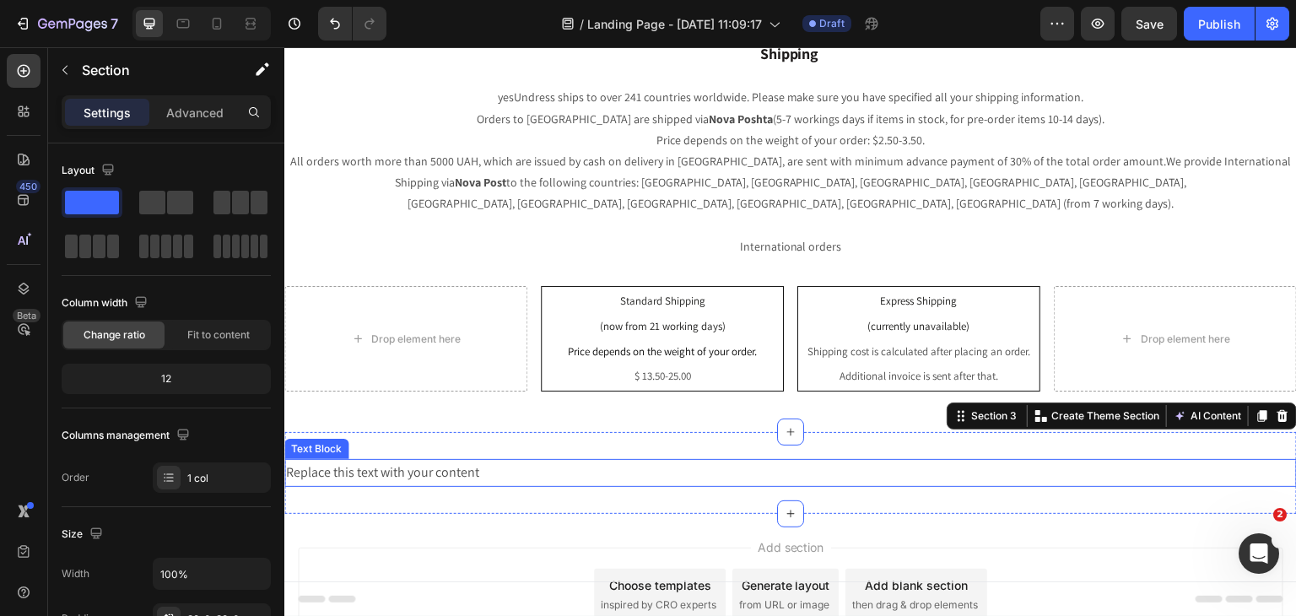
click at [385, 461] on p "Replace this text with your content" at bounding box center [790, 473] width 1009 height 24
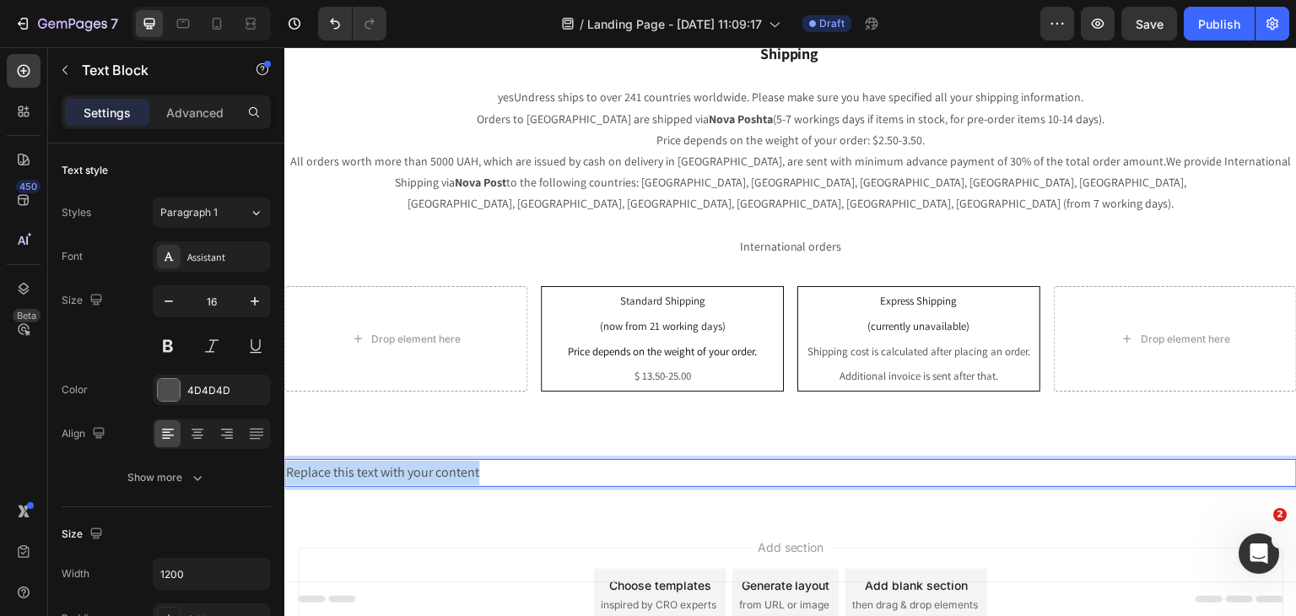
click at [385, 461] on p "Replace this text with your content" at bounding box center [790, 473] width 1009 height 24
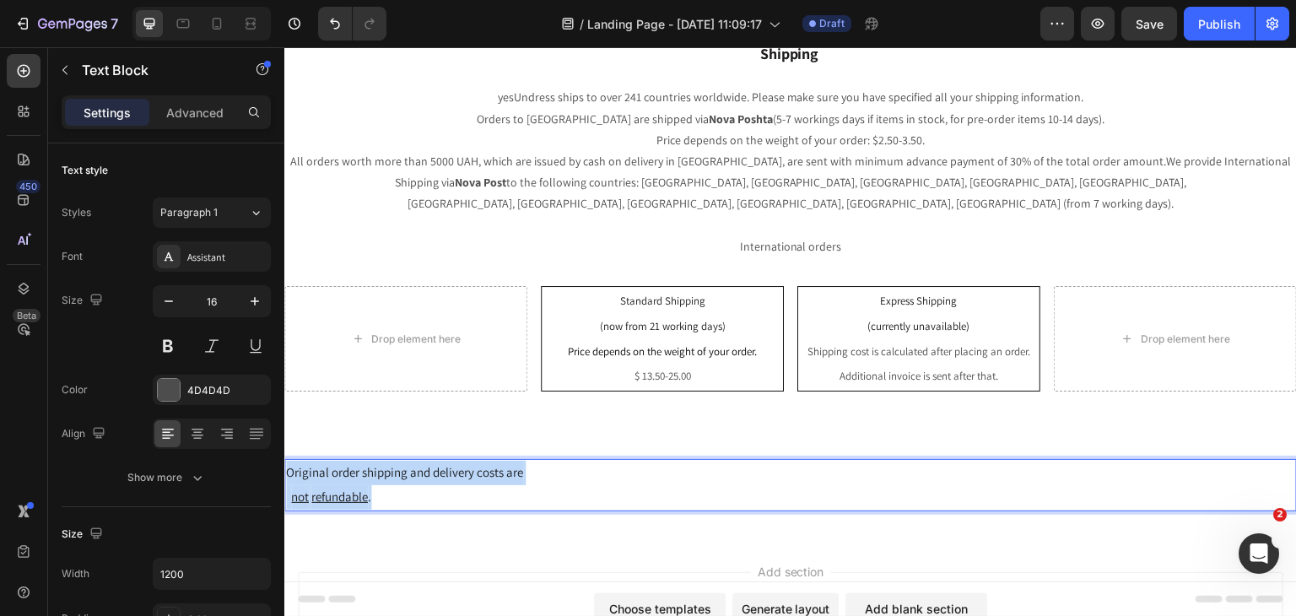
drag, startPoint x: 483, startPoint y: 472, endPoint x: 272, endPoint y: 453, distance: 211.8
click at [284, 453] on html "Header Shipping yesUndress ships to over 241 countries worldwide. Please make s…" at bounding box center [790, 376] width 1012 height 739
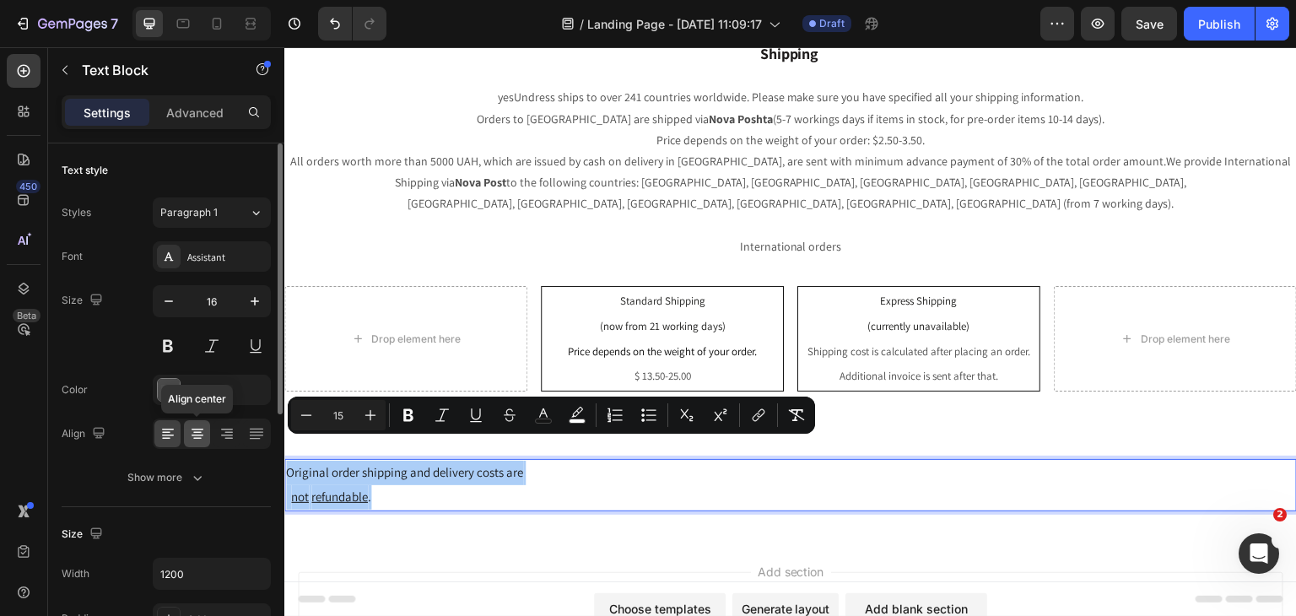
click at [199, 439] on icon at bounding box center [197, 433] width 17 height 17
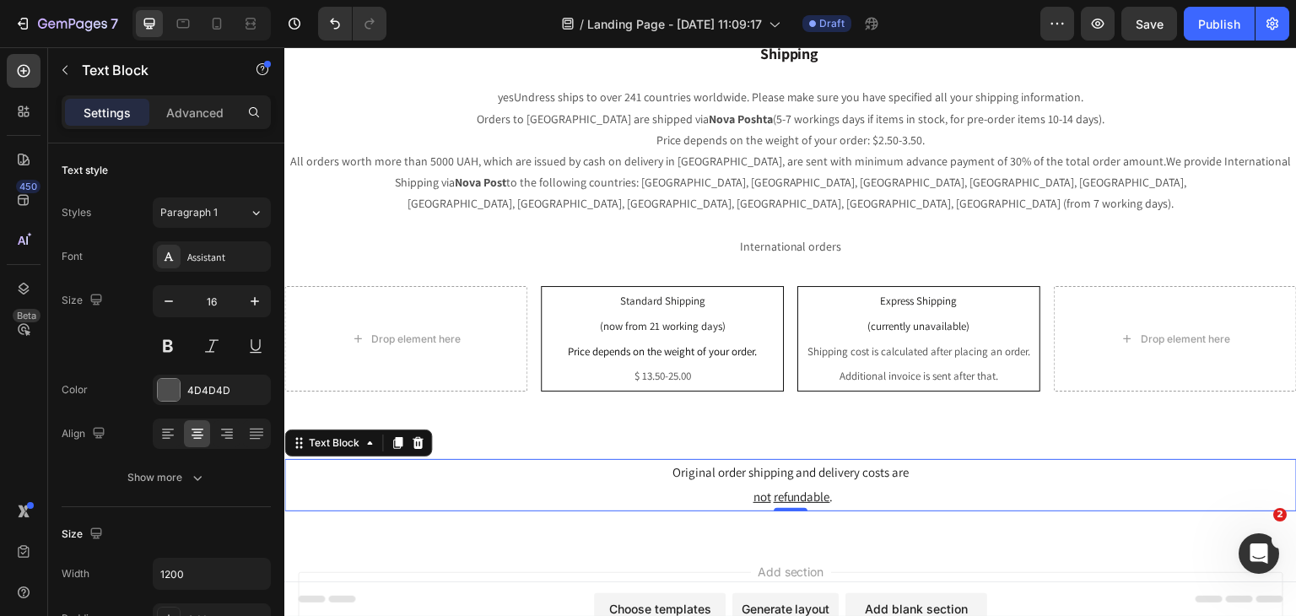
click at [882, 464] on span "Original order shipping and delivery costs are" at bounding box center [790, 472] width 237 height 16
click at [876, 465] on p "Original order shipping and delivery costs are not refundable ." at bounding box center [790, 485] width 1009 height 49
click at [722, 486] on div "Original order shipping and delivery costs are not refundable ." at bounding box center [790, 485] width 1012 height 52
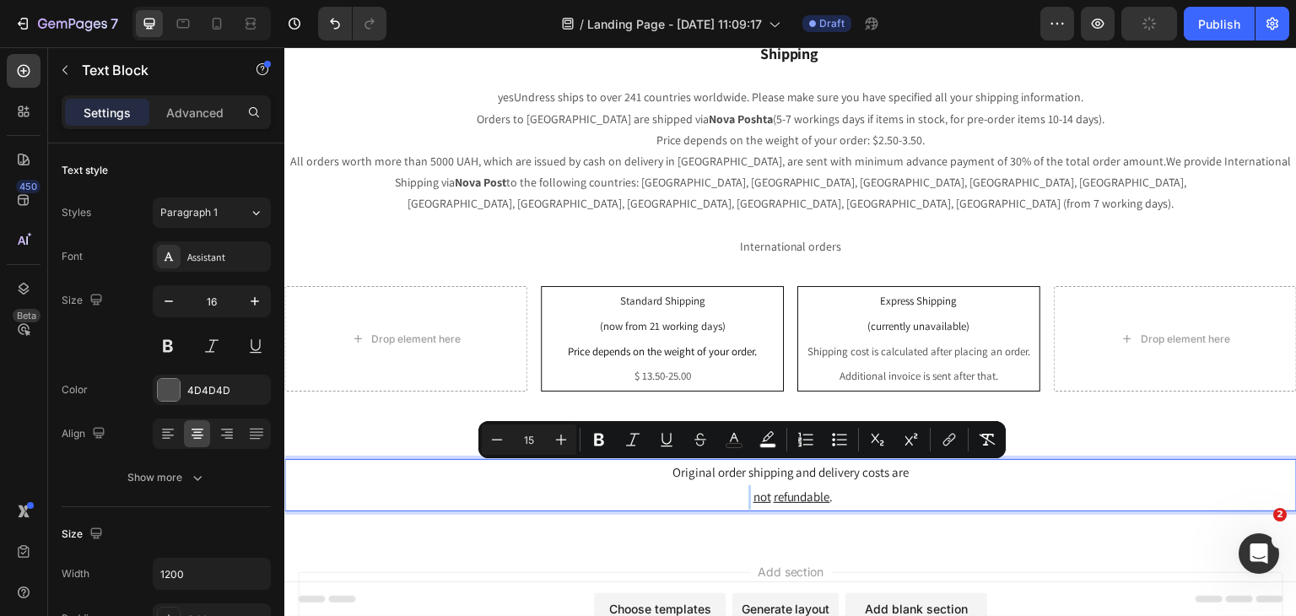
drag, startPoint x: 744, startPoint y: 475, endPoint x: 138, endPoint y: 471, distance: 605.6
click at [284, 471] on html "Header Shipping yesUndress ships to over 241 countries worldwide. Please make s…" at bounding box center [790, 376] width 1012 height 739
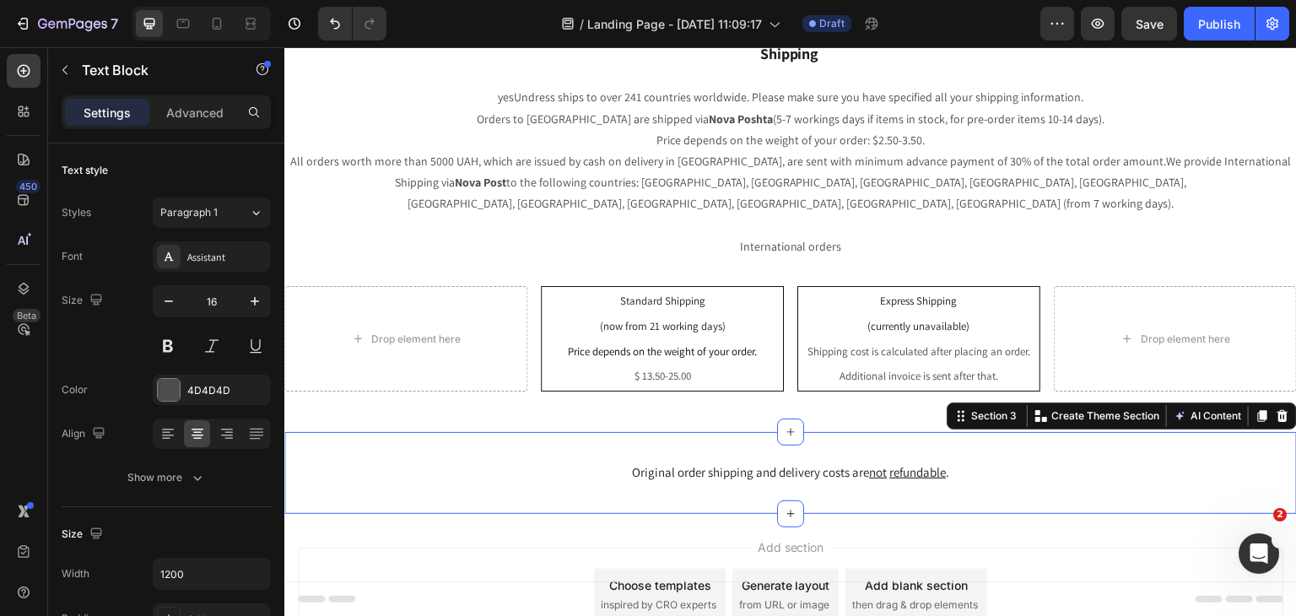
click at [603, 432] on div "Original order shipping and delivery costs are not refundable . Text Block Sect…" at bounding box center [790, 473] width 1012 height 82
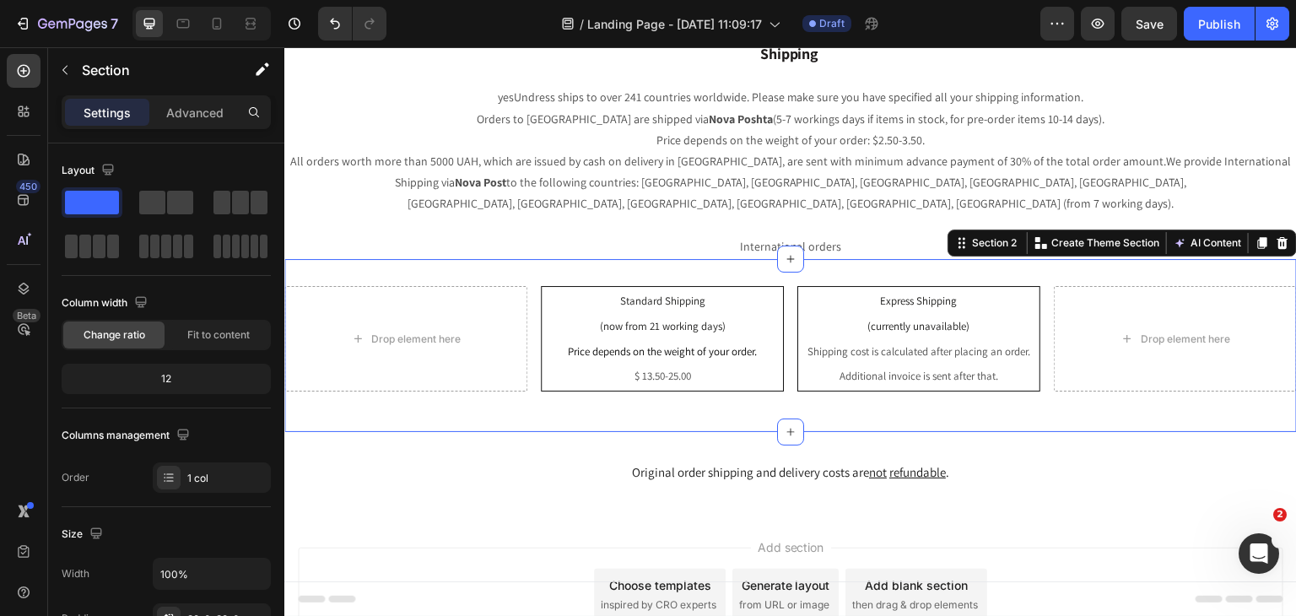
scroll to position [477, 0]
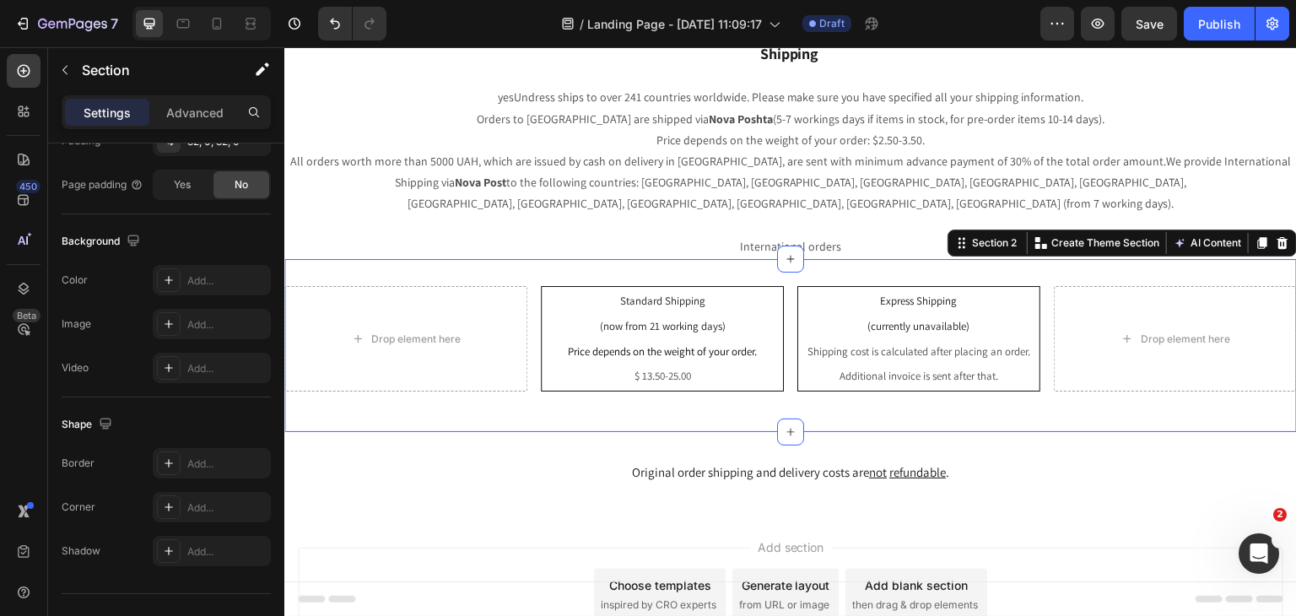
click at [639, 388] on div "Drop element here Standard Shipping (now from 21 working days) Price depends on…" at bounding box center [790, 345] width 1012 height 173
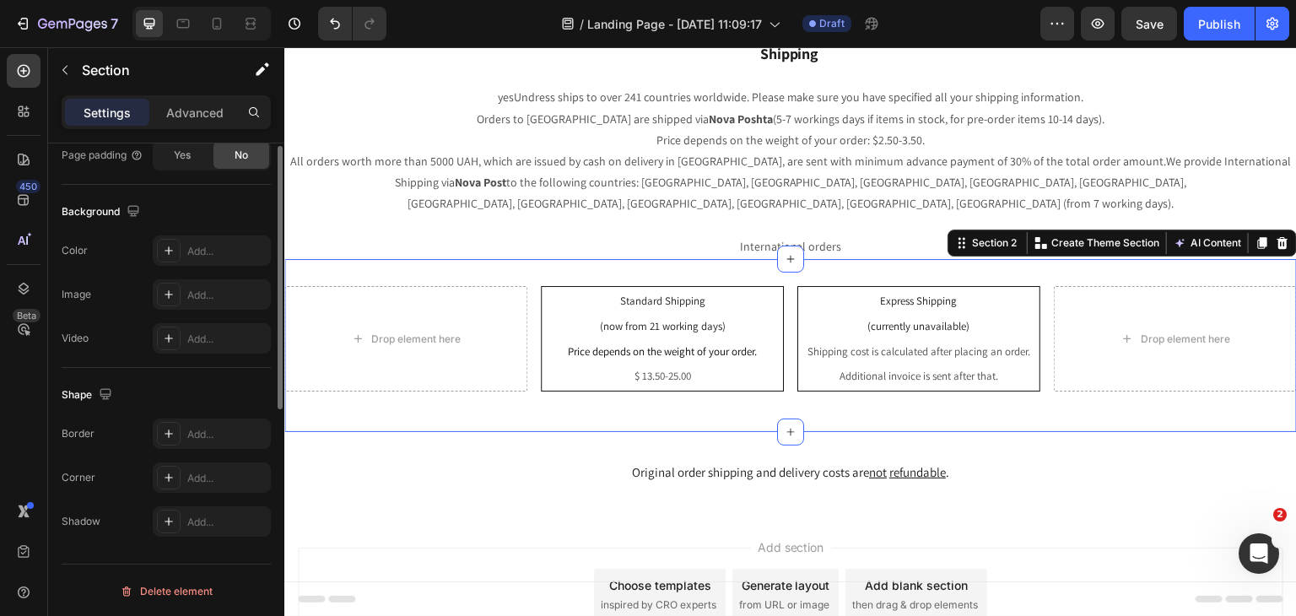
scroll to position [170, 0]
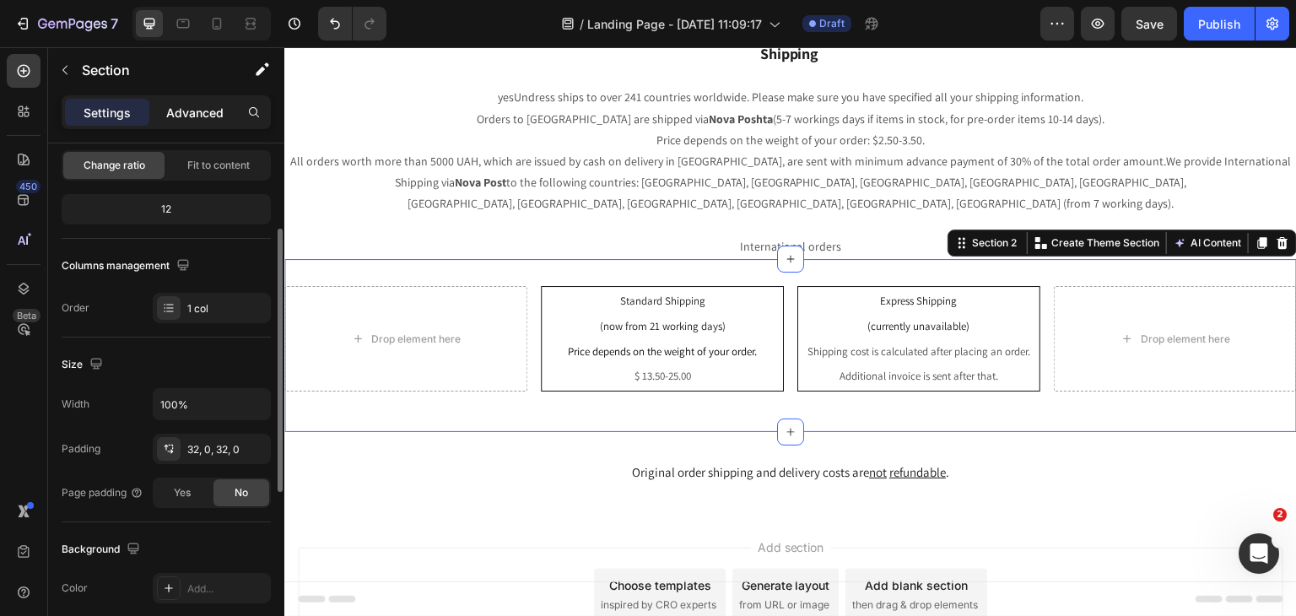
click at [195, 117] on p "Advanced" at bounding box center [194, 113] width 57 height 18
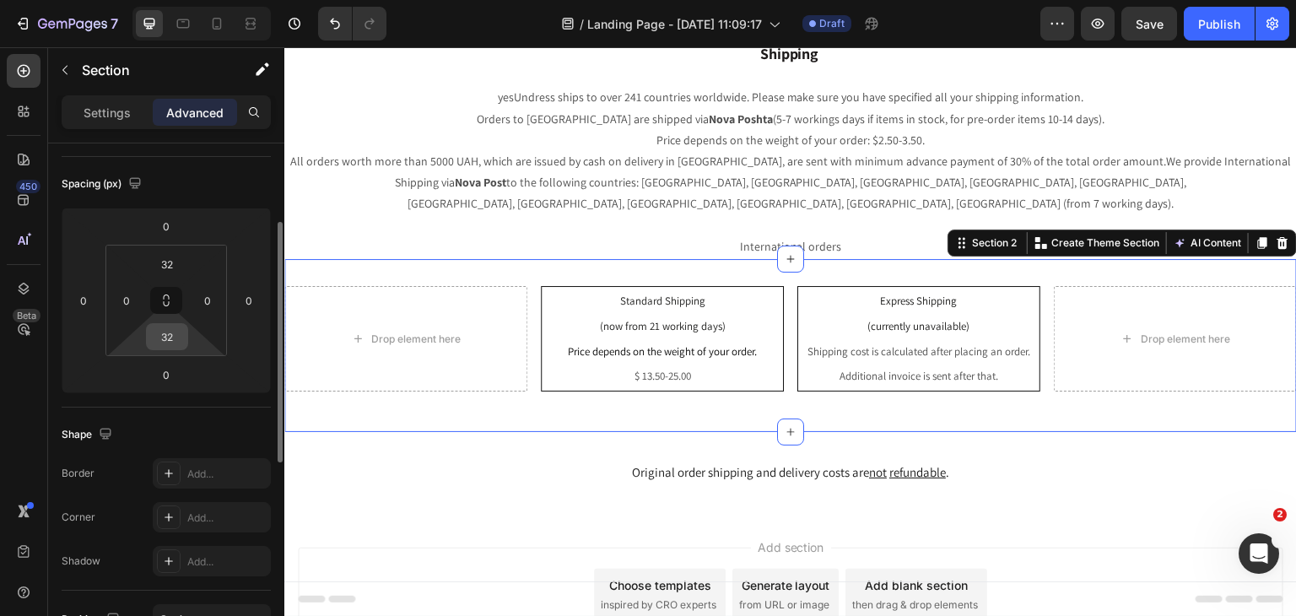
click at [178, 335] on input "32" at bounding box center [167, 336] width 34 height 25
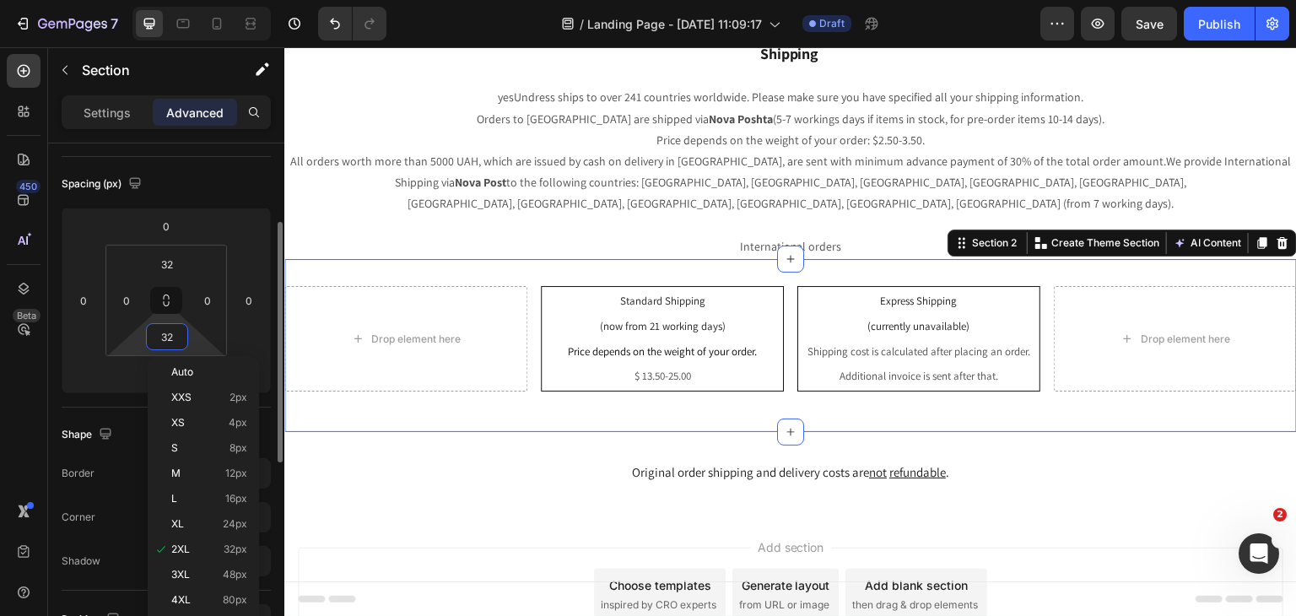
click at [178, 335] on input "32" at bounding box center [167, 336] width 34 height 25
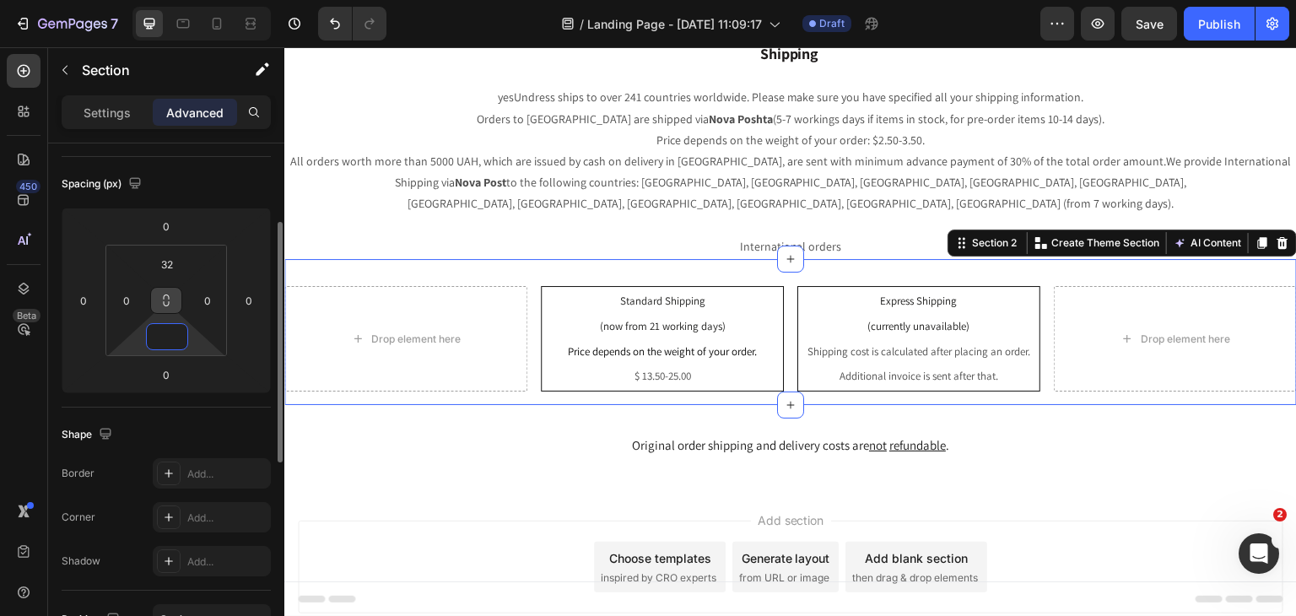
type input "0"
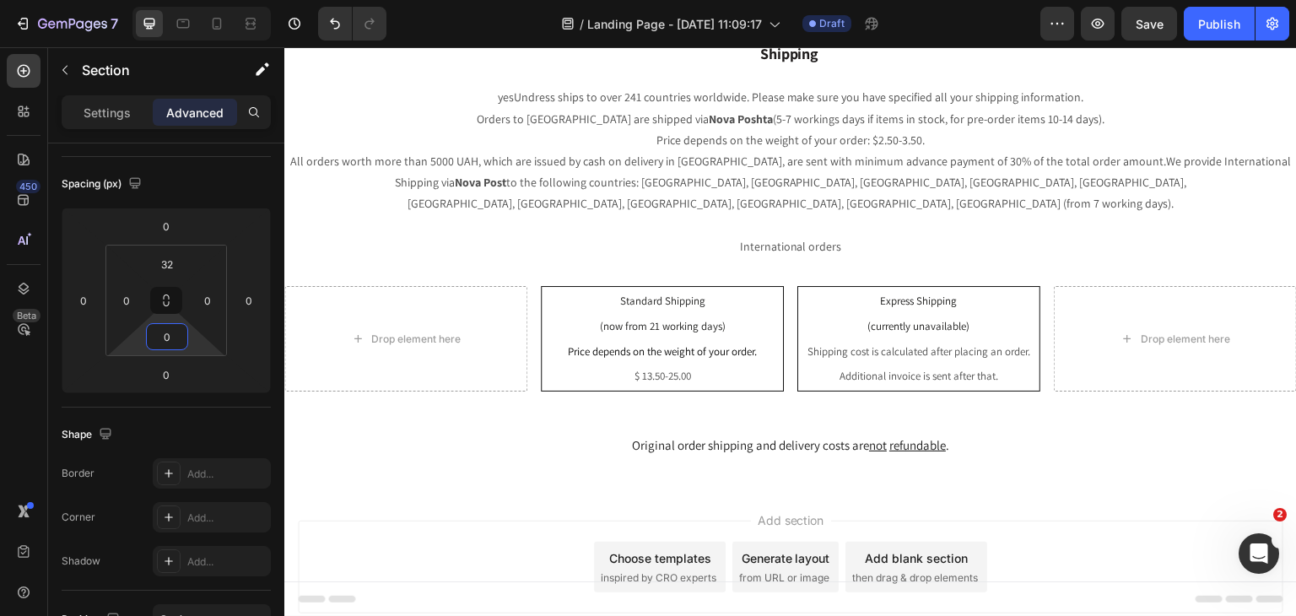
click at [506, 487] on div "Add section Choose templates inspired by CRO experts Generate layout from URL o…" at bounding box center [790, 590] width 1012 height 207
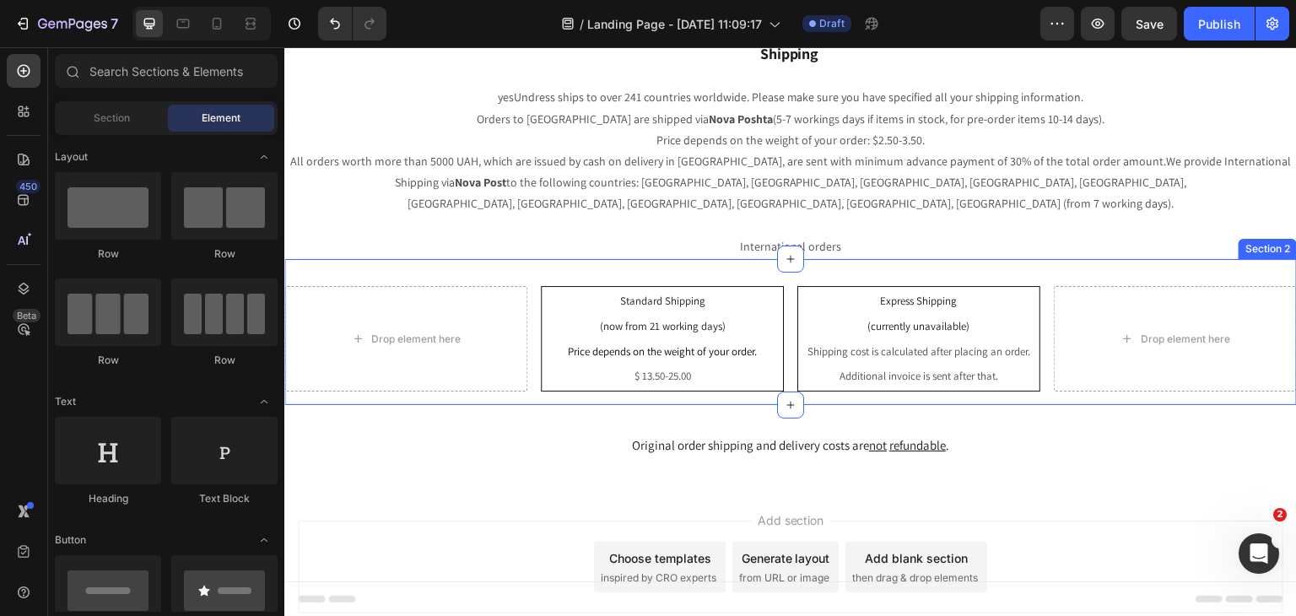
click at [819, 405] on div "Original order shipping and delivery costs are not refundable . Text Block Sect…" at bounding box center [790, 446] width 1012 height 82
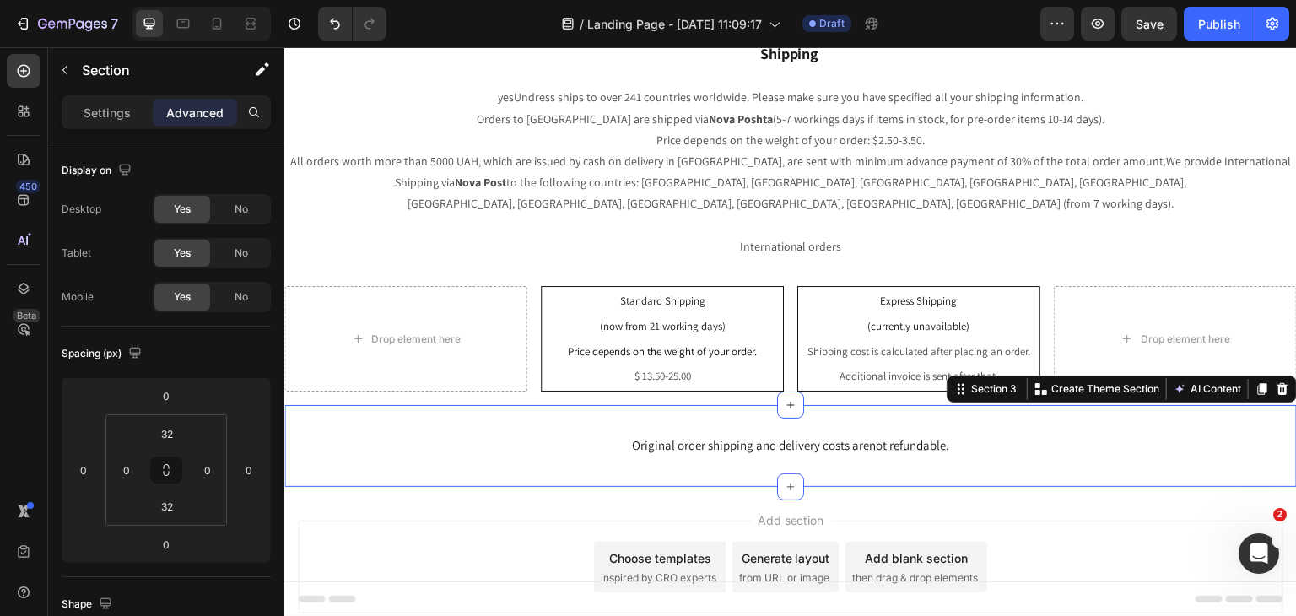
click at [952, 462] on div "Original order shipping and delivery costs are not refundable . Text Block Sect…" at bounding box center [790, 446] width 1012 height 82
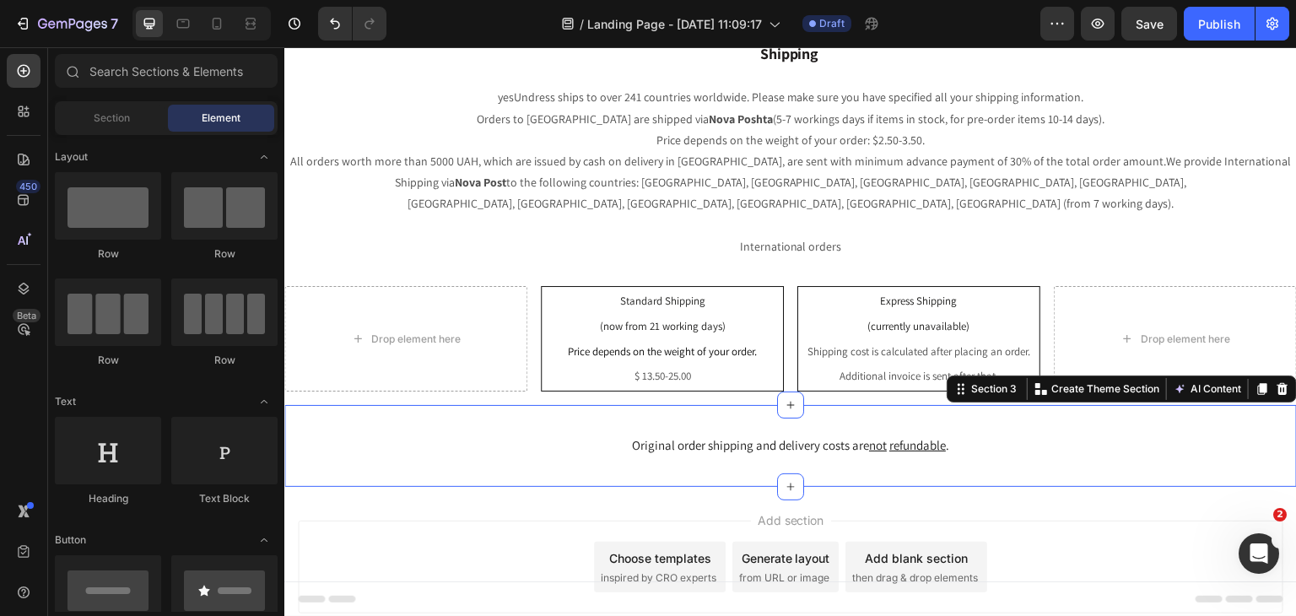
click at [1029, 490] on div "Add section Choose templates inspired by CRO experts Generate layout from URL o…" at bounding box center [790, 590] width 1012 height 207
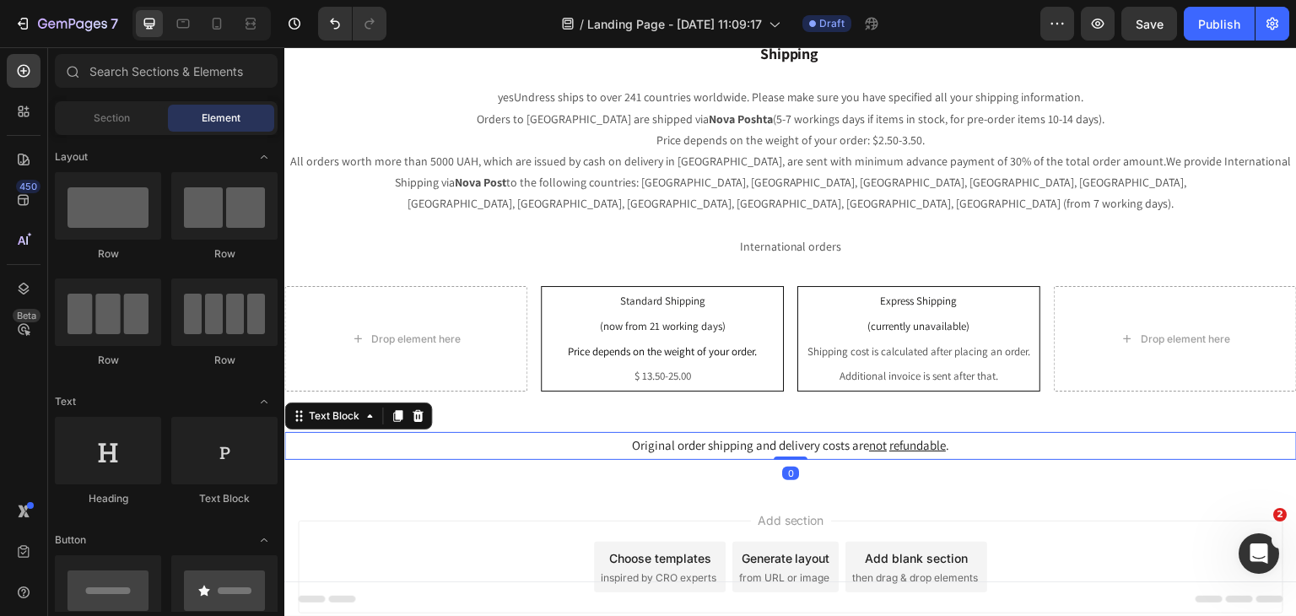
click at [1023, 434] on p "Original order shipping and delivery costs are not refundable ." at bounding box center [790, 446] width 1009 height 24
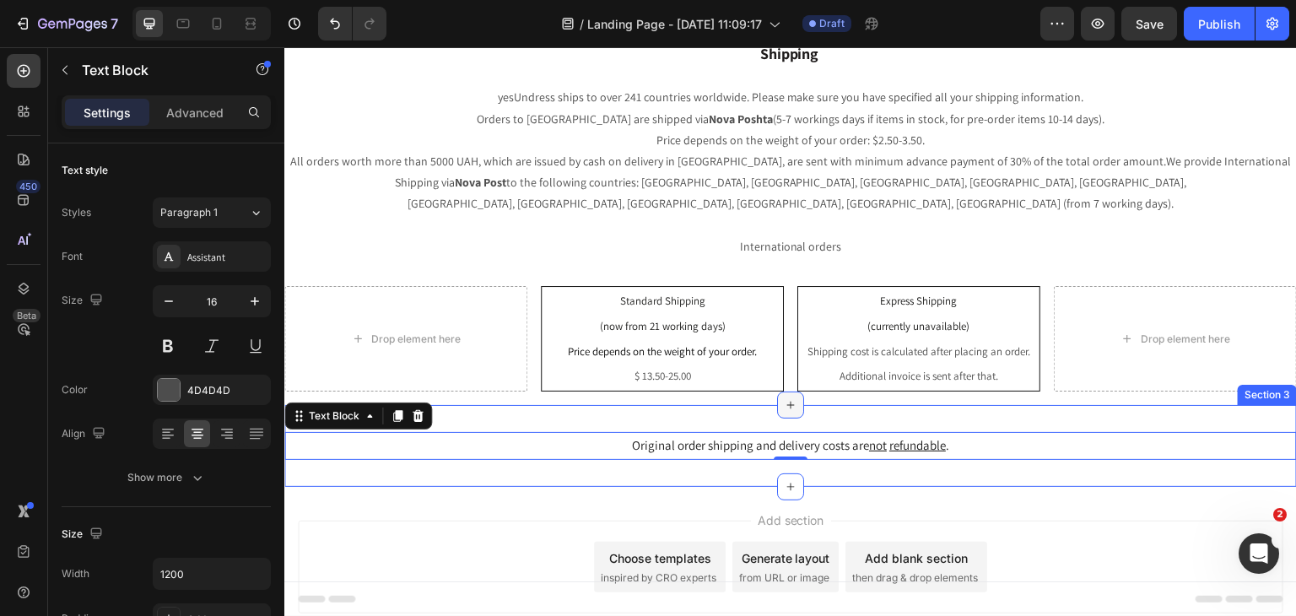
click at [792, 394] on div at bounding box center [790, 404] width 27 height 27
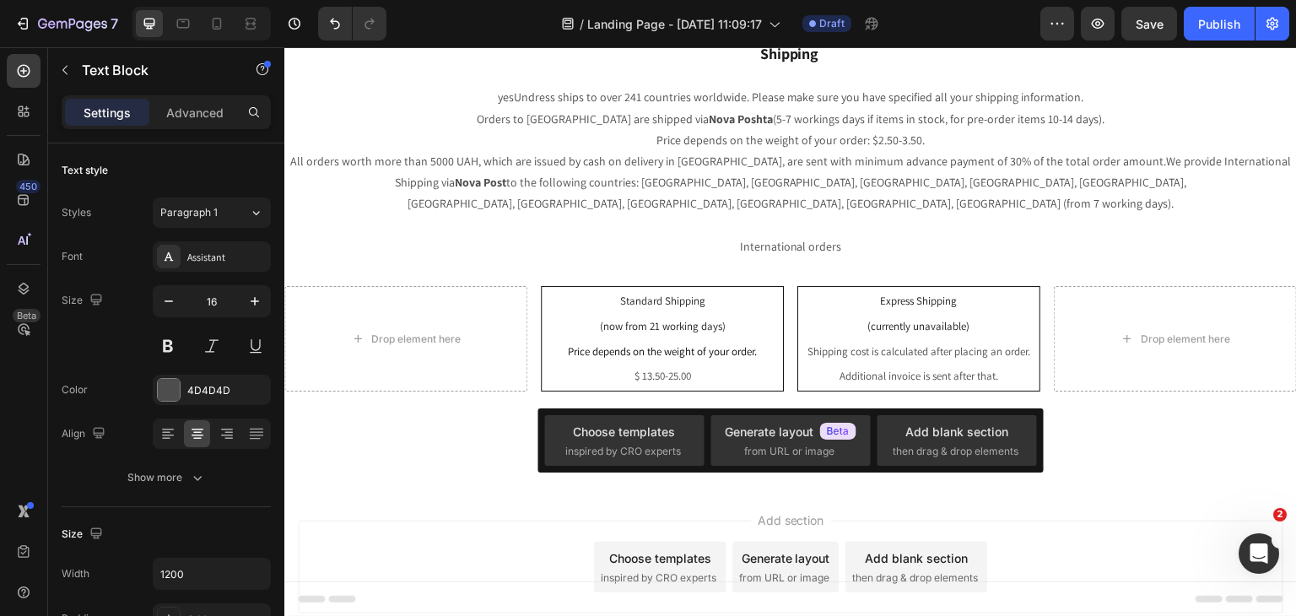
click at [1052, 520] on div "Add section Choose templates inspired by CRO experts Generate layout from URL o…" at bounding box center [790, 566] width 985 height 93
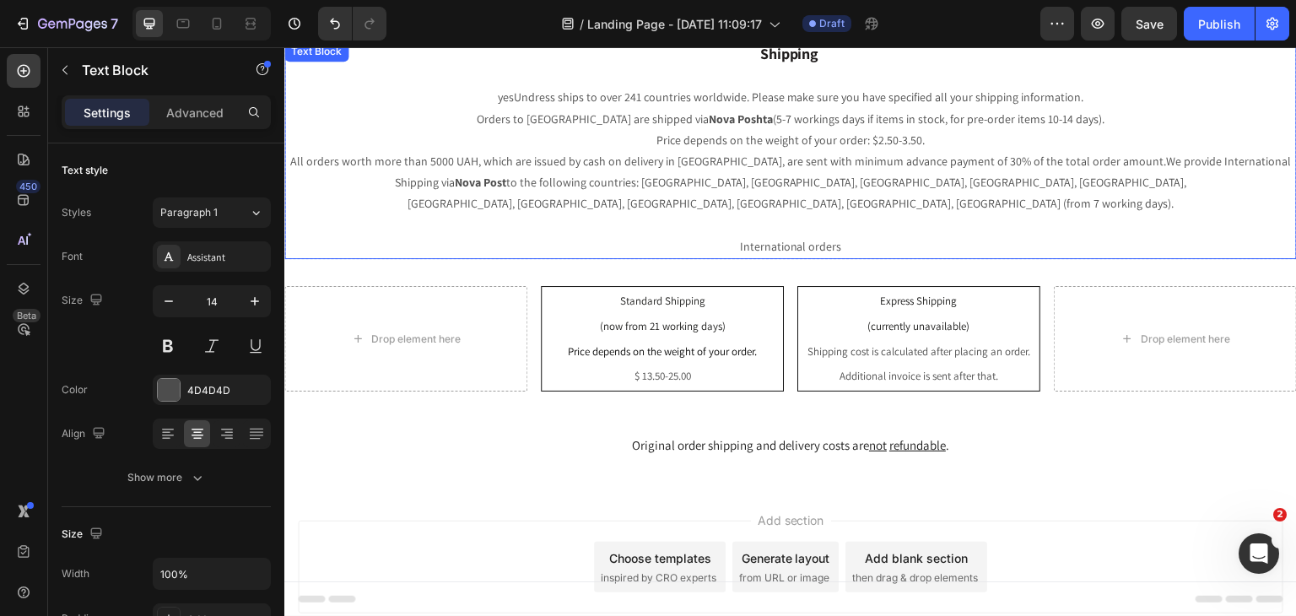
click at [1032, 175] on p "Price depends on the weight of your order: $2.50-3.50. All orders worth more th…" at bounding box center [790, 193] width 1009 height 127
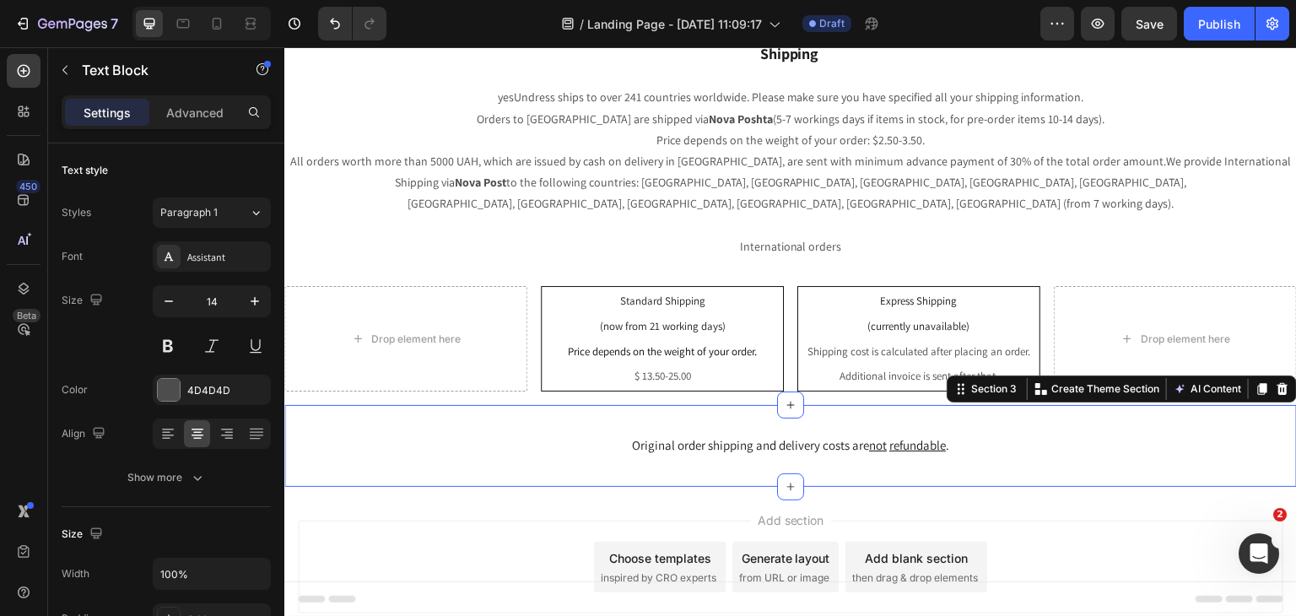
click at [842, 405] on div "Original order shipping and delivery costs are not refundable . Text Block Sect…" at bounding box center [790, 446] width 1012 height 82
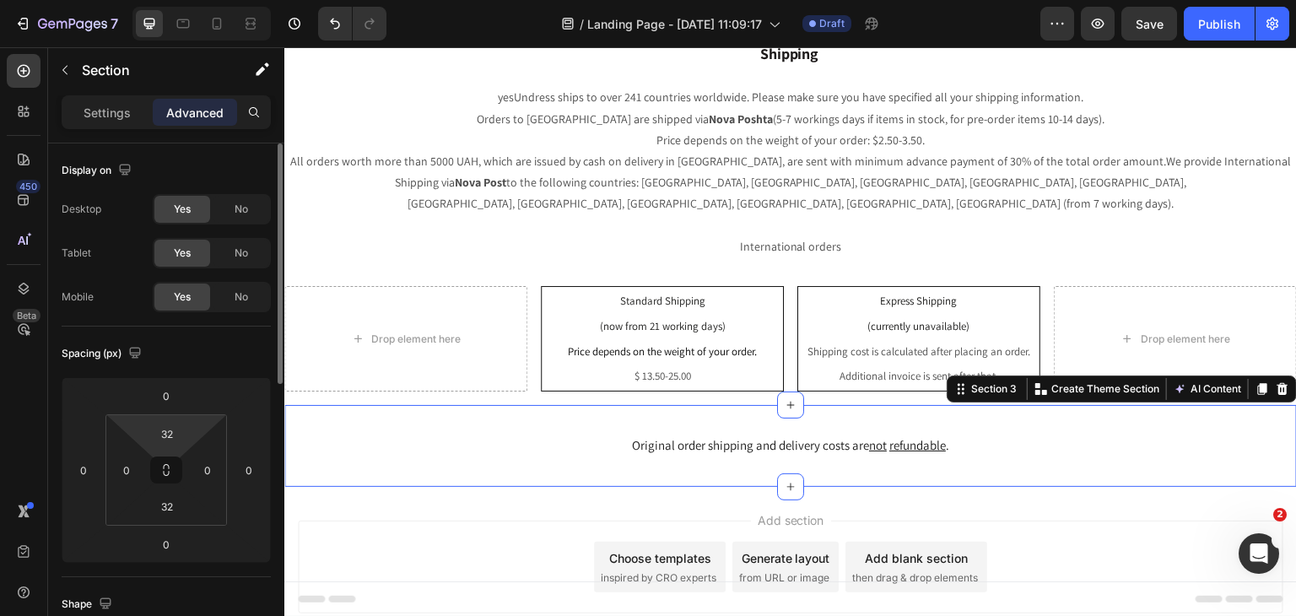
click at [159, 418] on div "32 0 32 0" at bounding box center [165, 469] width 121 height 111
type input "0"
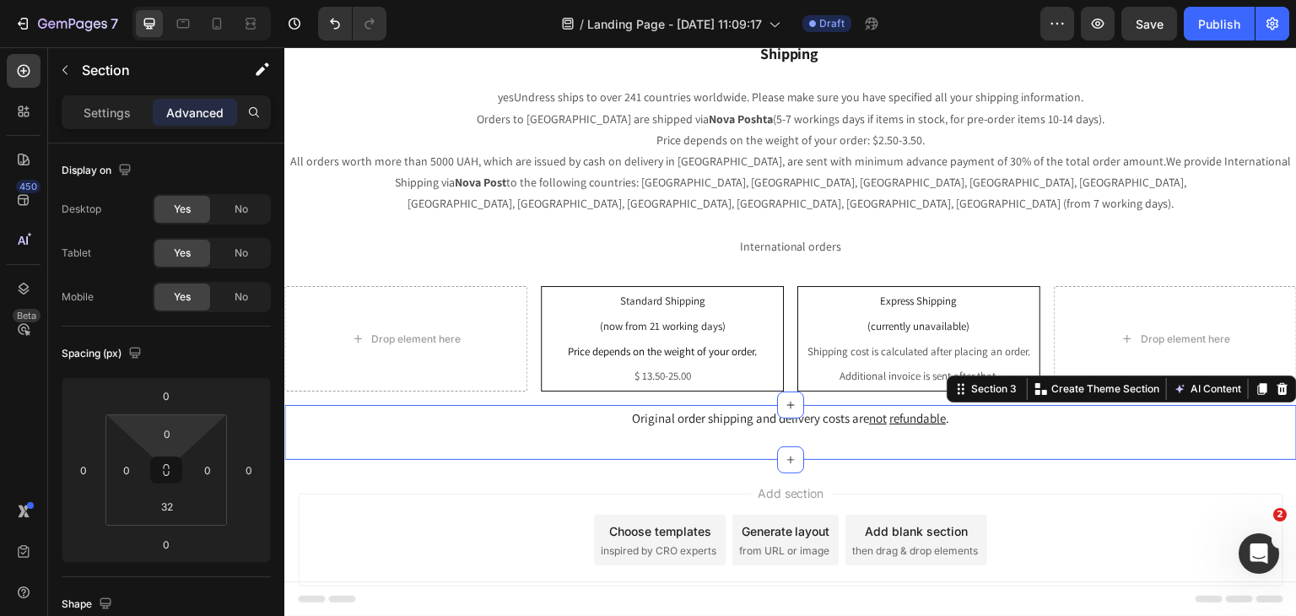
click at [160, 0] on html "7 Version history / Landing Page - [DATE] 11:09:17 Draft Preview Save Publish 4…" at bounding box center [648, 0] width 1296 height 0
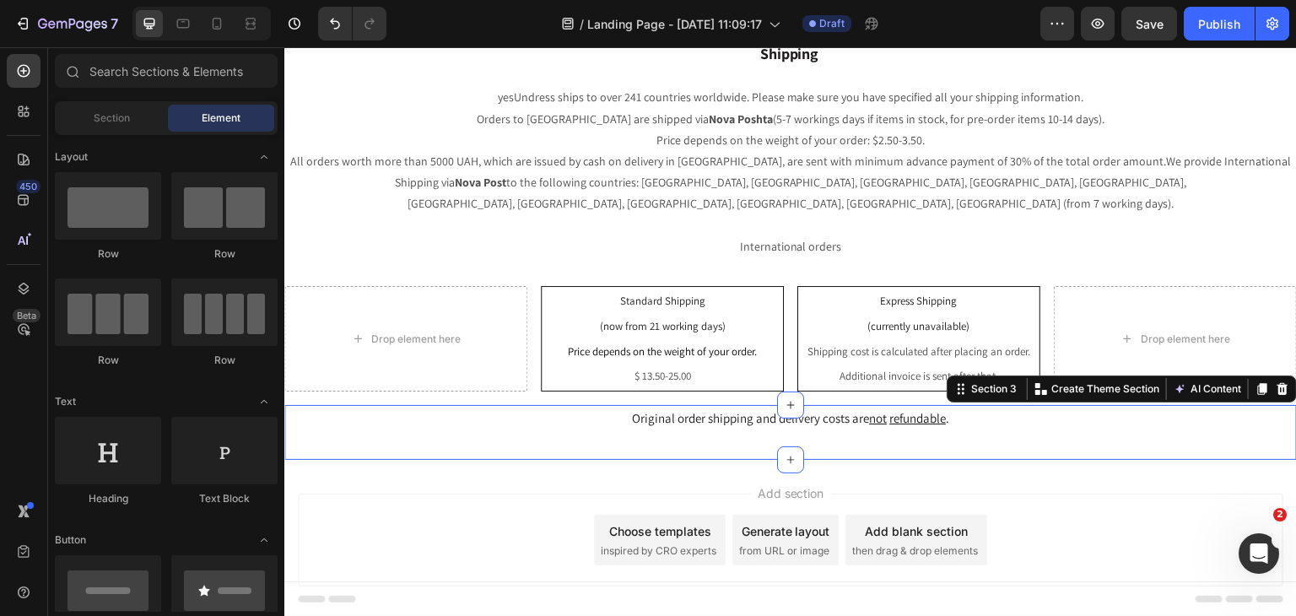
click at [802, 522] on div "Generate layout" at bounding box center [785, 531] width 89 height 18
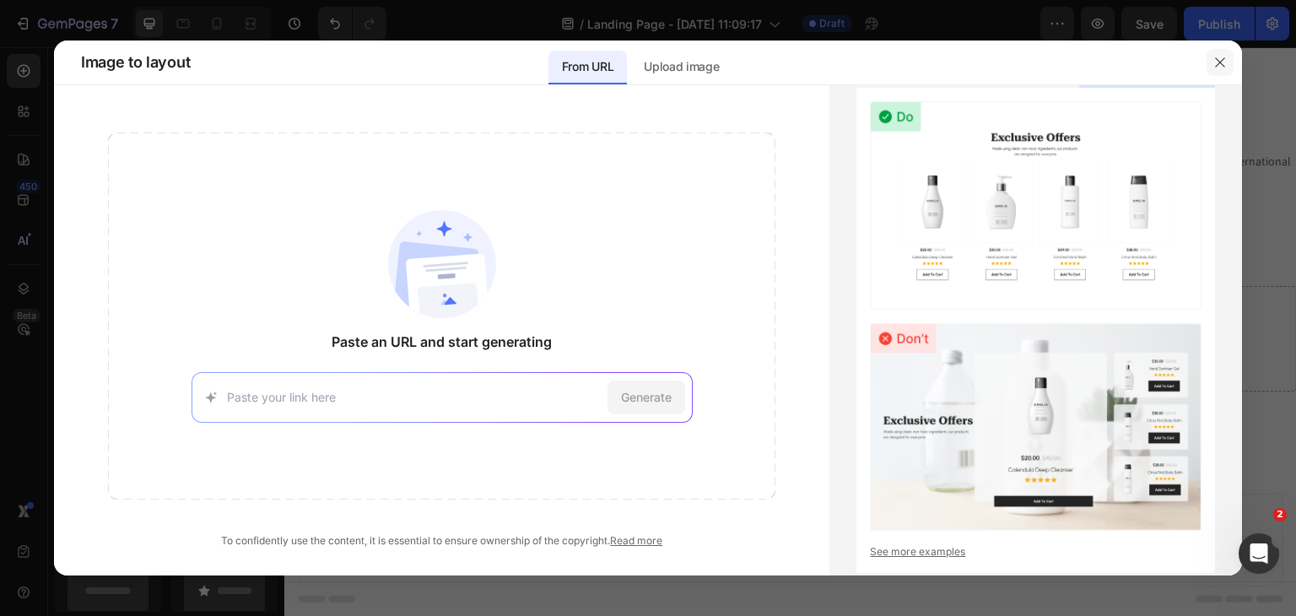
click at [1220, 65] on icon "button" at bounding box center [1219, 62] width 13 height 13
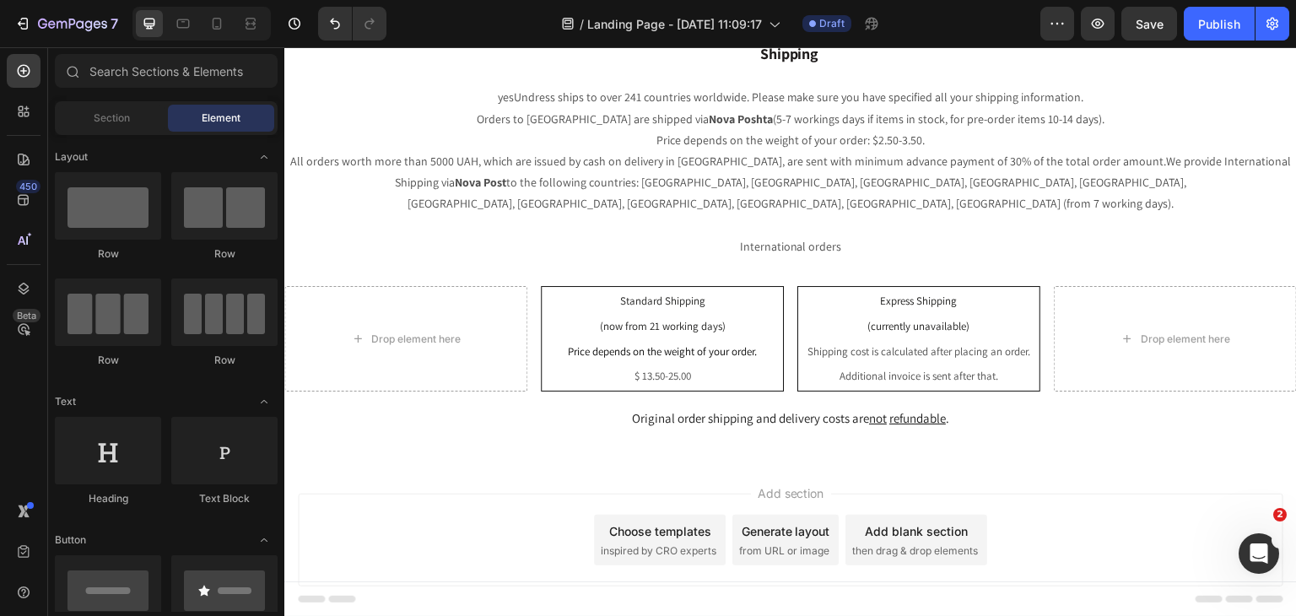
click at [1079, 493] on div "Add section Choose templates inspired by CRO experts Generate layout from URL o…" at bounding box center [790, 539] width 985 height 93
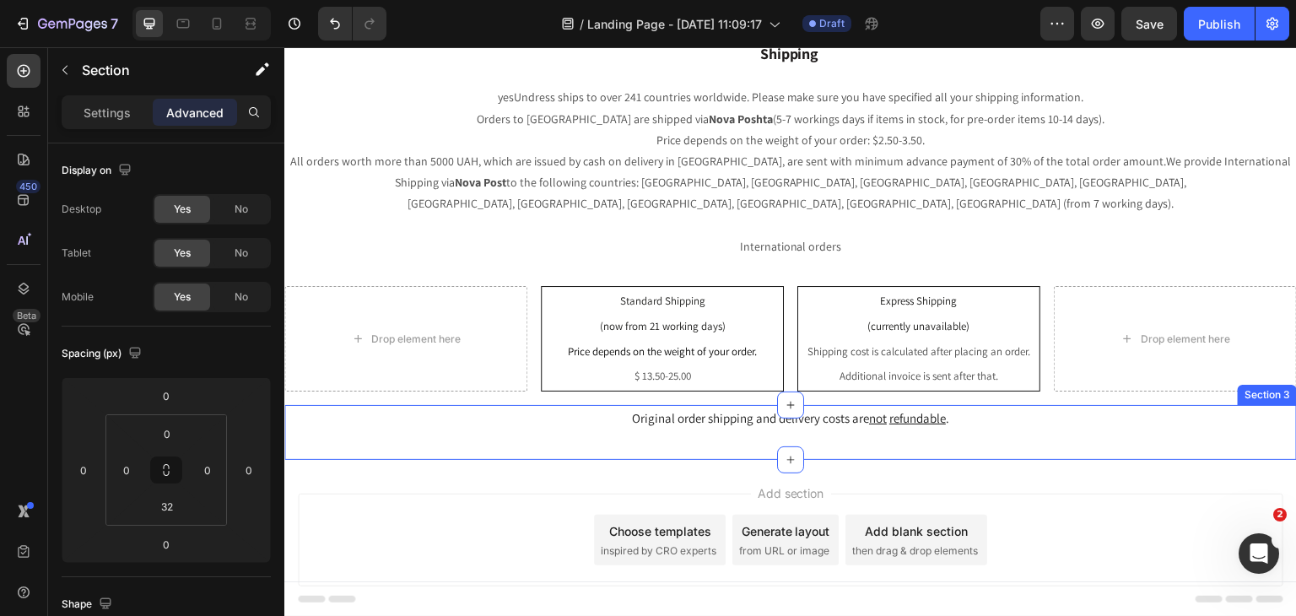
click at [1016, 418] on div "Original order shipping and delivery costs are not refundable . Text Block Sect…" at bounding box center [790, 432] width 1012 height 55
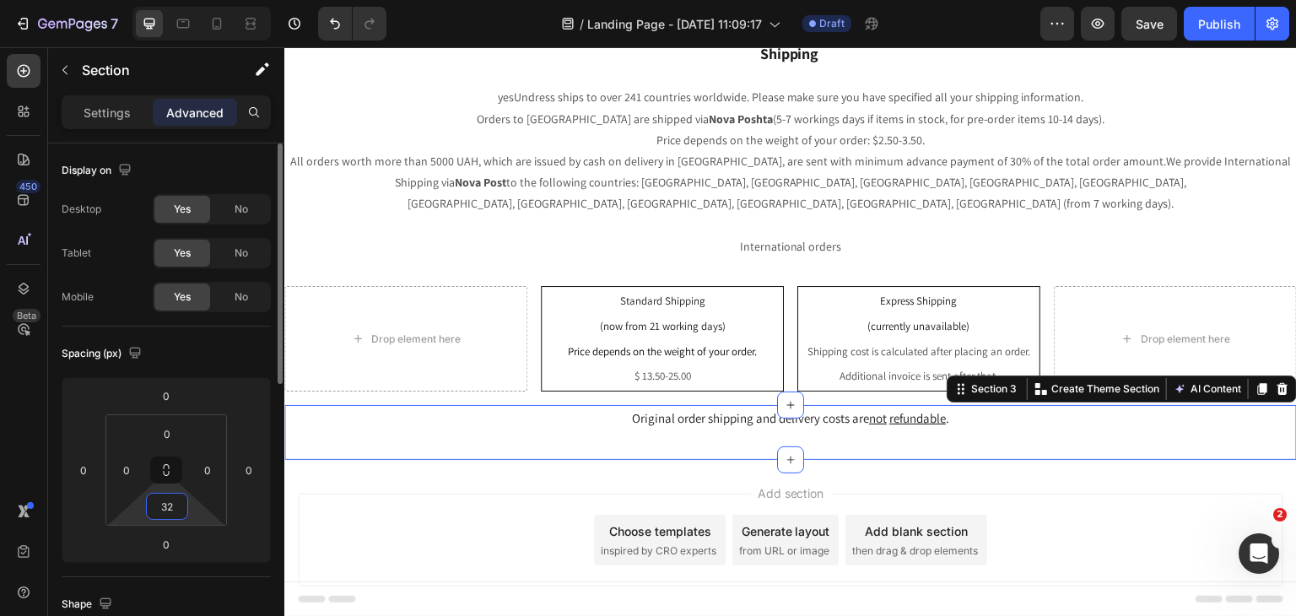
click at [162, 498] on input "32" at bounding box center [167, 505] width 34 height 25
click at [1051, 502] on div "Add section Choose templates inspired by CRO experts Generate layout from URL o…" at bounding box center [790, 539] width 985 height 93
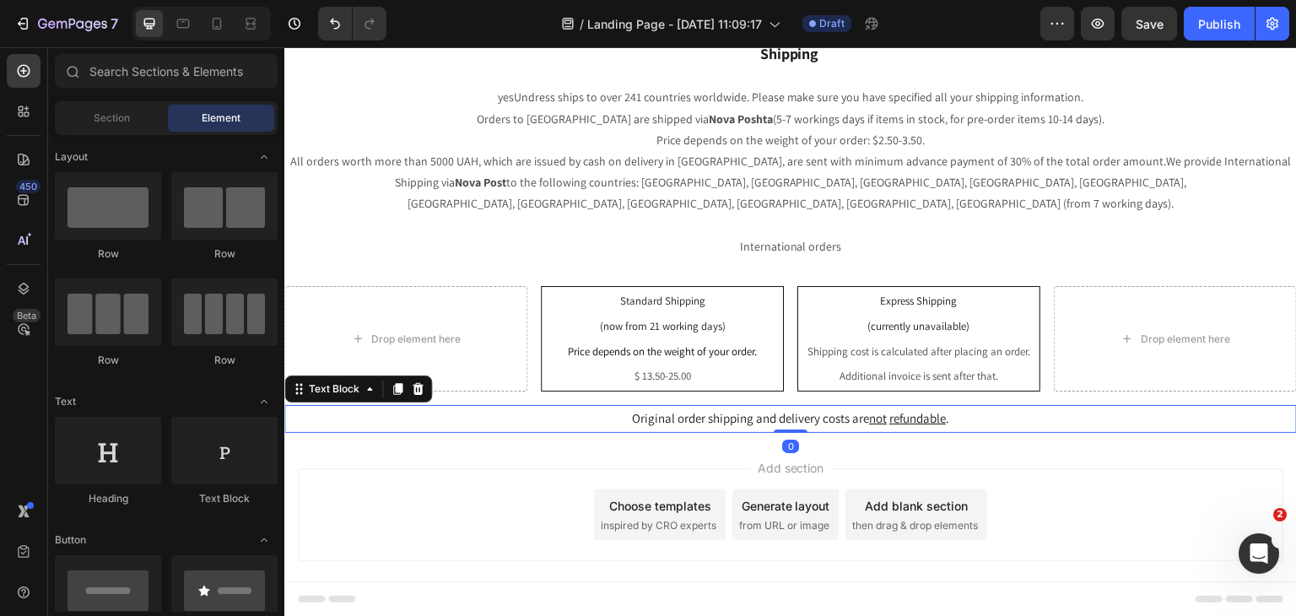
click at [686, 410] on span "Original order shipping and delivery costs are not refundable ." at bounding box center [790, 418] width 317 height 16
click at [665, 434] on div "Add section Choose templates inspired by CRO experts Generate layout from URL o…" at bounding box center [790, 537] width 1012 height 207
click at [675, 410] on span "Original order shipping and delivery costs are not refundable ." at bounding box center [790, 418] width 317 height 16
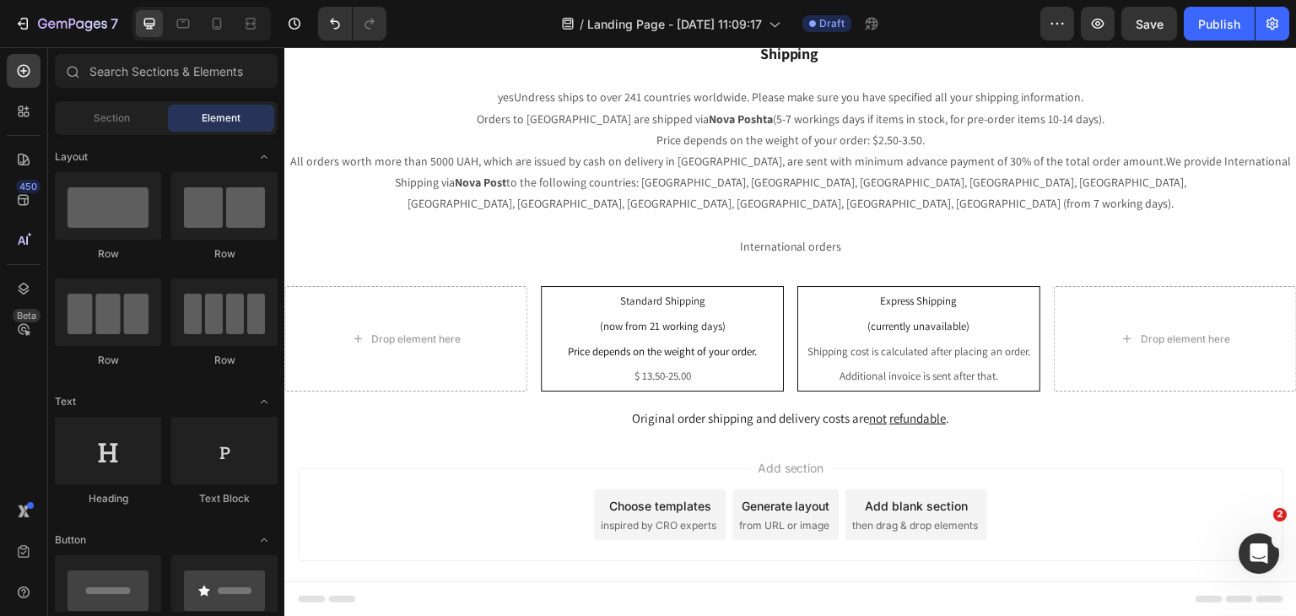
click at [669, 434] on div "Add section Choose templates inspired by CRO experts Generate layout from URL o…" at bounding box center [790, 537] width 1012 height 207
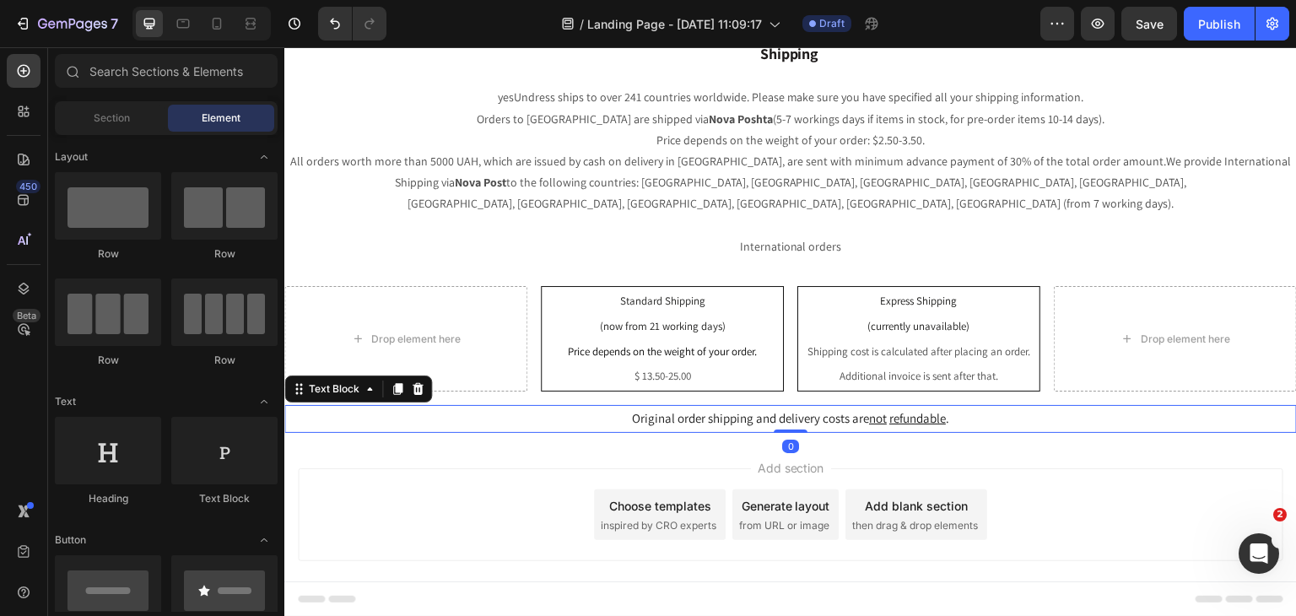
click at [687, 410] on span "Original order shipping and delivery costs are not refundable ." at bounding box center [790, 418] width 317 height 16
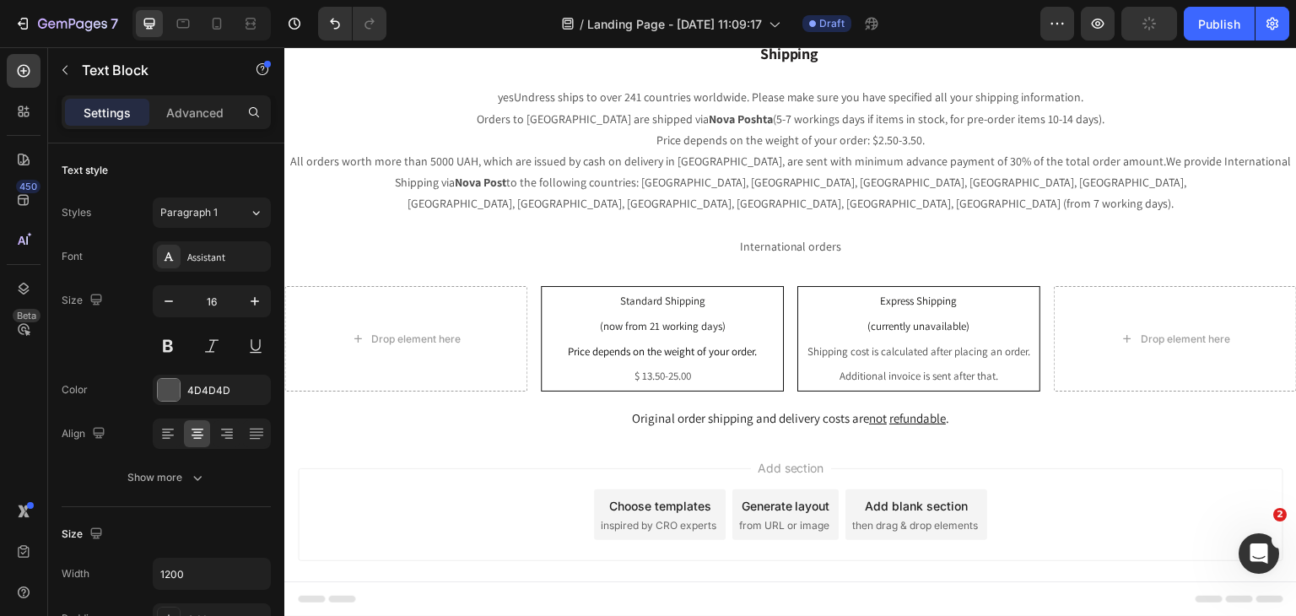
click at [1021, 434] on div "Add section Choose templates inspired by CRO experts Generate layout from URL o…" at bounding box center [790, 537] width 1012 height 207
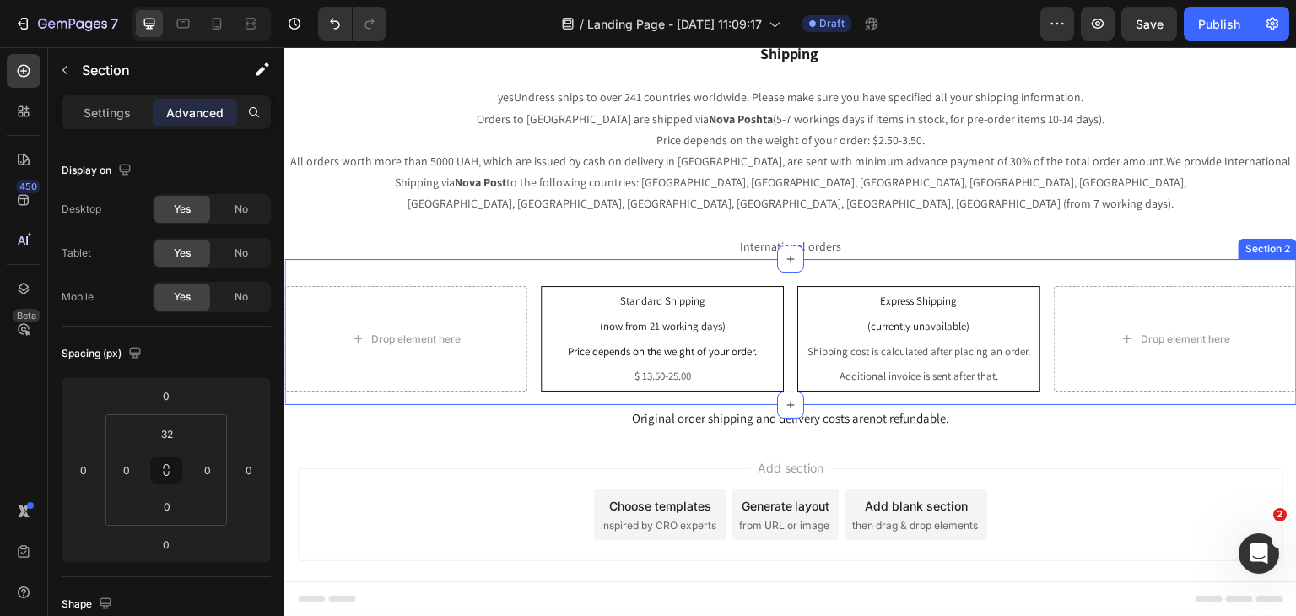
click at [1048, 259] on div "Drop element here Standard Shipping (now from 21 working days) Price depends on…" at bounding box center [790, 332] width 1012 height 146
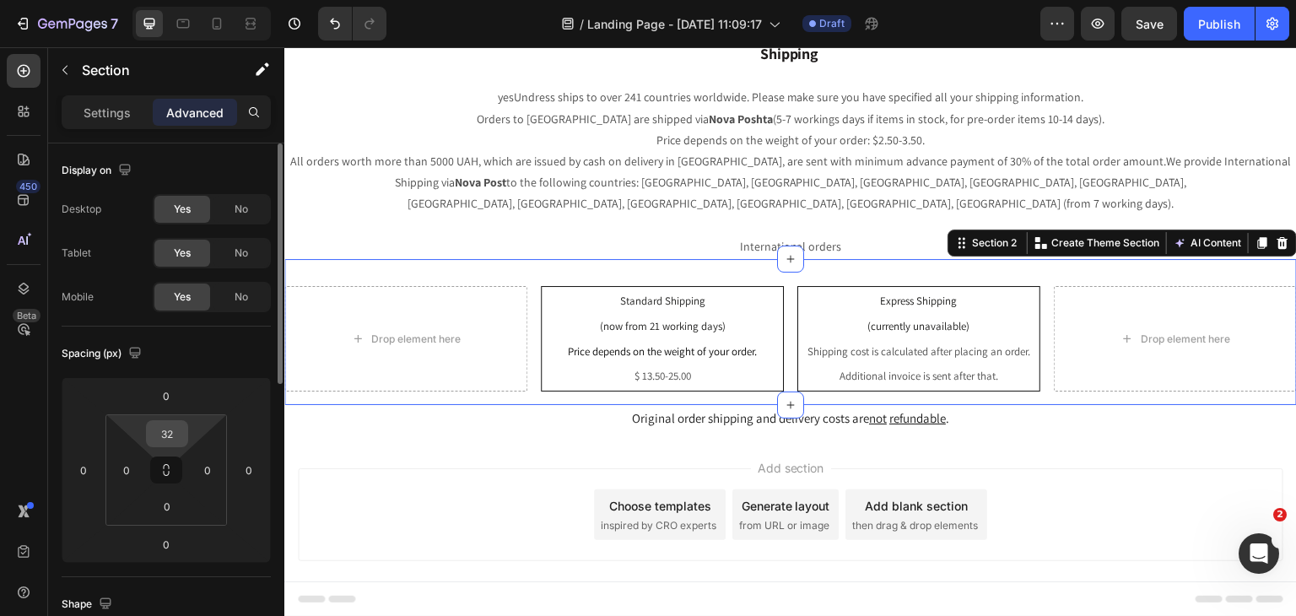
click at [173, 431] on input "32" at bounding box center [167, 433] width 34 height 25
type input "0"
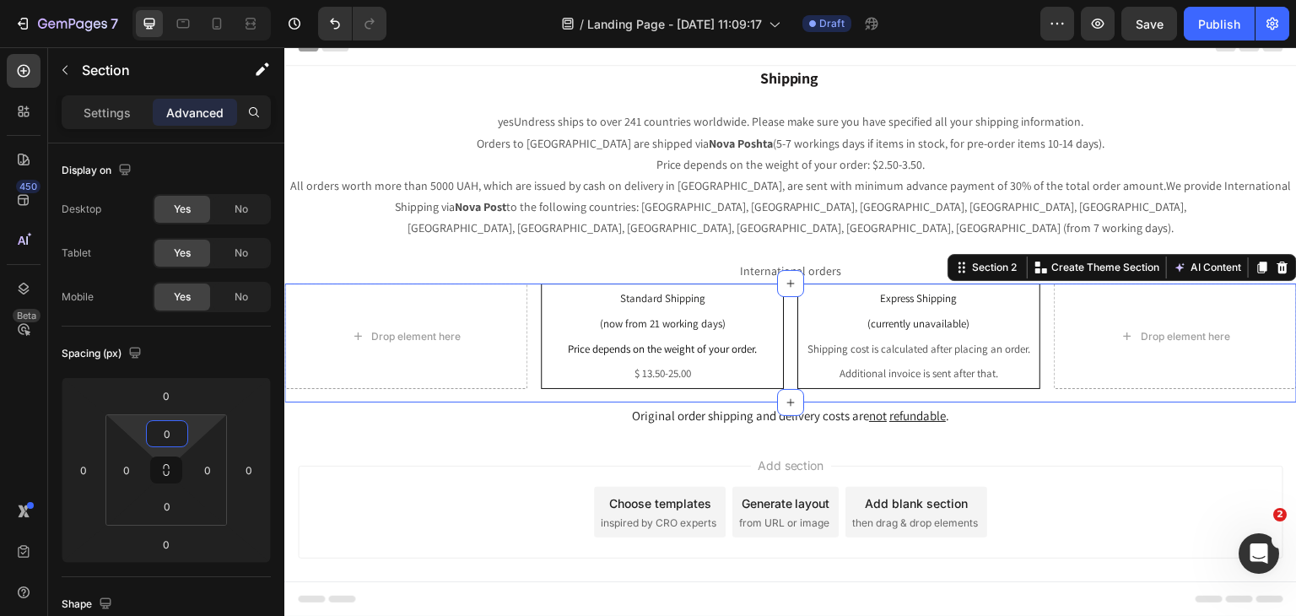
click at [464, 540] on div "Add section Choose templates inspired by CRO experts Generate layout from URL o…" at bounding box center [790, 535] width 1012 height 207
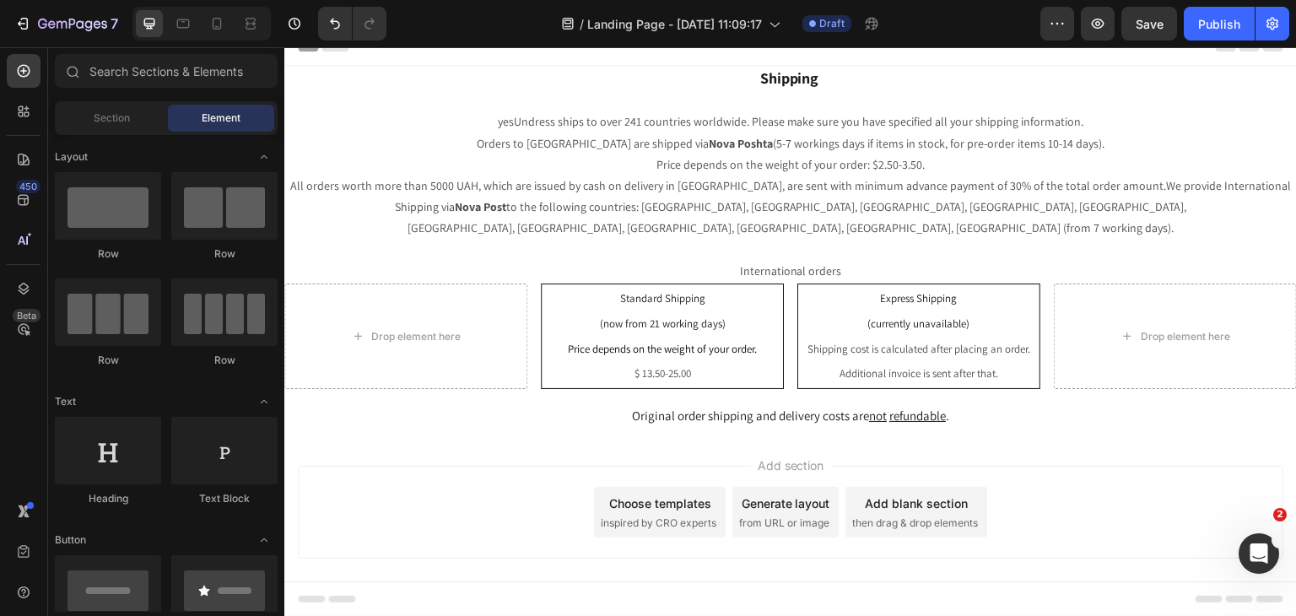
click at [798, 432] on div "Add section Choose templates inspired by CRO experts Generate layout from URL o…" at bounding box center [790, 535] width 1012 height 207
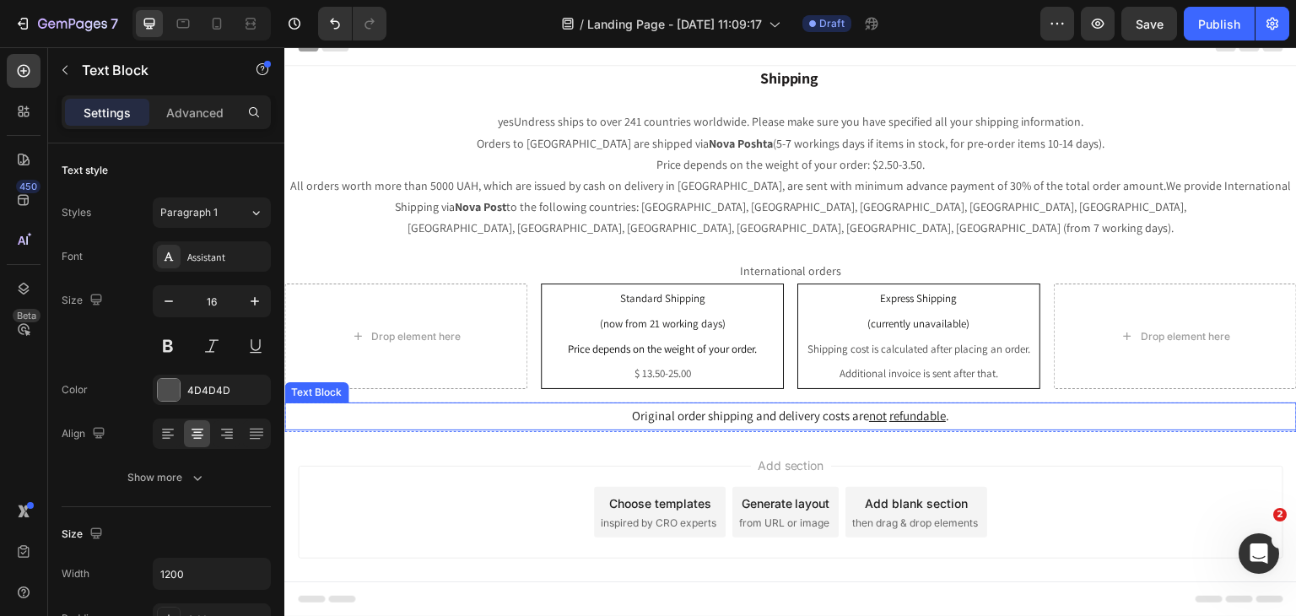
click at [816, 407] on span "Original order shipping and delivery costs are not refundable ." at bounding box center [790, 415] width 317 height 16
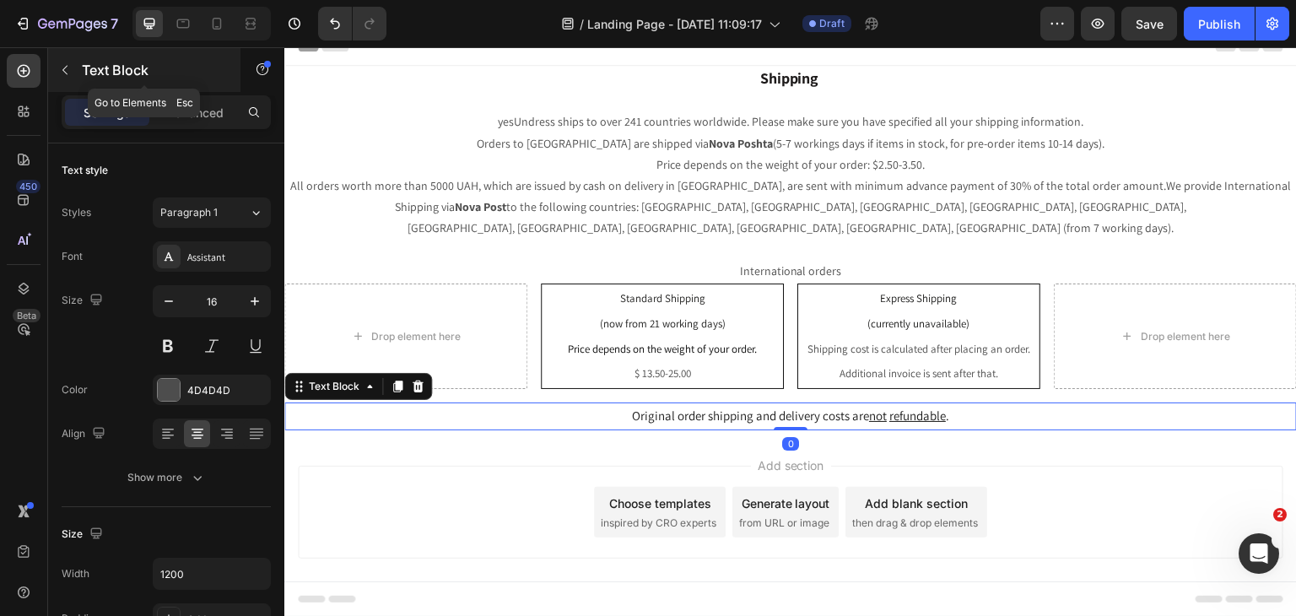
click at [61, 66] on icon "button" at bounding box center [64, 69] width 13 height 13
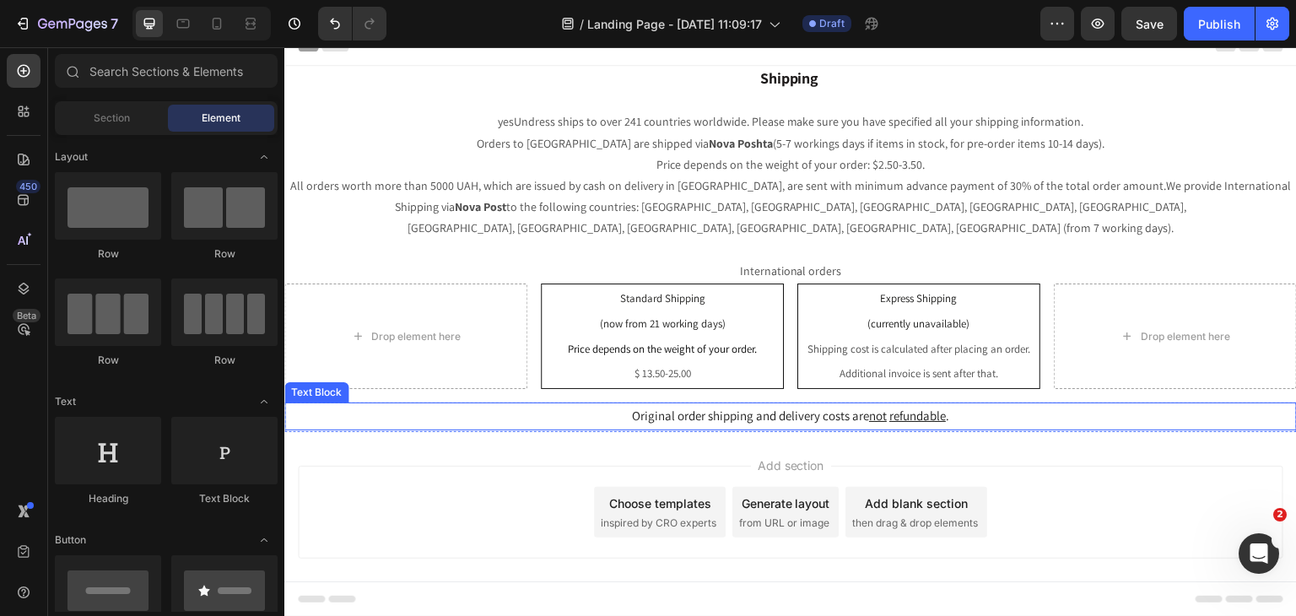
click at [955, 404] on p "Original order shipping and delivery costs are not refundable ." at bounding box center [790, 416] width 1009 height 24
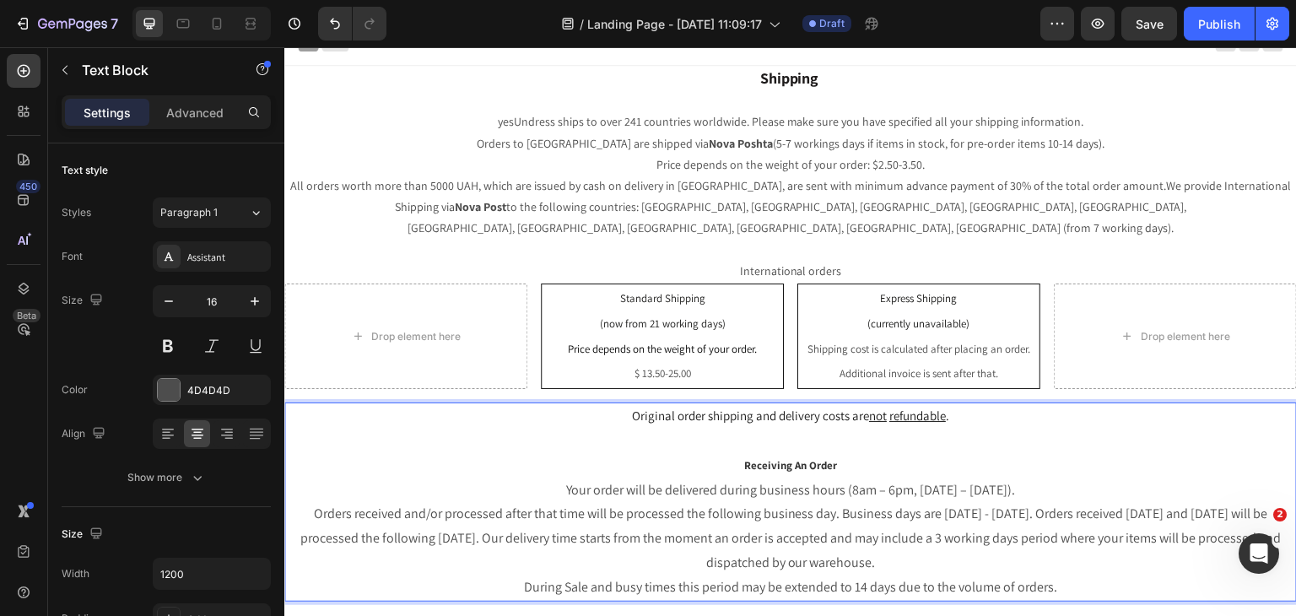
click at [879, 407] on u "not" at bounding box center [878, 415] width 18 height 16
click at [877, 407] on u "not" at bounding box center [878, 415] width 18 height 16
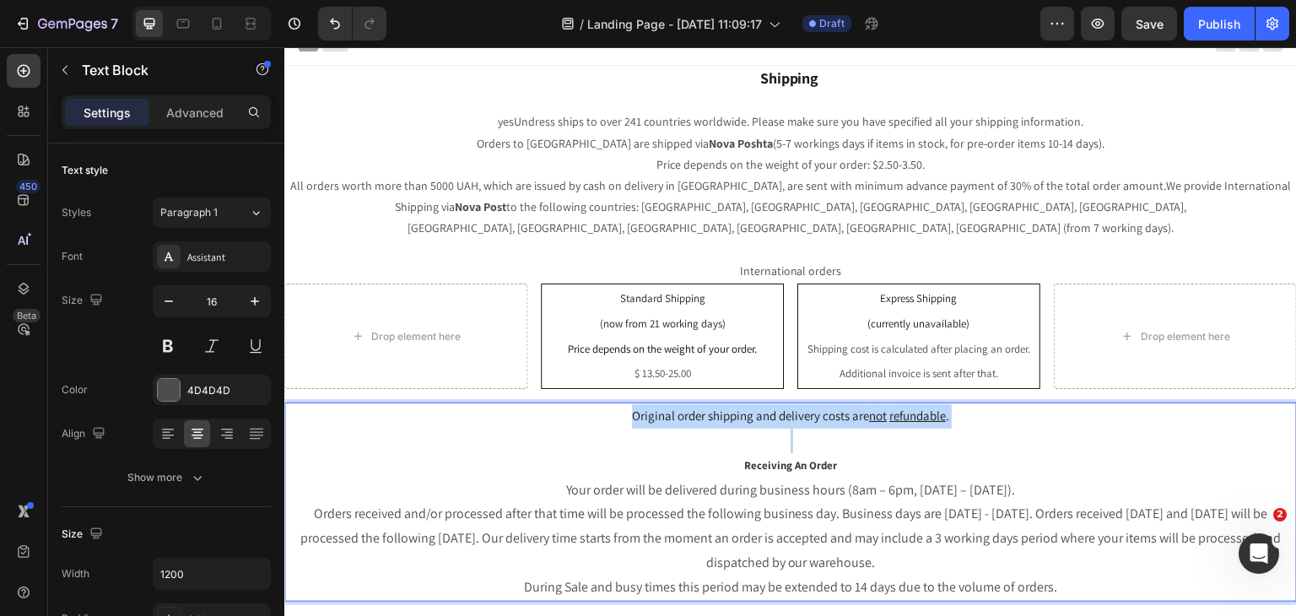
click at [877, 407] on u "not" at bounding box center [878, 415] width 18 height 16
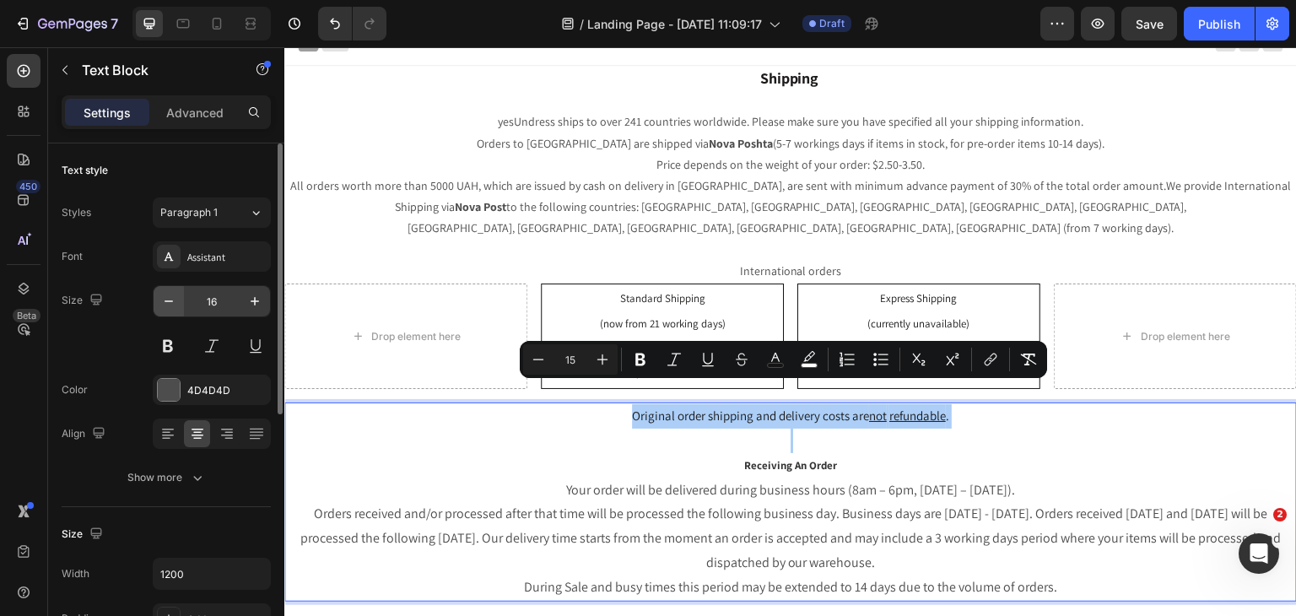
click at [176, 302] on icon "button" at bounding box center [168, 301] width 17 height 17
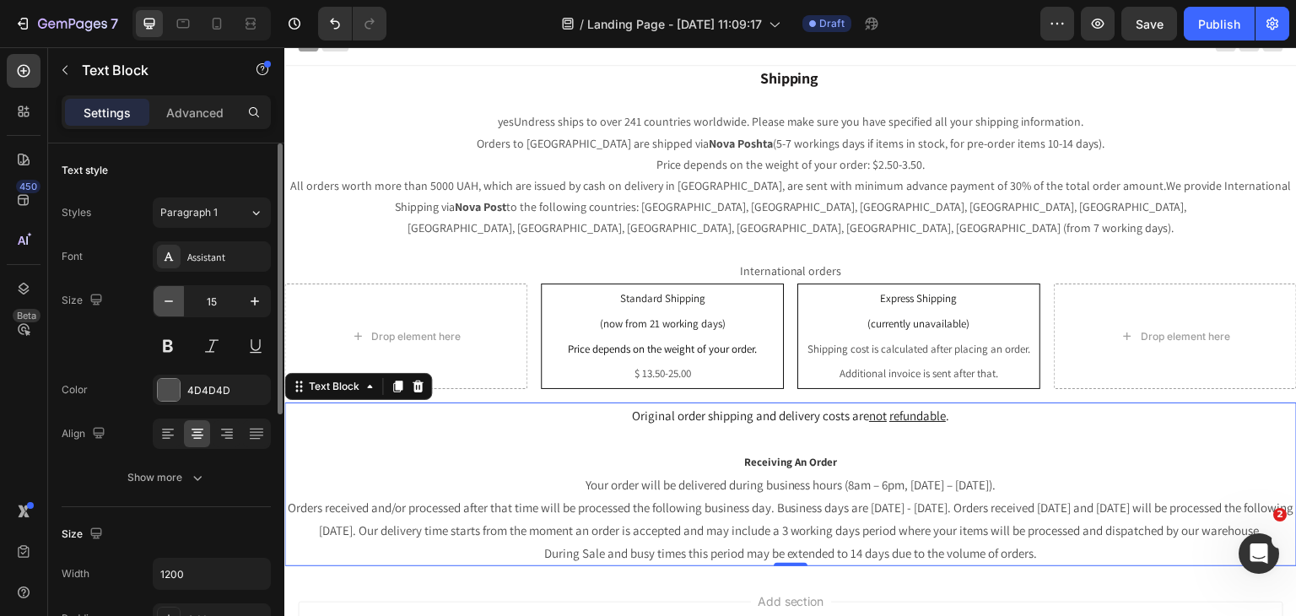
click at [175, 303] on icon "button" at bounding box center [168, 301] width 17 height 17
type input "14"
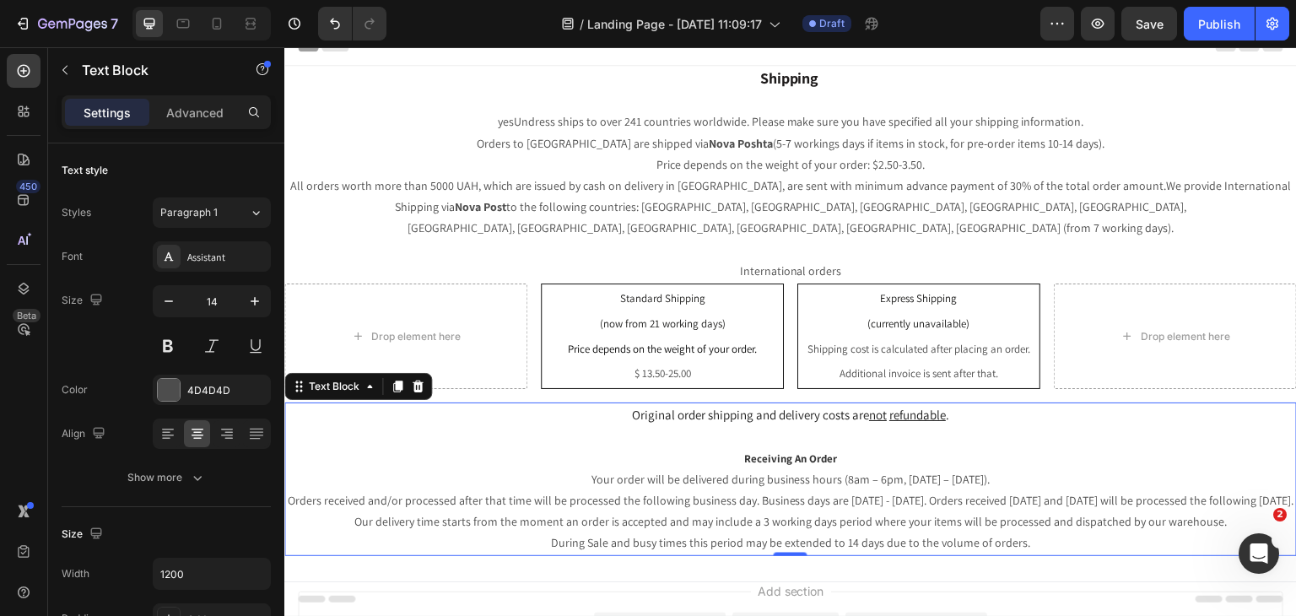
click at [686, 407] on span "Original order shipping and delivery costs are not refundable ." at bounding box center [790, 415] width 317 height 16
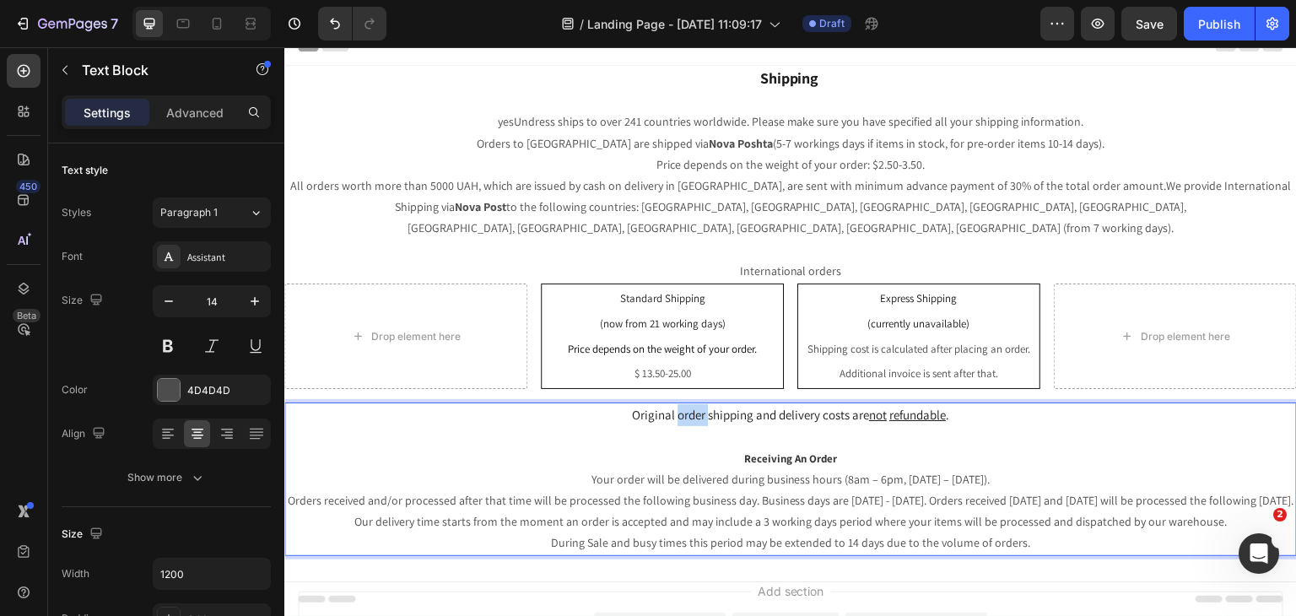
click at [686, 407] on span "Original order shipping and delivery costs are not refundable ." at bounding box center [790, 415] width 317 height 16
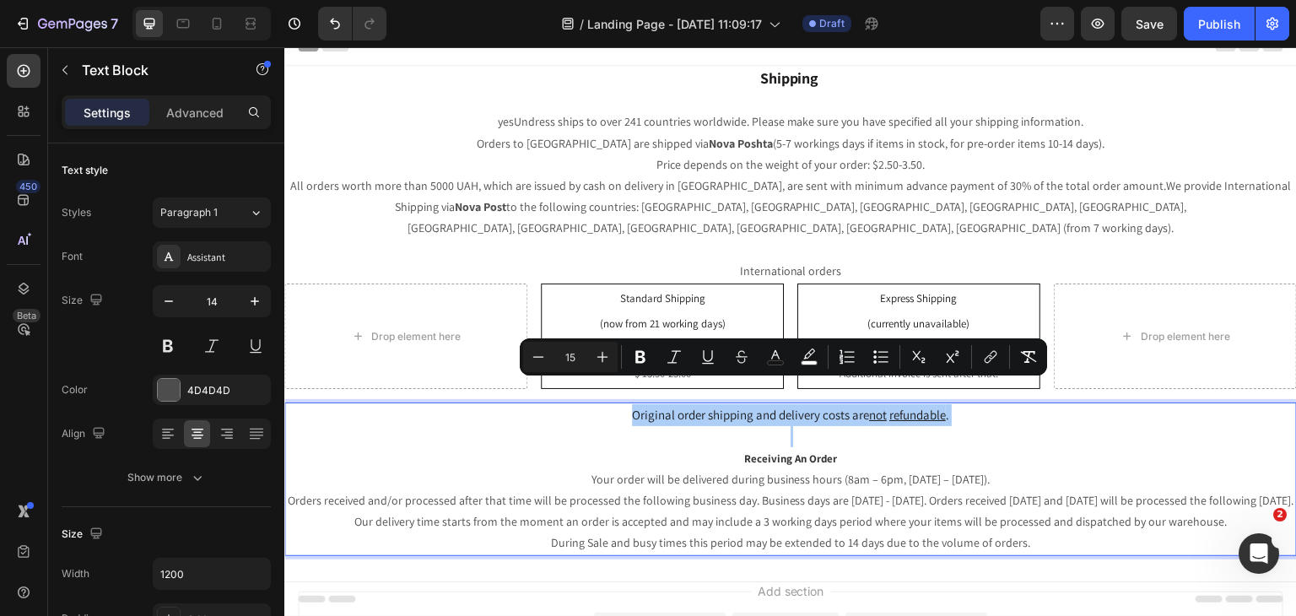
drag, startPoint x: 557, startPoint y: 351, endPoint x: 550, endPoint y: 358, distance: 10.2
click at [557, 352] on input "15" at bounding box center [570, 357] width 34 height 20
click at [548, 358] on button "Minus" at bounding box center [538, 357] width 30 height 30
type input "14"
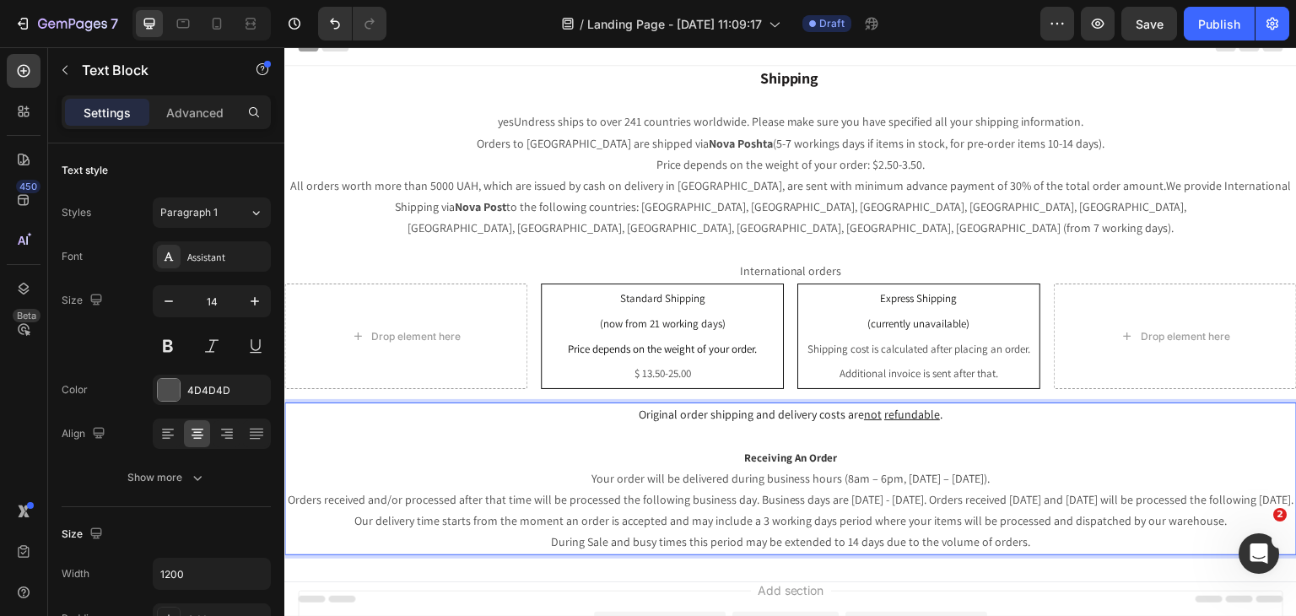
click at [655, 447] on p "Receiving An Order" at bounding box center [790, 457] width 1009 height 21
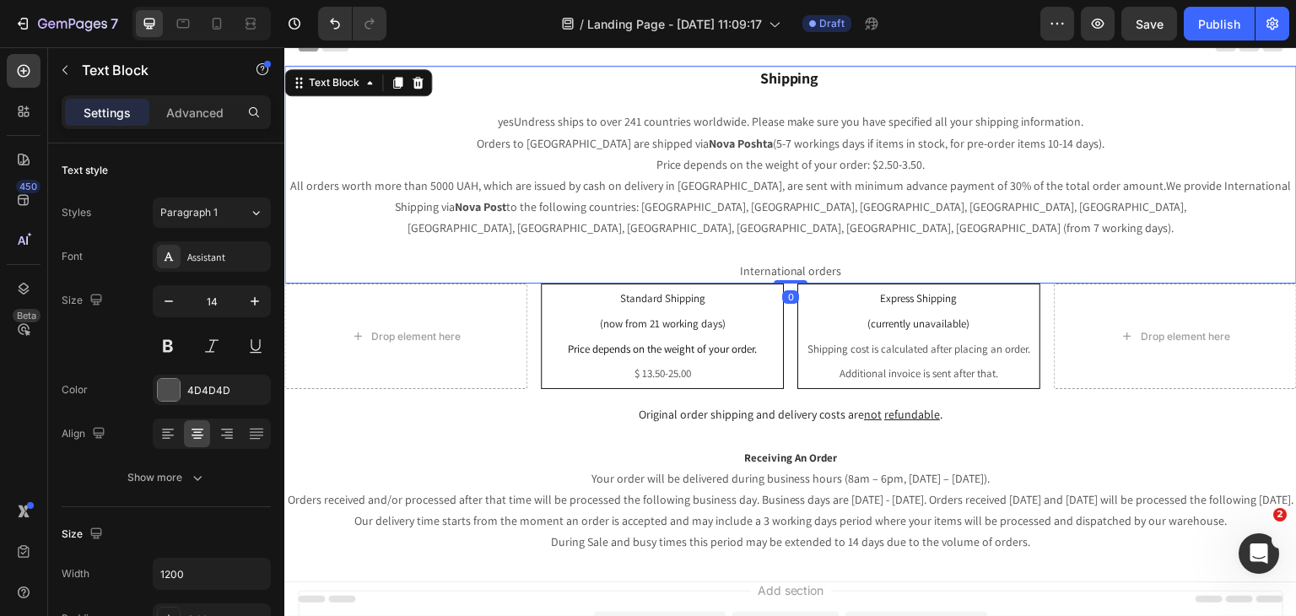
click at [736, 247] on p "Price depends on the weight of your order: $2.50-3.50. All orders worth more th…" at bounding box center [790, 217] width 1009 height 127
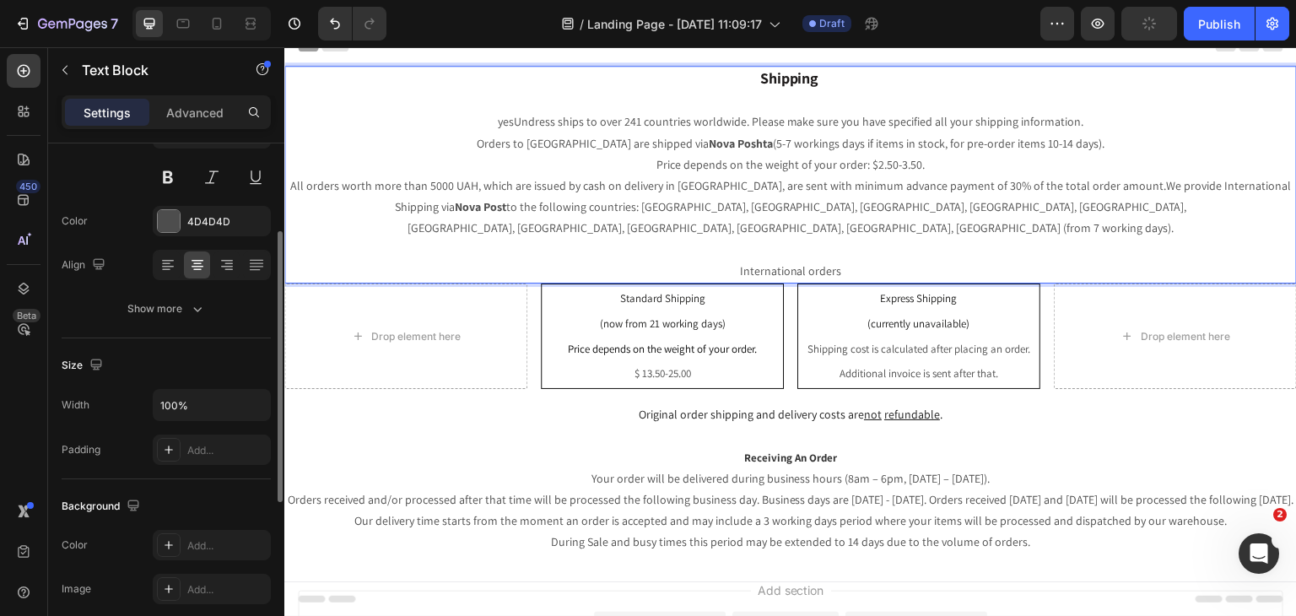
click at [736, 247] on p "Price depends on the weight of your order: $2.50-3.50. All orders worth more th…" at bounding box center [790, 217] width 1009 height 127
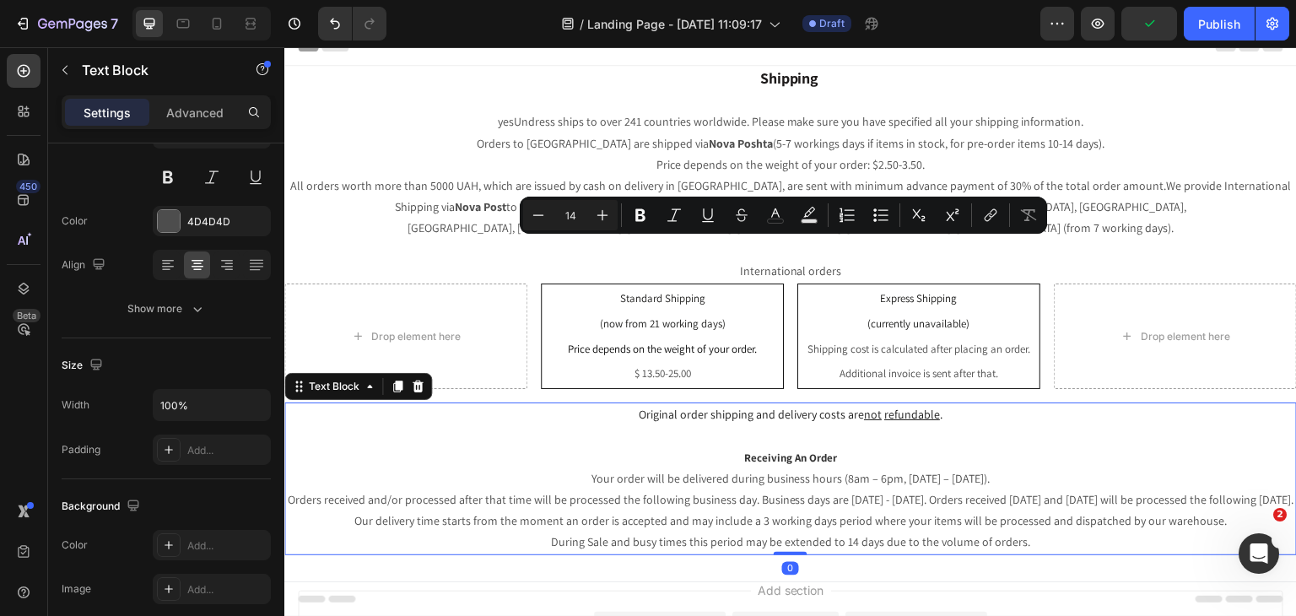
click at [716, 482] on p "Your order will be delivered during business hours (8am – 6pm, [DATE] – [DATE])…" at bounding box center [790, 510] width 1009 height 85
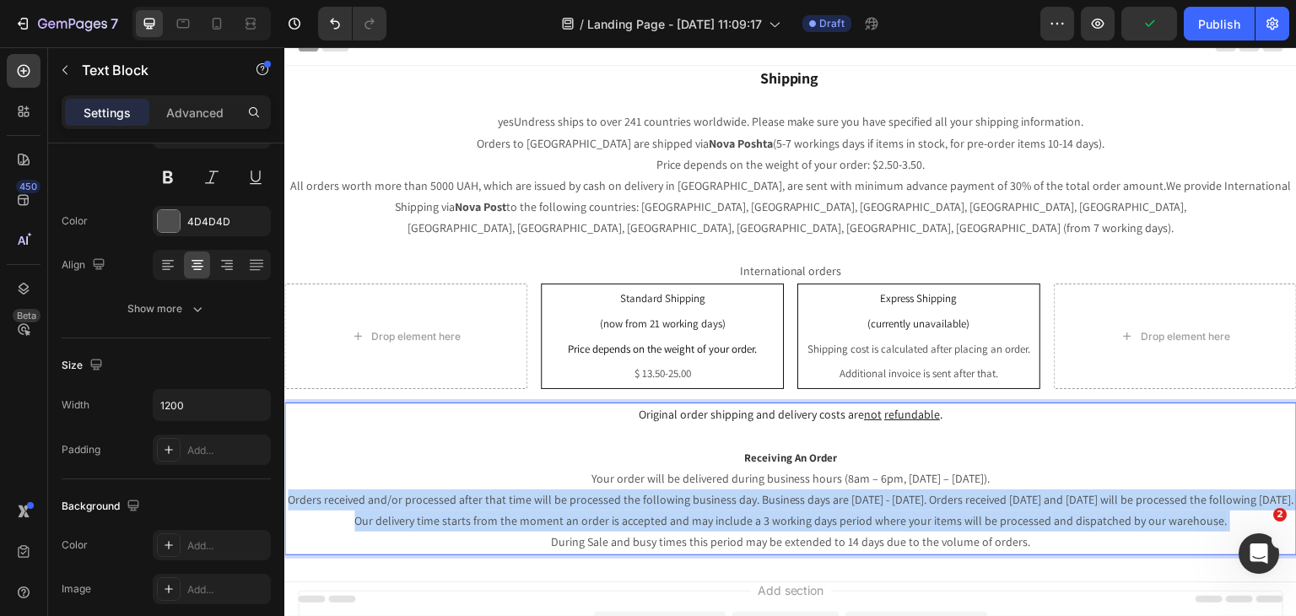
click at [716, 482] on p "Your order will be delivered during business hours (8am – 6pm, [DATE] – [DATE])…" at bounding box center [790, 510] width 1009 height 85
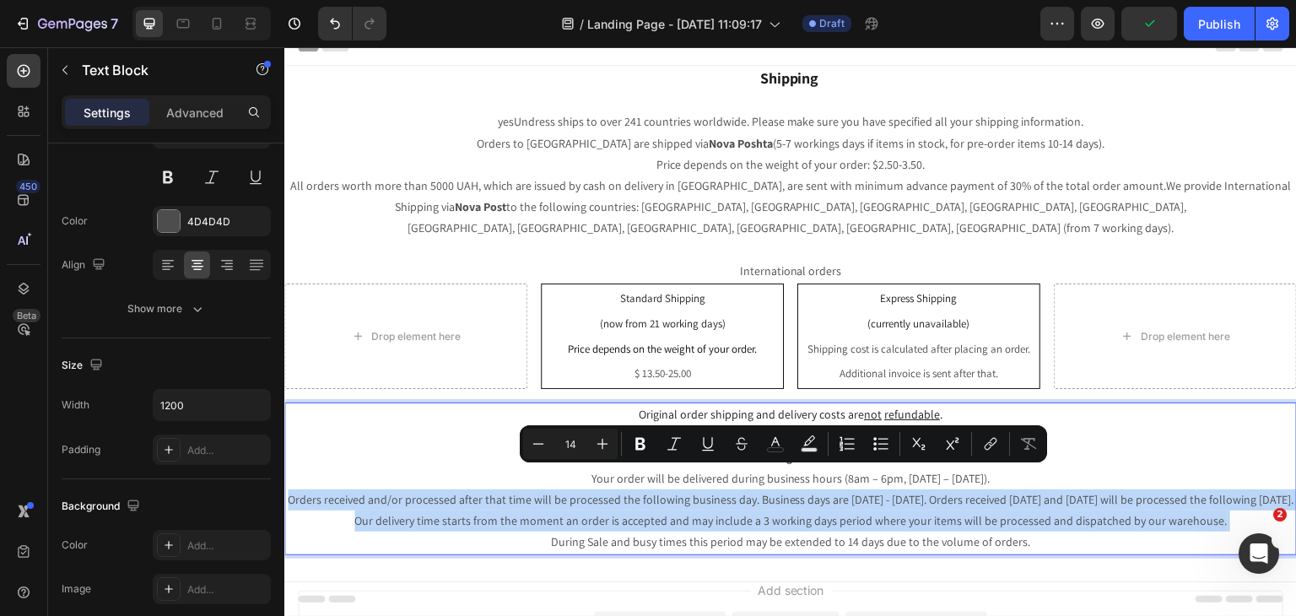
click at [716, 482] on p "Your order will be delivered during business hours (8am – 6pm, [DATE] – [DATE])…" at bounding box center [790, 510] width 1009 height 85
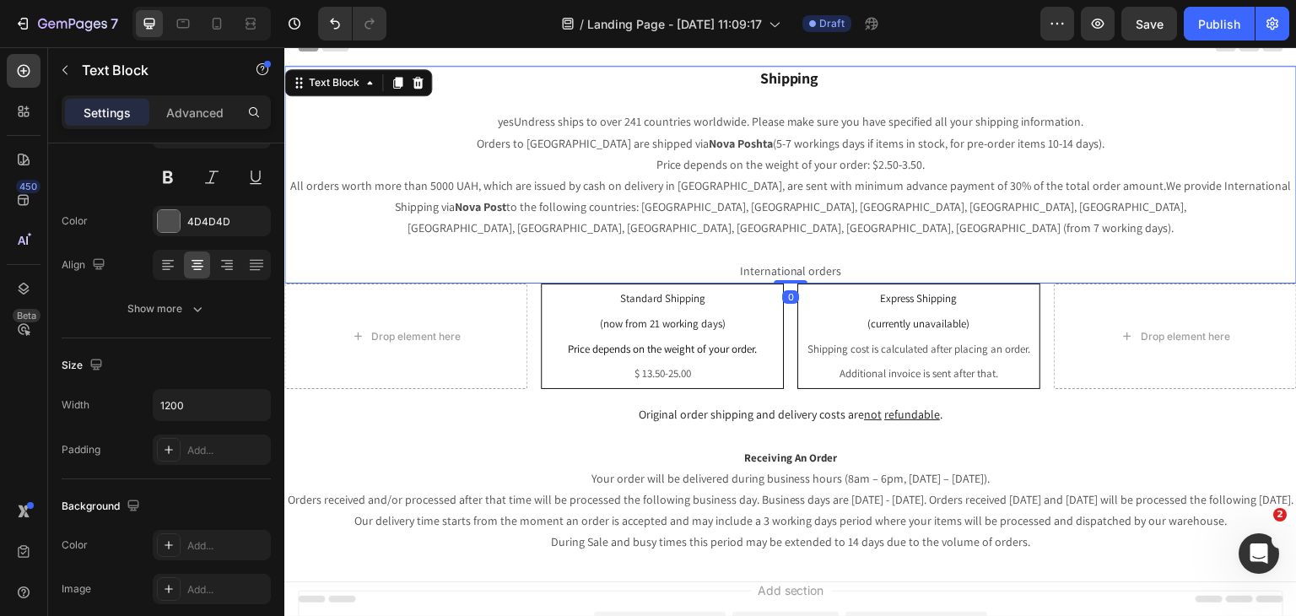
click at [744, 154] on p "Price depends on the weight of your order: $2.50-3.50. All orders worth more th…" at bounding box center [790, 217] width 1009 height 127
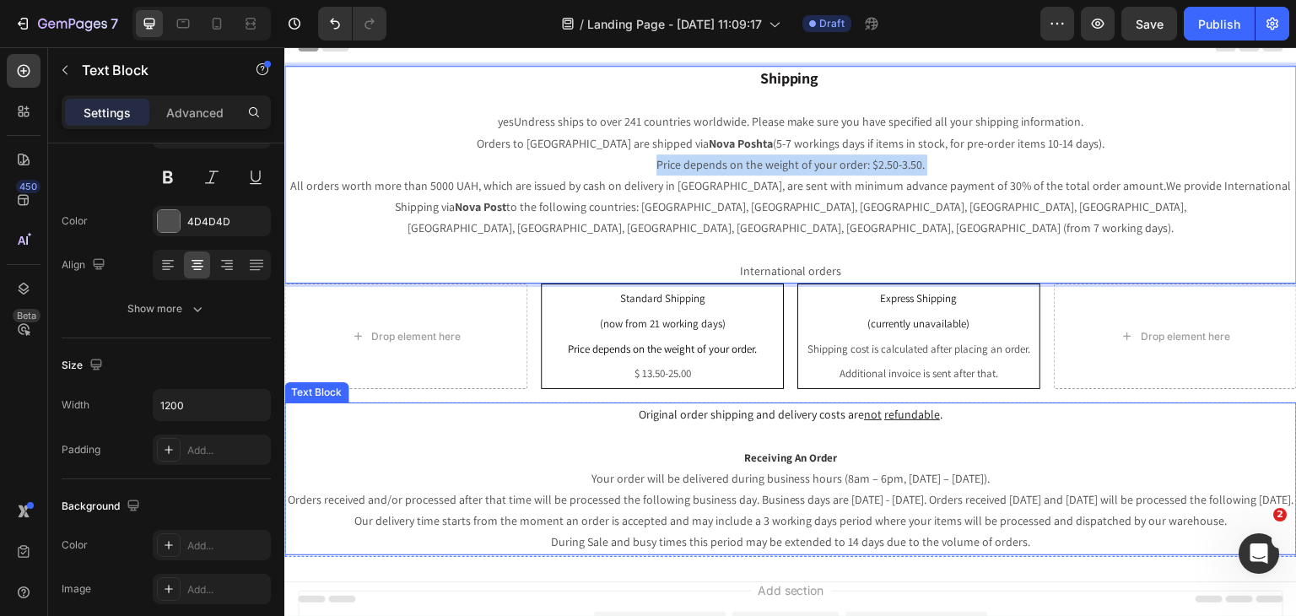
click at [967, 509] on p "Your order will be delivered during business hours (8am – 6pm, [DATE] – [DATE])…" at bounding box center [790, 510] width 1009 height 85
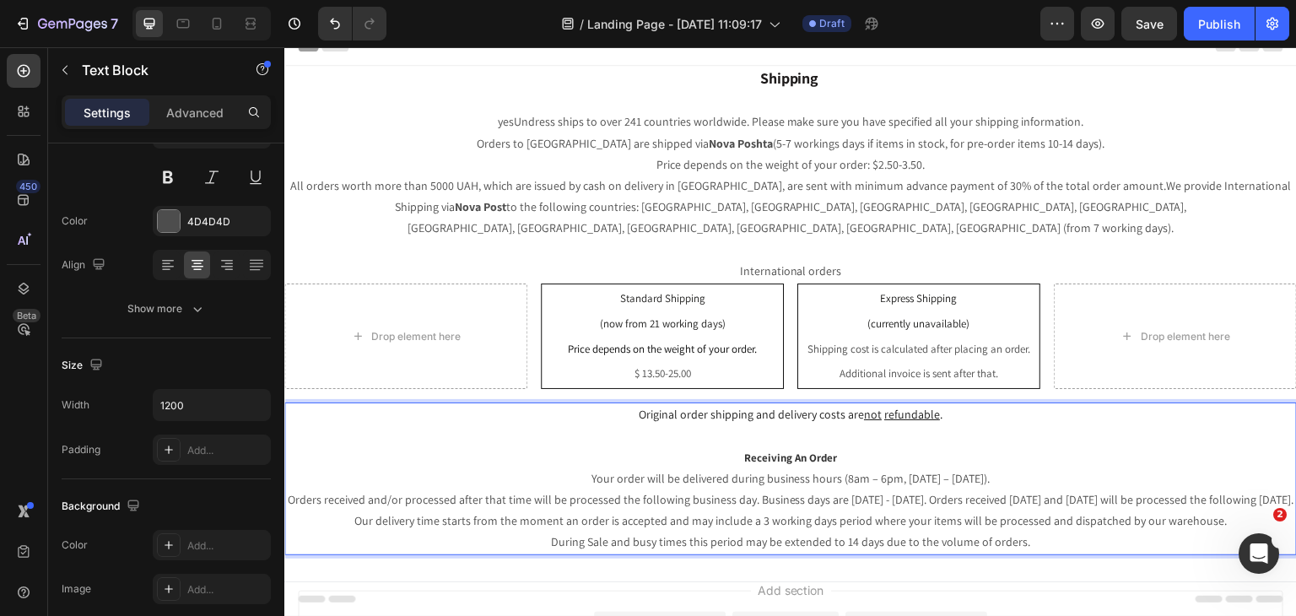
click at [1021, 519] on p "Your order will be delivered during business hours (8am – 6pm, [DATE] – [DATE])…" at bounding box center [790, 510] width 1009 height 85
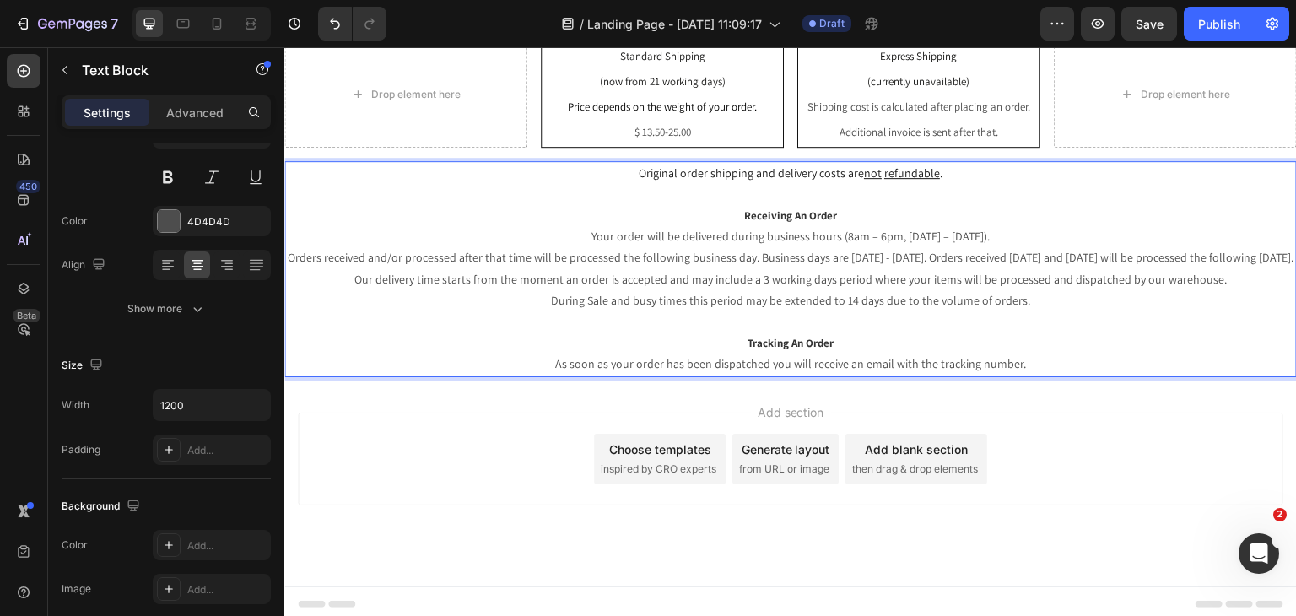
scroll to position [240, 0]
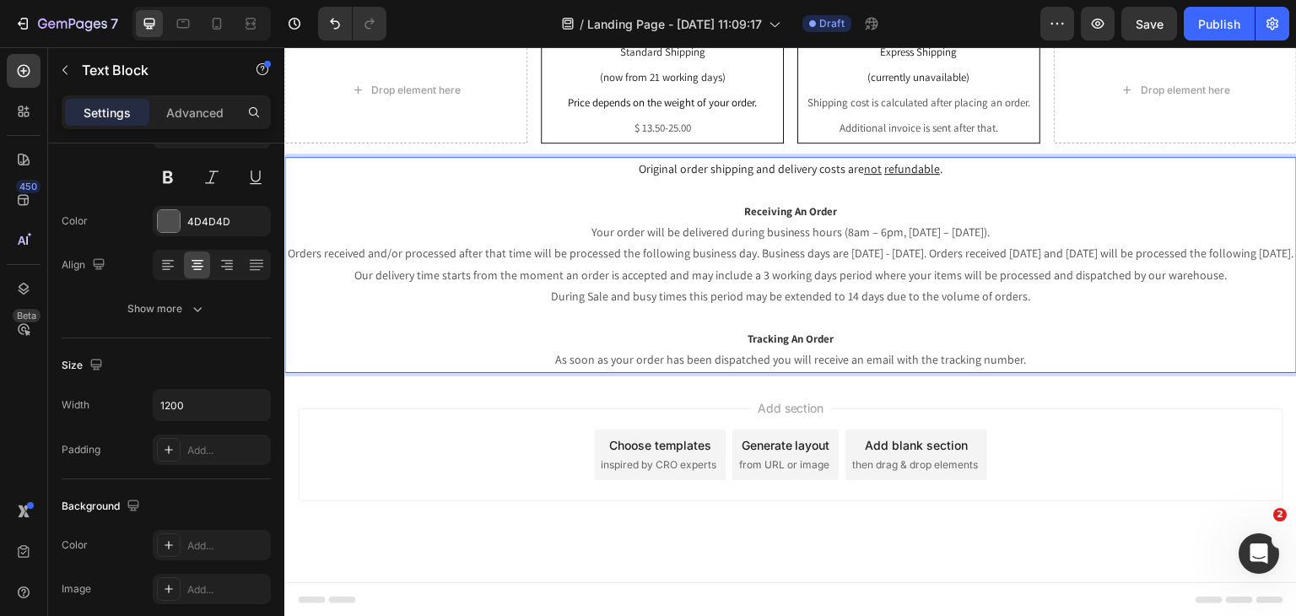
click at [679, 451] on div "Choose templates" at bounding box center [660, 445] width 102 height 18
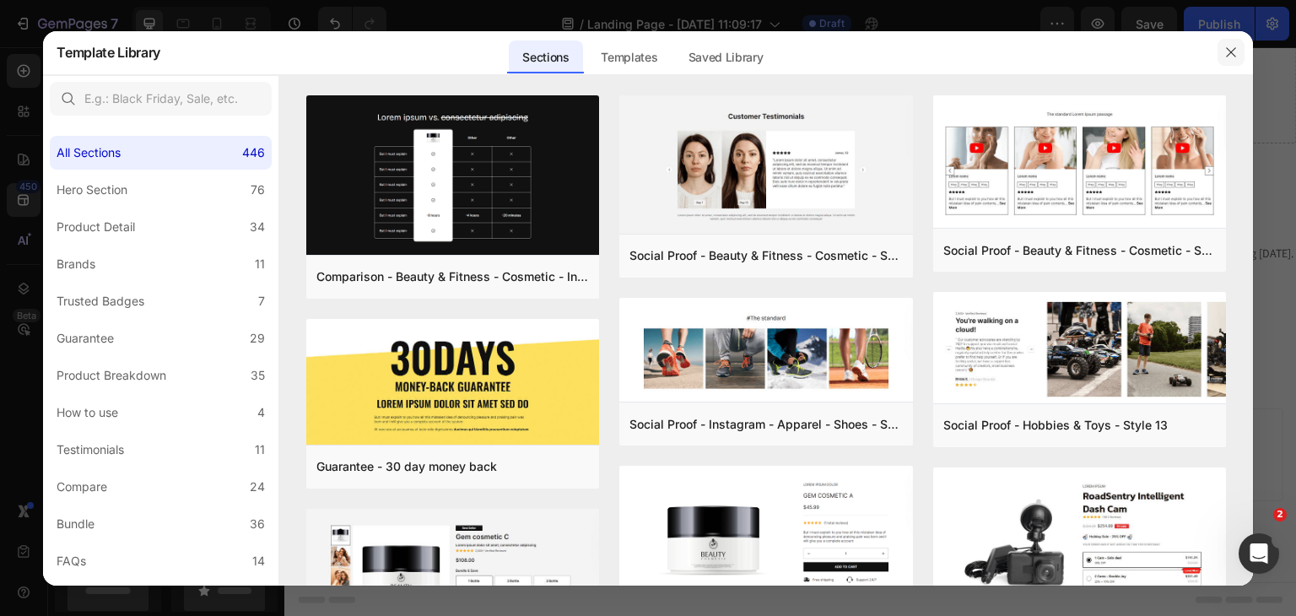
click at [1225, 55] on icon "button" at bounding box center [1230, 52] width 13 height 13
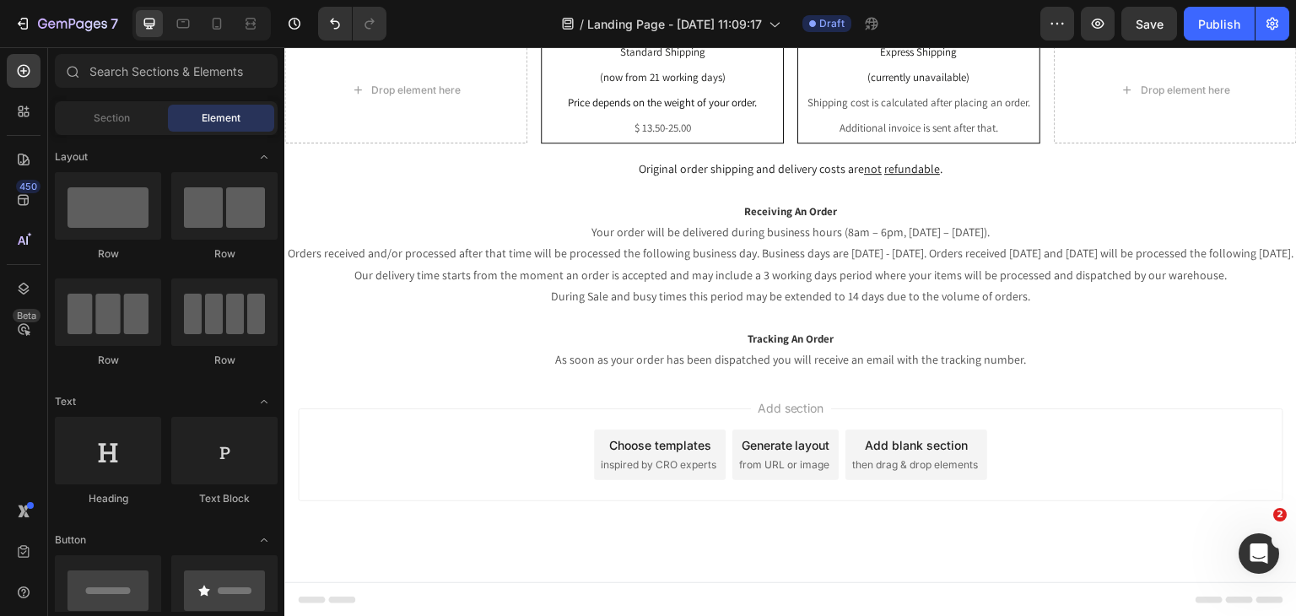
click at [714, 443] on div "Choose templates inspired by CRO experts" at bounding box center [660, 454] width 132 height 51
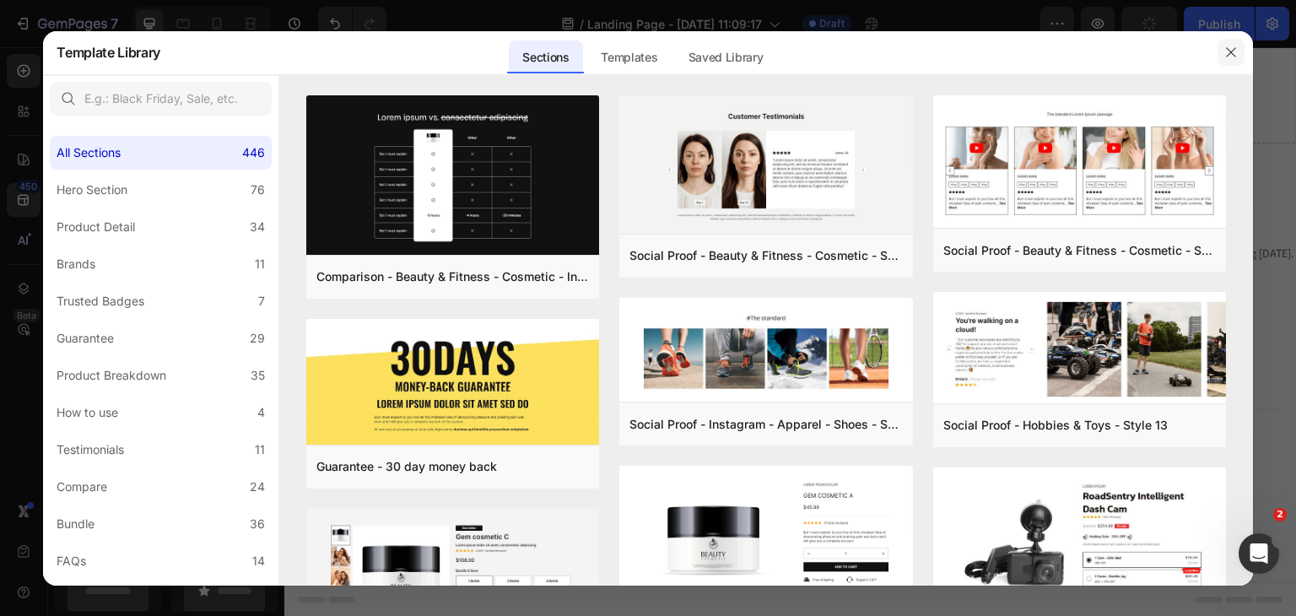
click at [1226, 57] on icon "button" at bounding box center [1230, 52] width 13 height 13
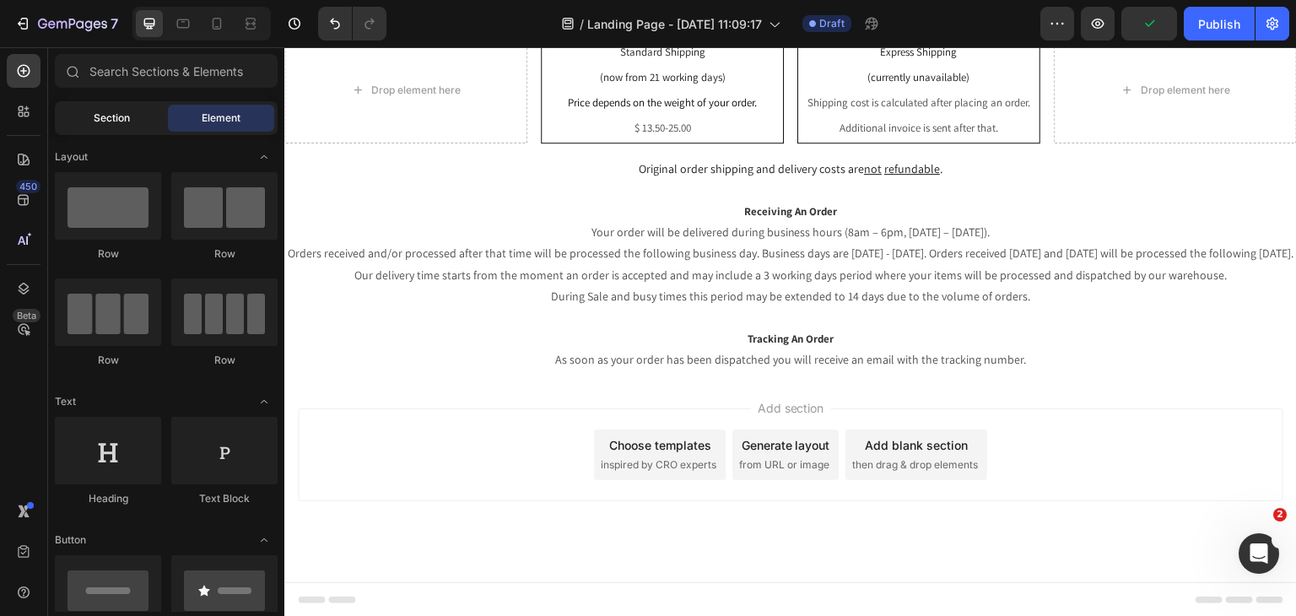
drag, startPoint x: 71, startPoint y: 117, endPoint x: 91, endPoint y: 112, distance: 20.9
click at [73, 117] on div "Section" at bounding box center [111, 118] width 106 height 27
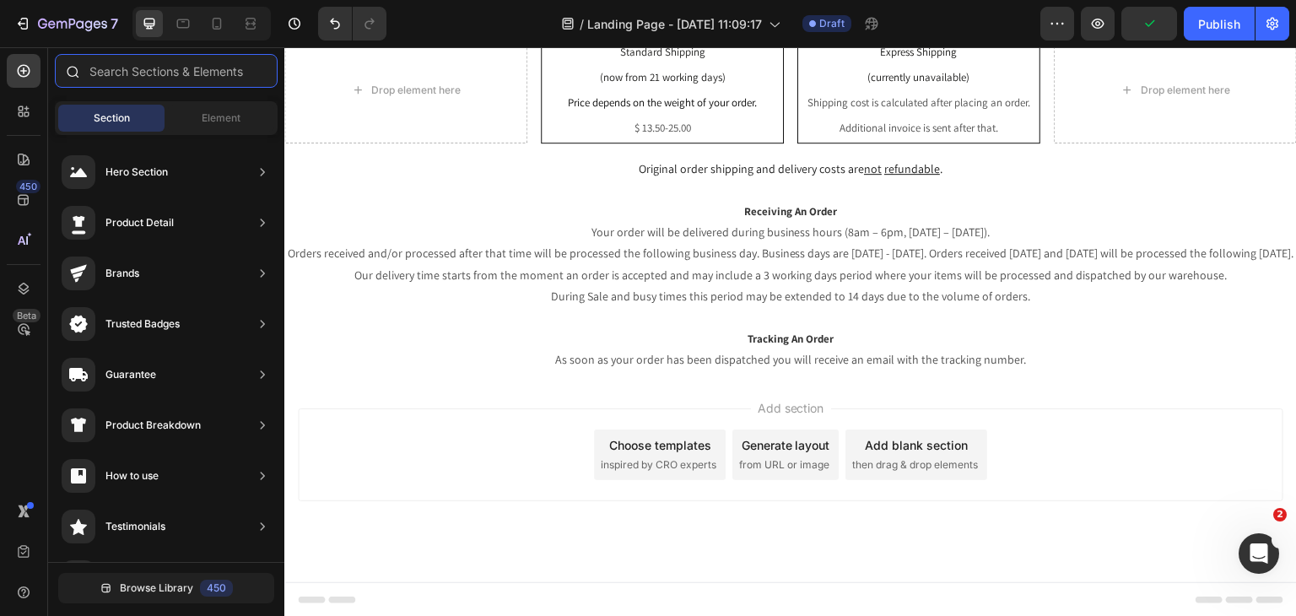
click at [154, 76] on input "text" at bounding box center [166, 71] width 223 height 34
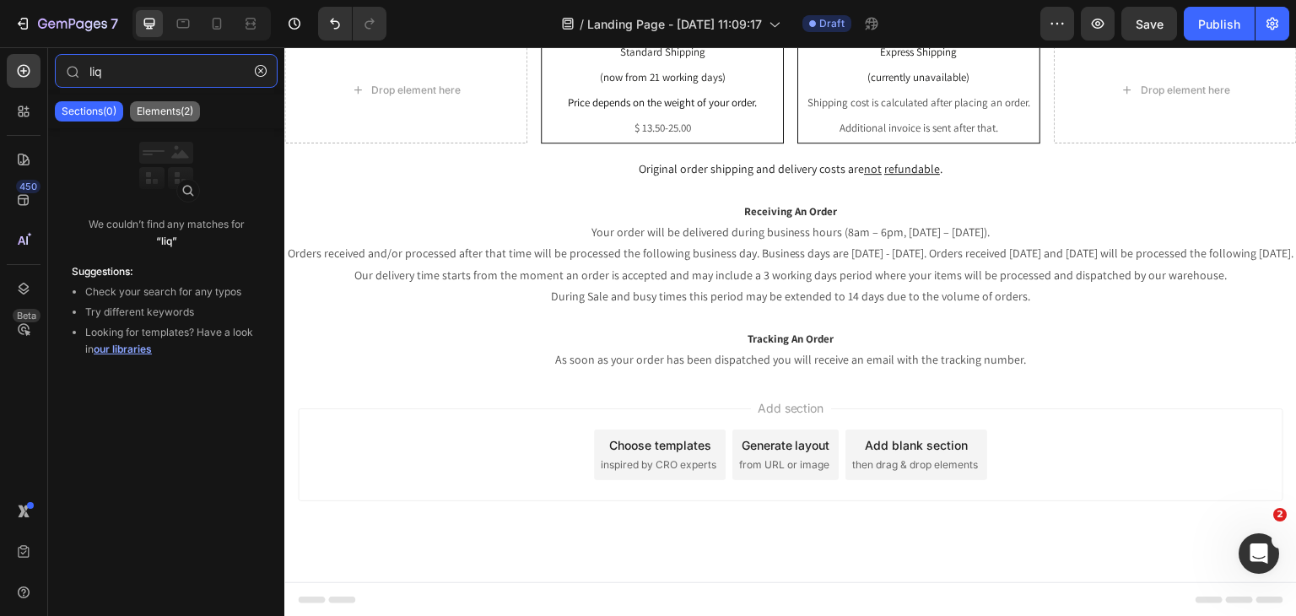
type input "liq"
click at [159, 116] on p "Elements(2)" at bounding box center [165, 111] width 57 height 13
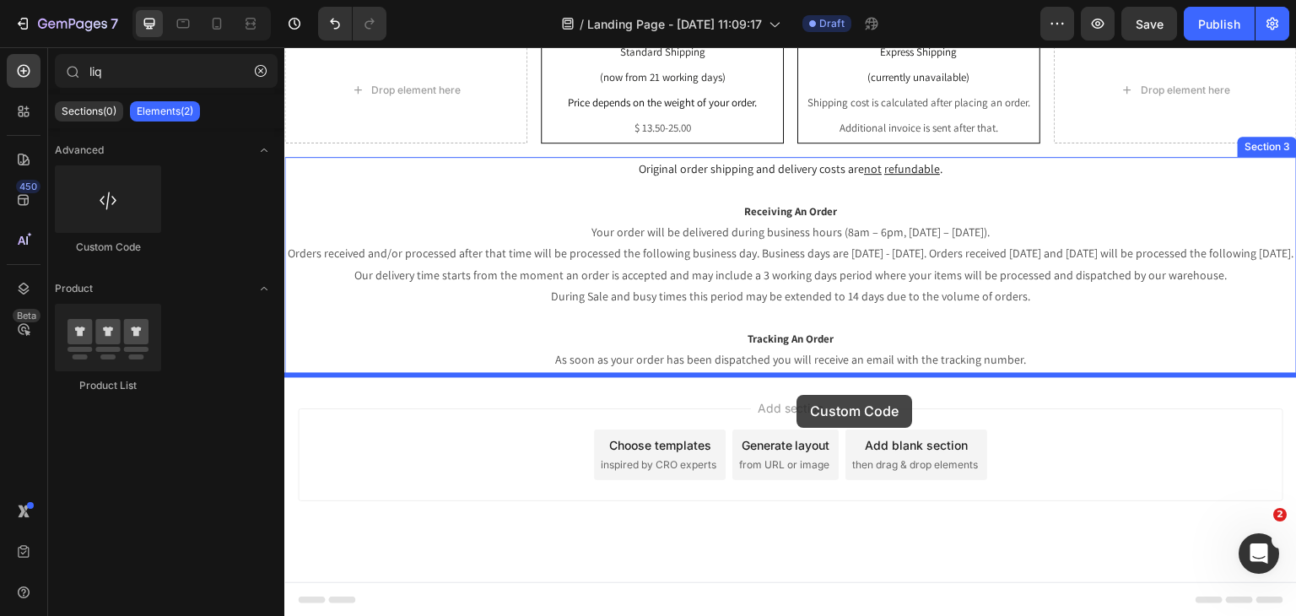
drag, startPoint x: 394, startPoint y: 246, endPoint x: 799, endPoint y: 393, distance: 430.6
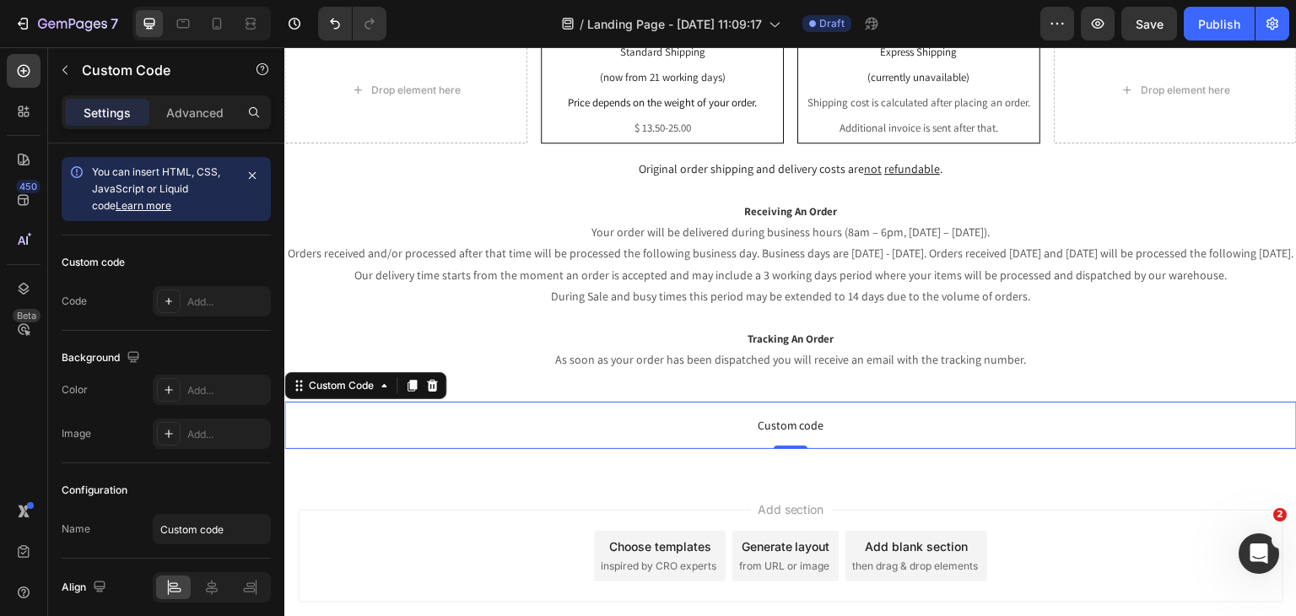
click at [813, 413] on p "Custom code" at bounding box center [790, 424] width 1012 height 47
click at [801, 422] on span "Custom code" at bounding box center [790, 425] width 1012 height 20
click at [800, 422] on span "Custom code" at bounding box center [790, 425] width 1012 height 20
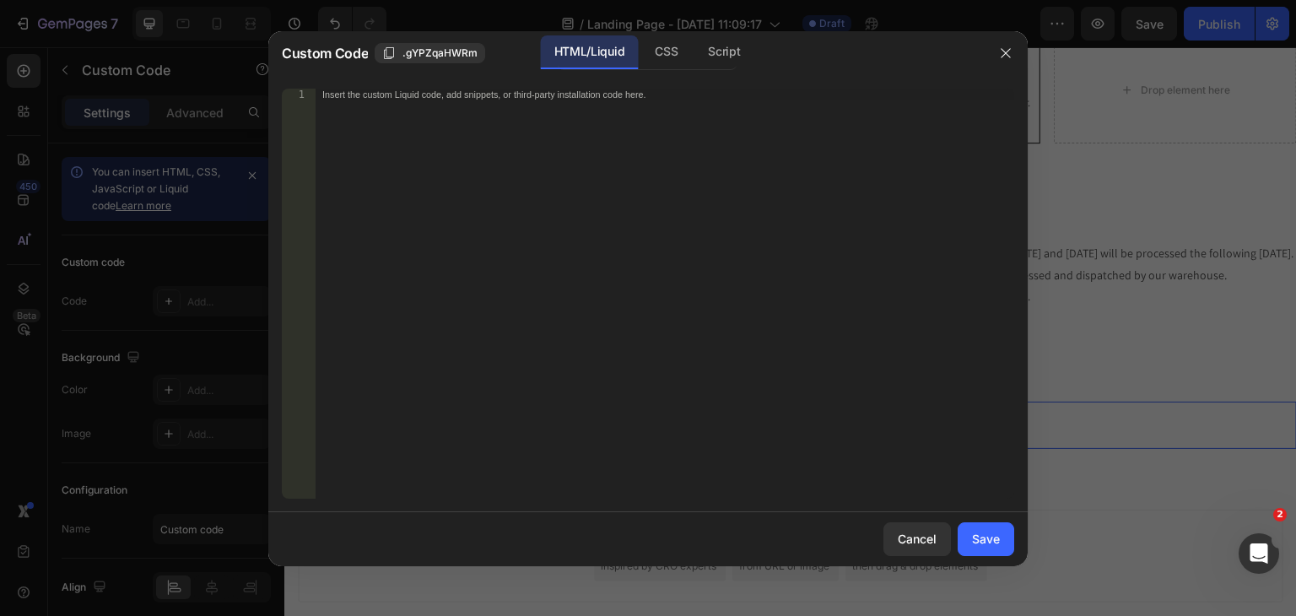
click at [570, 112] on div "Insert the custom Liquid code, add snippets, or third-party installation code h…" at bounding box center [664, 306] width 698 height 434
paste textarea "<div class="as-track-button" data-domain="[DOMAIN_NAME]" data-size="large"></di…"
type textarea "<div class="as-track-button" data-domain="[DOMAIN_NAME]" data-size="large"></di…"
